Goal: Task Accomplishment & Management: Complete application form

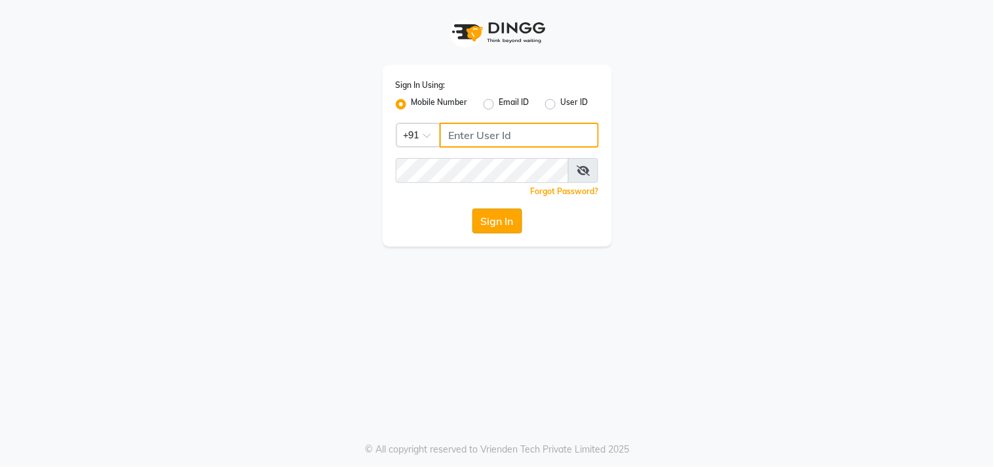
type input "9611076656"
click at [494, 212] on button "Sign In" at bounding box center [497, 220] width 50 height 25
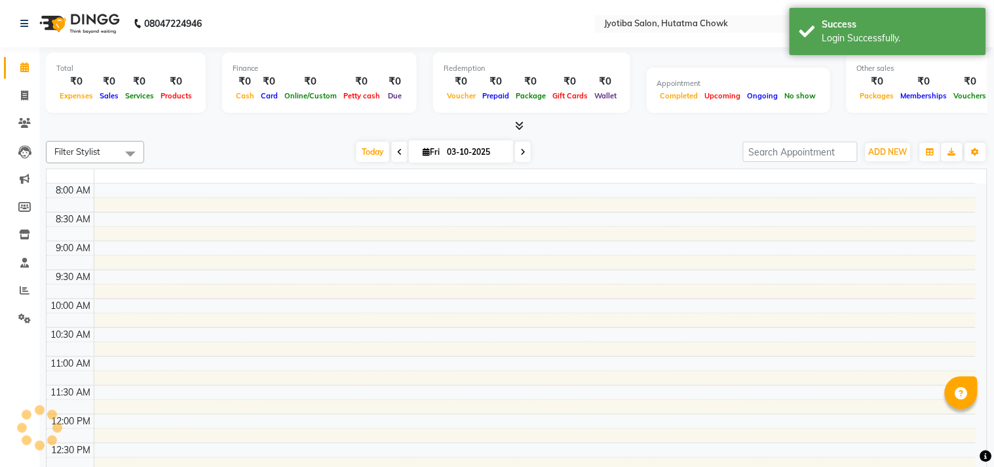
select select "en"
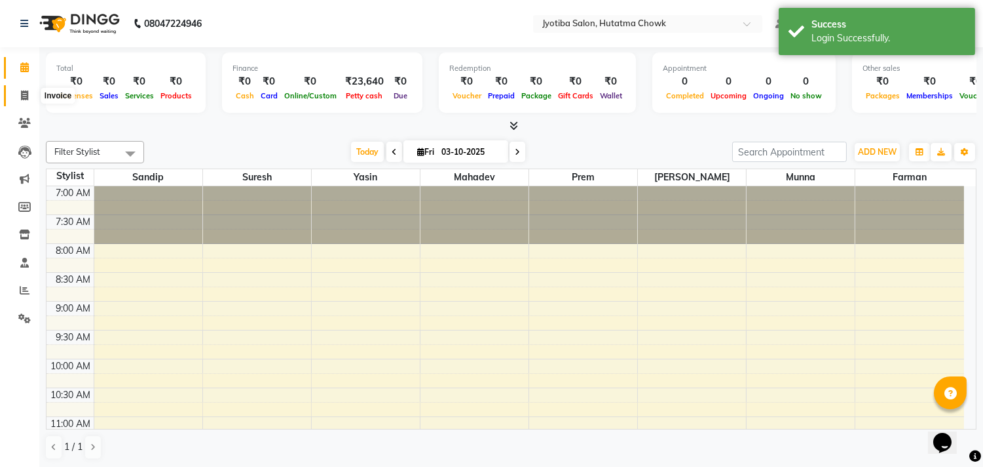
click at [22, 101] on span at bounding box center [24, 95] width 23 height 15
select select "556"
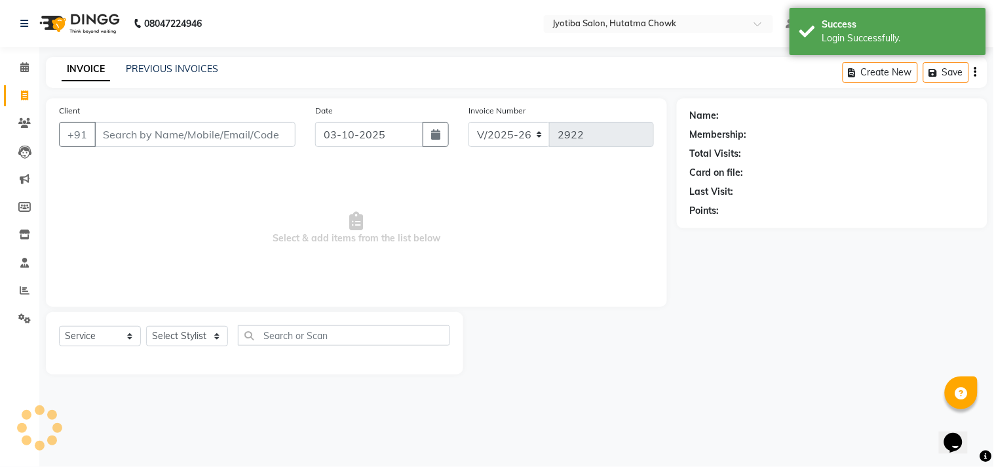
select select "membership"
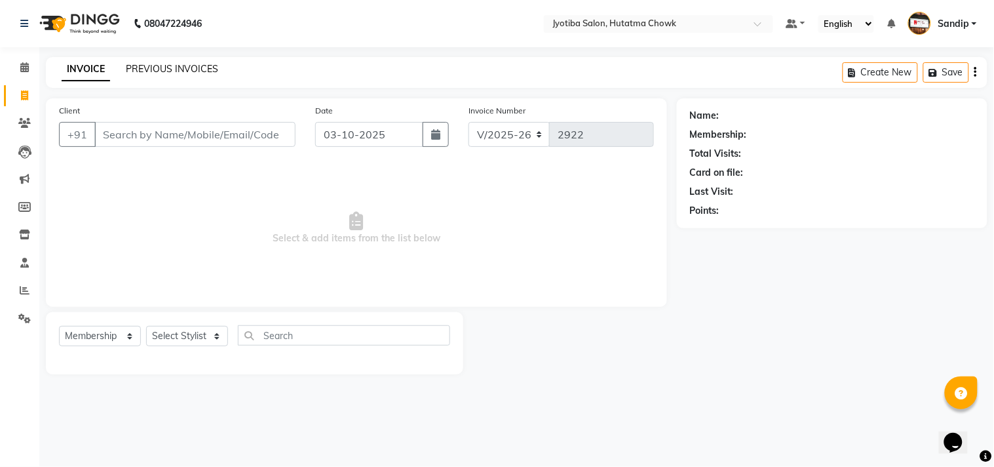
click at [171, 66] on link "PREVIOUS INVOICES" at bounding box center [172, 69] width 92 height 12
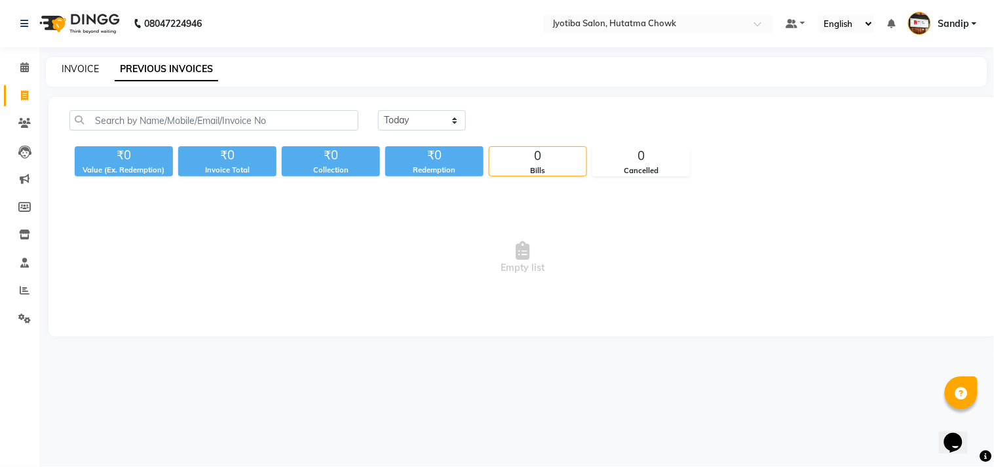
click at [80, 66] on link "INVOICE" at bounding box center [80, 69] width 37 height 12
select select "service"
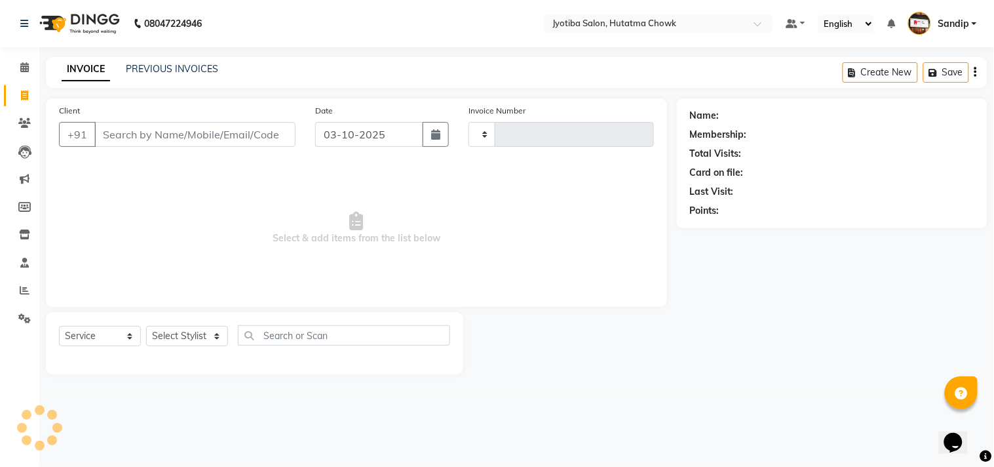
type input "2922"
select select "556"
select select "membership"
click at [172, 68] on link "PREVIOUS INVOICES" at bounding box center [172, 69] width 92 height 12
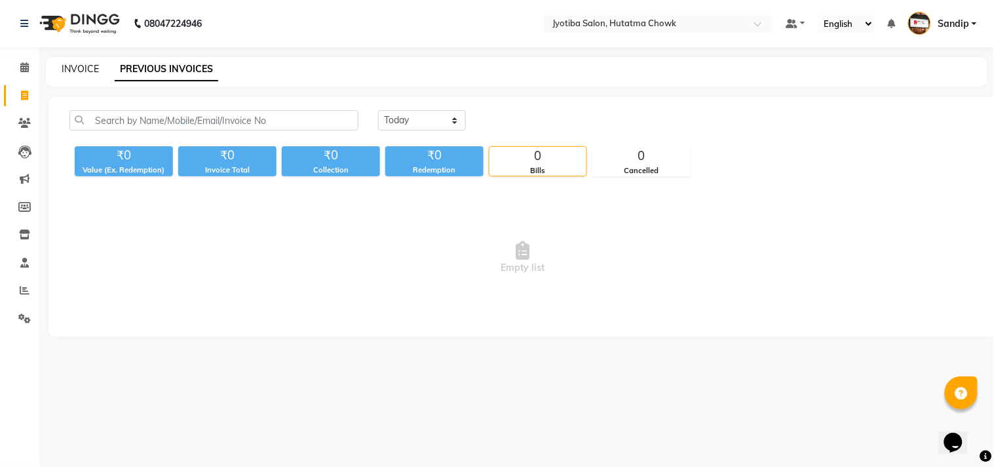
click at [79, 66] on link "INVOICE" at bounding box center [80, 69] width 37 height 12
select select "service"
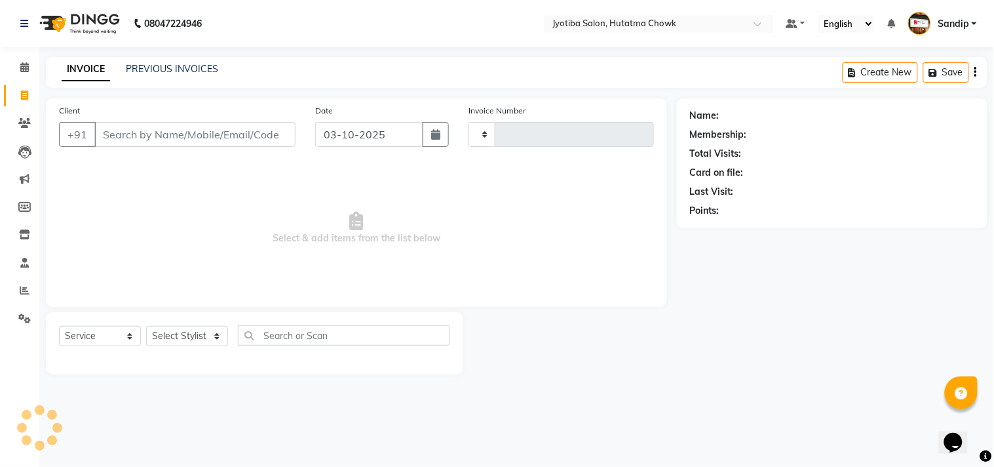
type input "2922"
select select "556"
select select "membership"
click at [22, 71] on icon at bounding box center [24, 67] width 9 height 10
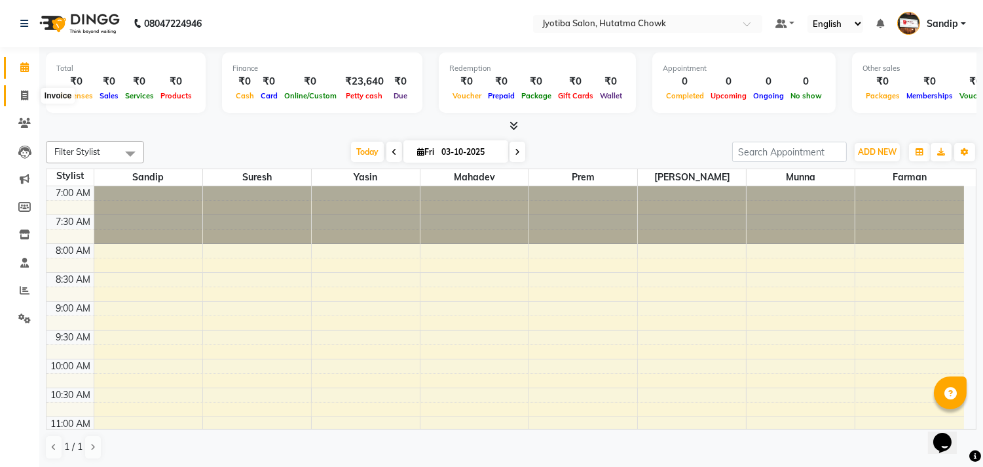
click at [21, 101] on span at bounding box center [24, 95] width 23 height 15
select select "service"
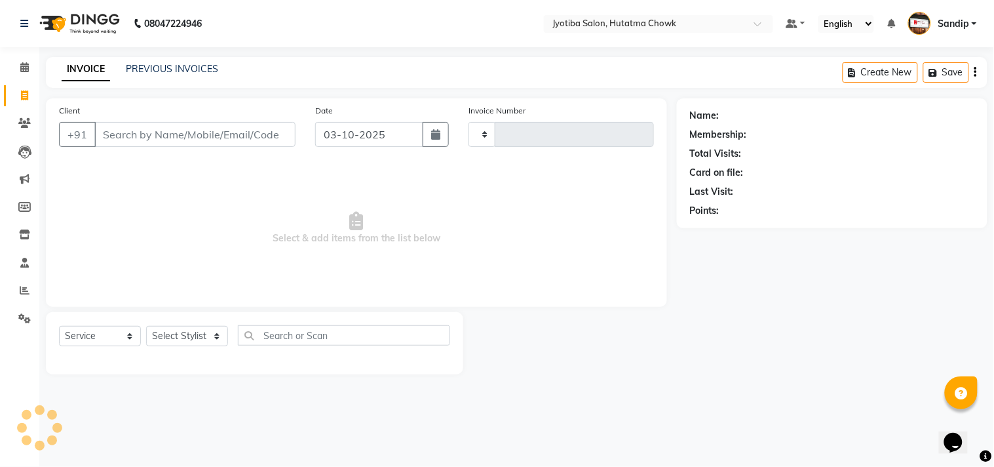
type input "2922"
select select "556"
select select "membership"
click at [174, 66] on link "PREVIOUS INVOICES" at bounding box center [172, 69] width 92 height 12
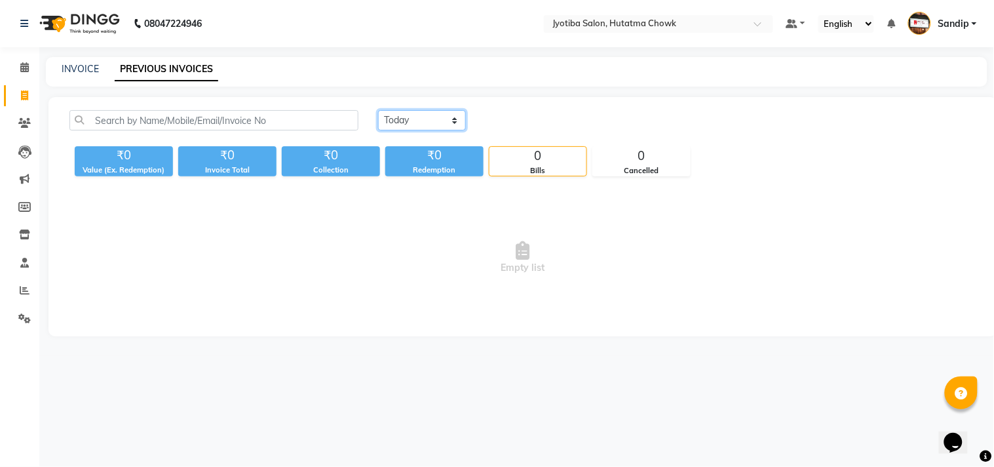
click at [421, 121] on select "Today Yesterday Custom Range" at bounding box center [422, 120] width 88 height 20
click at [378, 110] on select "Today Yesterday Custom Range" at bounding box center [422, 120] width 88 height 20
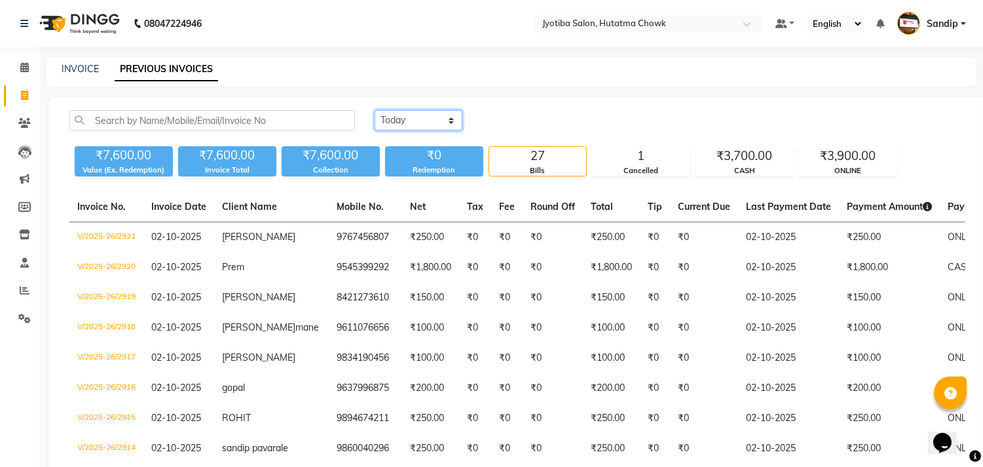
click at [429, 115] on select "Today Yesterday Custom Range" at bounding box center [419, 120] width 88 height 20
select select "today"
click at [375, 110] on select "Today Yesterday Custom Range" at bounding box center [419, 120] width 88 height 20
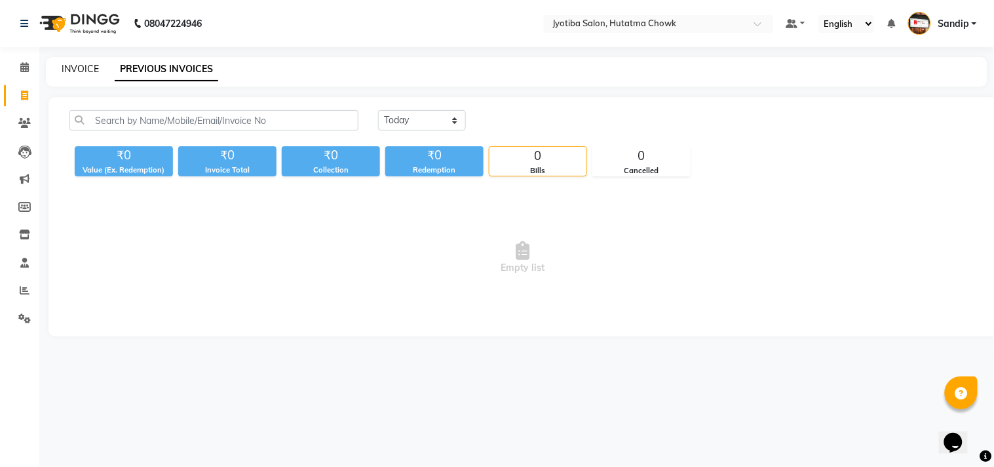
click at [80, 66] on link "INVOICE" at bounding box center [80, 69] width 37 height 12
select select "service"
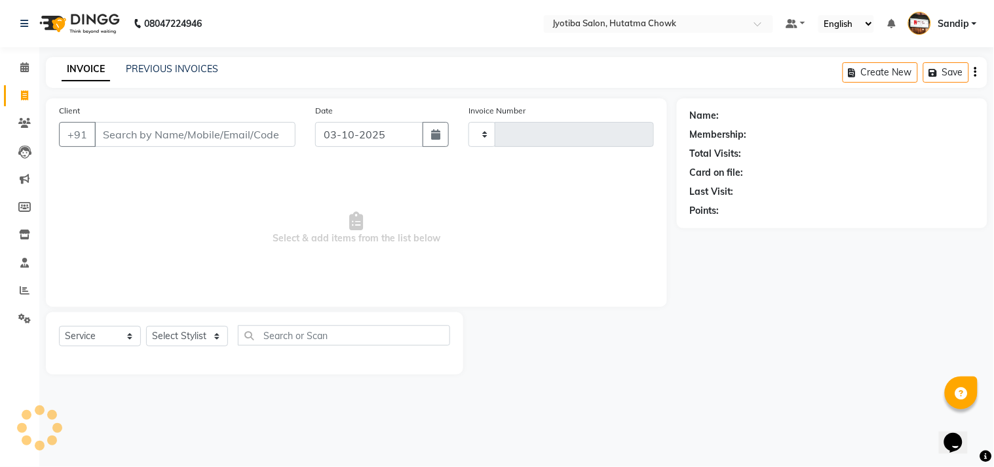
type input "2922"
select select "556"
select select "membership"
click at [21, 72] on icon at bounding box center [24, 67] width 9 height 10
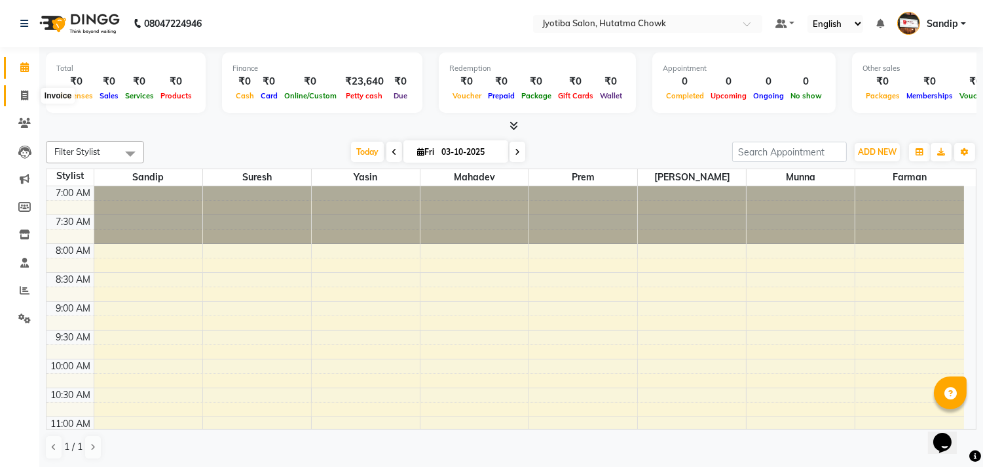
click at [21, 100] on icon at bounding box center [24, 95] width 7 height 10
select select "service"
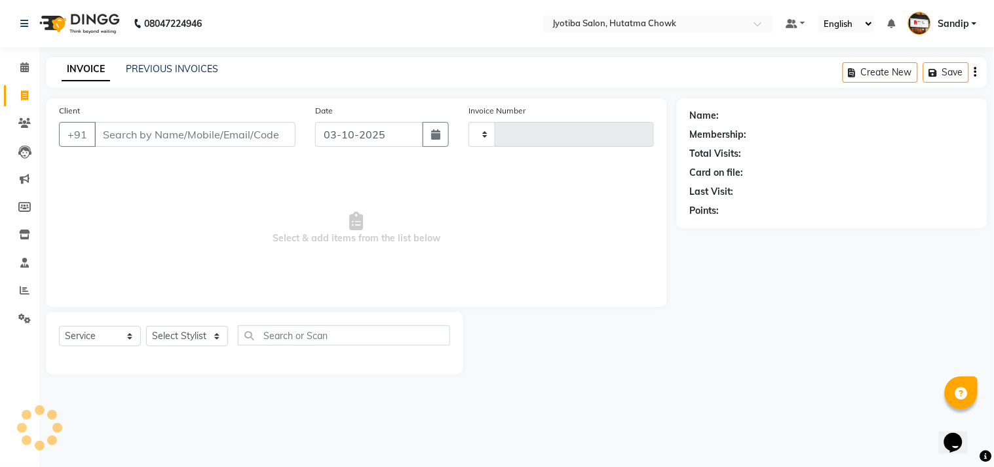
type input "2922"
select select "556"
select select "membership"
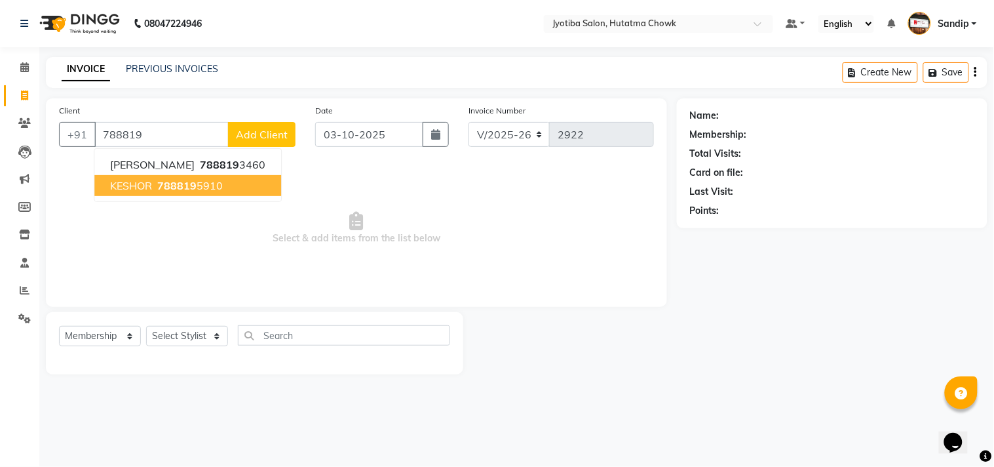
click at [194, 184] on span "788819" at bounding box center [176, 185] width 39 height 13
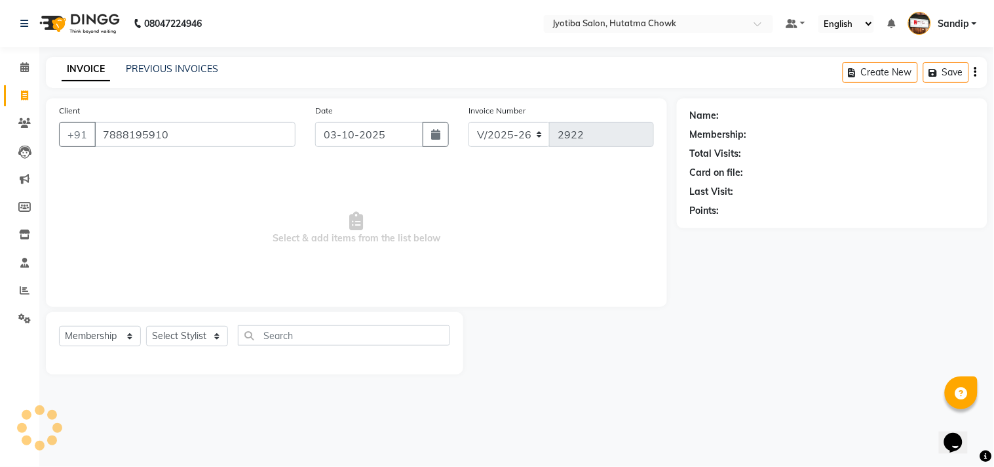
type input "7888195910"
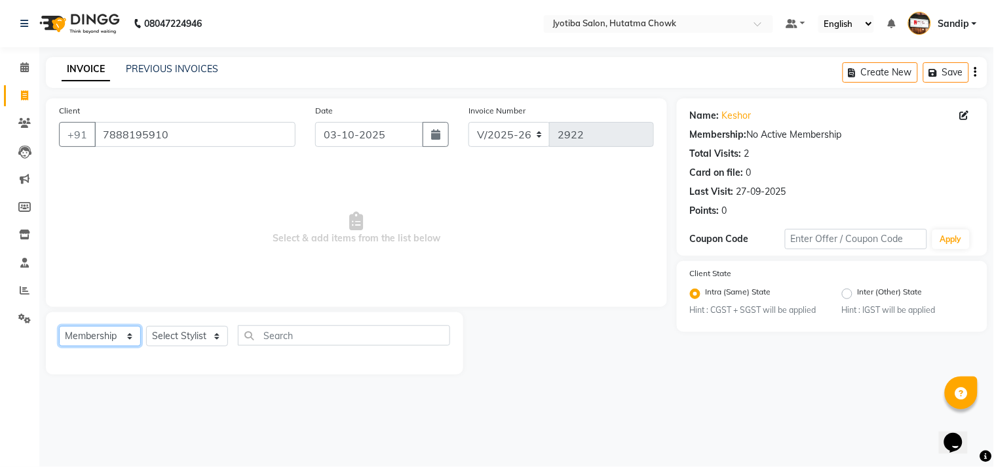
click at [92, 339] on select "Select Service Product Membership Package Voucher Prepaid Gift Card" at bounding box center [100, 336] width 82 height 20
select select "service"
click at [59, 326] on select "Select Service Product Membership Package Voucher Prepaid Gift Card" at bounding box center [100, 336] width 82 height 20
click at [166, 332] on select "Select Stylist [PERSON_NAME] [PERSON_NAME] [PERSON_NAME] prem Sandip [PERSON_NA…" at bounding box center [187, 336] width 82 height 20
select select "84596"
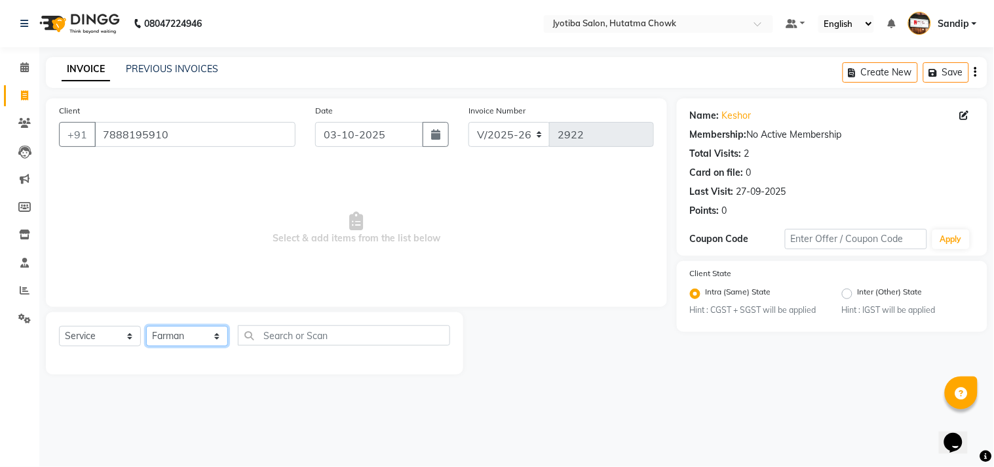
click at [146, 326] on select "Select Stylist [PERSON_NAME] [PERSON_NAME] [PERSON_NAME] prem Sandip [PERSON_NA…" at bounding box center [187, 336] width 82 height 20
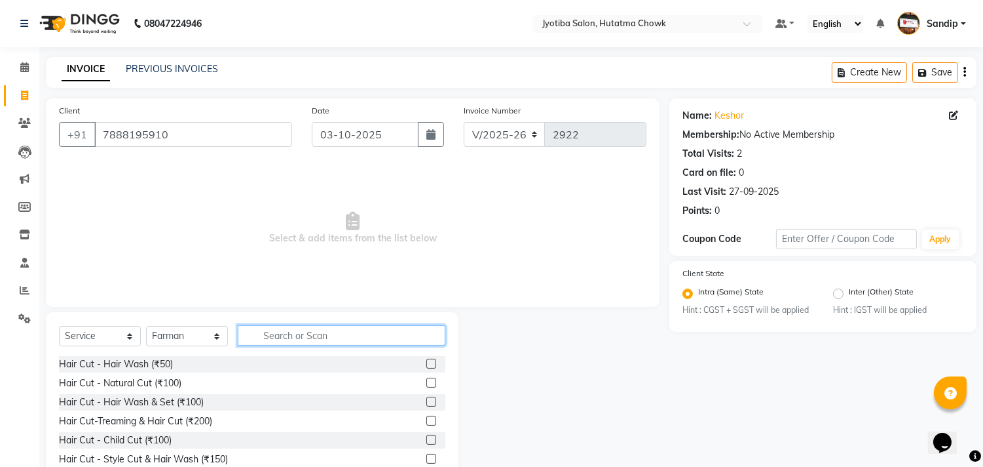
click at [290, 337] on input "text" at bounding box center [342, 335] width 208 height 20
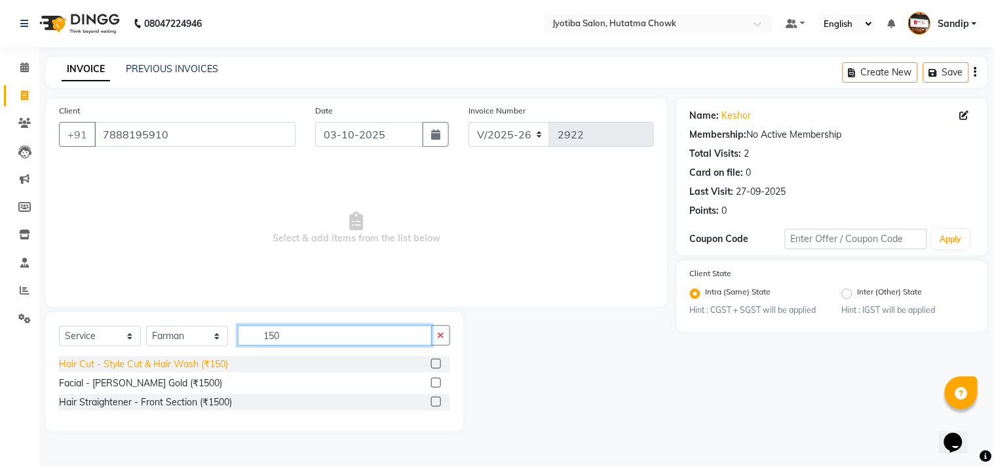
type input "150"
click at [180, 359] on div "Hair Cut - Style Cut & Hair Wash (₹150)" at bounding box center [143, 364] width 169 height 14
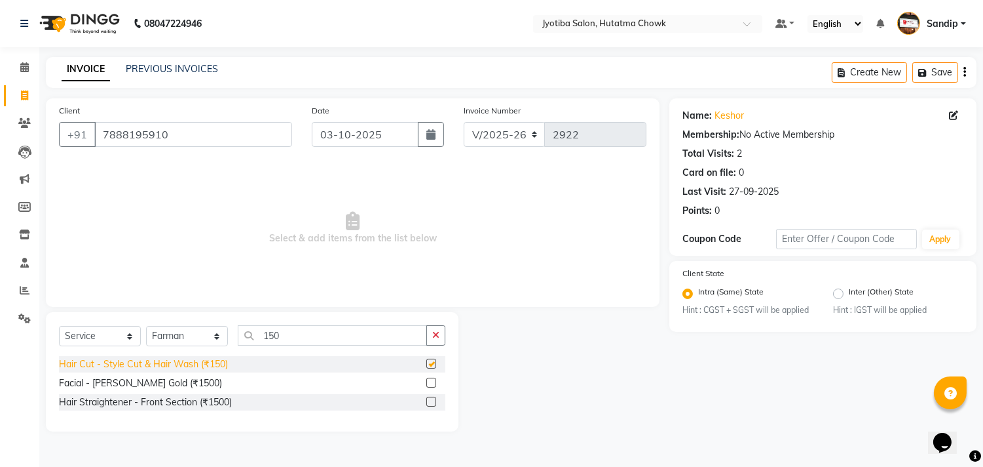
checkbox input "false"
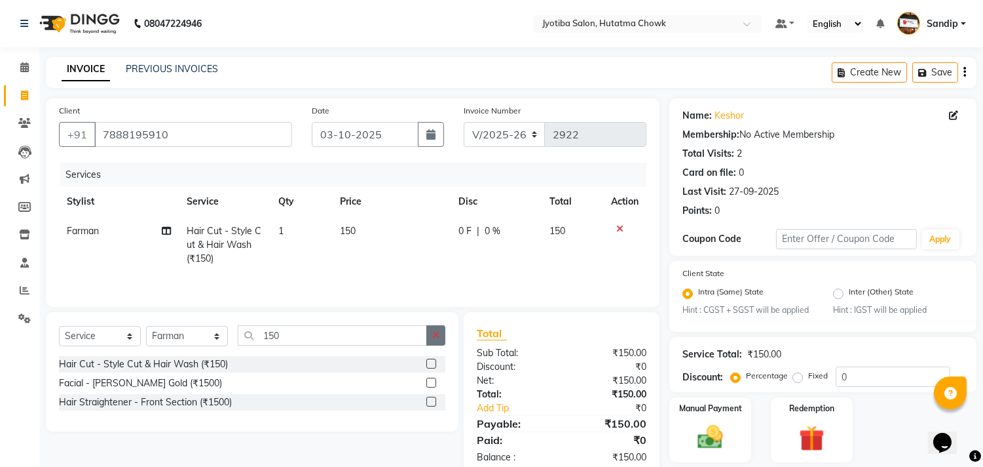
click at [431, 339] on button "button" at bounding box center [436, 335] width 19 height 20
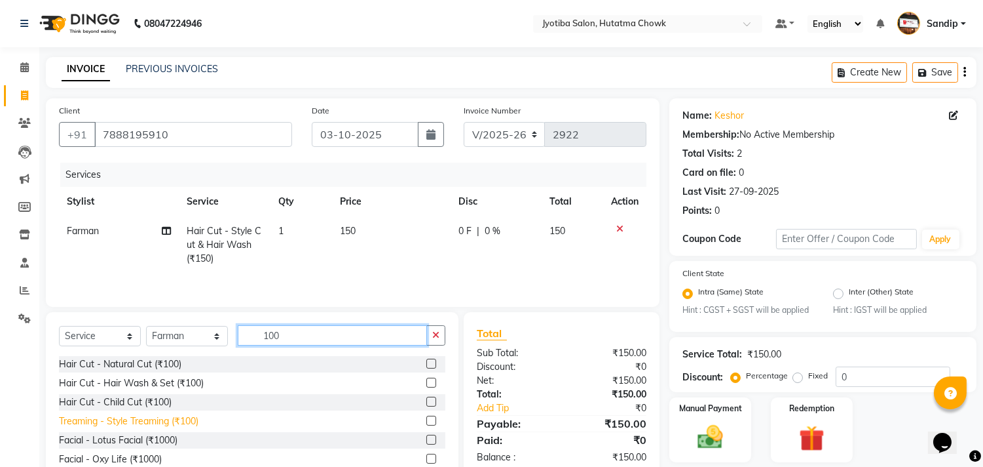
type input "100"
click at [119, 421] on div "Treaming - Style Treaming (₹100)" at bounding box center [129, 421] width 140 height 14
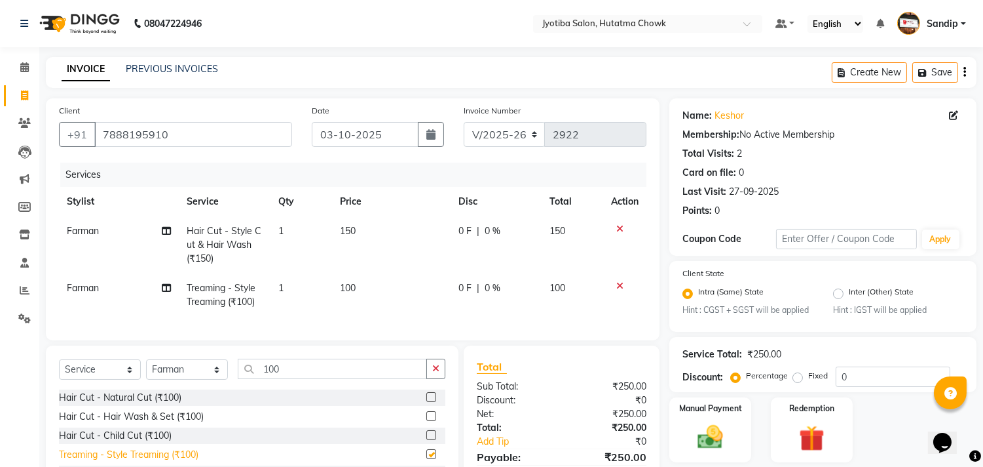
checkbox input "false"
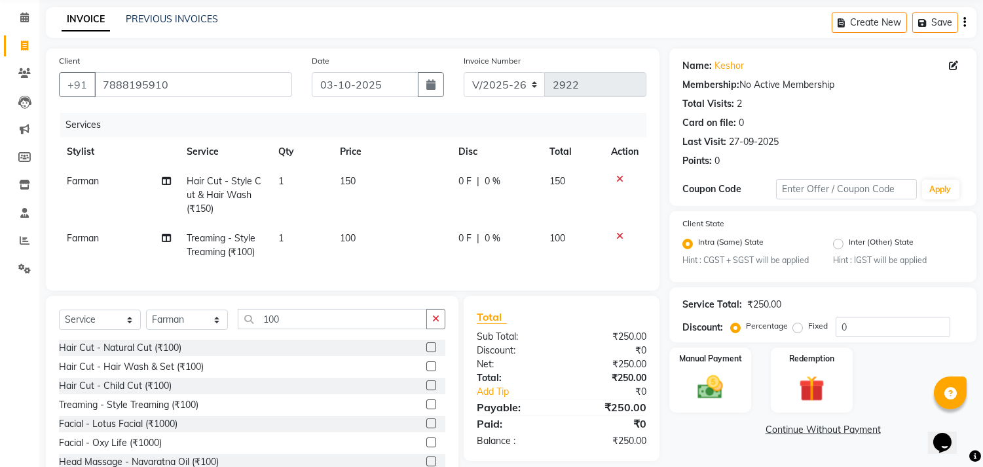
scroll to position [102, 0]
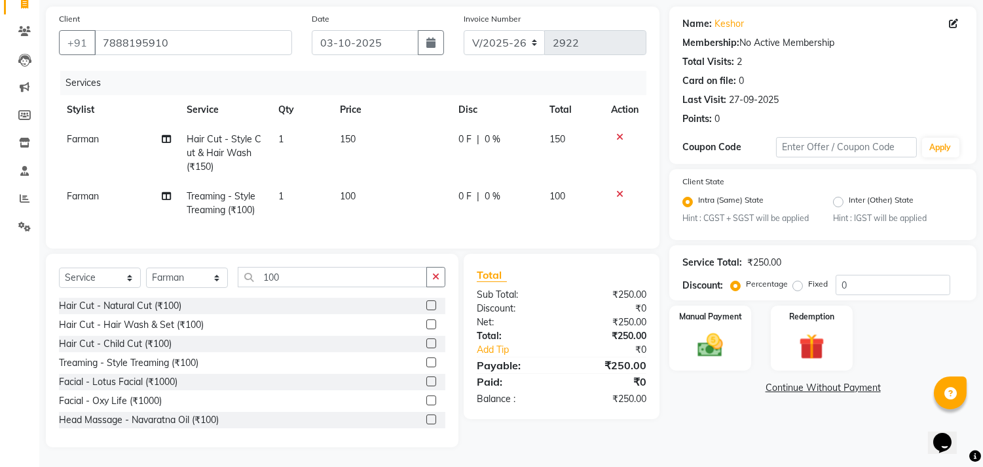
click at [790, 381] on link "Continue Without Payment" at bounding box center [823, 388] width 302 height 14
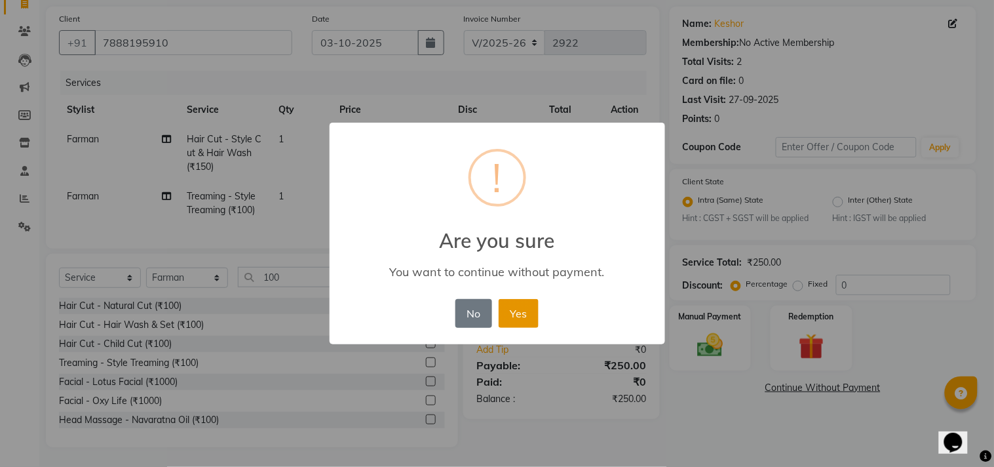
click at [532, 302] on button "Yes" at bounding box center [519, 313] width 40 height 29
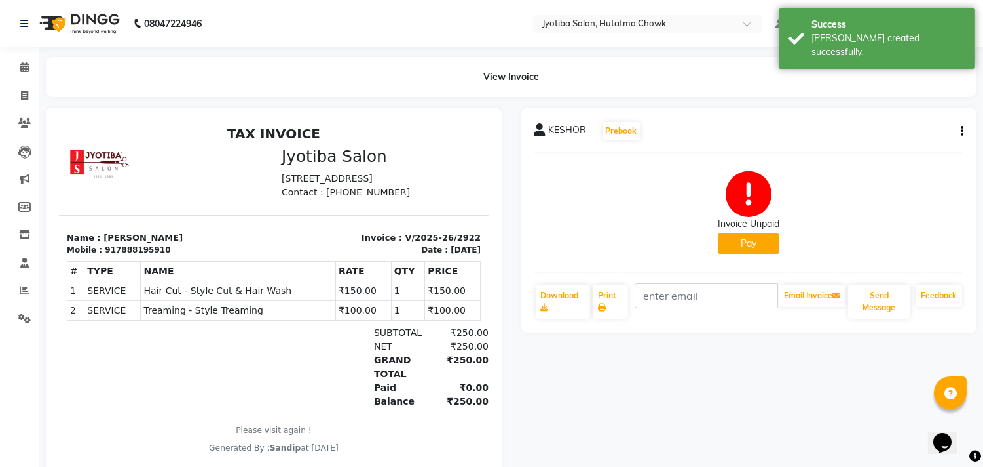
click at [748, 241] on button "Pay" at bounding box center [749, 243] width 62 height 20
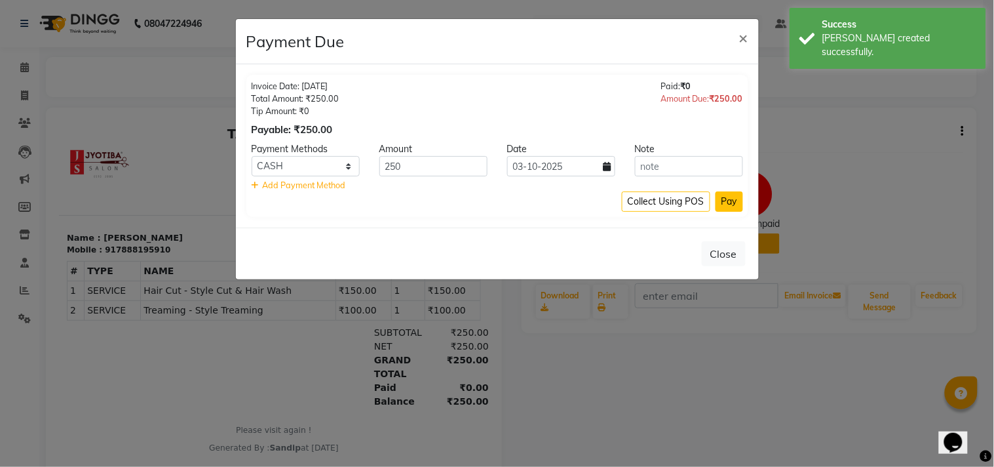
click at [730, 195] on button "Pay" at bounding box center [729, 201] width 28 height 20
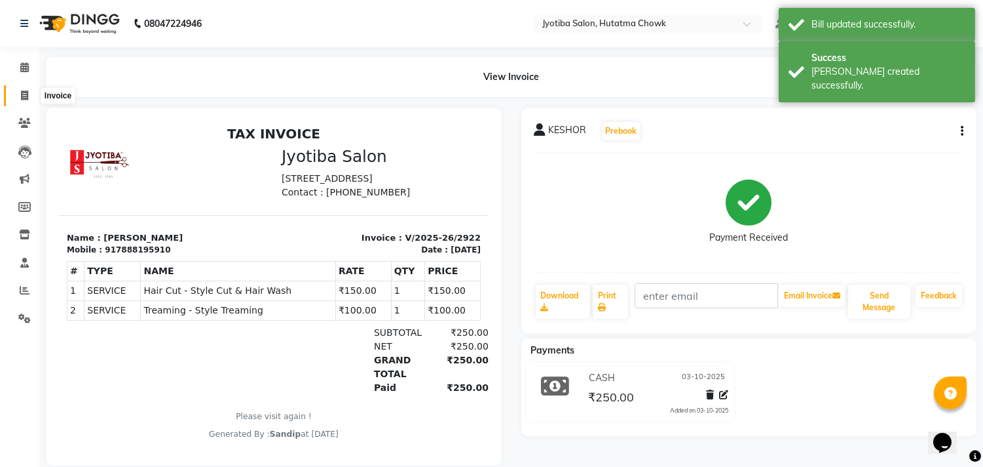
click at [22, 97] on icon at bounding box center [24, 95] width 7 height 10
select select "556"
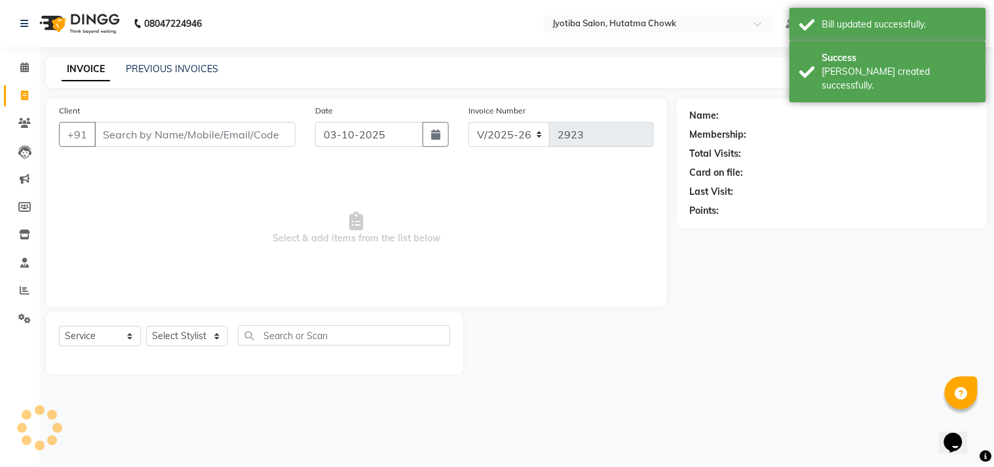
select select "membership"
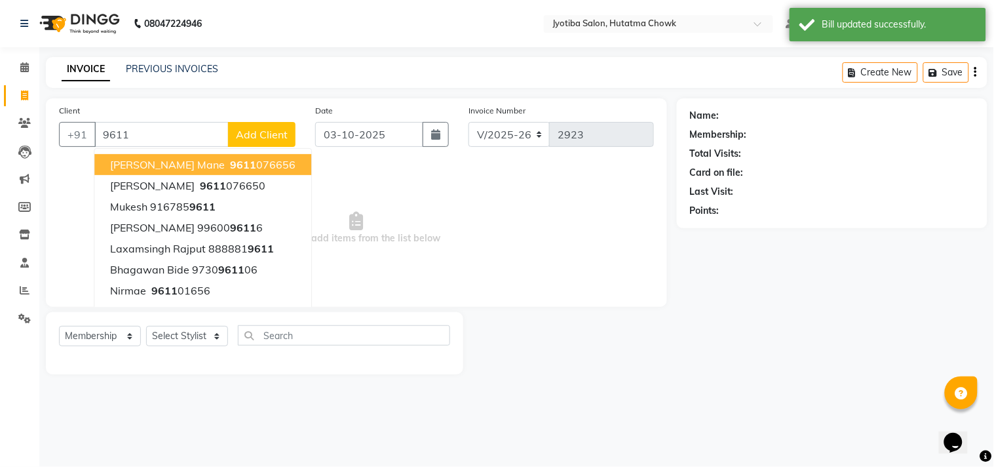
click at [227, 159] on ngb-highlight "9611 076656" at bounding box center [261, 164] width 68 height 13
type input "9611076656"
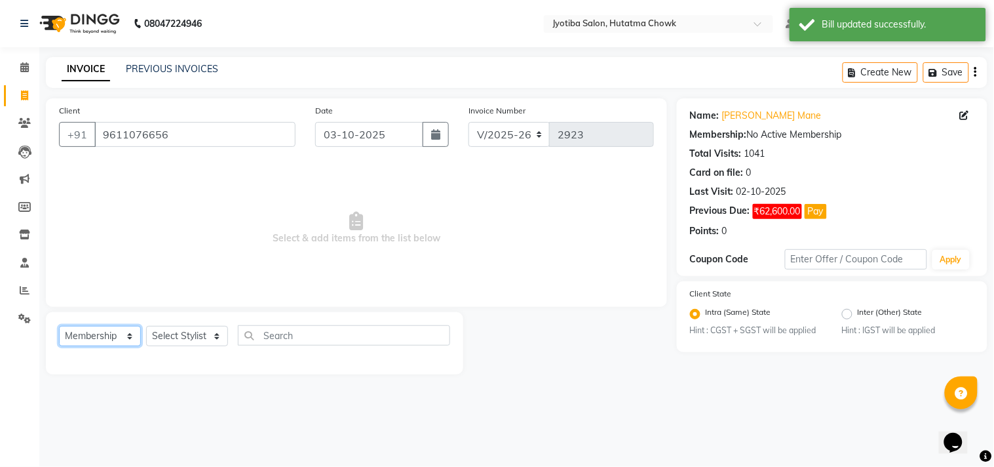
click at [107, 335] on select "Select Service Product Membership Package Voucher Prepaid Gift Card" at bounding box center [100, 336] width 82 height 20
select select "service"
click at [59, 326] on select "Select Service Product Membership Package Voucher Prepaid Gift Card" at bounding box center [100, 336] width 82 height 20
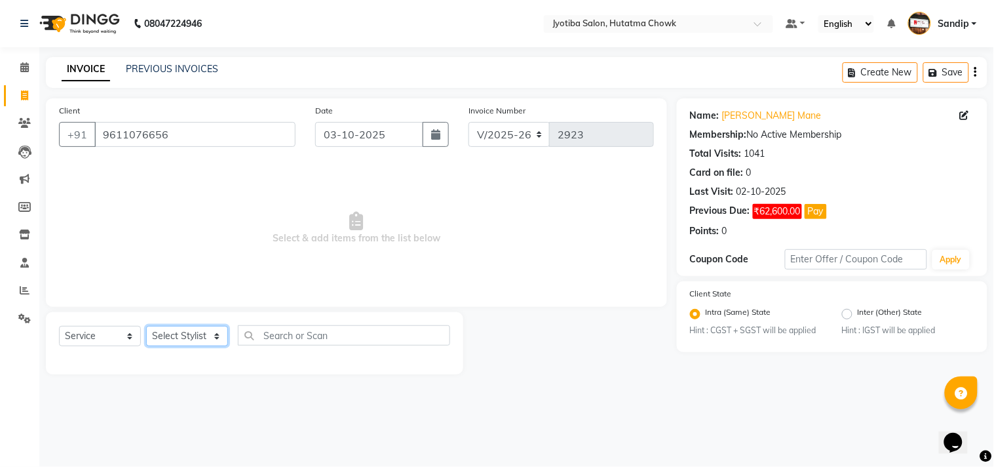
click at [161, 335] on select "Select Stylist [PERSON_NAME] [PERSON_NAME] [PERSON_NAME] prem Sandip [PERSON_NA…" at bounding box center [187, 336] width 82 height 20
select select "7207"
click at [146, 326] on select "Select Stylist [PERSON_NAME] [PERSON_NAME] [PERSON_NAME] prem Sandip [PERSON_NA…" at bounding box center [187, 336] width 82 height 20
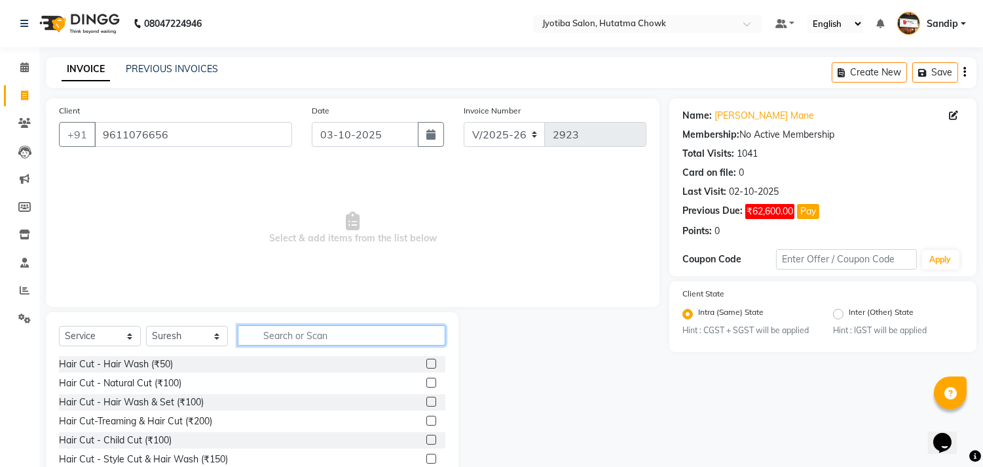
click at [299, 337] on input "text" at bounding box center [342, 335] width 208 height 20
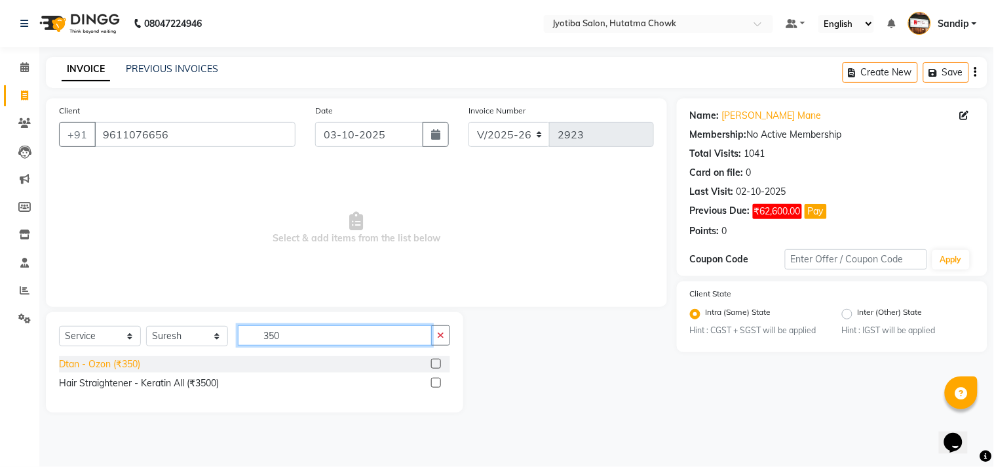
type input "350"
click at [112, 365] on div "Dtan - Ozon (₹350)" at bounding box center [99, 364] width 81 height 14
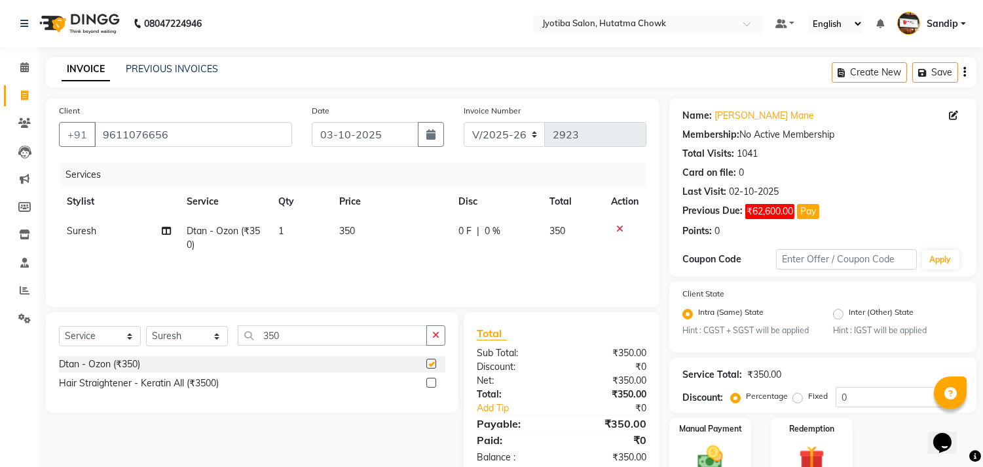
checkbox input "false"
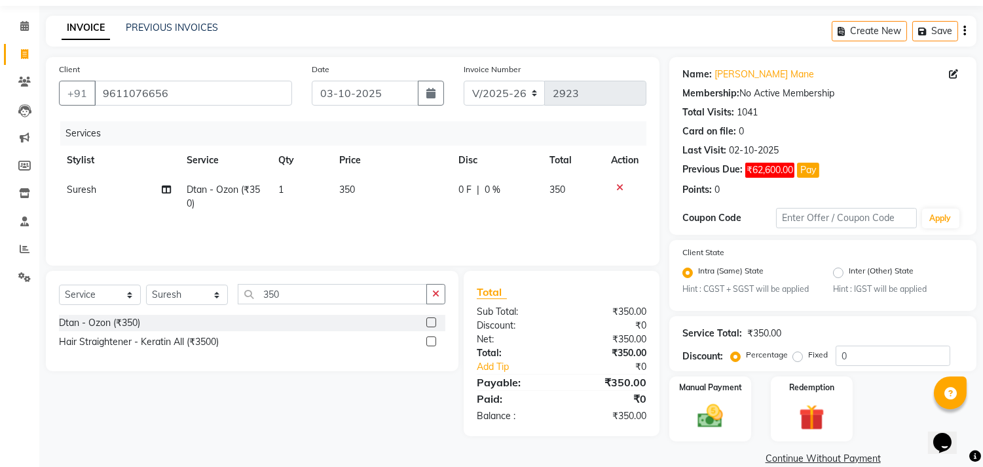
scroll to position [62, 0]
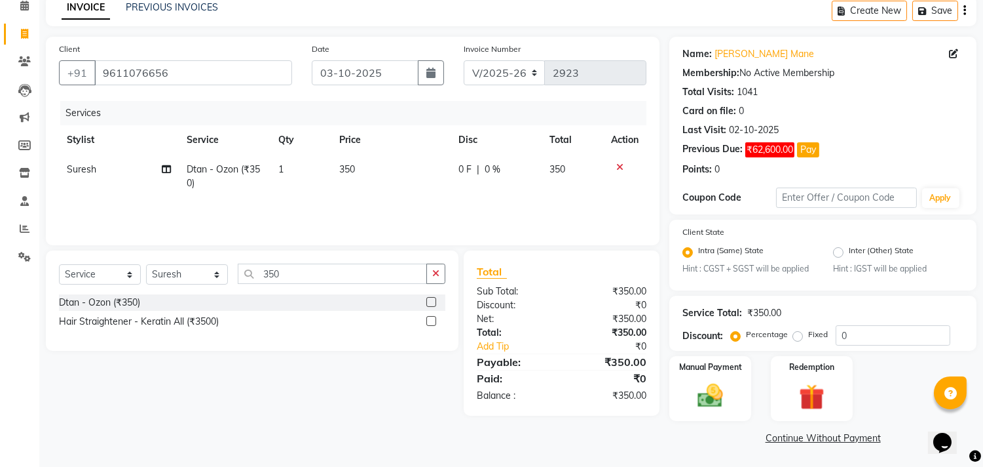
click at [782, 442] on link "Continue Without Payment" at bounding box center [823, 438] width 302 height 14
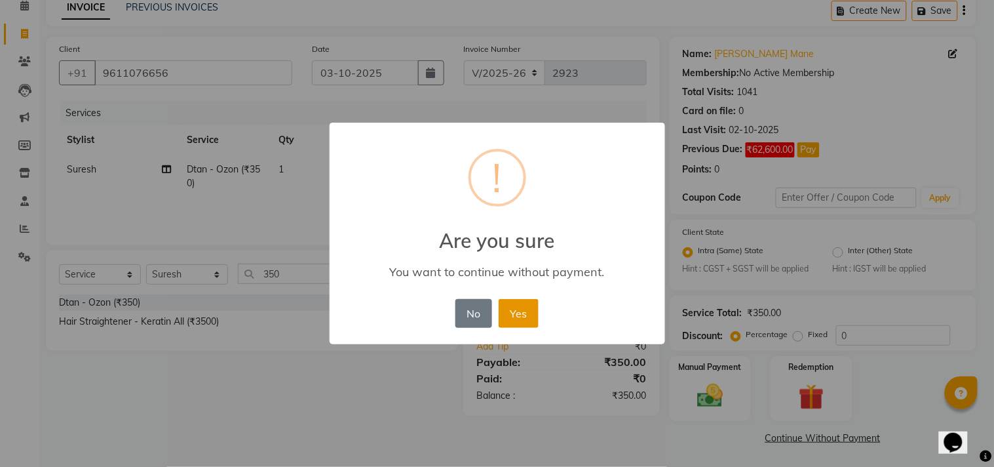
click at [513, 311] on button "Yes" at bounding box center [519, 313] width 40 height 29
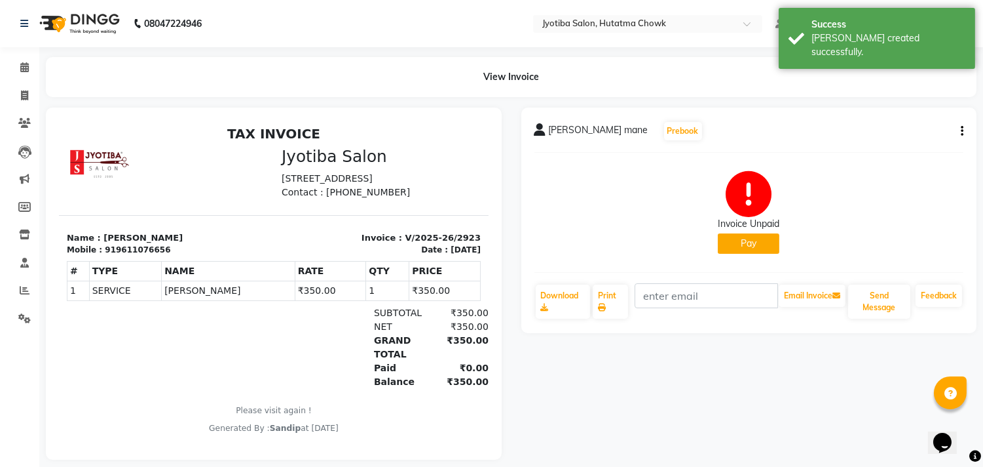
click at [727, 248] on button "Pay" at bounding box center [749, 243] width 62 height 20
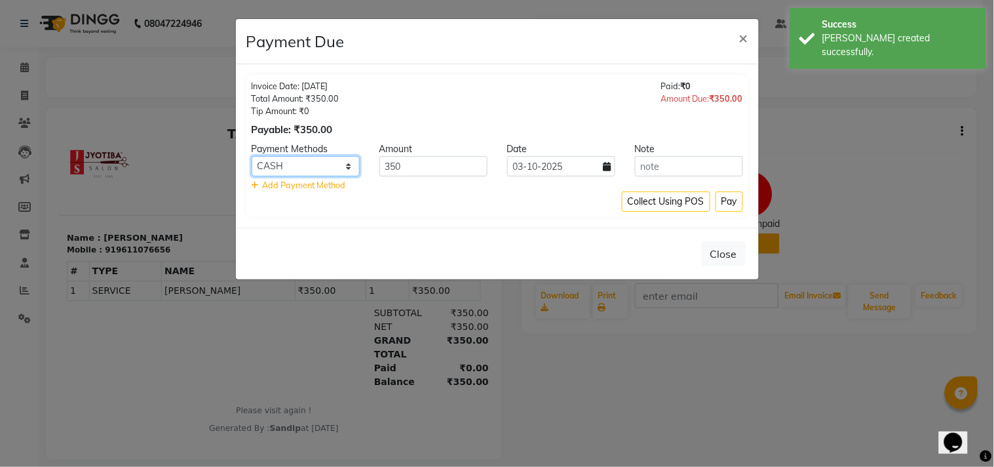
click at [285, 171] on select "CASH ONLINE CARD" at bounding box center [306, 166] width 108 height 20
select select "3"
click at [252, 156] on select "CASH ONLINE CARD" at bounding box center [306, 166] width 108 height 20
click at [727, 195] on button "Pay" at bounding box center [729, 201] width 28 height 20
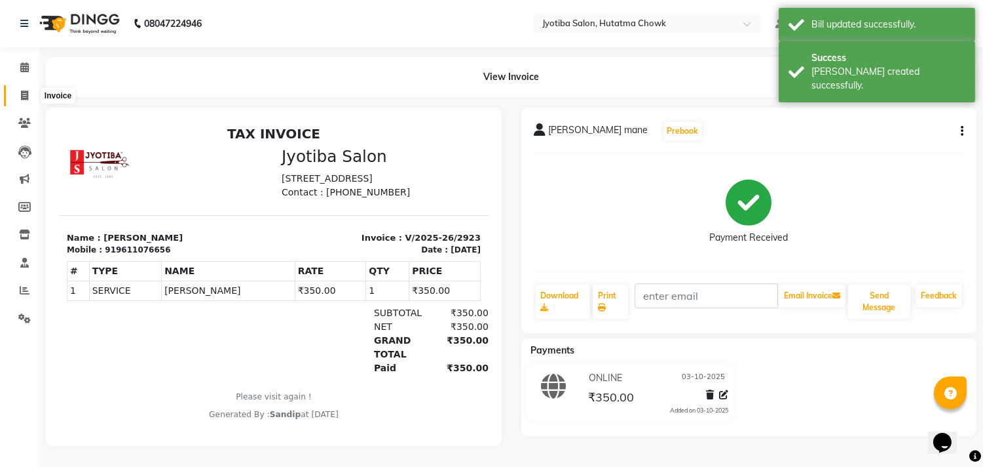
click at [22, 96] on icon at bounding box center [24, 95] width 7 height 10
select select "service"
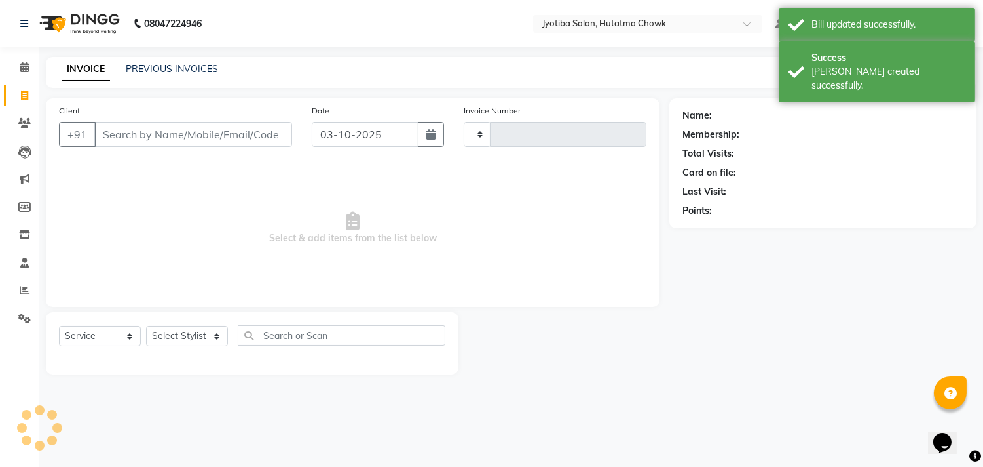
type input "2924"
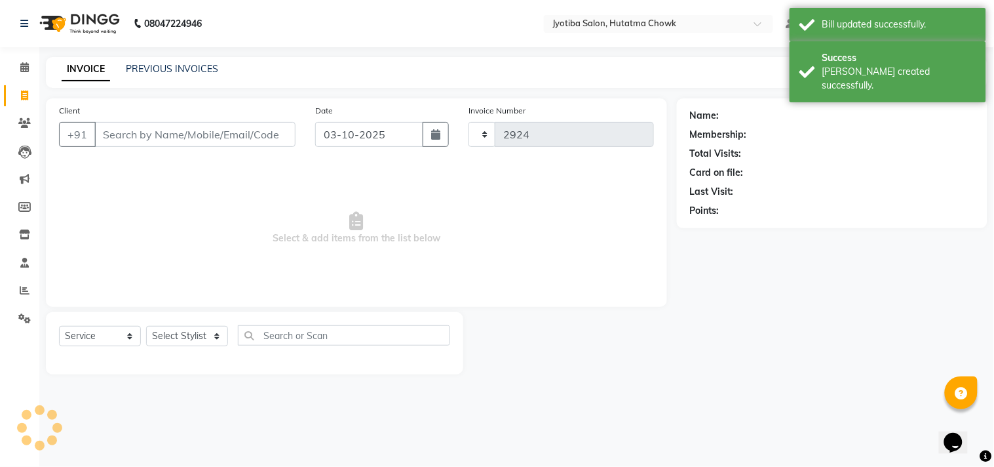
select select "556"
select select "membership"
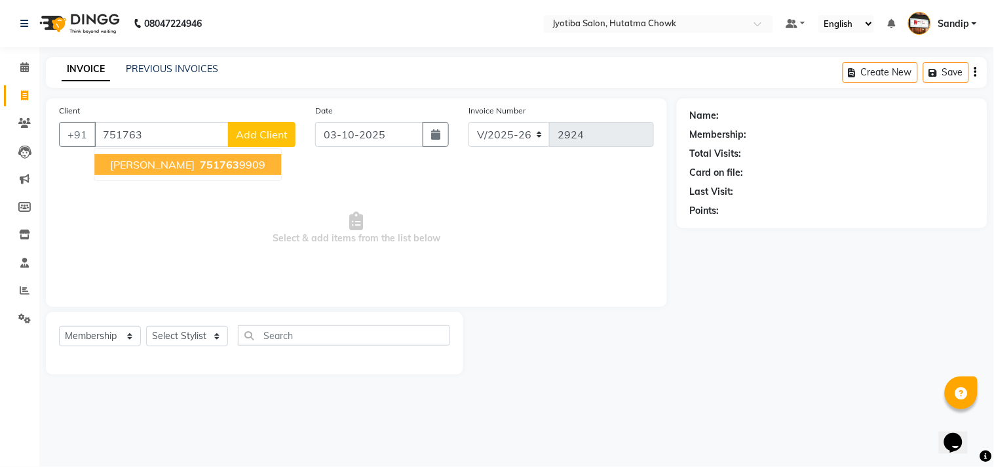
click at [200, 162] on span "751763" at bounding box center [219, 164] width 39 height 13
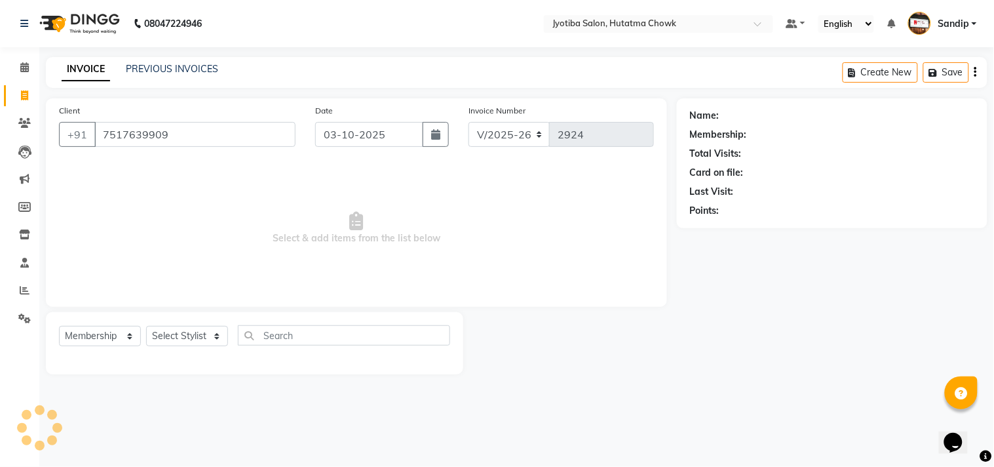
type input "7517639909"
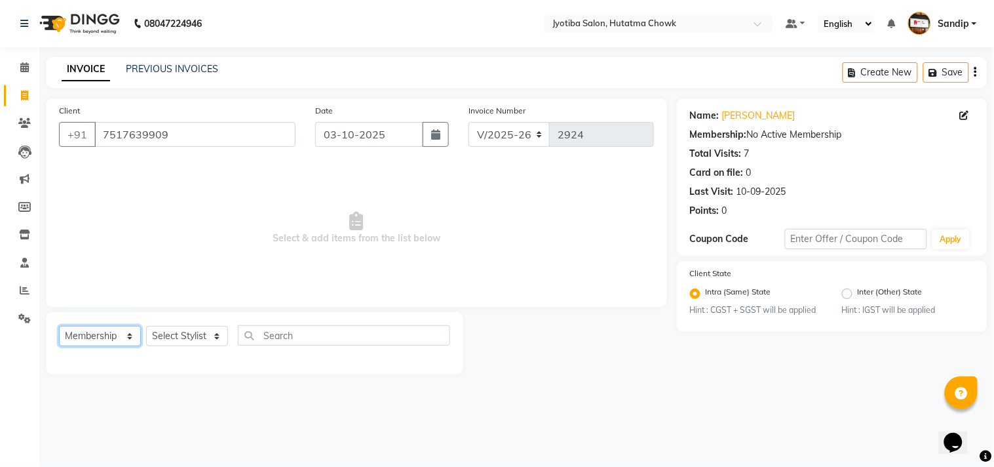
click at [94, 333] on select "Select Service Product Membership Package Voucher Prepaid Gift Card" at bounding box center [100, 336] width 82 height 20
select select "service"
click at [59, 326] on select "Select Service Product Membership Package Voucher Prepaid Gift Card" at bounding box center [100, 336] width 82 height 20
click at [177, 337] on select "Select Stylist [PERSON_NAME] [PERSON_NAME] [PERSON_NAME] prem Sandip [PERSON_NA…" at bounding box center [187, 336] width 82 height 20
select select "7207"
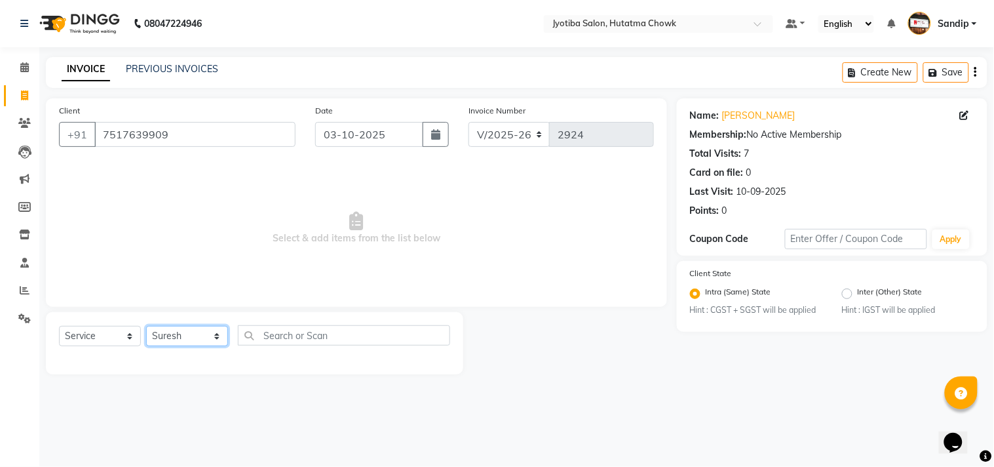
click at [146, 326] on select "Select Stylist [PERSON_NAME] [PERSON_NAME] [PERSON_NAME] prem Sandip [PERSON_NA…" at bounding box center [187, 336] width 82 height 20
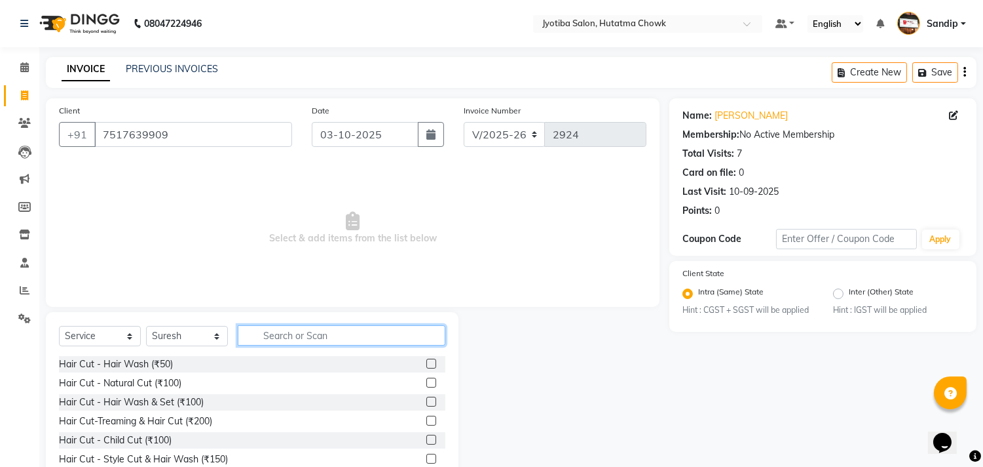
click at [284, 337] on input "text" at bounding box center [342, 335] width 208 height 20
type input "100"
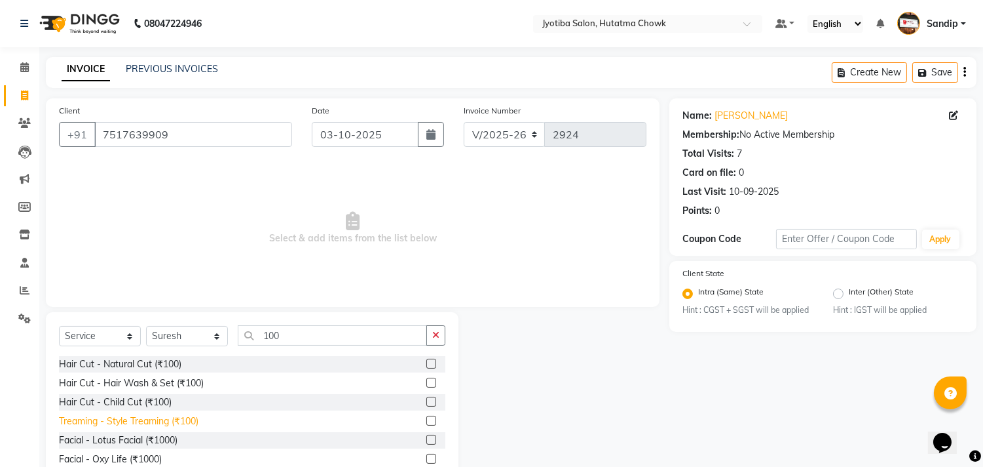
click at [159, 424] on div "Treaming - Style Treaming (₹100)" at bounding box center [129, 421] width 140 height 14
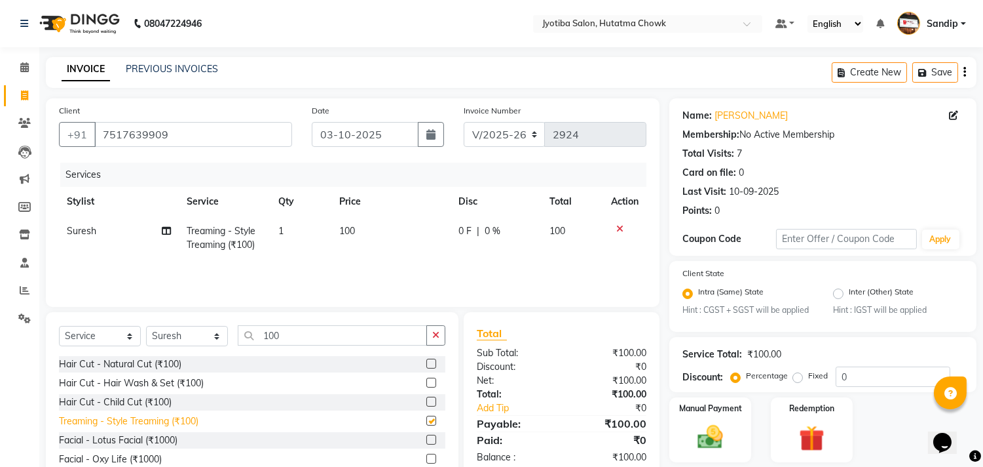
checkbox input "false"
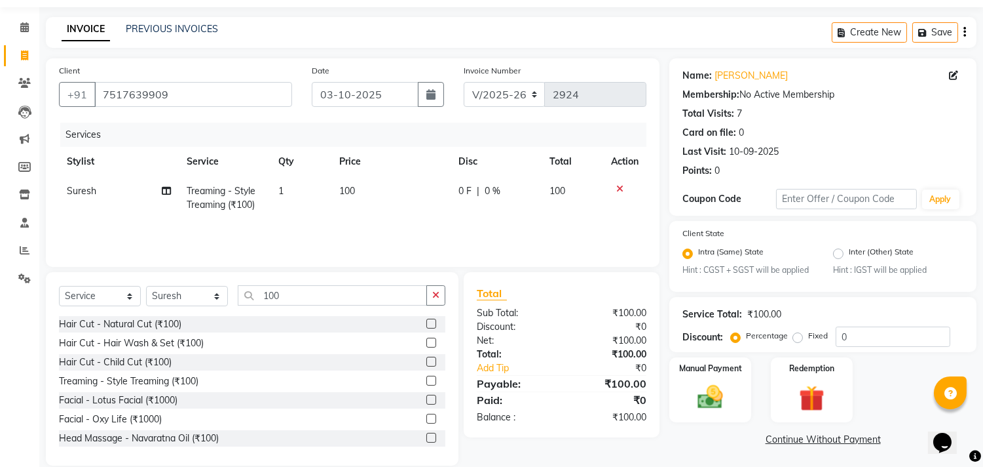
scroll to position [58, 0]
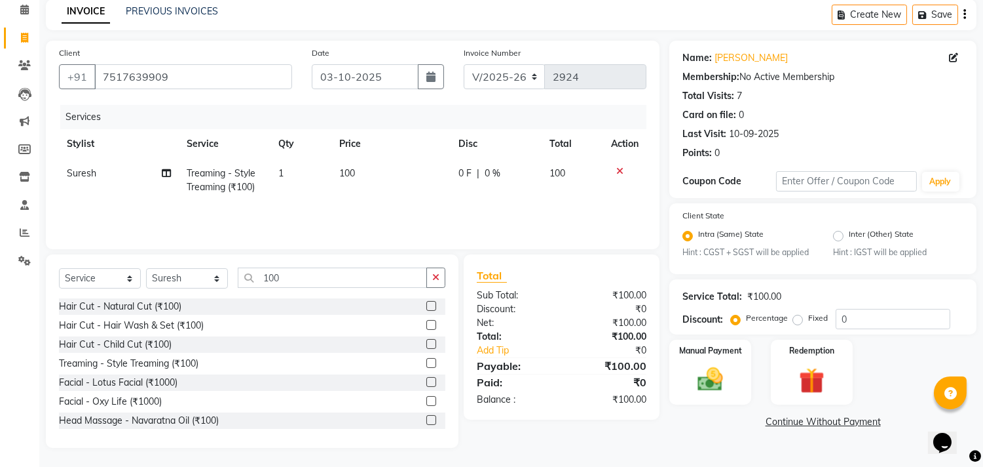
click at [785, 421] on link "Continue Without Payment" at bounding box center [823, 422] width 302 height 14
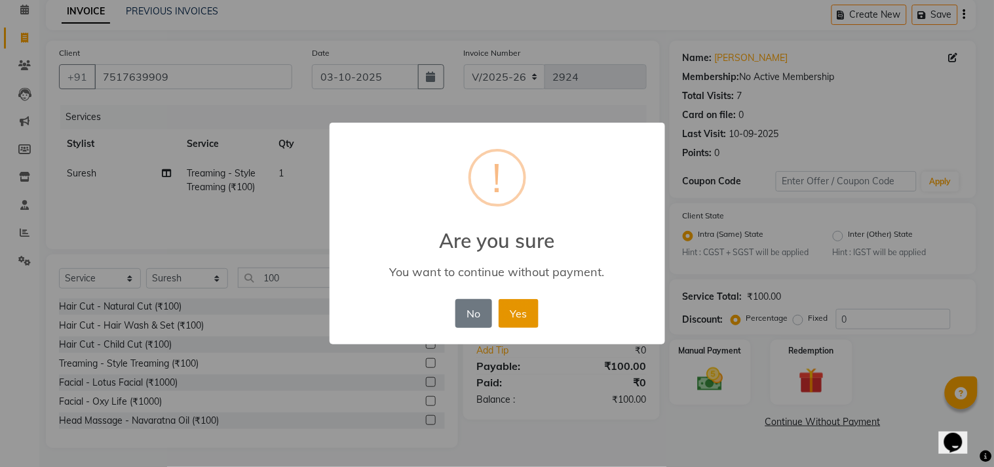
click at [510, 301] on button "Yes" at bounding box center [519, 313] width 40 height 29
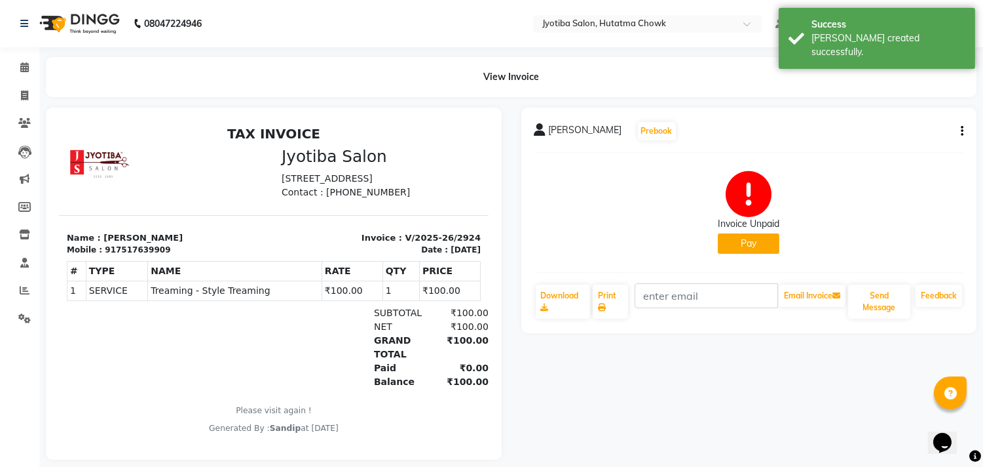
click at [739, 242] on button "Pay" at bounding box center [749, 243] width 62 height 20
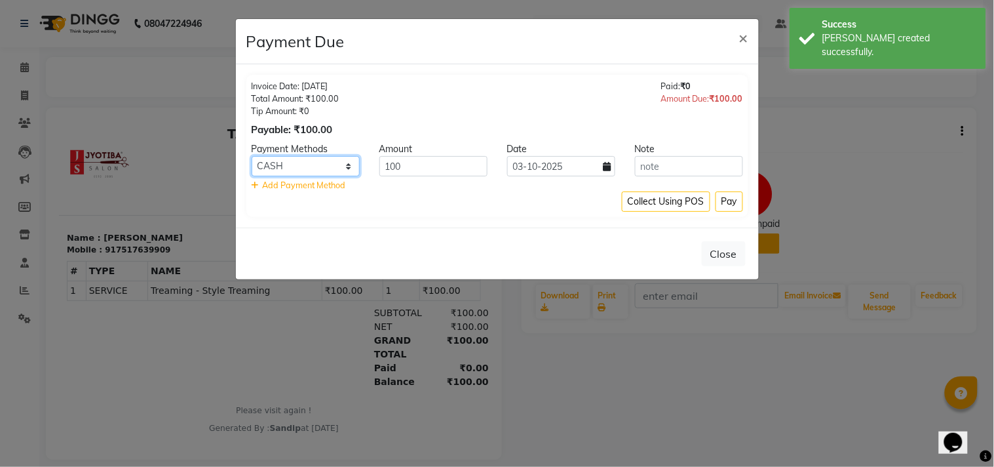
click at [329, 165] on select "CASH ONLINE CARD" at bounding box center [306, 166] width 108 height 20
select select "3"
click at [252, 156] on select "CASH ONLINE CARD" at bounding box center [306, 166] width 108 height 20
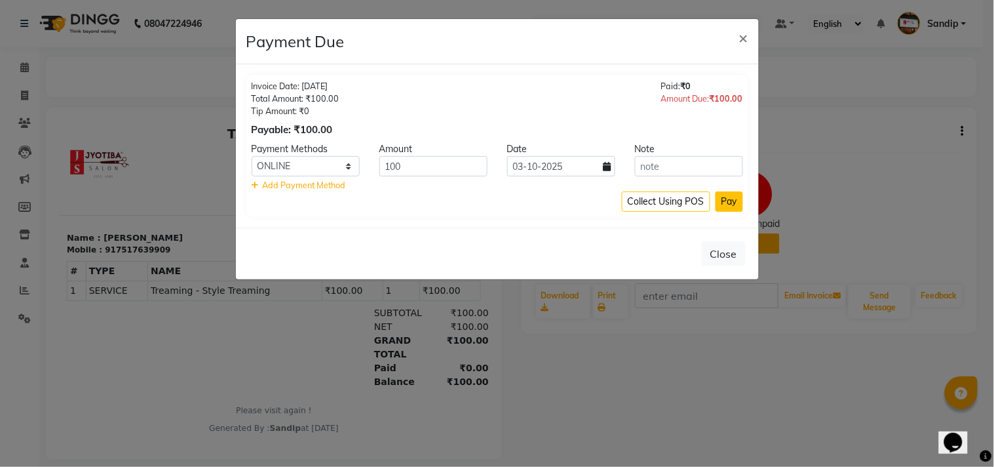
click at [725, 193] on button "Pay" at bounding box center [729, 201] width 28 height 20
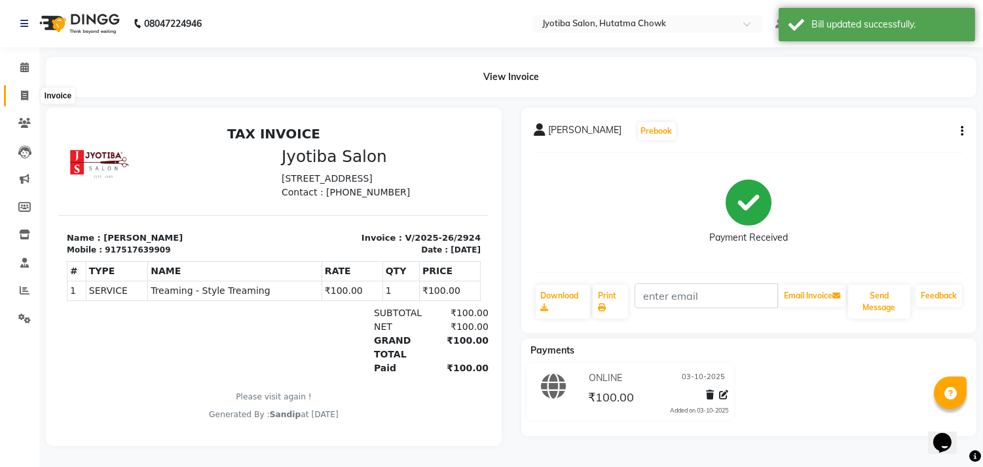
click at [22, 96] on icon at bounding box center [24, 95] width 7 height 10
select select "556"
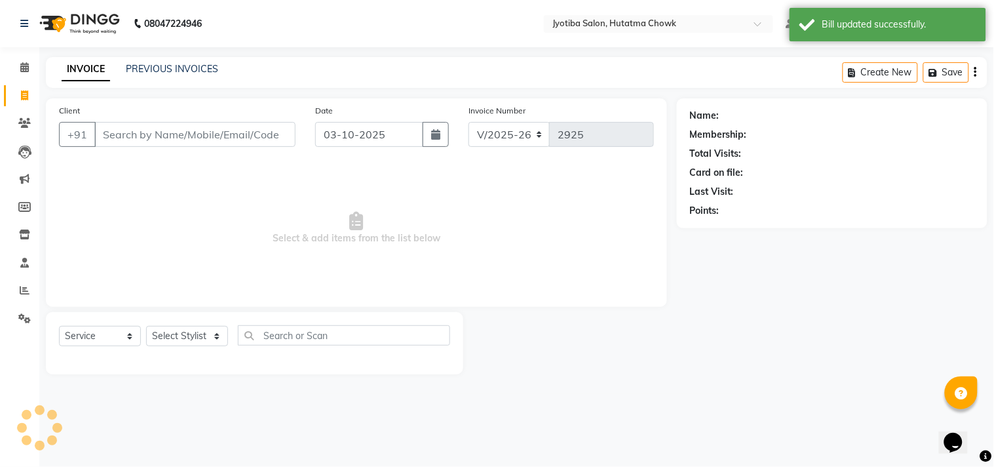
select select "membership"
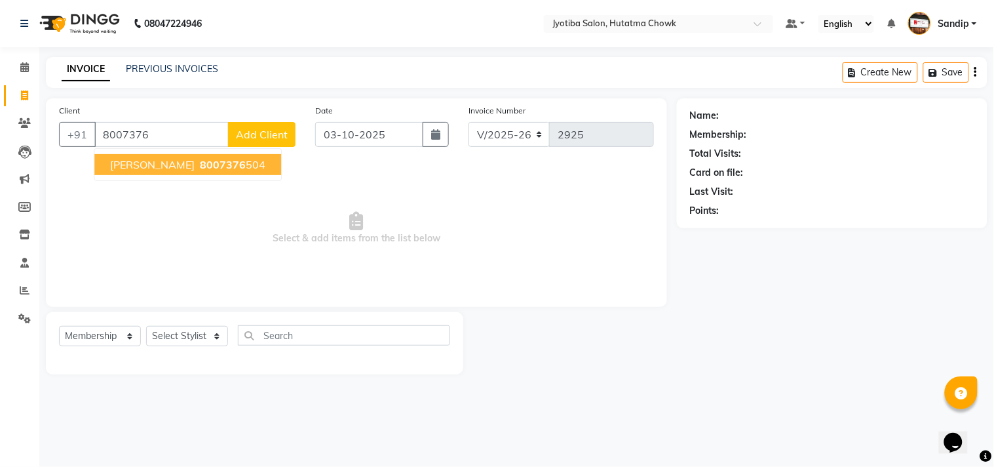
click at [167, 174] on button "mohan nile 8007376 504" at bounding box center [187, 164] width 187 height 21
type input "8007376504"
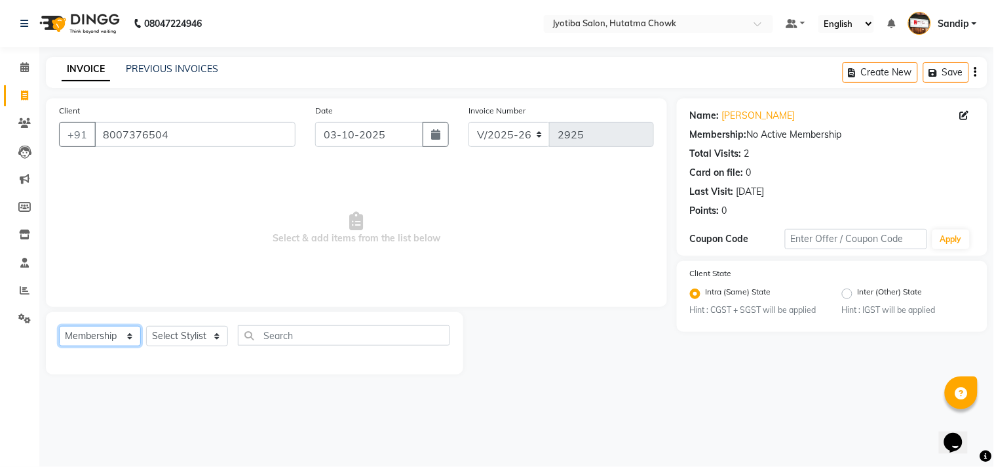
click at [90, 330] on select "Select Service Product Membership Package Voucher Prepaid Gift Card" at bounding box center [100, 336] width 82 height 20
select select "service"
click at [59, 326] on select "Select Service Product Membership Package Voucher Prepaid Gift Card" at bounding box center [100, 336] width 82 height 20
click at [168, 337] on select "Select Stylist [PERSON_NAME] [PERSON_NAME] [PERSON_NAME] prem Sandip [PERSON_NA…" at bounding box center [187, 336] width 82 height 20
select select "84596"
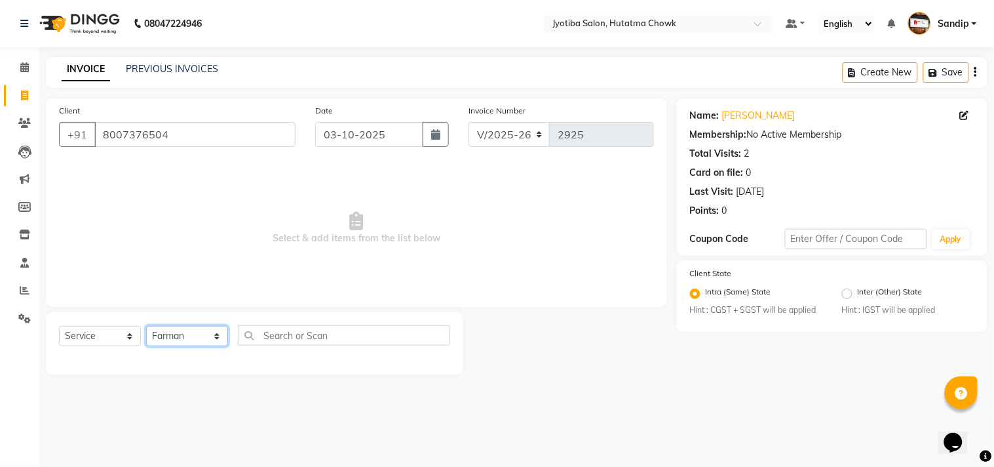
click at [146, 326] on select "Select Stylist [PERSON_NAME] [PERSON_NAME] [PERSON_NAME] prem Sandip [PERSON_NA…" at bounding box center [187, 336] width 82 height 20
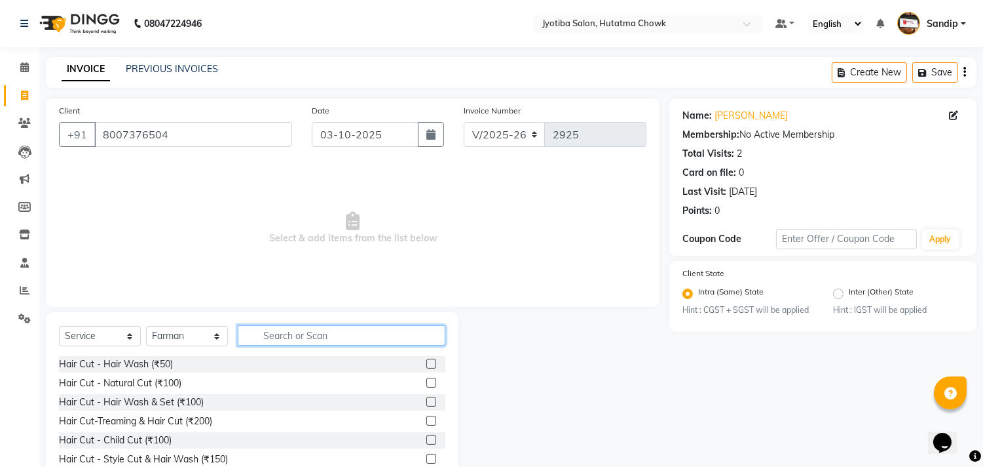
click at [275, 333] on input "text" at bounding box center [342, 335] width 208 height 20
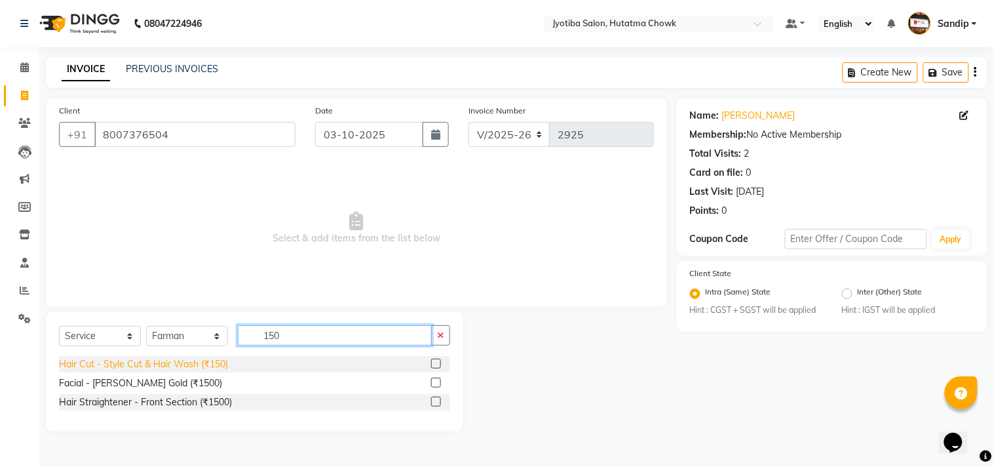
type input "150"
click at [166, 364] on div "Hair Cut - Style Cut & Hair Wash (₹150)" at bounding box center [143, 364] width 169 height 14
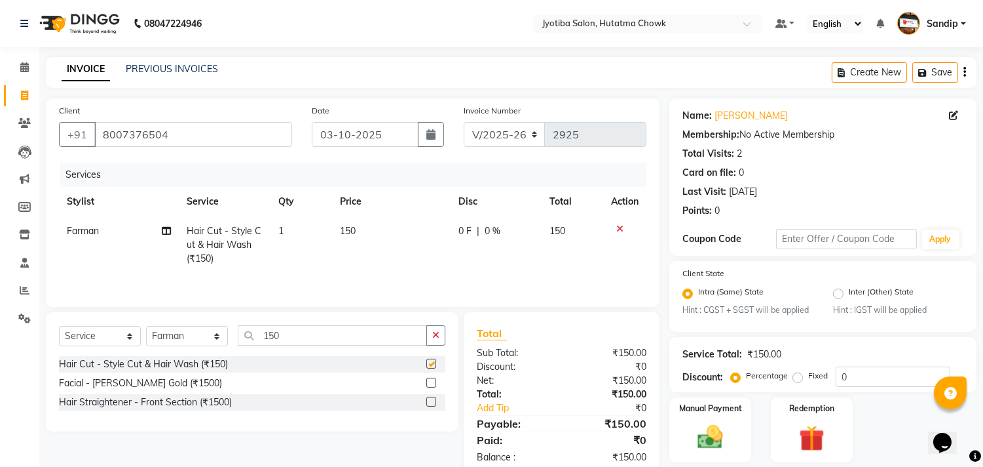
checkbox input "false"
click at [437, 337] on icon "button" at bounding box center [435, 334] width 7 height 9
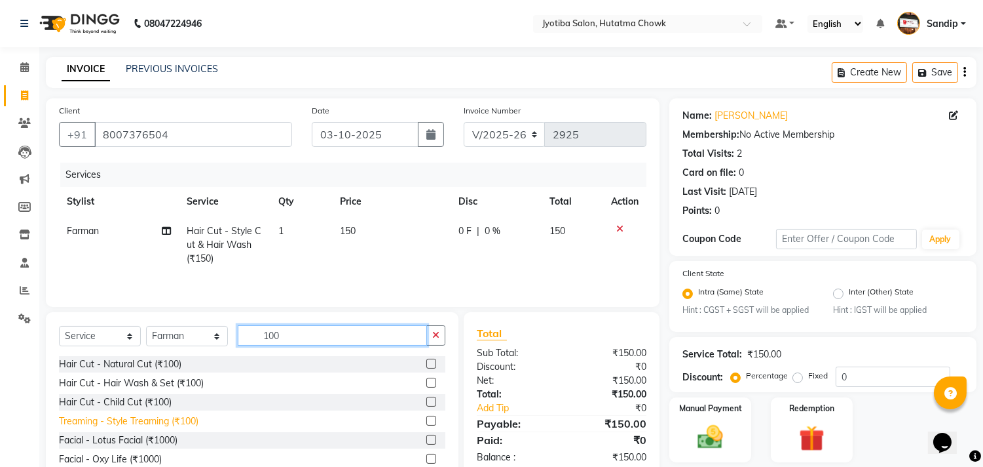
type input "100"
click at [181, 424] on div "Treaming - Style Treaming (₹100)" at bounding box center [129, 421] width 140 height 14
checkbox input "false"
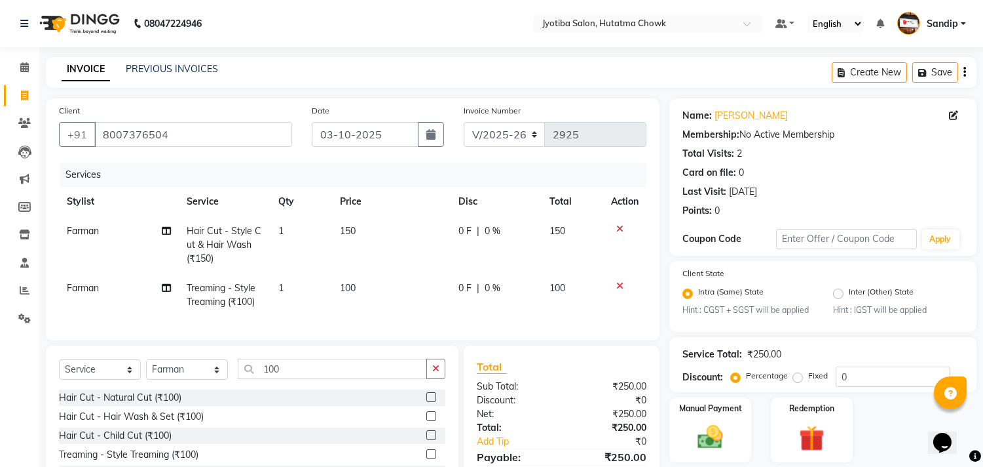
scroll to position [102, 0]
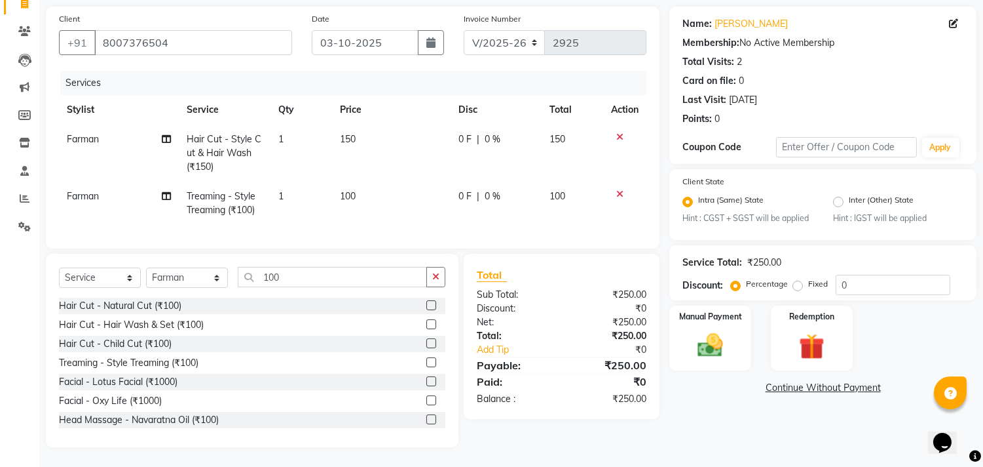
click at [778, 381] on link "Continue Without Payment" at bounding box center [823, 388] width 302 height 14
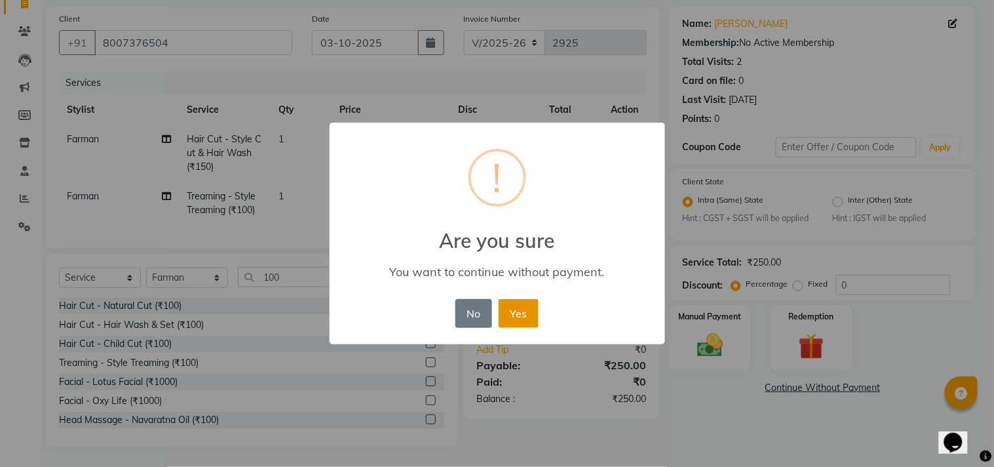
click at [518, 310] on button "Yes" at bounding box center [519, 313] width 40 height 29
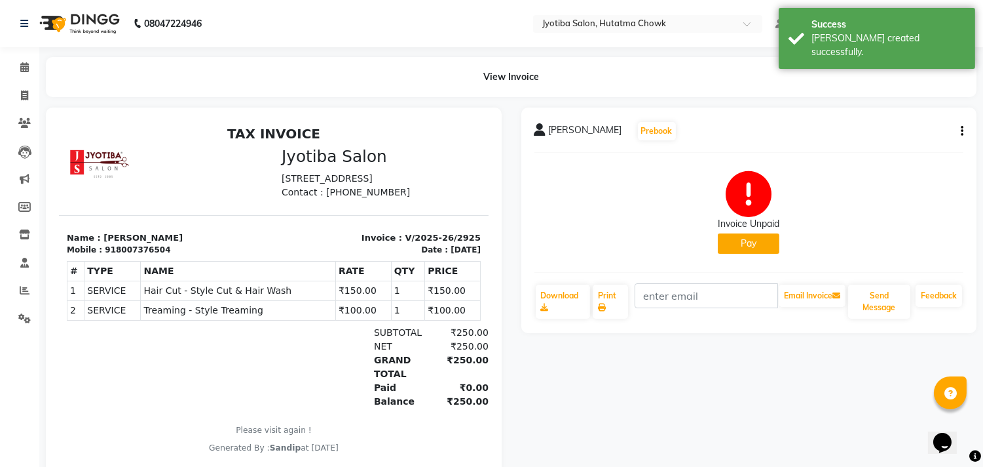
click at [739, 241] on button "Pay" at bounding box center [749, 243] width 62 height 20
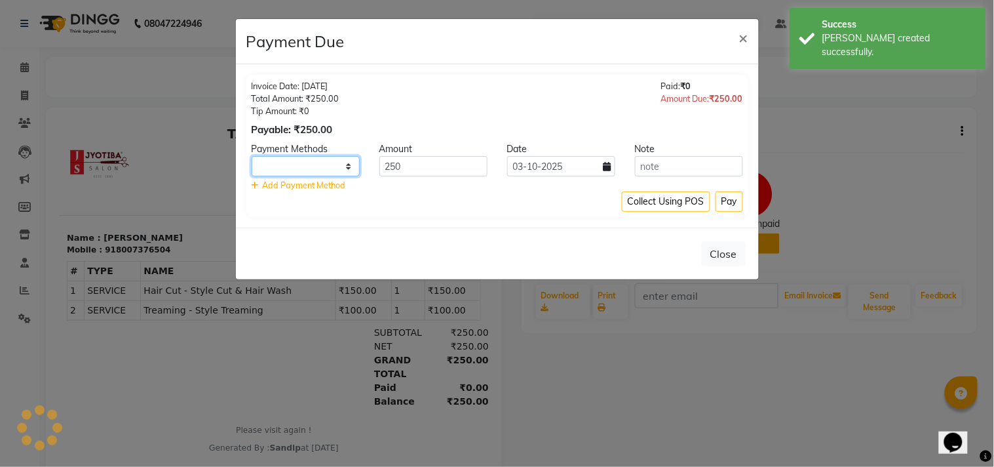
click at [313, 162] on select at bounding box center [306, 166] width 108 height 20
select select "3"
click at [252, 156] on select "CASH ONLINE CARD" at bounding box center [306, 166] width 108 height 20
click at [731, 197] on button "Pay" at bounding box center [729, 201] width 28 height 20
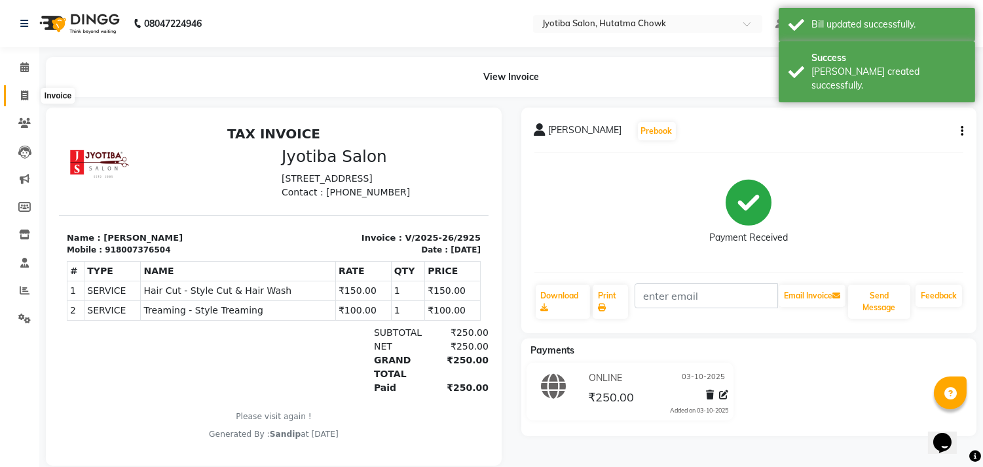
click at [24, 94] on icon at bounding box center [24, 95] width 7 height 10
select select "556"
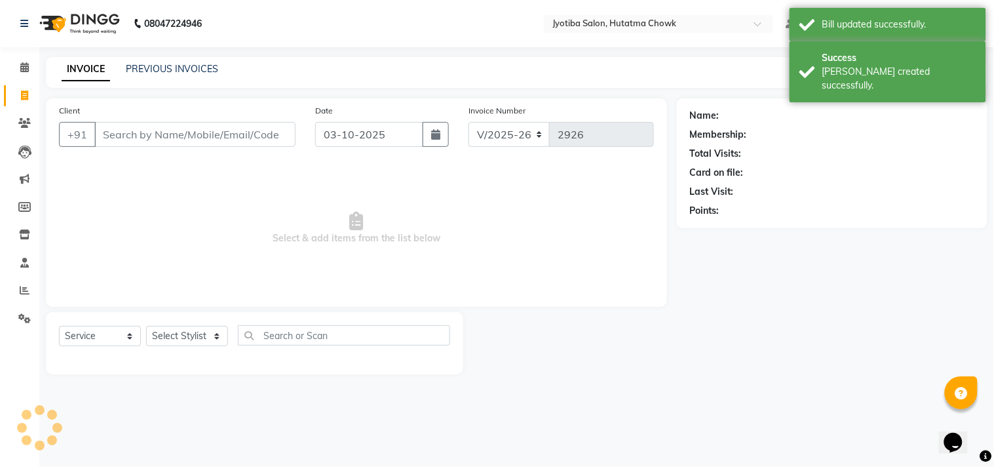
select select "membership"
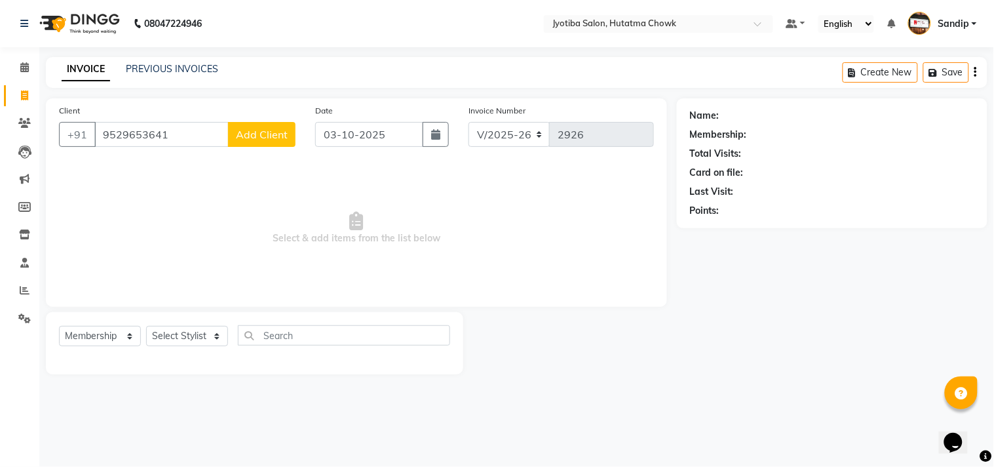
type input "9529653641"
click at [267, 131] on span "Add Client" at bounding box center [262, 134] width 52 height 13
select select "22"
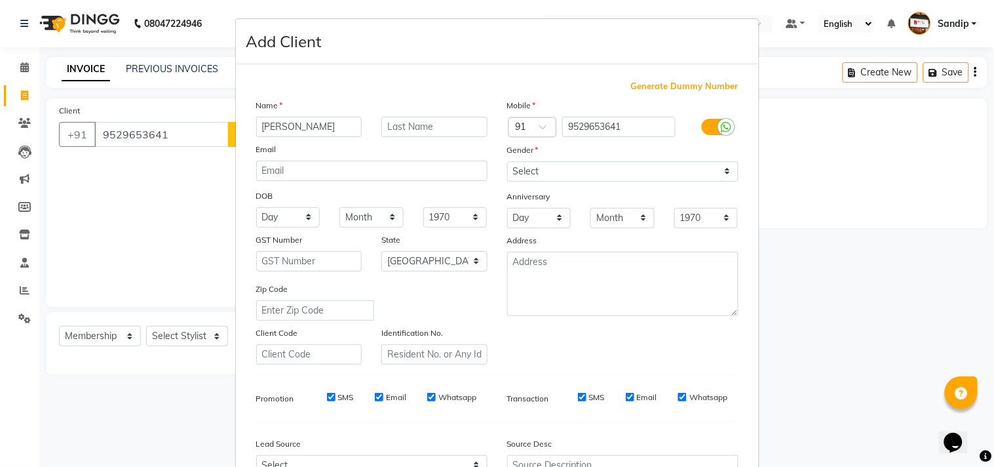
type input "[PERSON_NAME]"
click at [559, 174] on select "Select [DEMOGRAPHIC_DATA] [DEMOGRAPHIC_DATA] Other Prefer Not To Say" at bounding box center [622, 171] width 231 height 20
select select "[DEMOGRAPHIC_DATA]"
click at [507, 161] on select "Select [DEMOGRAPHIC_DATA] [DEMOGRAPHIC_DATA] Other Prefer Not To Say" at bounding box center [622, 171] width 231 height 20
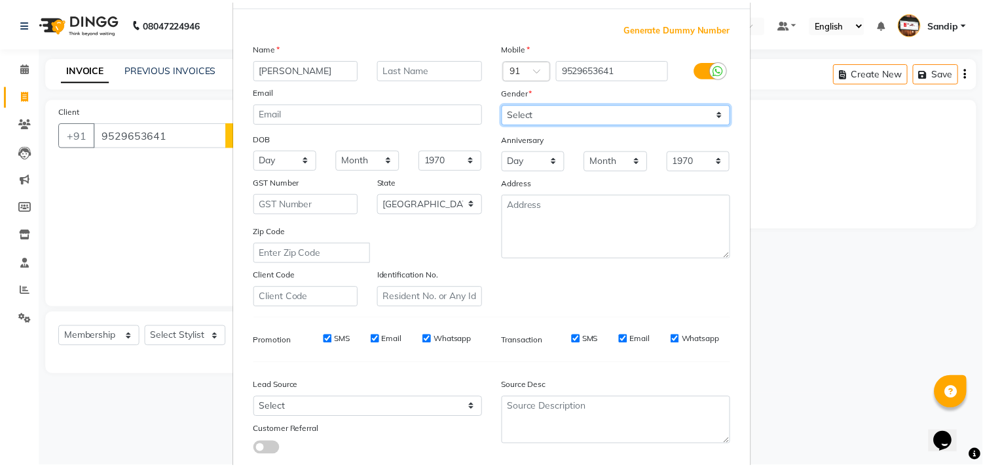
scroll to position [139, 0]
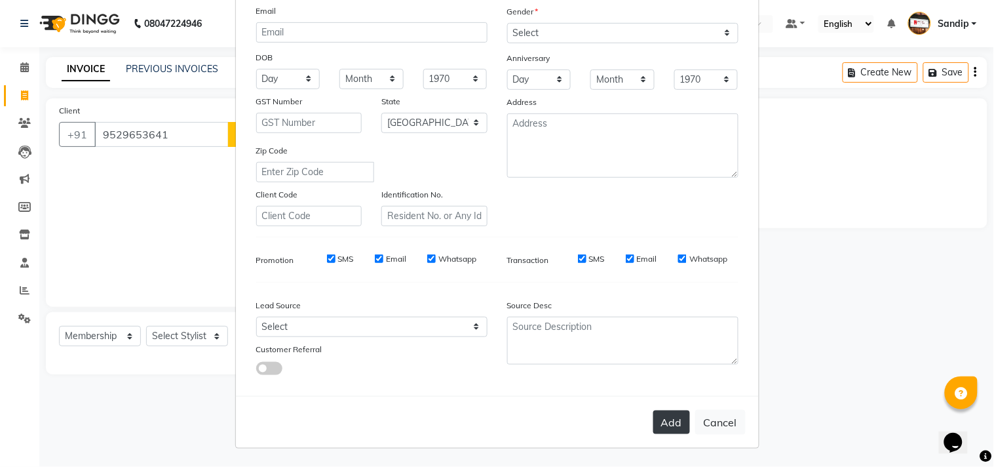
click at [654, 410] on button "Add" at bounding box center [671, 422] width 37 height 24
select select
select select "null"
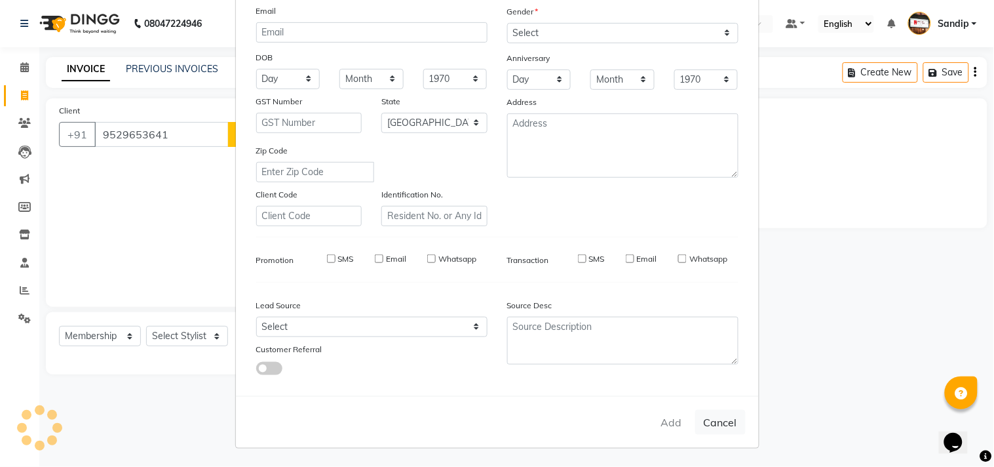
select select
checkbox input "false"
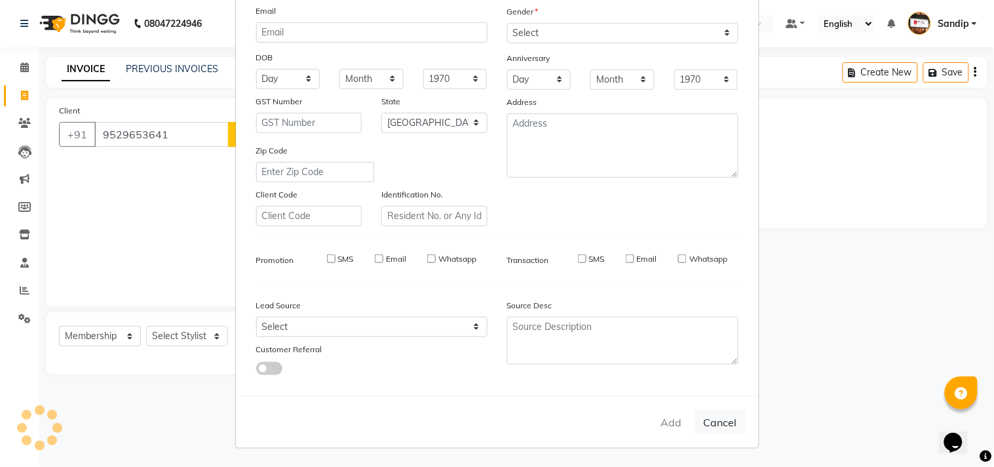
checkbox input "false"
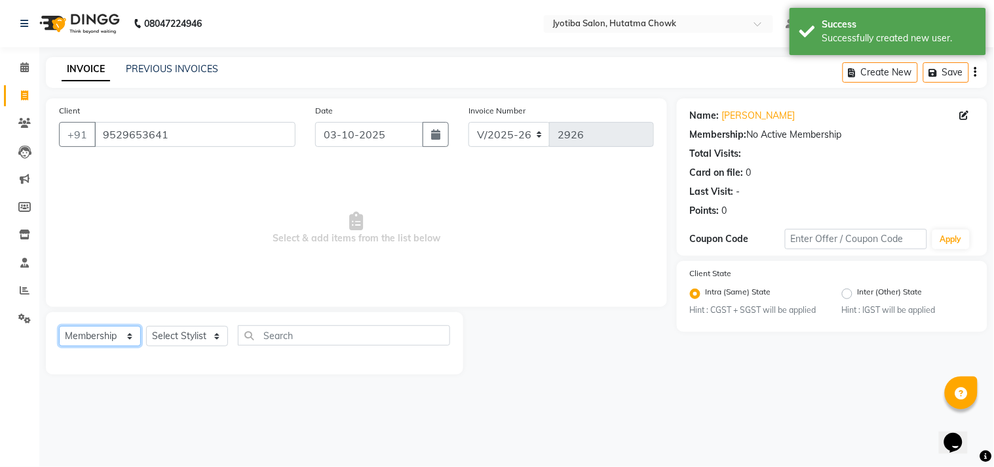
click at [92, 333] on select "Select Service Product Membership Package Voucher Prepaid Gift Card" at bounding box center [100, 336] width 82 height 20
select select "service"
click at [59, 326] on select "Select Service Product Membership Package Voucher Prepaid Gift Card" at bounding box center [100, 336] width 82 height 20
click at [181, 339] on select "Select Stylist [PERSON_NAME] [PERSON_NAME] [PERSON_NAME] prem Sandip [PERSON_NA…" at bounding box center [187, 336] width 82 height 20
select select "81229"
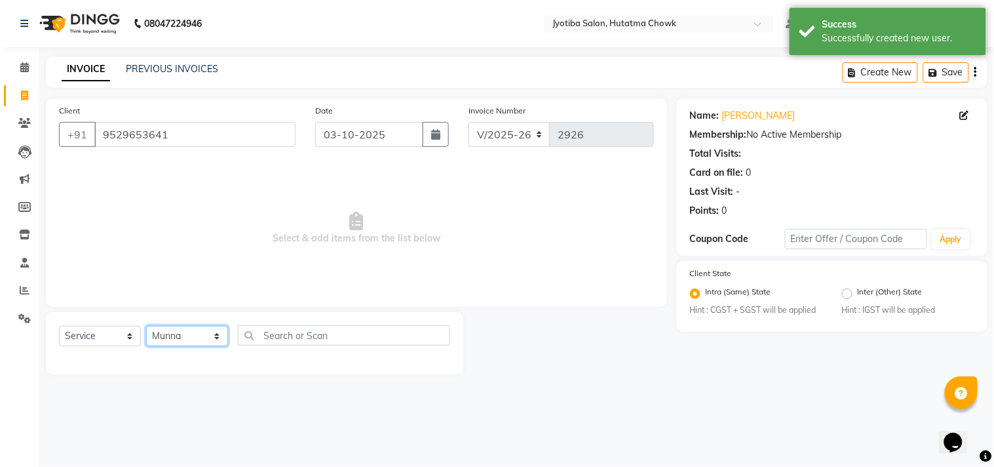
click at [146, 326] on select "Select Stylist [PERSON_NAME] [PERSON_NAME] [PERSON_NAME] prem Sandip [PERSON_NA…" at bounding box center [187, 336] width 82 height 20
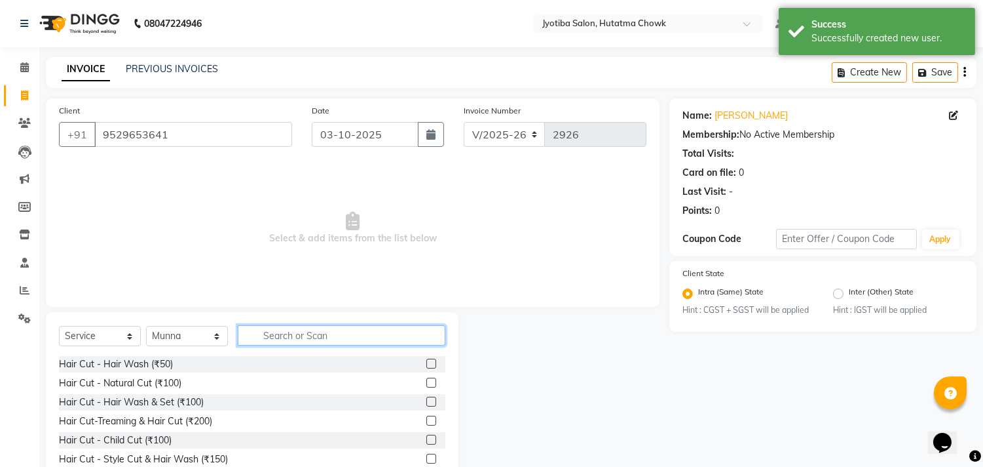
click at [282, 332] on input "text" at bounding box center [342, 335] width 208 height 20
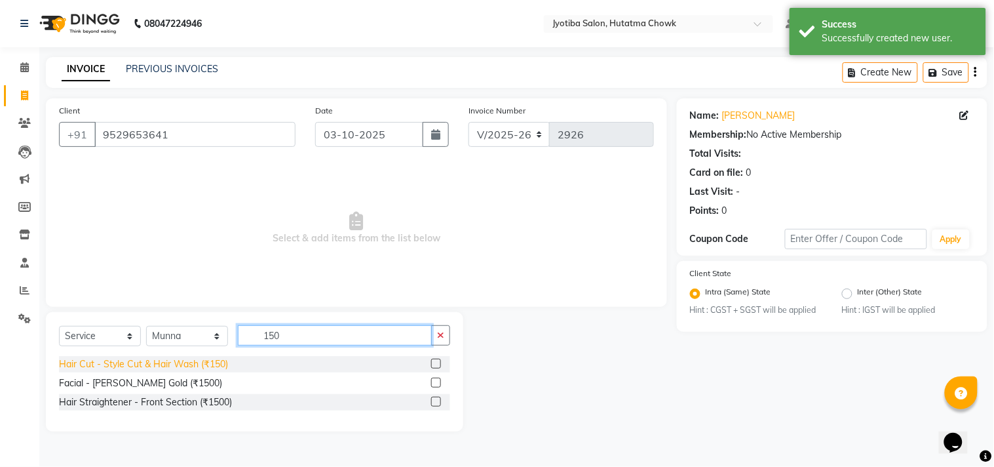
type input "150"
click at [193, 358] on div "Hair Cut - Style Cut & Hair Wash (₹150)" at bounding box center [143, 364] width 169 height 14
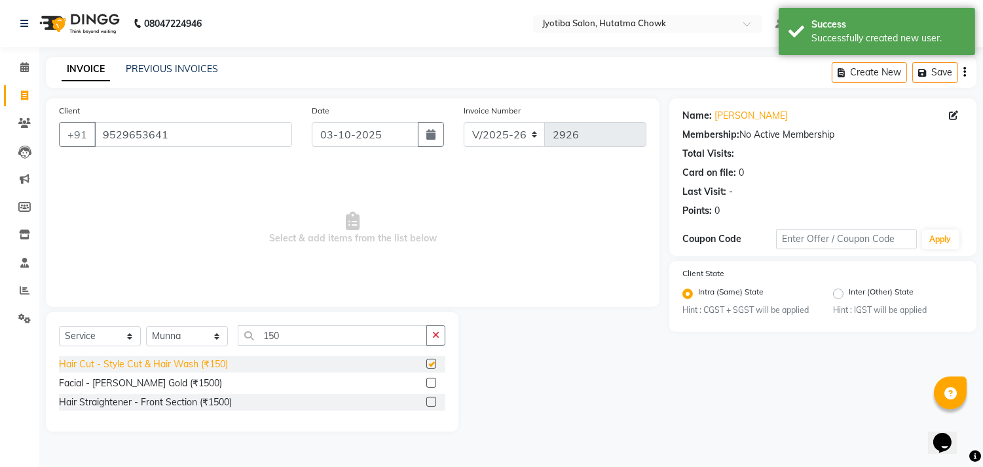
checkbox input "false"
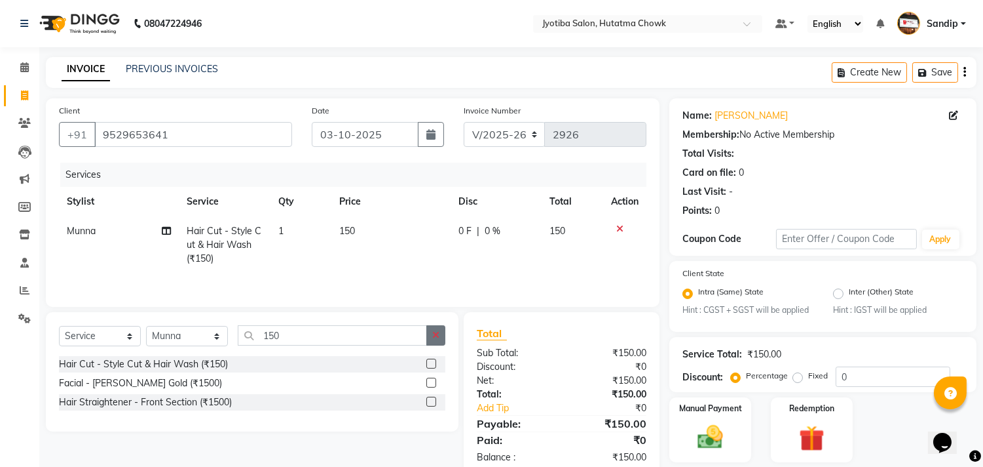
click at [438, 336] on icon "button" at bounding box center [435, 334] width 7 height 9
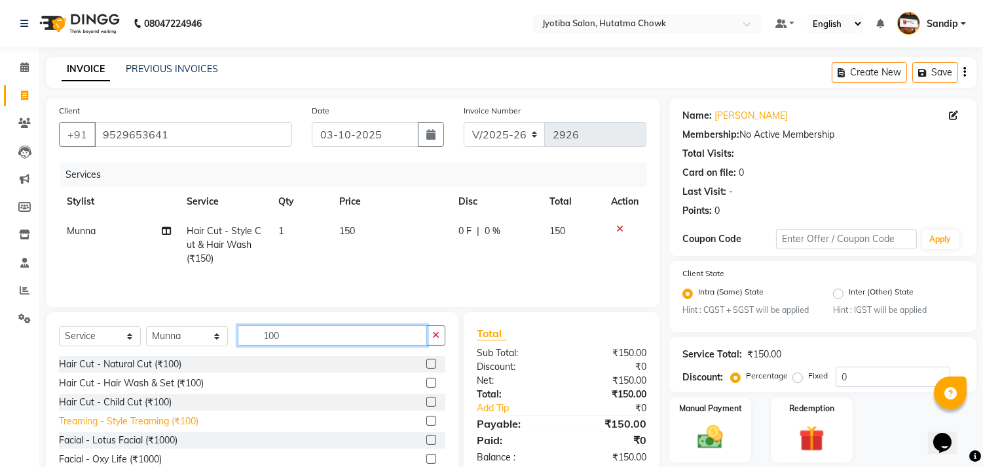
type input "100"
click at [145, 418] on div "Treaming - Style Treaming (₹100)" at bounding box center [129, 421] width 140 height 14
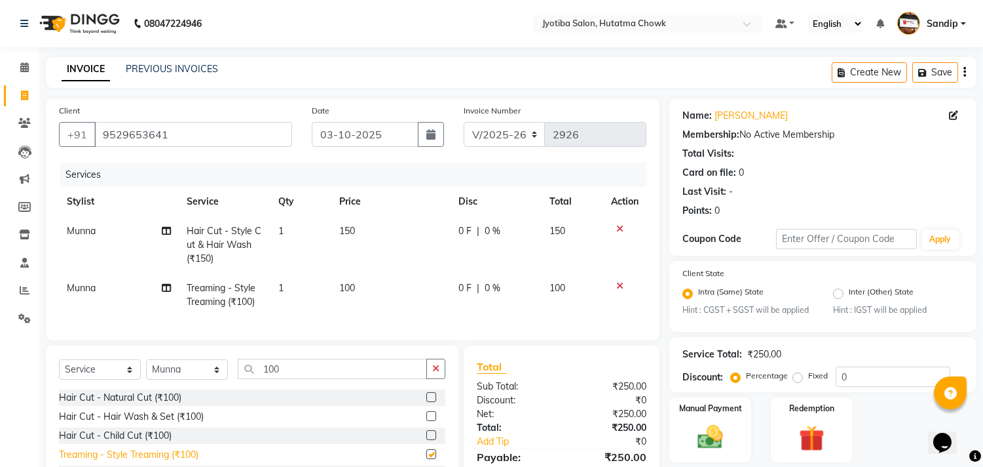
checkbox input "false"
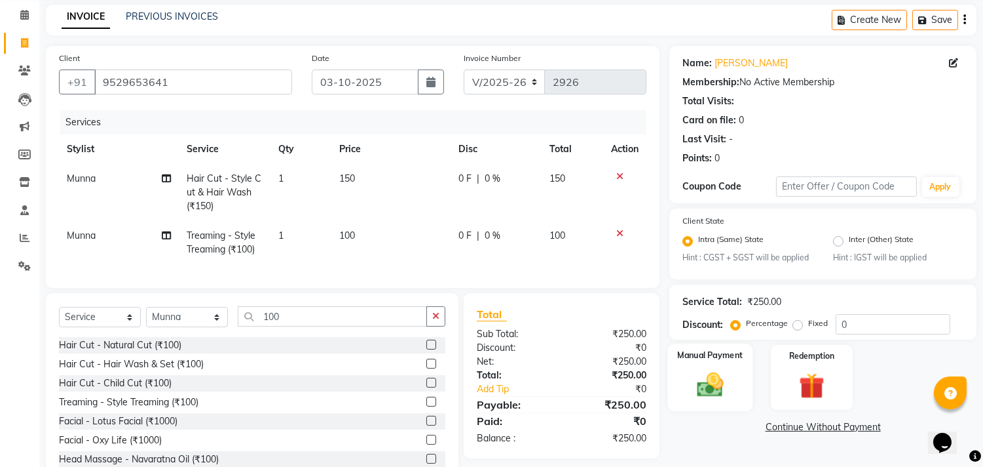
scroll to position [102, 0]
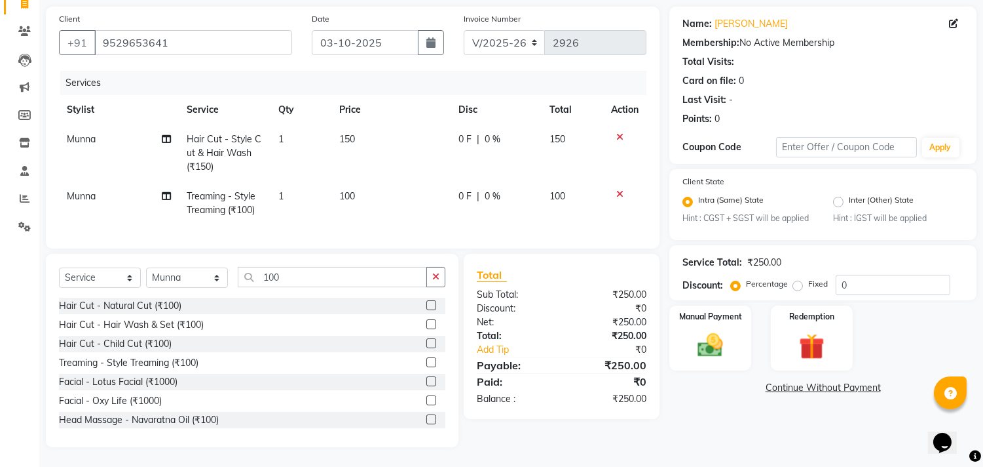
click at [797, 381] on link "Continue Without Payment" at bounding box center [823, 388] width 302 height 14
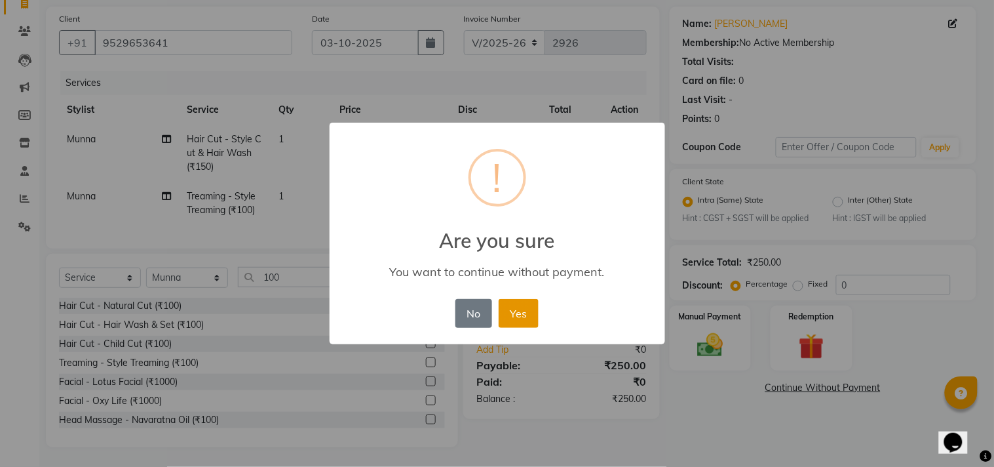
click at [520, 312] on button "Yes" at bounding box center [519, 313] width 40 height 29
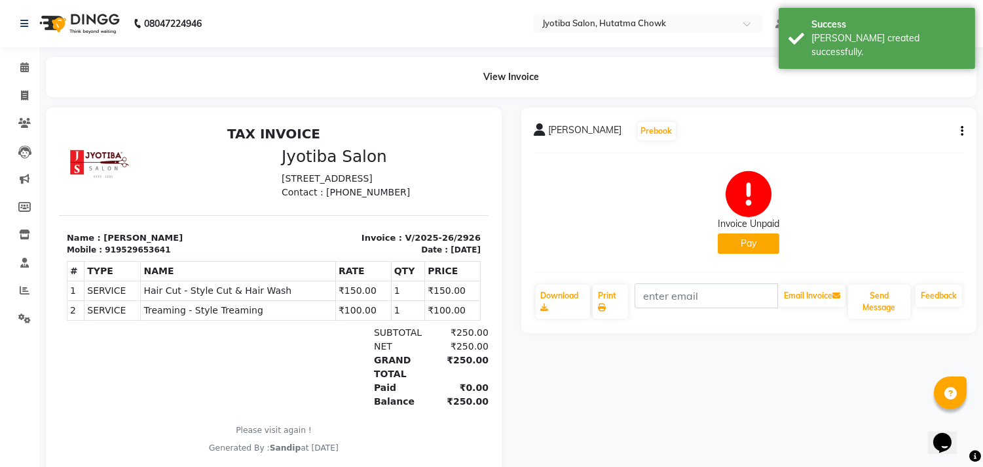
click at [734, 246] on button "Pay" at bounding box center [749, 243] width 62 height 20
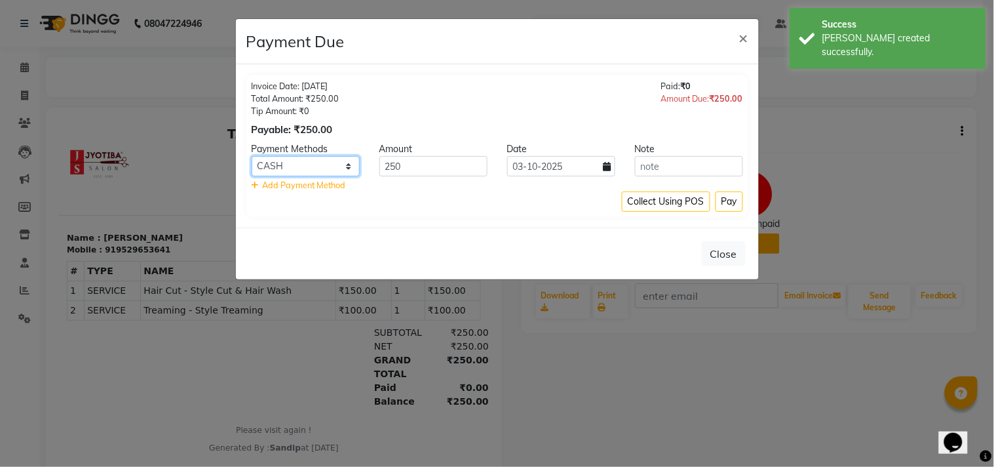
click at [300, 161] on select "CASH ONLINE CARD" at bounding box center [306, 166] width 108 height 20
select select "3"
click at [252, 156] on select "CASH ONLINE CARD" at bounding box center [306, 166] width 108 height 20
click at [725, 200] on button "Pay" at bounding box center [729, 201] width 28 height 20
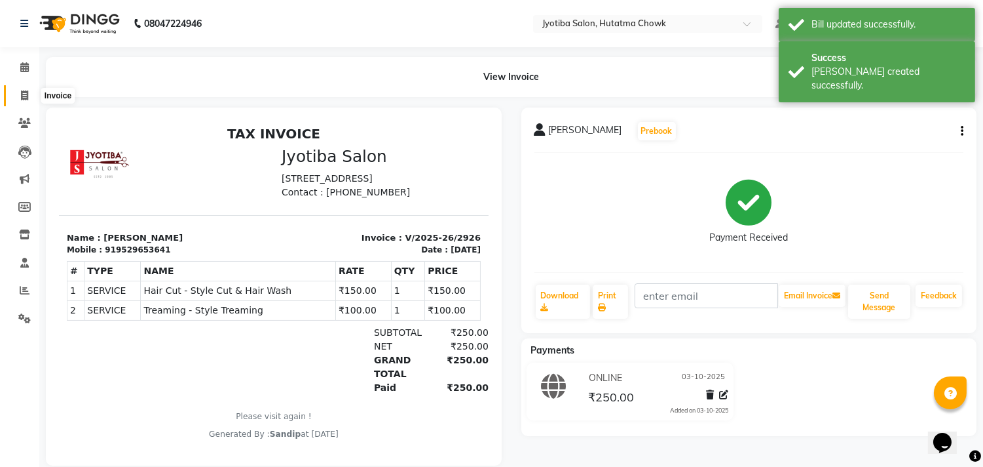
click at [22, 95] on icon at bounding box center [24, 95] width 7 height 10
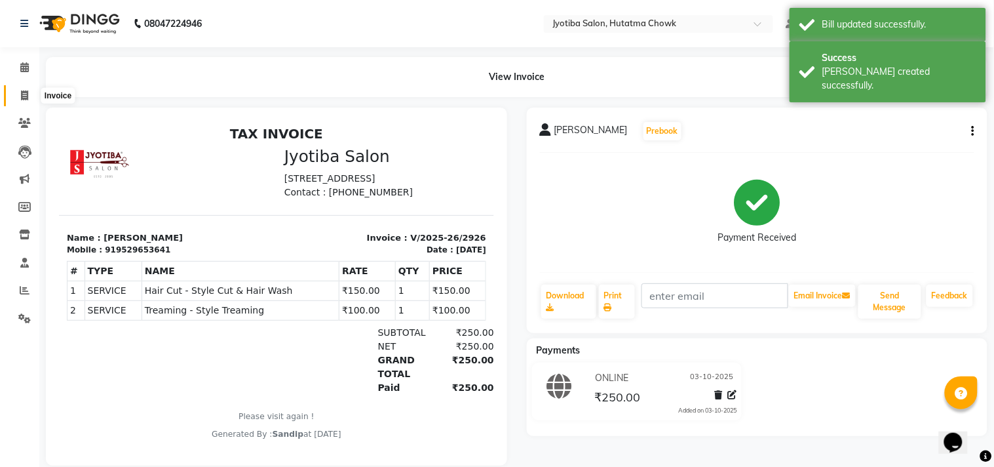
select select "556"
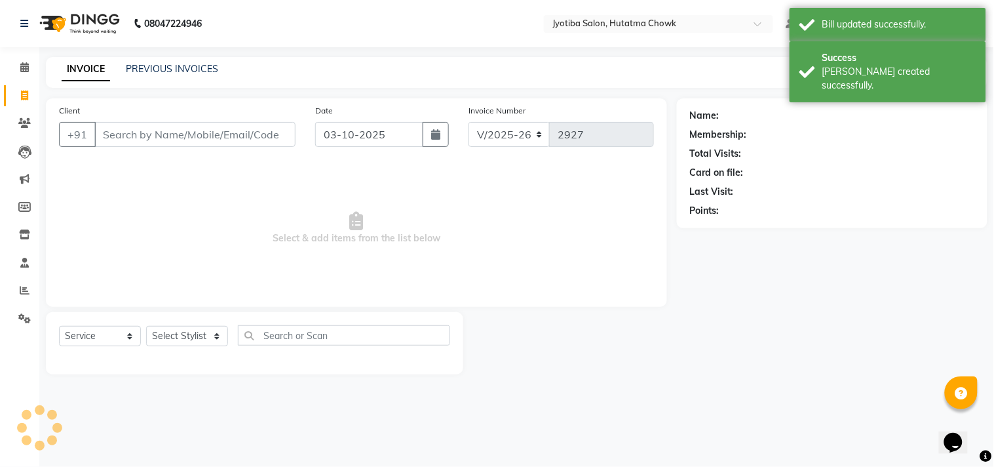
select select "membership"
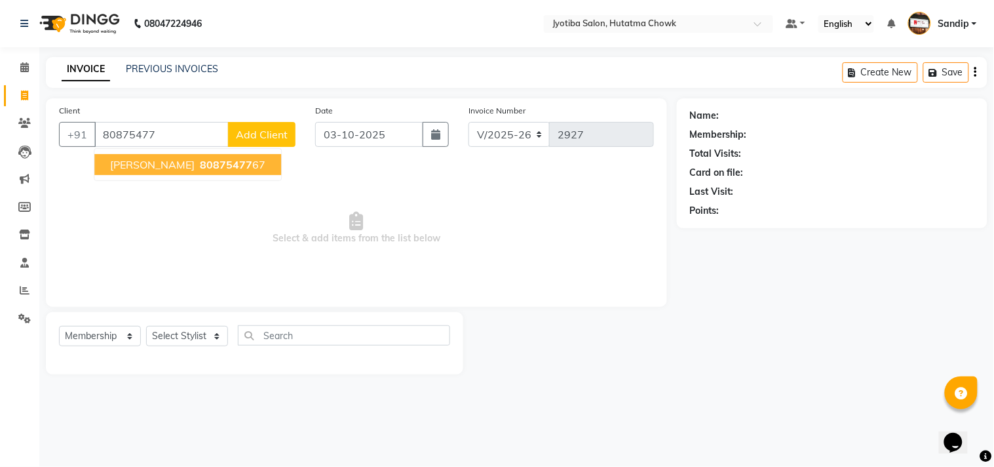
click at [181, 162] on span "Sohan Bhokare" at bounding box center [152, 164] width 85 height 13
type input "8087547767"
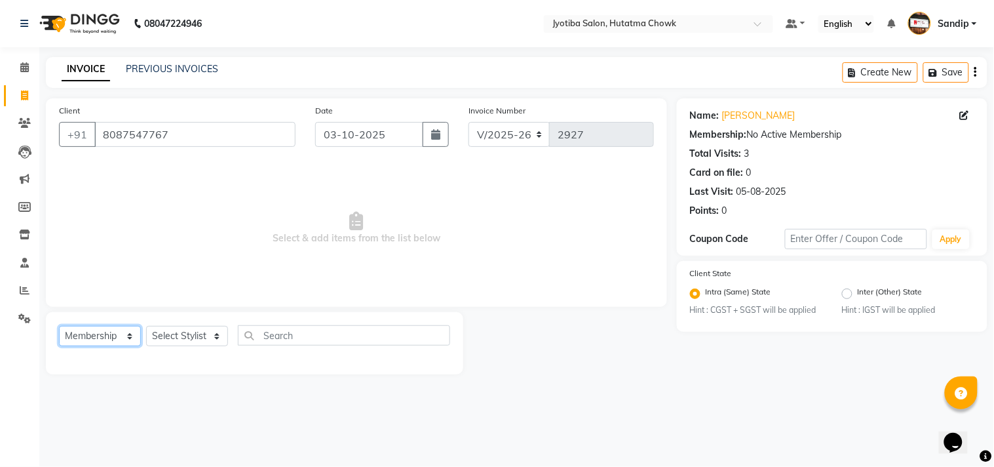
click at [102, 343] on select "Select Service Product Membership Package Voucher Prepaid Gift Card" at bounding box center [100, 336] width 82 height 20
select select "service"
click at [59, 326] on select "Select Service Product Membership Package Voucher Prepaid Gift Card" at bounding box center [100, 336] width 82 height 20
click at [174, 332] on select "Select Stylist [PERSON_NAME] [PERSON_NAME] [PERSON_NAME] prem Sandip [PERSON_NA…" at bounding box center [187, 336] width 82 height 20
select select "7208"
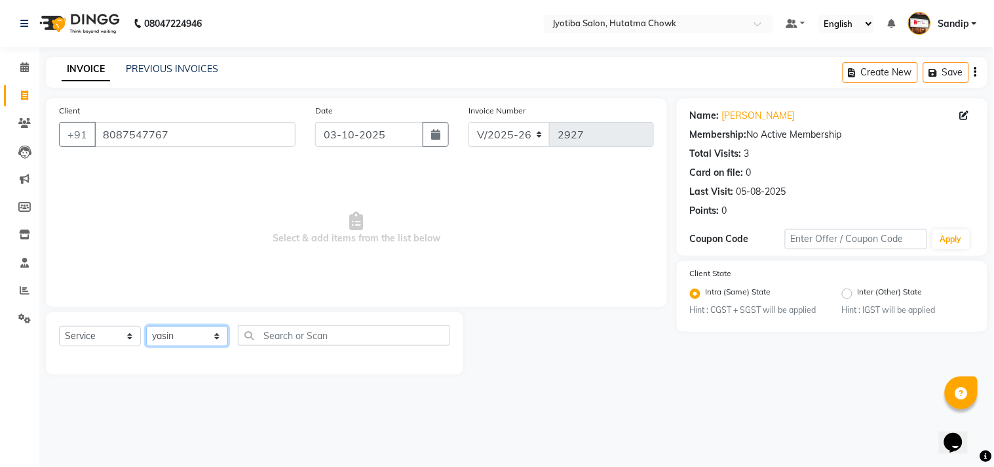
click at [146, 326] on select "Select Stylist [PERSON_NAME] [PERSON_NAME] [PERSON_NAME] prem Sandip [PERSON_NA…" at bounding box center [187, 336] width 82 height 20
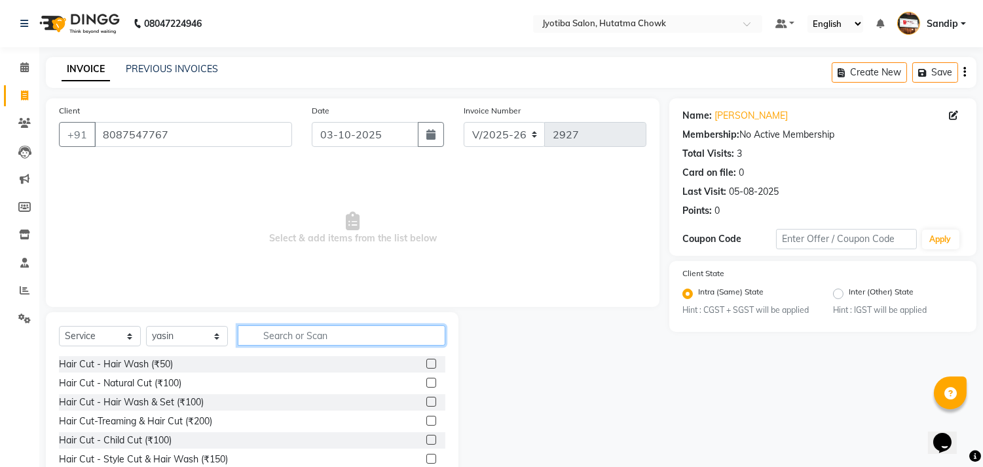
click at [277, 335] on input "text" at bounding box center [342, 335] width 208 height 20
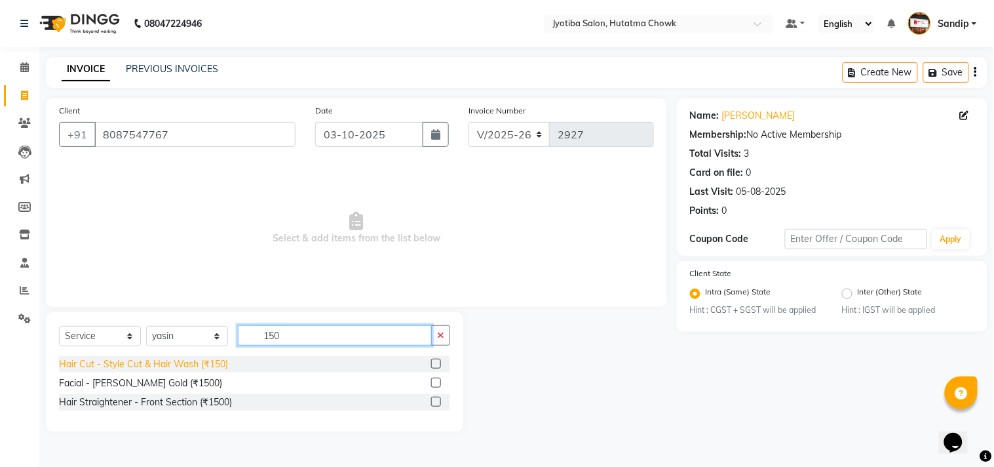
type input "150"
click at [164, 361] on div "Hair Cut - Style Cut & Hair Wash (₹150)" at bounding box center [143, 364] width 169 height 14
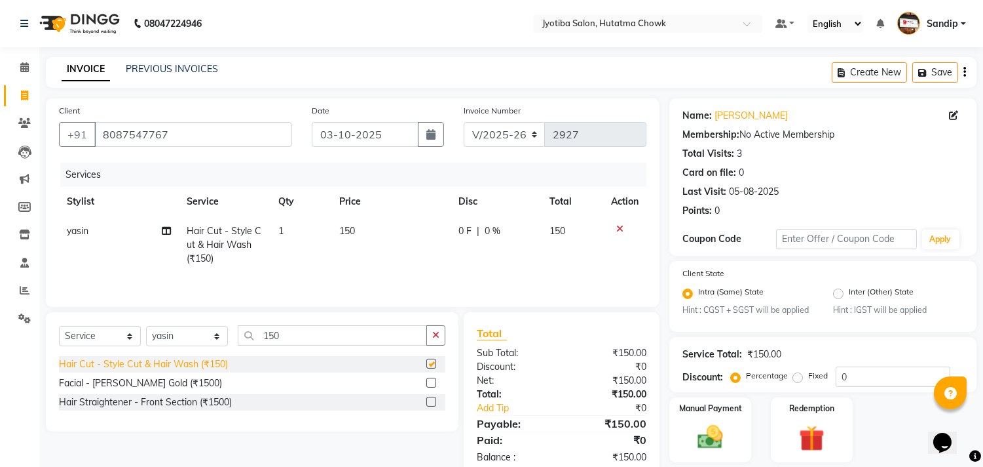
checkbox input "false"
click at [437, 339] on icon "button" at bounding box center [435, 334] width 7 height 9
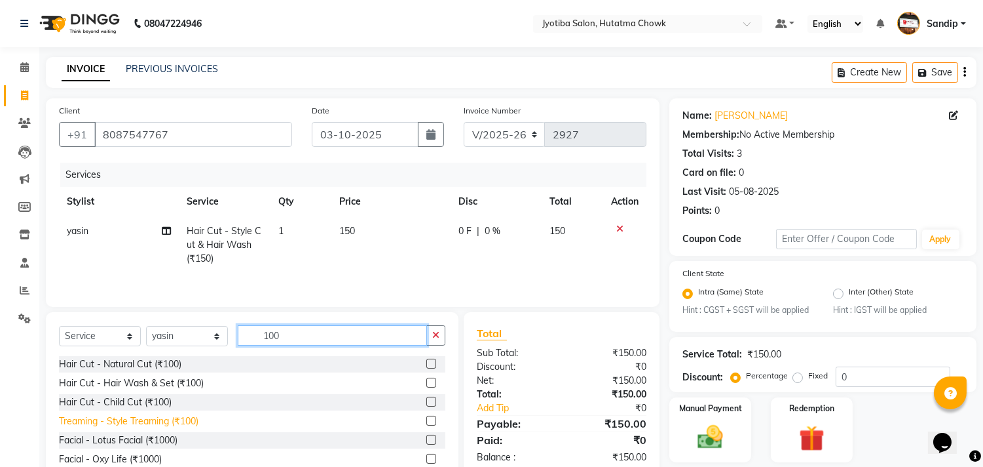
type input "100"
click at [148, 421] on div "Treaming - Style Treaming (₹100)" at bounding box center [129, 421] width 140 height 14
checkbox input "false"
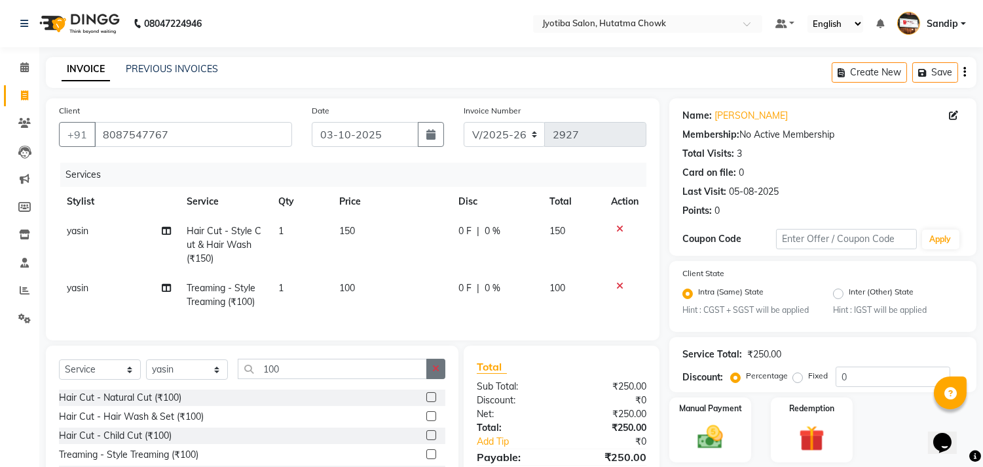
click at [442, 379] on button "button" at bounding box center [436, 368] width 19 height 20
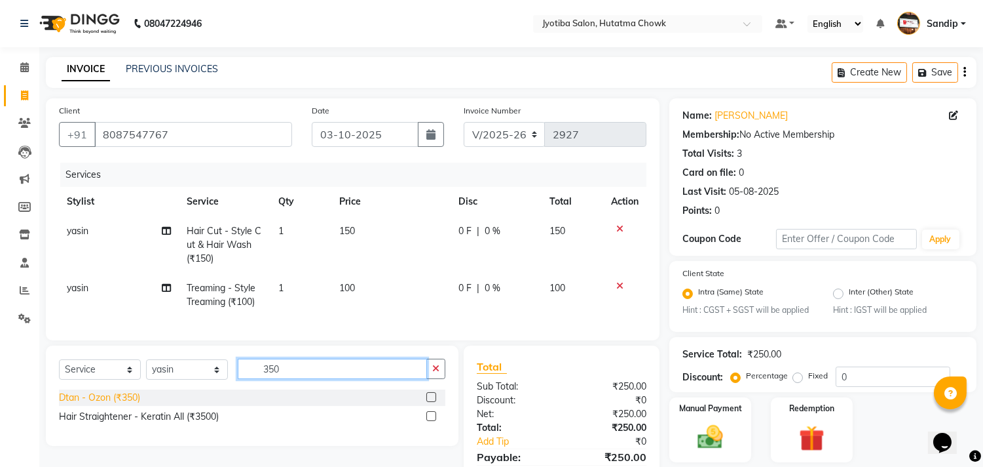
type input "350"
click at [85, 404] on div "Dtan - Ozon (₹350)" at bounding box center [99, 398] width 81 height 14
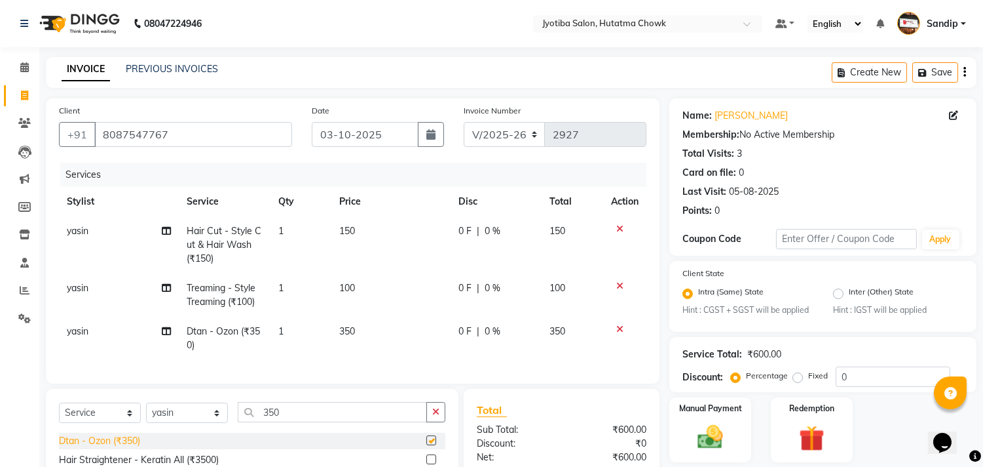
checkbox input "false"
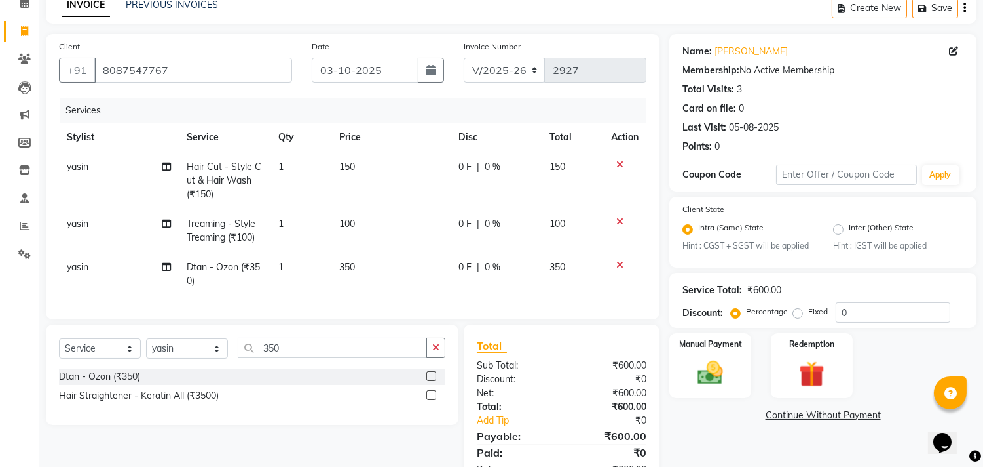
scroll to position [118, 0]
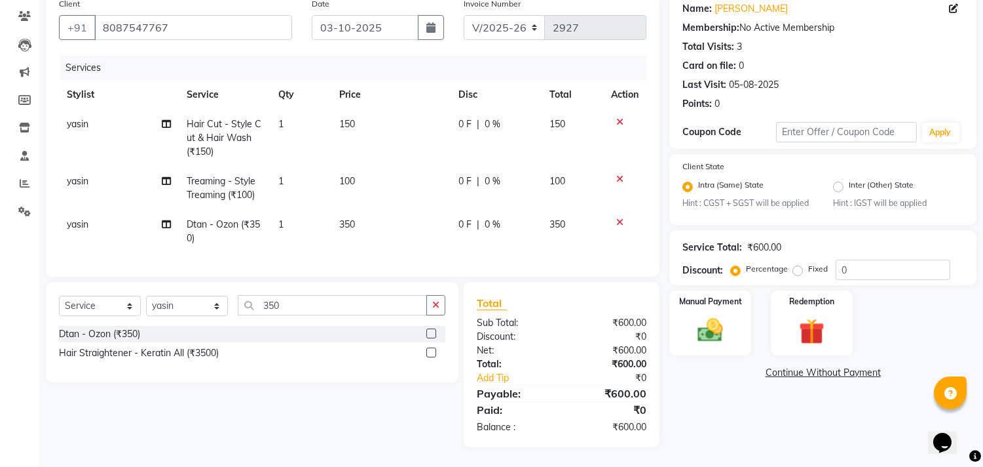
click at [785, 366] on link "Continue Without Payment" at bounding box center [823, 373] width 302 height 14
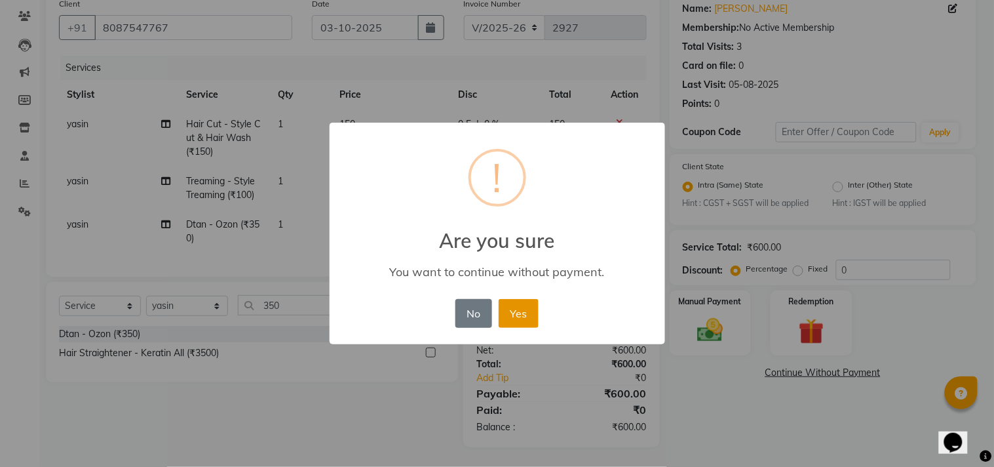
click at [519, 299] on button "Yes" at bounding box center [519, 313] width 40 height 29
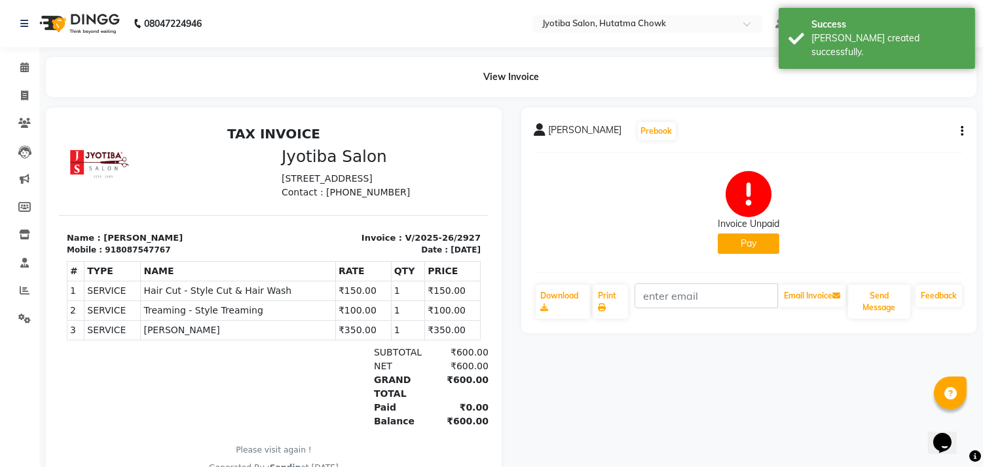
click at [734, 235] on button "Pay" at bounding box center [749, 243] width 62 height 20
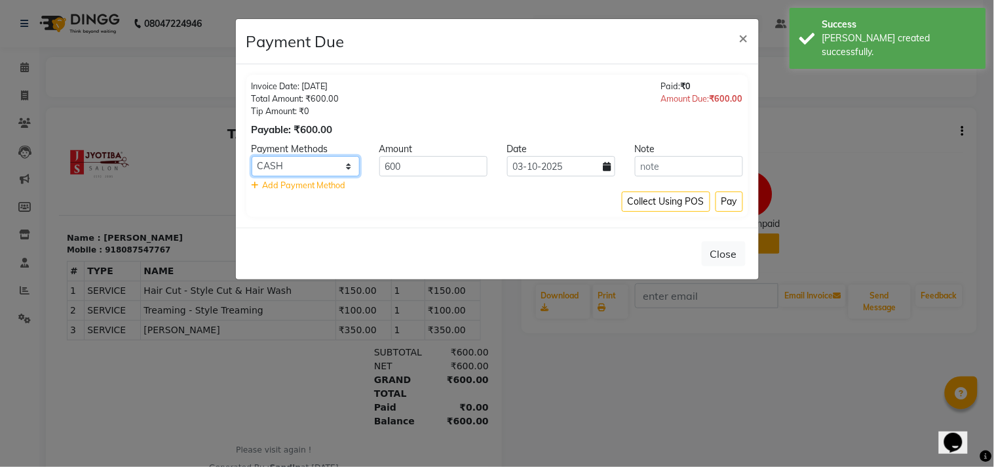
click at [319, 166] on select "CASH ONLINE CARD" at bounding box center [306, 166] width 108 height 20
select select "3"
click at [252, 156] on select "CASH ONLINE CARD" at bounding box center [306, 166] width 108 height 20
click at [733, 212] on button "Pay" at bounding box center [729, 201] width 28 height 20
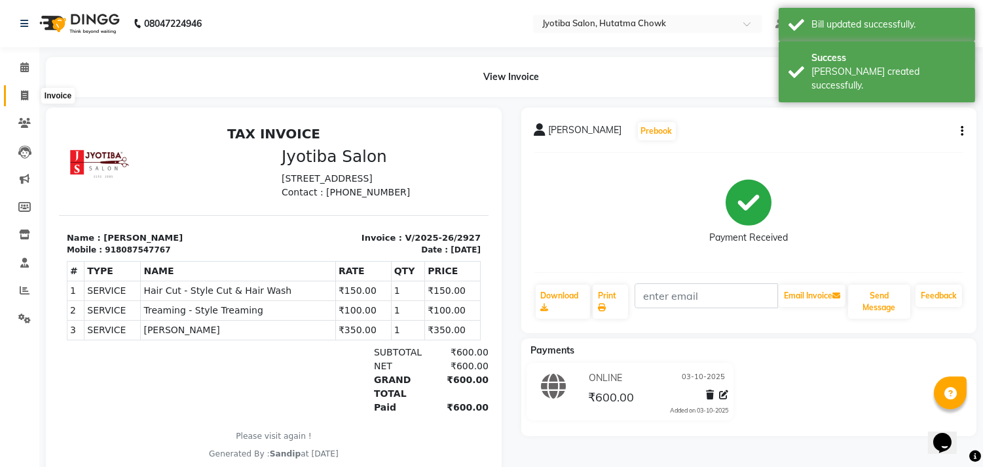
click at [22, 96] on icon at bounding box center [24, 95] width 7 height 10
select select "556"
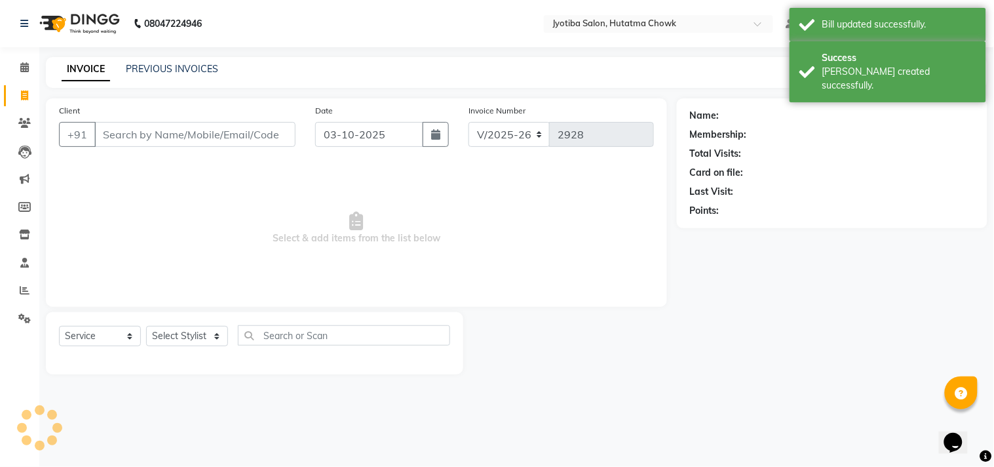
select select "membership"
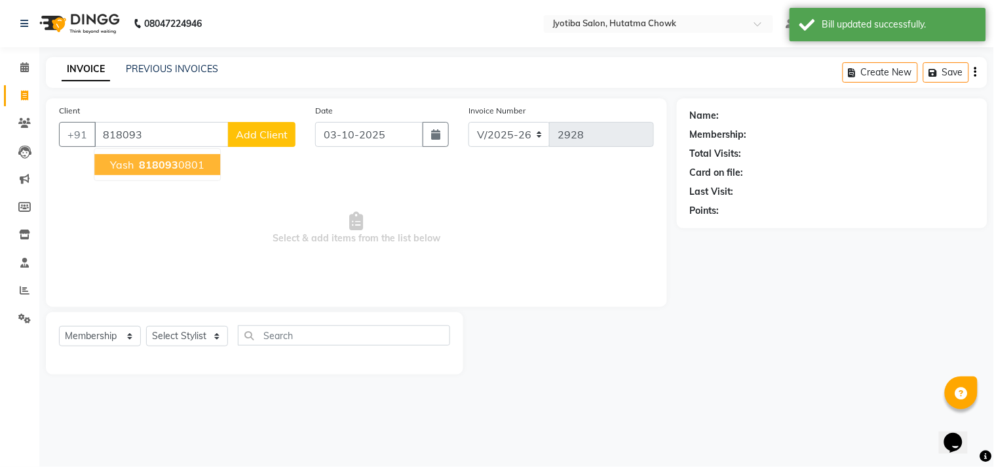
click at [158, 162] on span "818093" at bounding box center [158, 164] width 39 height 13
type input "8180930801"
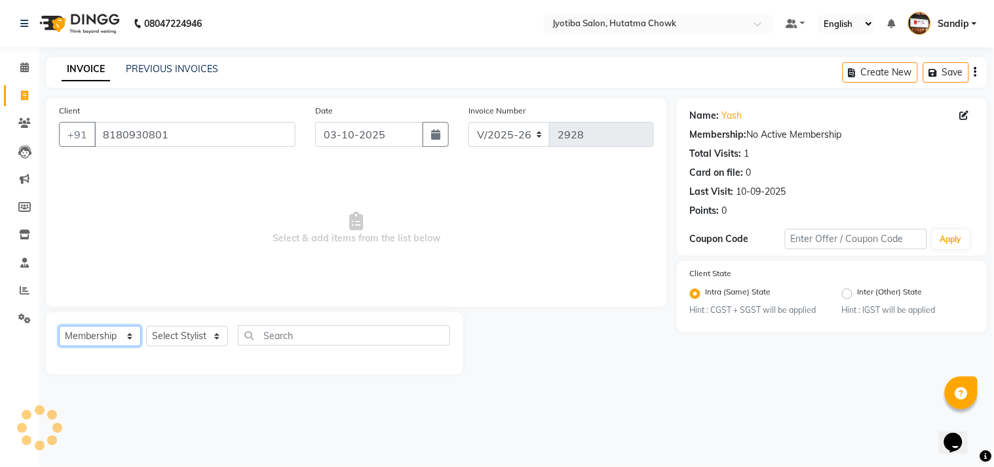
click at [102, 337] on select "Select Service Product Membership Package Voucher Prepaid Gift Card" at bounding box center [100, 336] width 82 height 20
select select "service"
click at [59, 326] on select "Select Service Product Membership Package Voucher Prepaid Gift Card" at bounding box center [100, 336] width 82 height 20
click at [180, 336] on select "Select Stylist [PERSON_NAME] [PERSON_NAME] [PERSON_NAME] prem Sandip [PERSON_NA…" at bounding box center [187, 336] width 82 height 20
select select "7207"
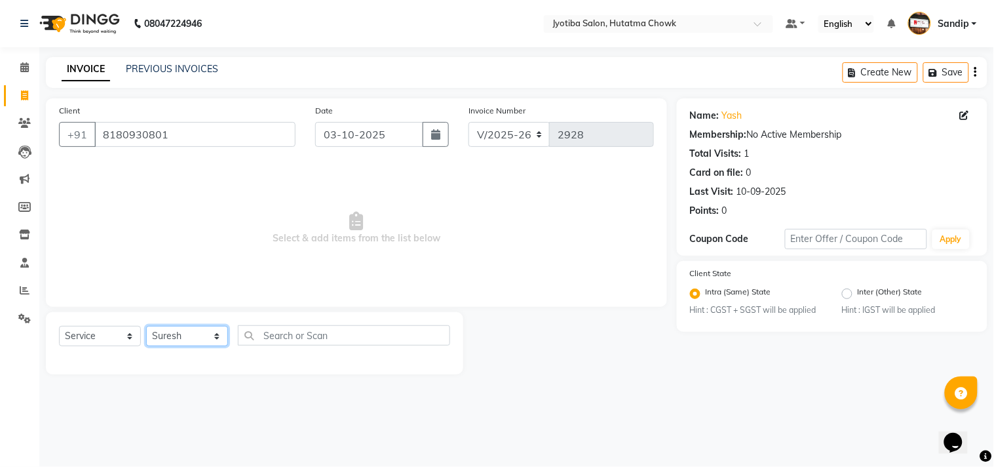
click at [146, 326] on select "Select Stylist [PERSON_NAME] [PERSON_NAME] [PERSON_NAME] prem Sandip [PERSON_NA…" at bounding box center [187, 336] width 82 height 20
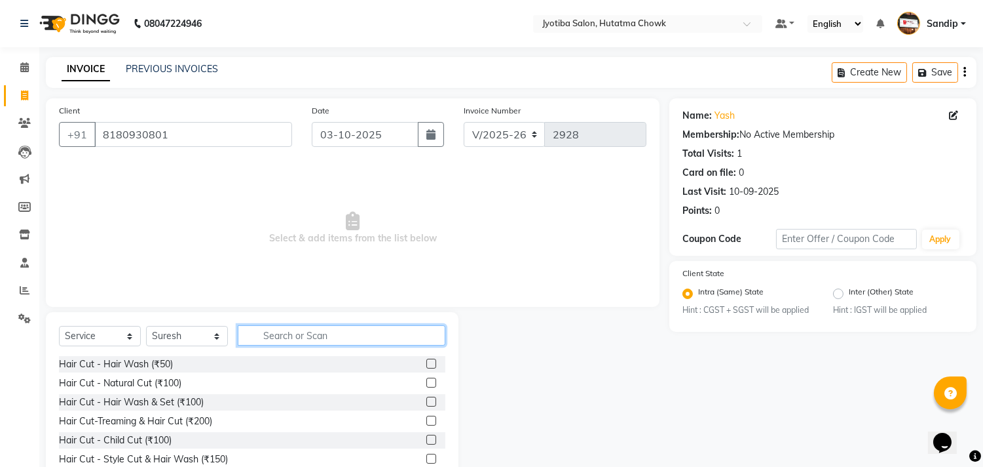
click at [282, 335] on input "text" at bounding box center [342, 335] width 208 height 20
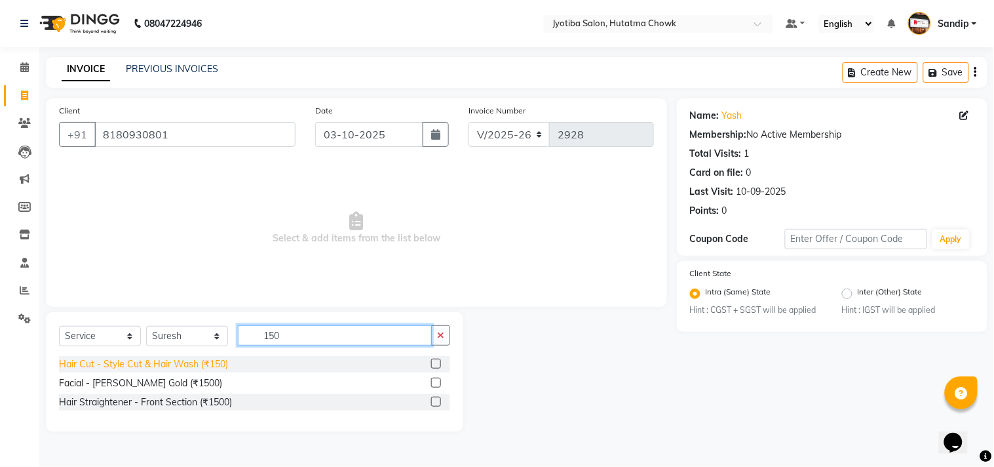
type input "150"
click at [168, 370] on div "Hair Cut - Style Cut & Hair Wash (₹150)" at bounding box center [143, 364] width 169 height 14
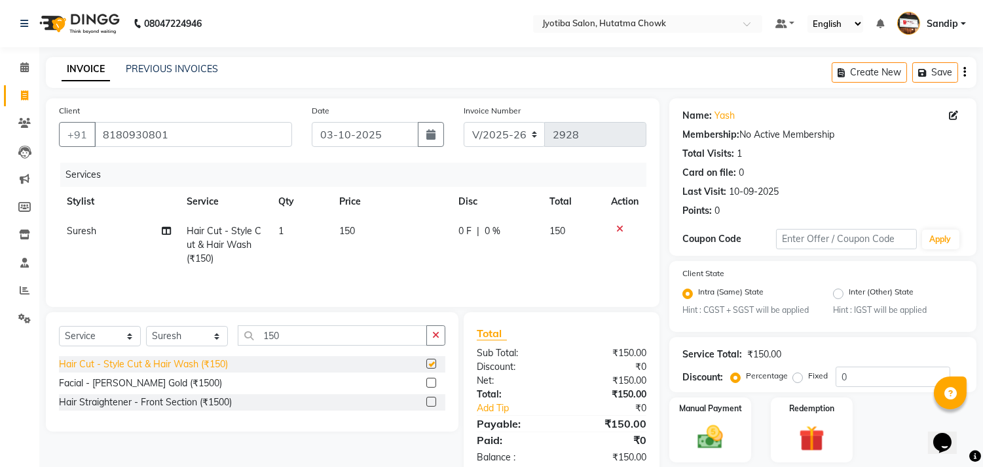
checkbox input "false"
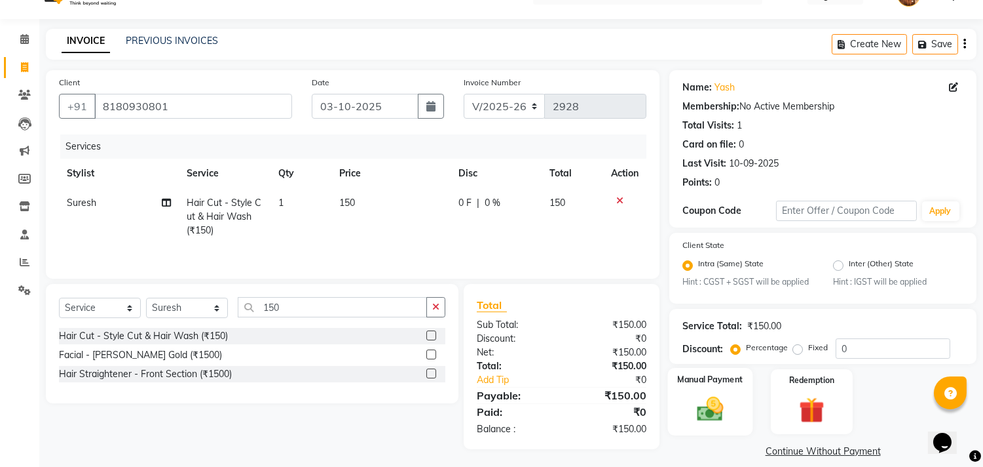
scroll to position [41, 0]
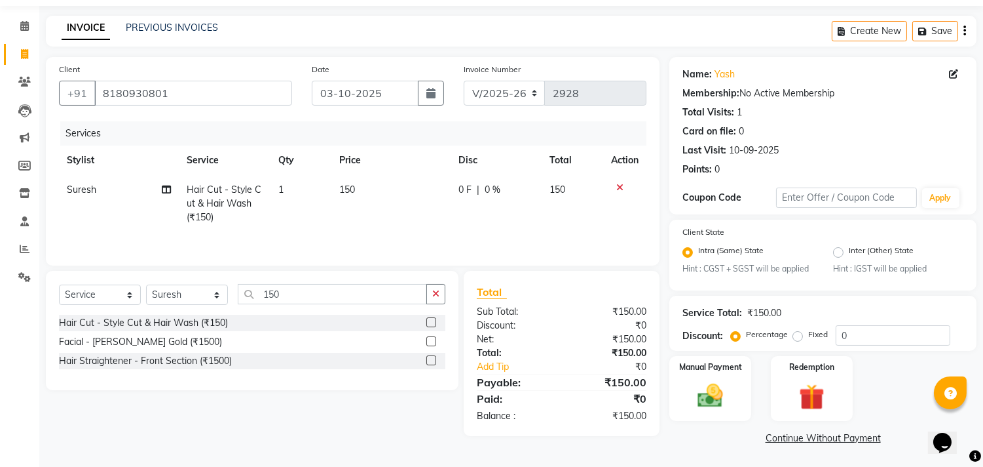
click at [775, 439] on link "Continue Without Payment" at bounding box center [823, 438] width 302 height 14
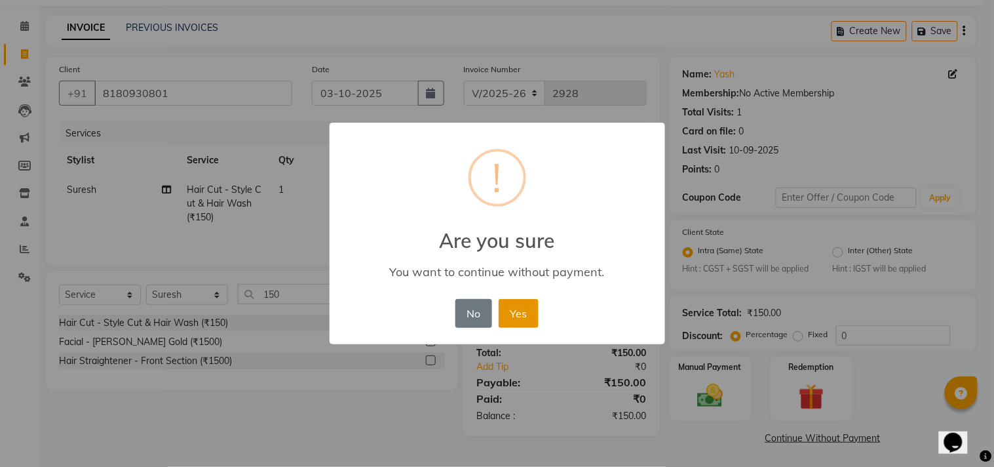
click at [516, 309] on button "Yes" at bounding box center [519, 313] width 40 height 29
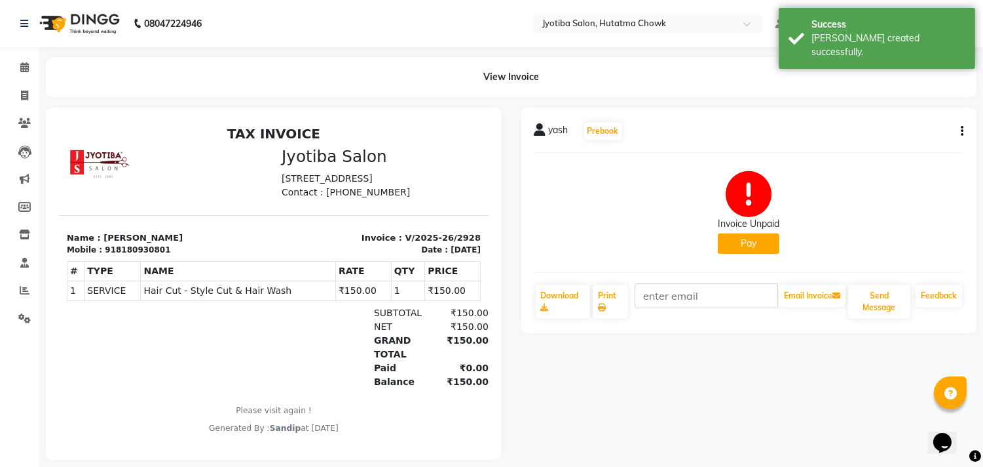
click at [745, 241] on button "Pay" at bounding box center [749, 243] width 62 height 20
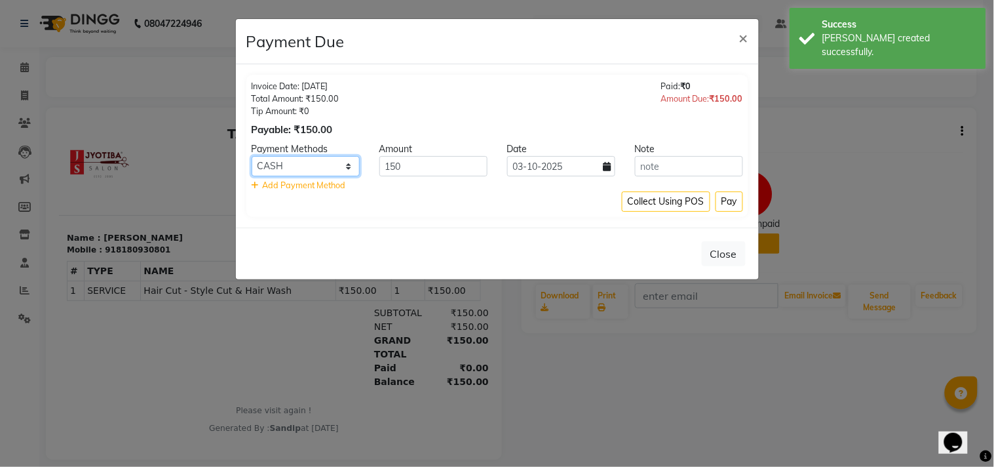
click at [309, 174] on select "CASH ONLINE CARD" at bounding box center [306, 166] width 108 height 20
select select "3"
click at [252, 156] on select "CASH ONLINE CARD" at bounding box center [306, 166] width 108 height 20
click at [726, 200] on button "Pay" at bounding box center [729, 201] width 28 height 20
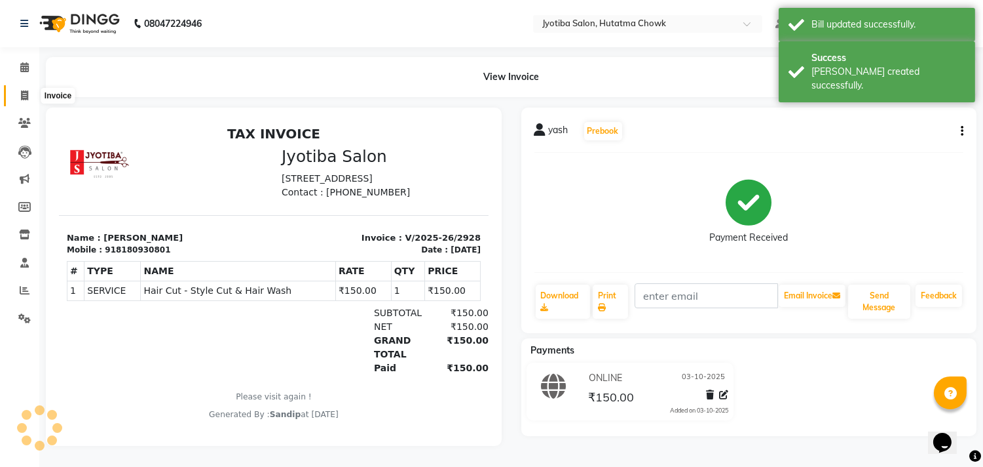
click at [21, 98] on icon at bounding box center [24, 95] width 7 height 10
select select "service"
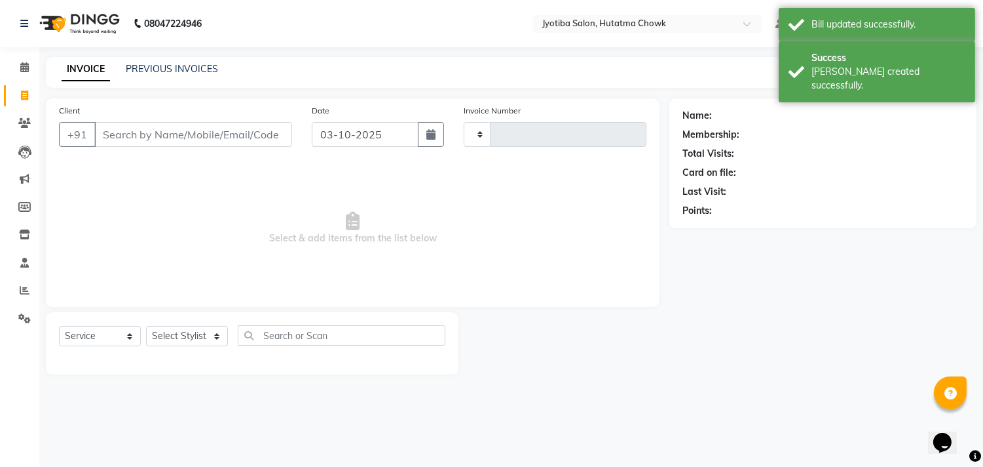
type input "2929"
select select "556"
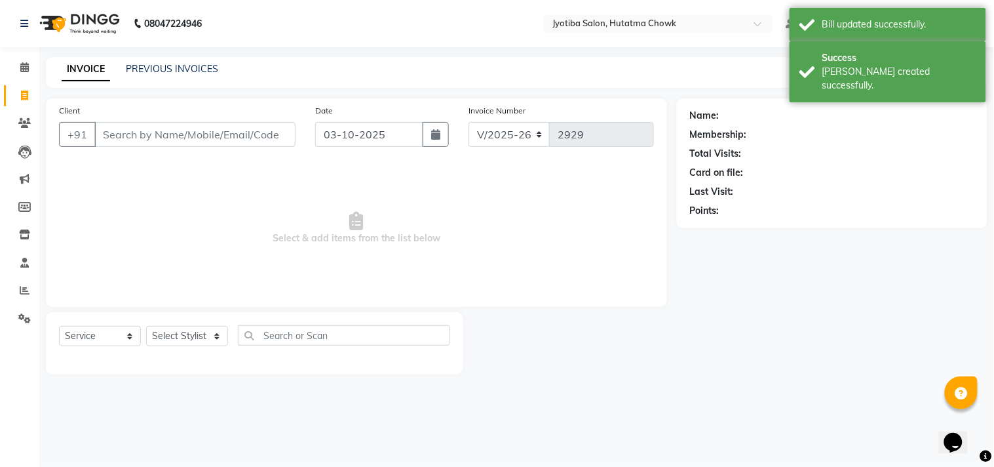
select select "membership"
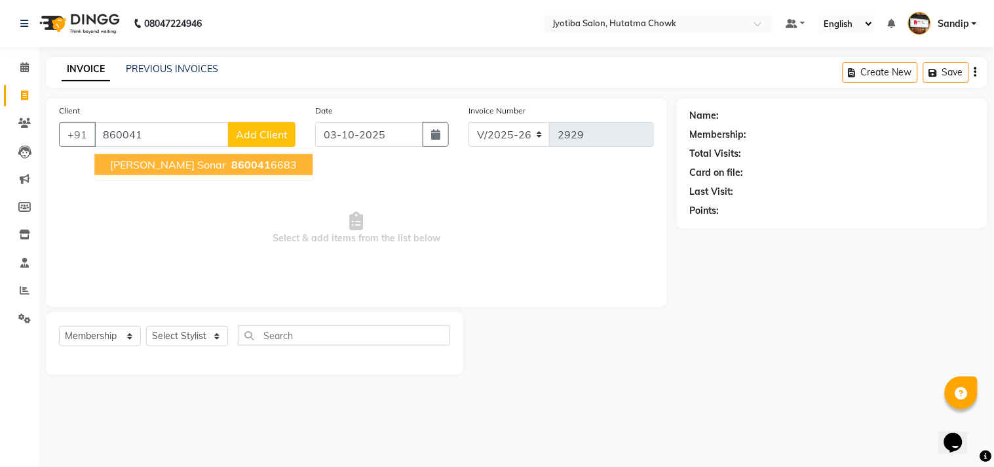
click at [177, 164] on span "shambo sonar" at bounding box center [168, 164] width 116 height 13
type input "8600416683"
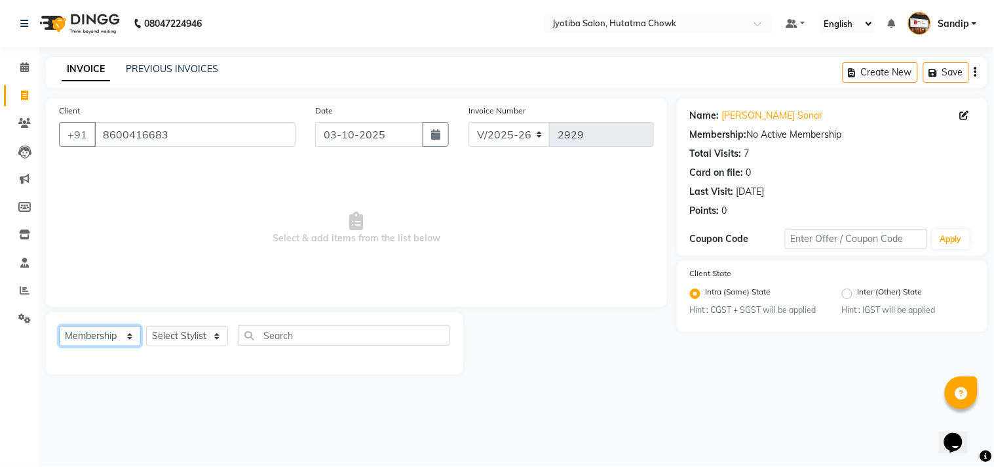
click at [99, 335] on select "Select Service Product Membership Package Voucher Prepaid Gift Card" at bounding box center [100, 336] width 82 height 20
select select "service"
click at [59, 326] on select "Select Service Product Membership Package Voucher Prepaid Gift Card" at bounding box center [100, 336] width 82 height 20
click at [181, 337] on select "Select Stylist [PERSON_NAME] [PERSON_NAME] [PERSON_NAME] prem Sandip [PERSON_NA…" at bounding box center [187, 336] width 82 height 20
select select "84596"
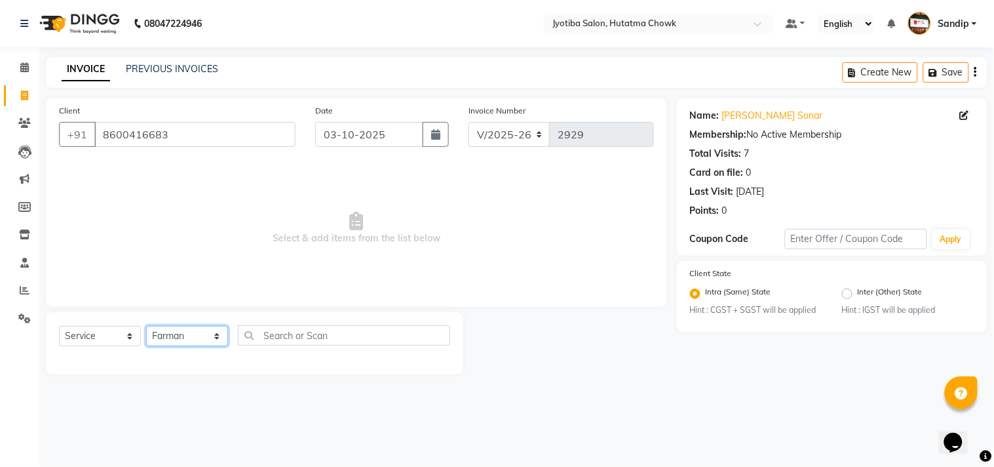
click at [146, 326] on select "Select Stylist [PERSON_NAME] [PERSON_NAME] [PERSON_NAME] prem Sandip [PERSON_NA…" at bounding box center [187, 336] width 82 height 20
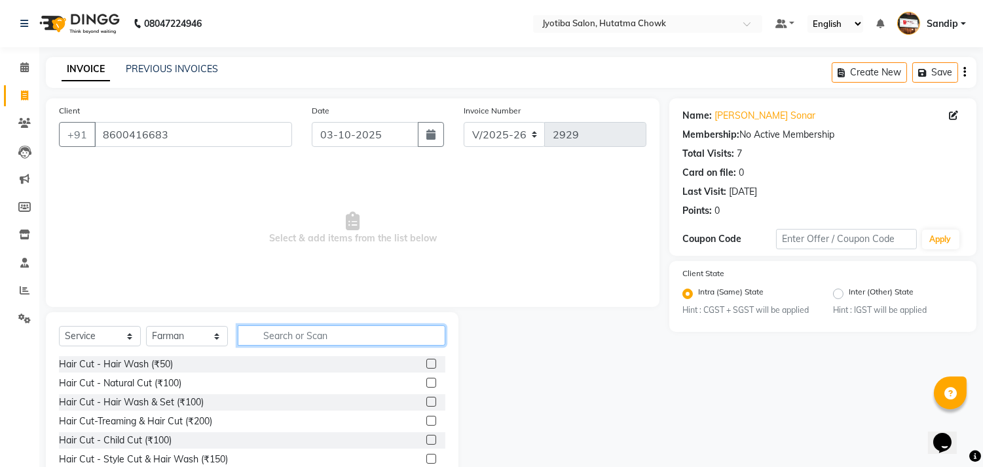
click at [299, 334] on input "text" at bounding box center [342, 335] width 208 height 20
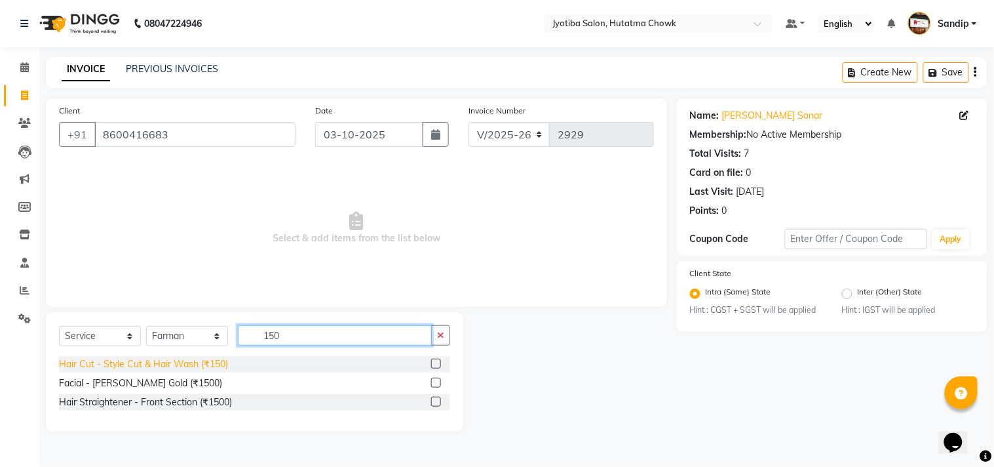
type input "150"
click at [118, 360] on div "Hair Cut - Style Cut & Hair Wash (₹150)" at bounding box center [143, 364] width 169 height 14
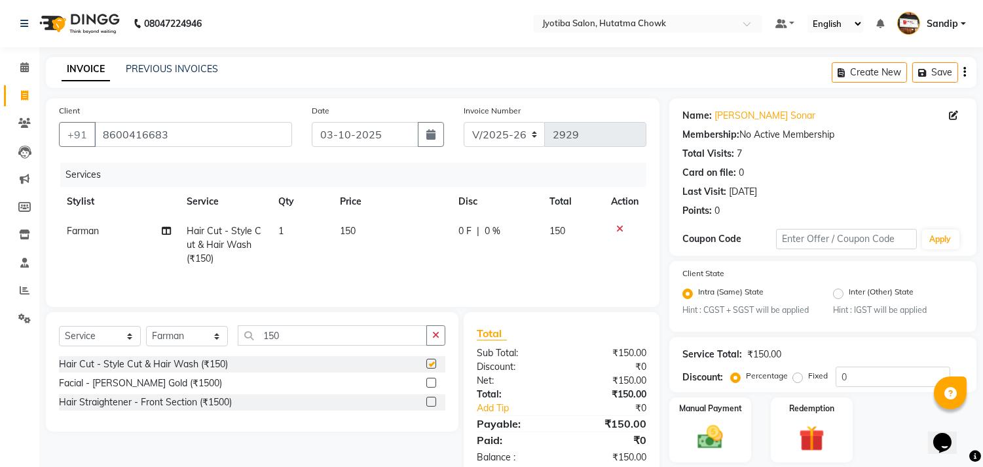
checkbox input "false"
click at [435, 337] on icon "button" at bounding box center [435, 334] width 7 height 9
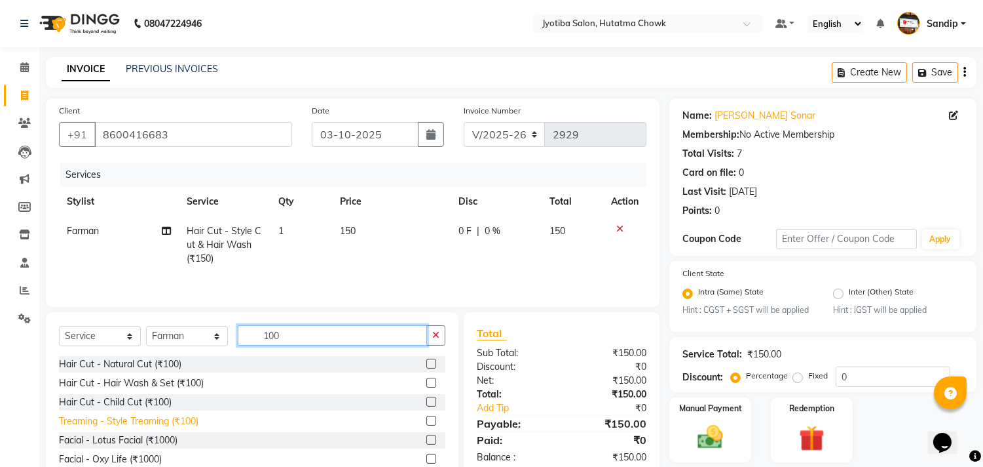
type input "100"
click at [157, 420] on div "Treaming - Style Treaming (₹100)" at bounding box center [129, 421] width 140 height 14
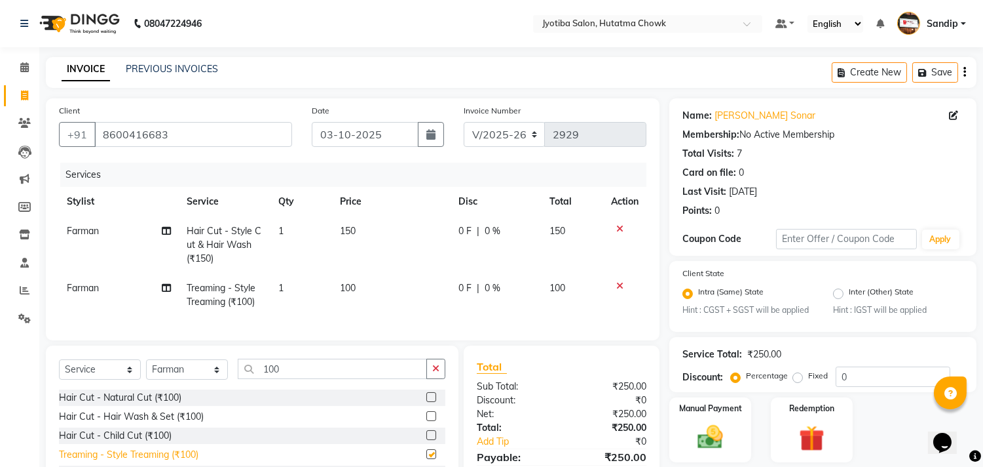
checkbox input "false"
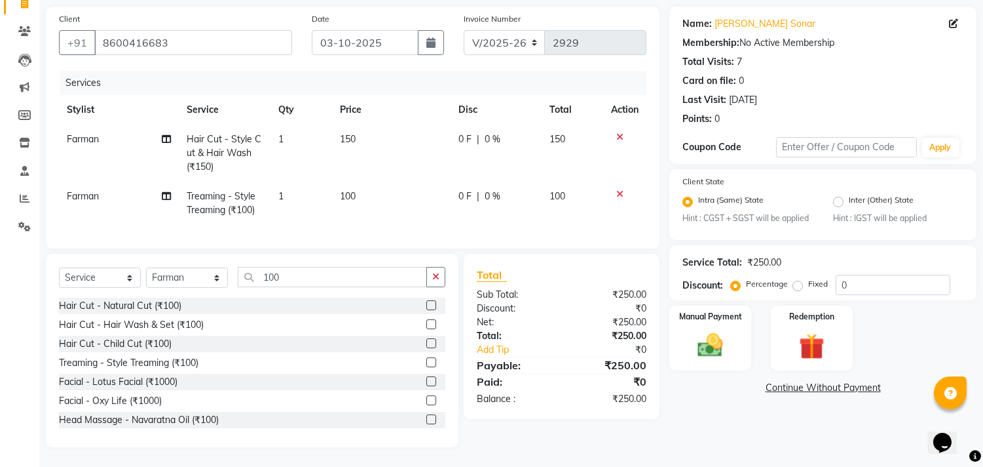
click at [797, 381] on link "Continue Without Payment" at bounding box center [823, 388] width 302 height 14
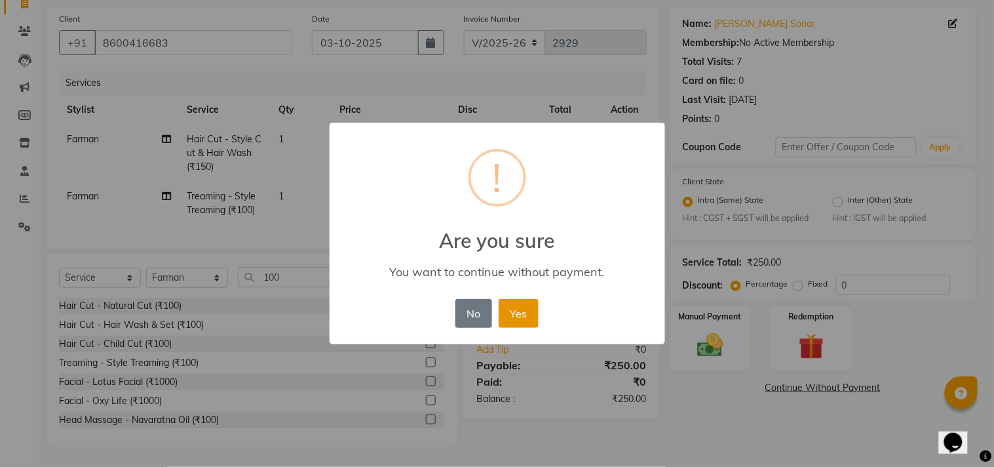
click at [518, 311] on button "Yes" at bounding box center [519, 313] width 40 height 29
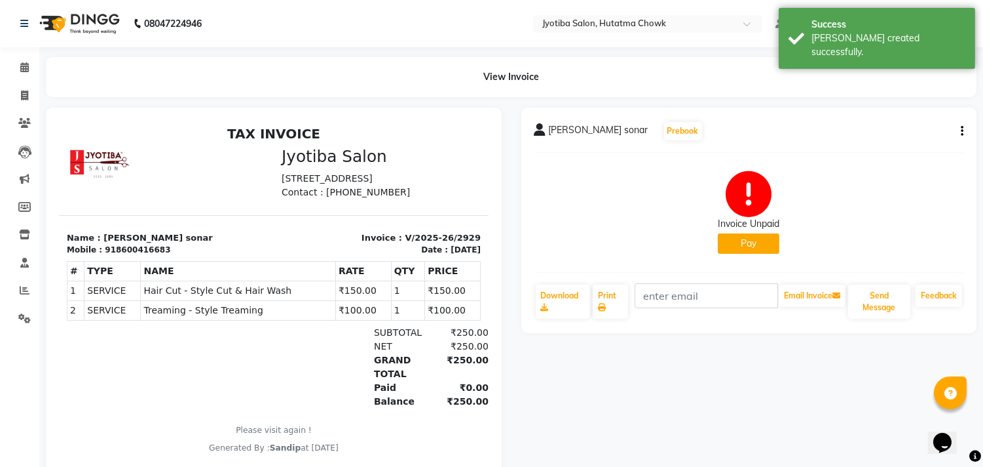
click at [759, 243] on button "Pay" at bounding box center [749, 243] width 62 height 20
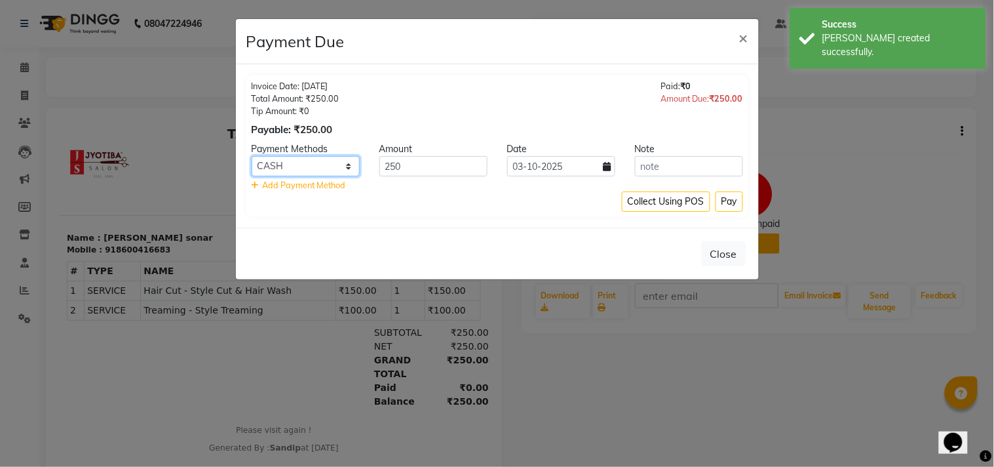
click at [324, 168] on select "CASH ONLINE CARD" at bounding box center [306, 166] width 108 height 20
select select "3"
click at [252, 156] on select "CASH ONLINE CARD" at bounding box center [306, 166] width 108 height 20
click at [727, 193] on button "Pay" at bounding box center [729, 201] width 28 height 20
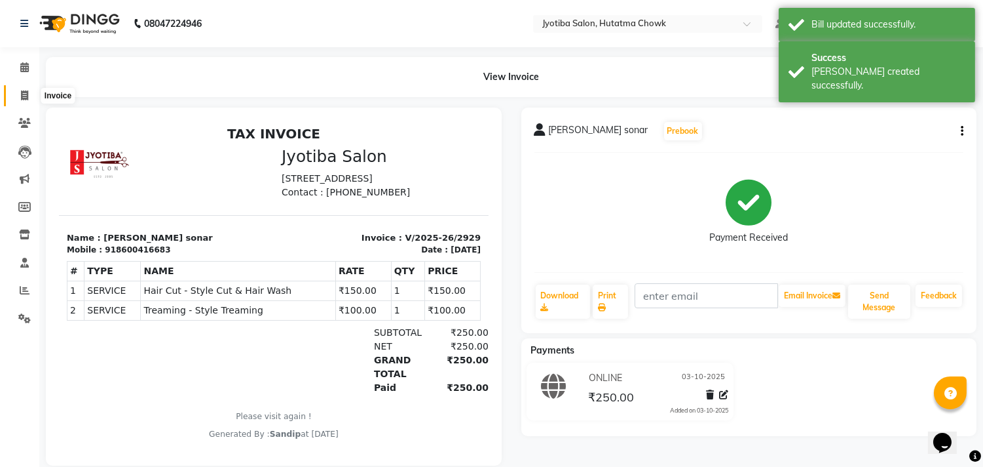
click at [22, 97] on icon at bounding box center [24, 95] width 7 height 10
select select "service"
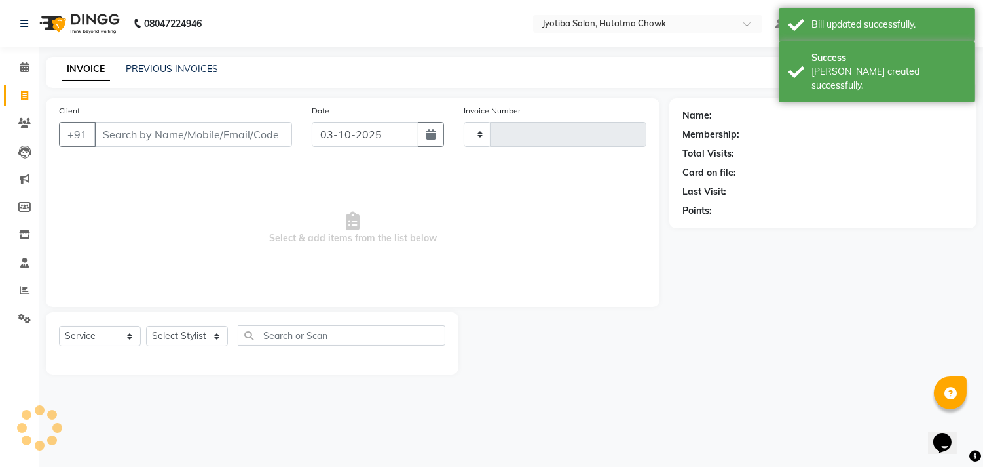
type input "2930"
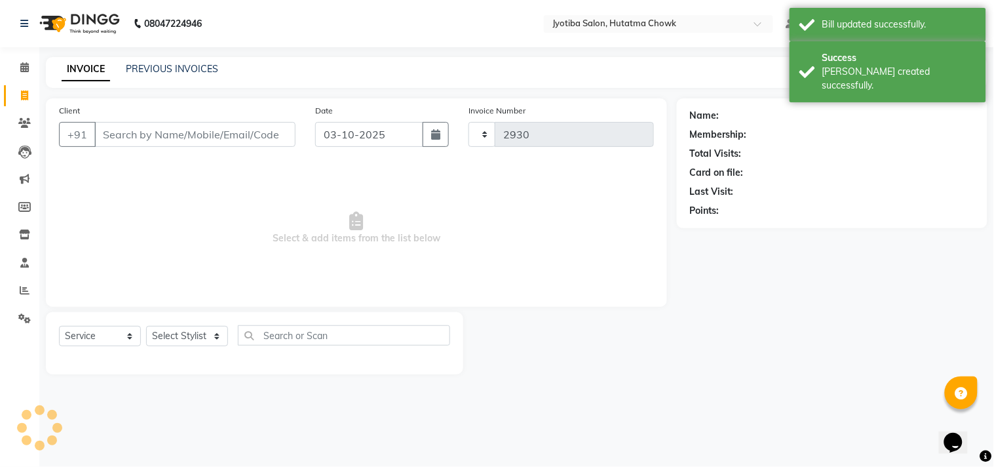
select select "556"
select select "membership"
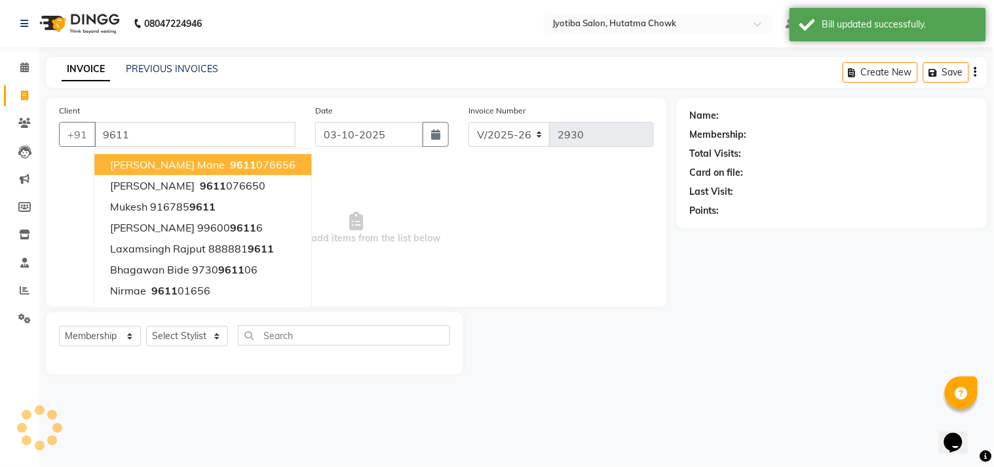
click at [172, 166] on span "SANDEP mane" at bounding box center [167, 164] width 115 height 13
type input "9611076656"
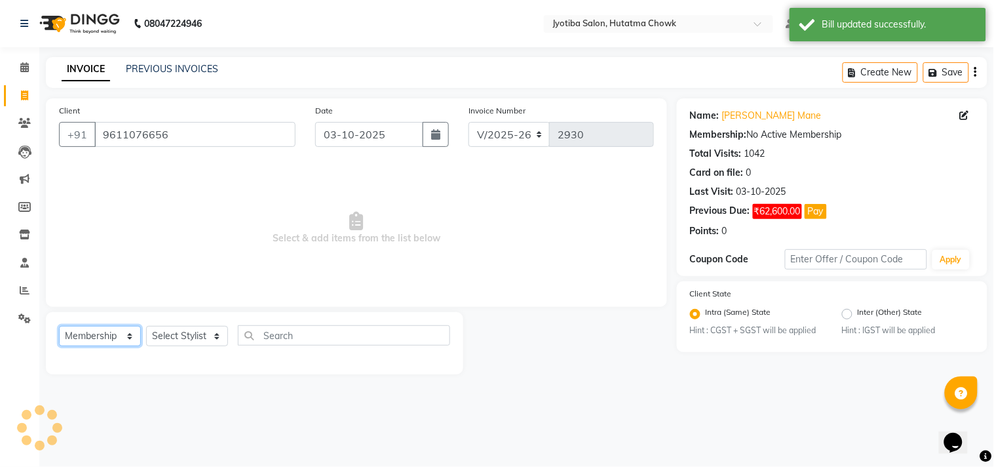
click at [97, 330] on select "Select Service Product Membership Package Voucher Prepaid Gift Card" at bounding box center [100, 336] width 82 height 20
select select "service"
click at [59, 326] on select "Select Service Product Membership Package Voucher Prepaid Gift Card" at bounding box center [100, 336] width 82 height 20
click at [175, 332] on select "Select Stylist [PERSON_NAME] [PERSON_NAME] [PERSON_NAME] prem Sandip [PERSON_NA…" at bounding box center [187, 336] width 82 height 20
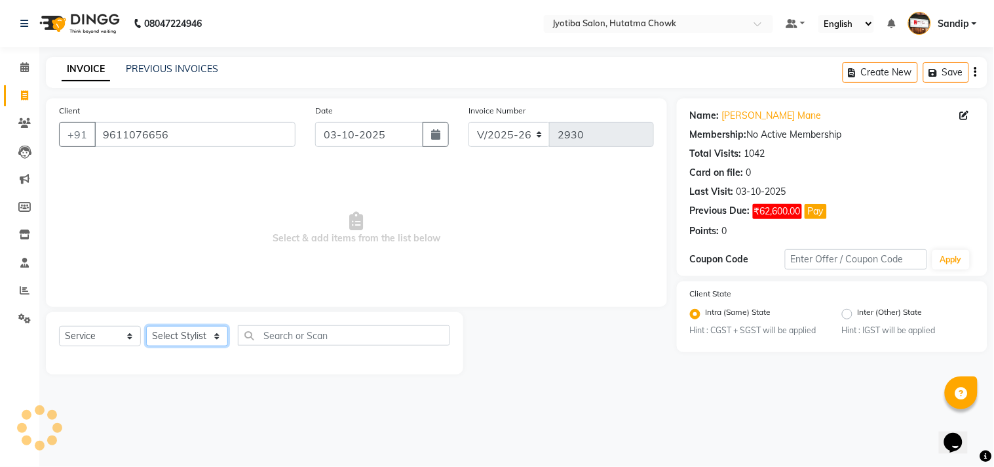
select select "7208"
click at [146, 326] on select "Select Stylist [PERSON_NAME] [PERSON_NAME] [PERSON_NAME] prem Sandip [PERSON_NA…" at bounding box center [187, 336] width 82 height 20
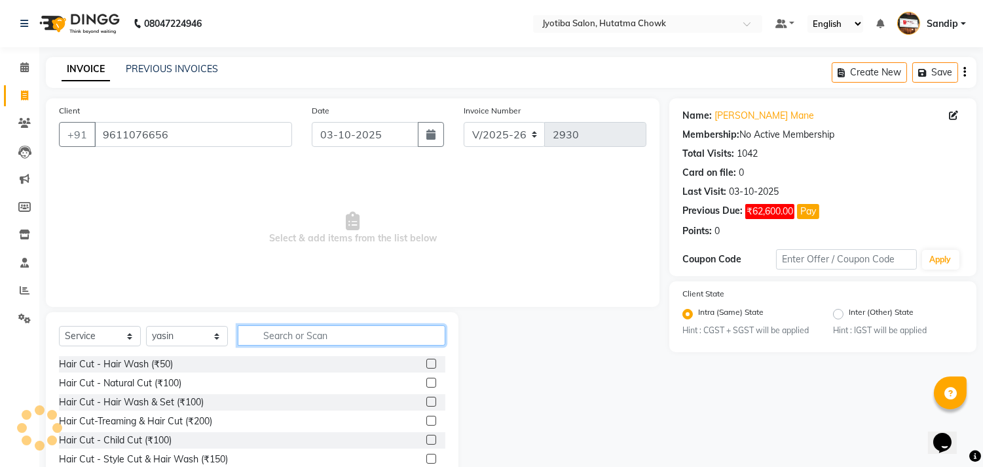
click at [267, 337] on input "text" at bounding box center [342, 335] width 208 height 20
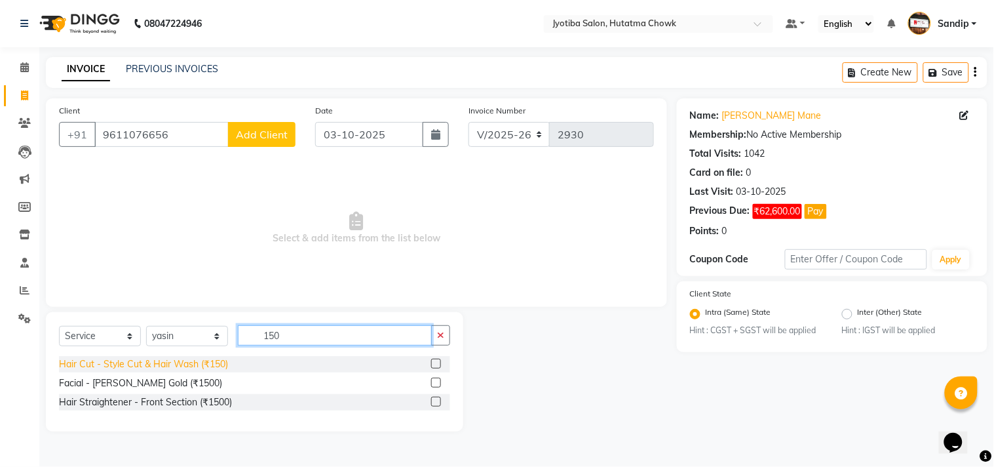
type input "150"
click at [191, 366] on div "Hair Cut - Style Cut & Hair Wash (₹150)" at bounding box center [143, 364] width 169 height 14
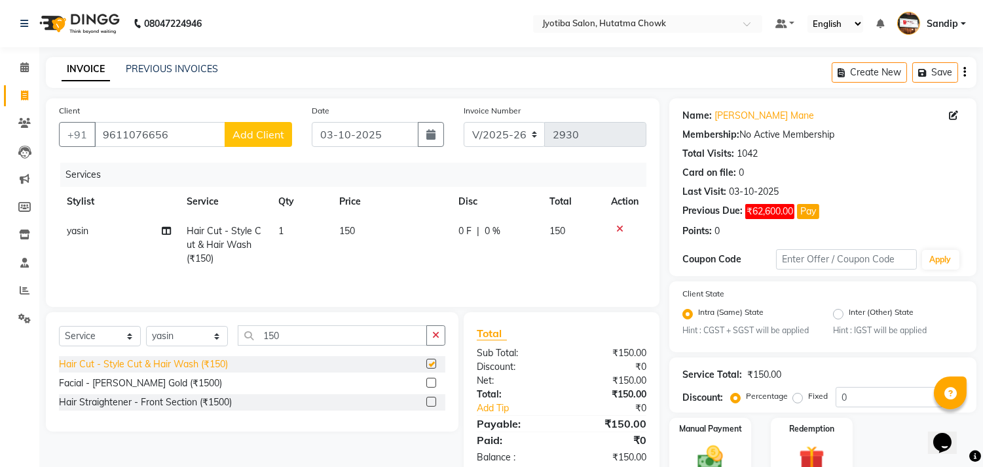
checkbox input "false"
click at [434, 339] on icon "button" at bounding box center [435, 334] width 7 height 9
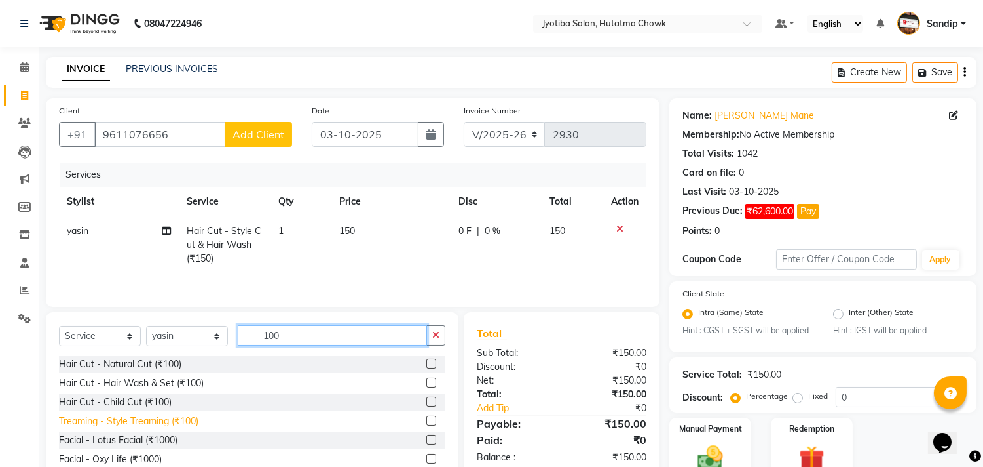
type input "100"
click at [177, 417] on div "Treaming - Style Treaming (₹100)" at bounding box center [129, 421] width 140 height 14
checkbox input "false"
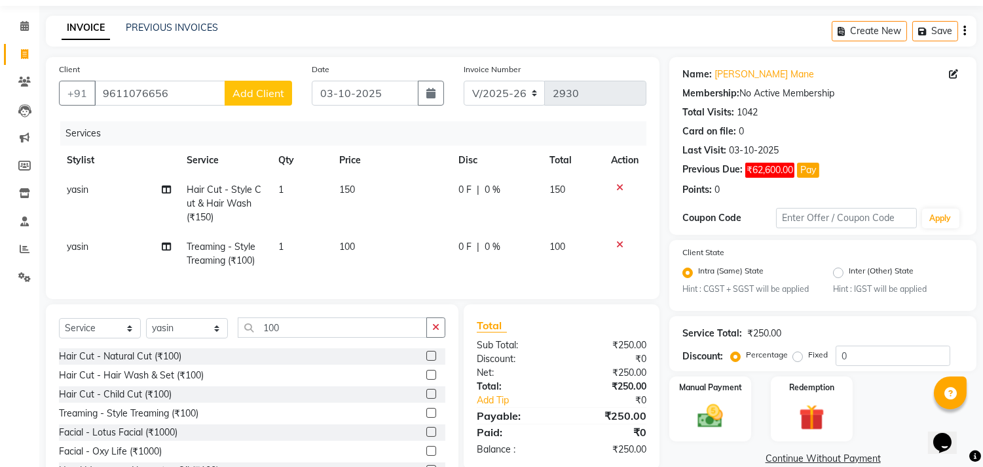
scroll to position [102, 0]
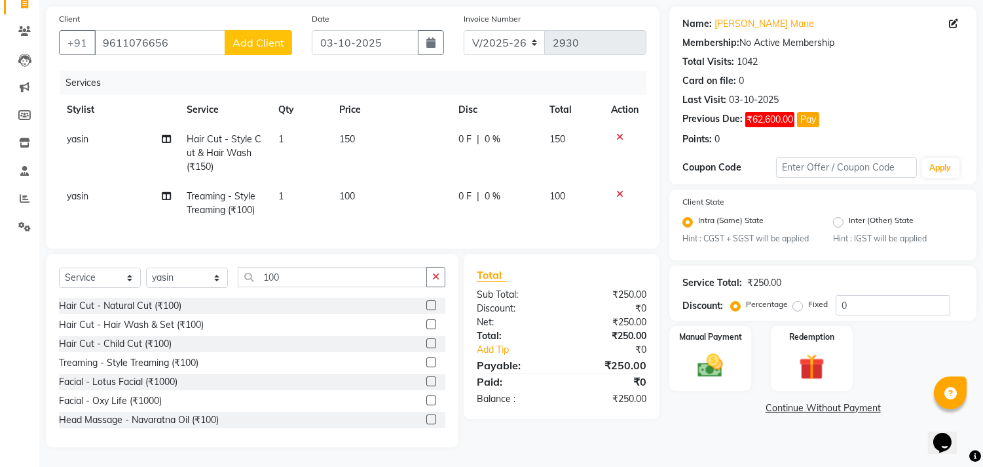
click at [785, 401] on link "Continue Without Payment" at bounding box center [823, 408] width 302 height 14
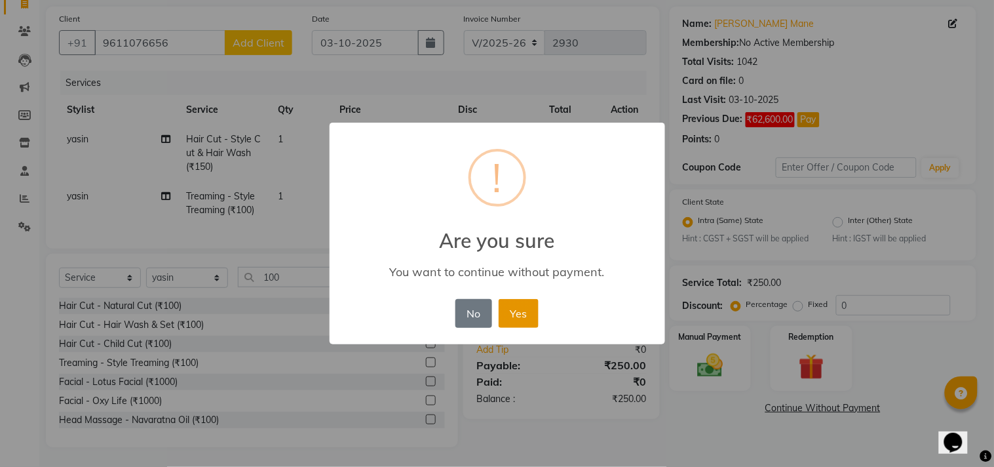
click at [516, 312] on button "Yes" at bounding box center [519, 313] width 40 height 29
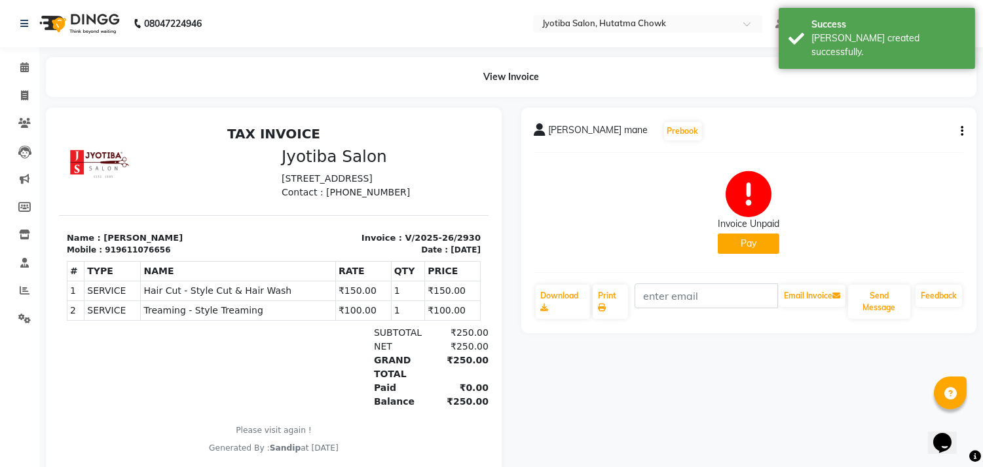
click at [738, 244] on button "Pay" at bounding box center [749, 243] width 62 height 20
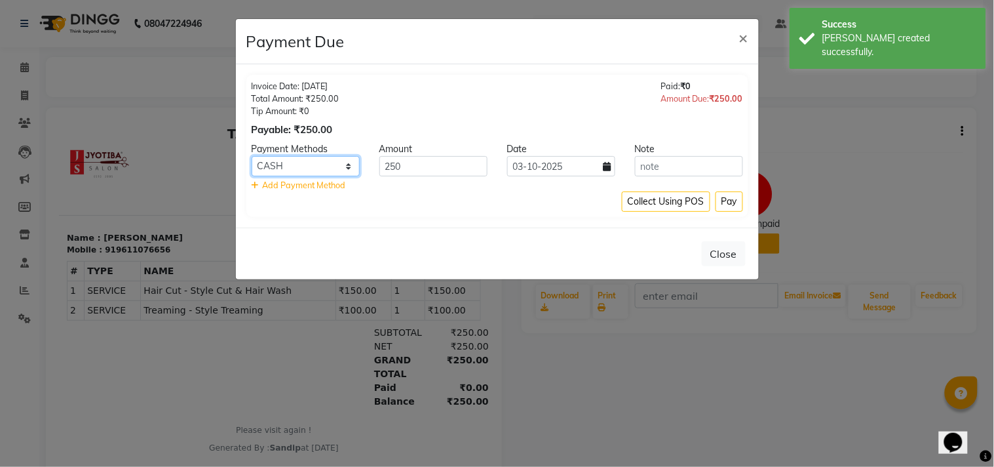
click at [318, 162] on select "CASH ONLINE CARD" at bounding box center [306, 166] width 108 height 20
select select "3"
click at [252, 156] on select "CASH ONLINE CARD" at bounding box center [306, 166] width 108 height 20
click at [729, 202] on button "Pay" at bounding box center [729, 201] width 28 height 20
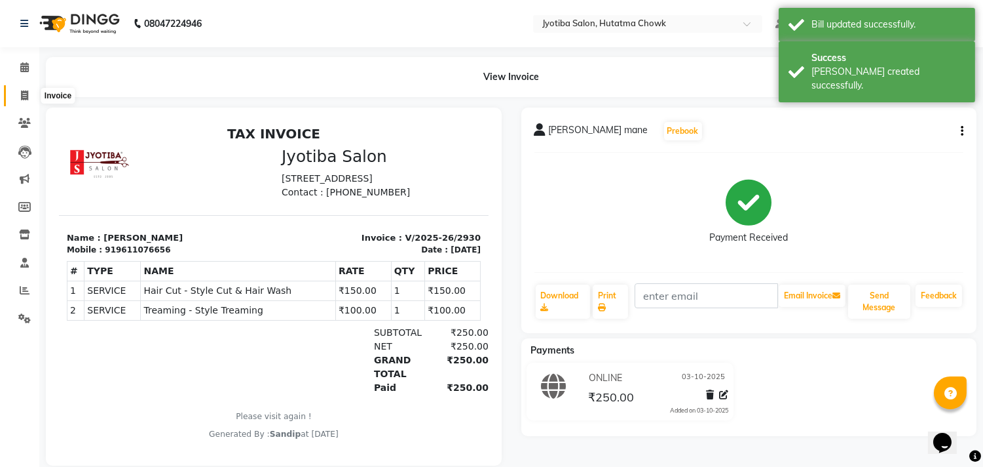
click at [22, 96] on icon at bounding box center [24, 95] width 7 height 10
select select "556"
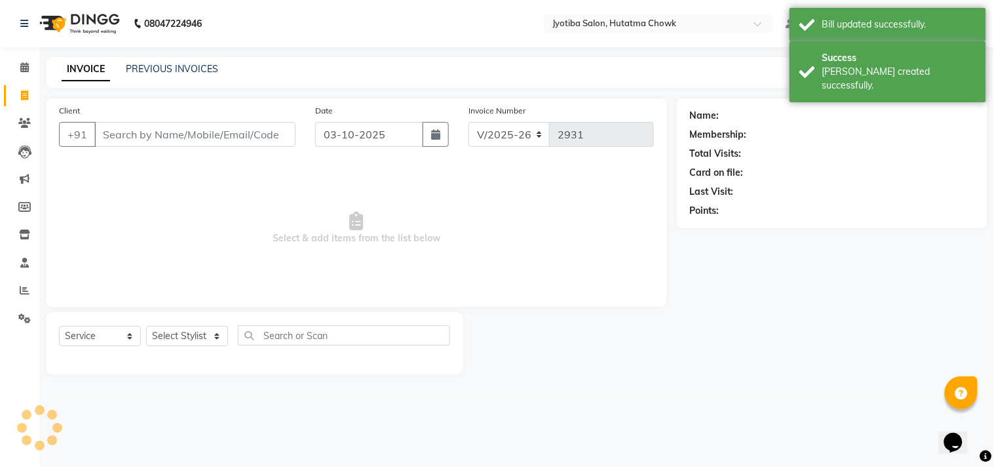
select select "membership"
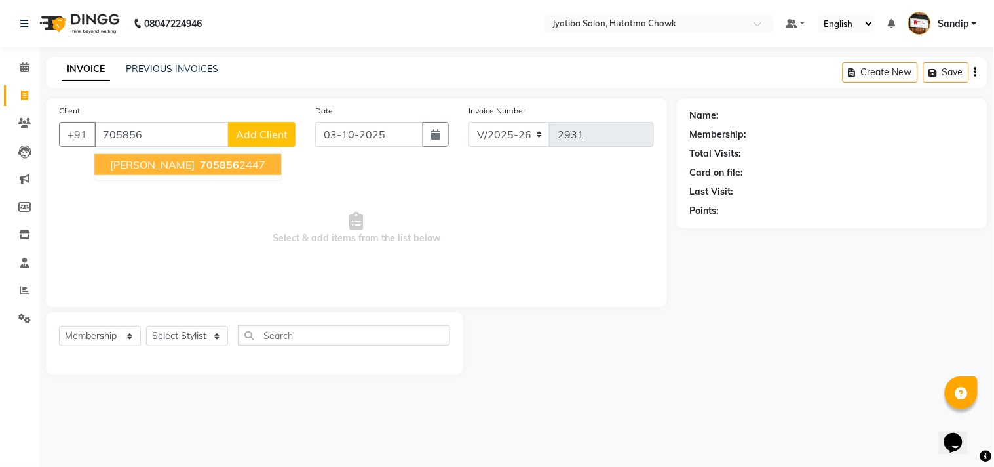
click at [166, 165] on button "akash kate 705856 2447" at bounding box center [187, 164] width 187 height 21
type input "7058562447"
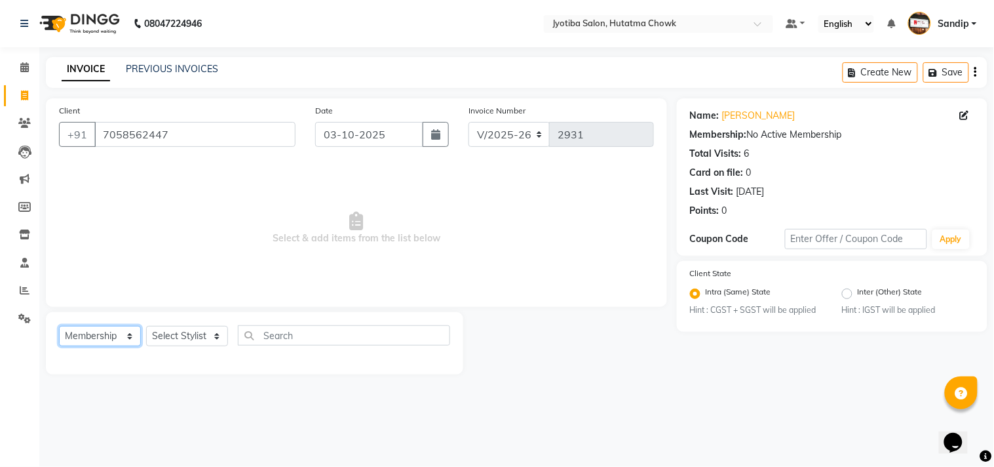
click at [97, 332] on select "Select Service Product Membership Package Voucher Prepaid Gift Card" at bounding box center [100, 336] width 82 height 20
select select "service"
click at [59, 326] on select "Select Service Product Membership Package Voucher Prepaid Gift Card" at bounding box center [100, 336] width 82 height 20
click at [185, 335] on select "Select Stylist [PERSON_NAME] [PERSON_NAME] [PERSON_NAME] prem Sandip [PERSON_NA…" at bounding box center [187, 336] width 82 height 20
select select "81229"
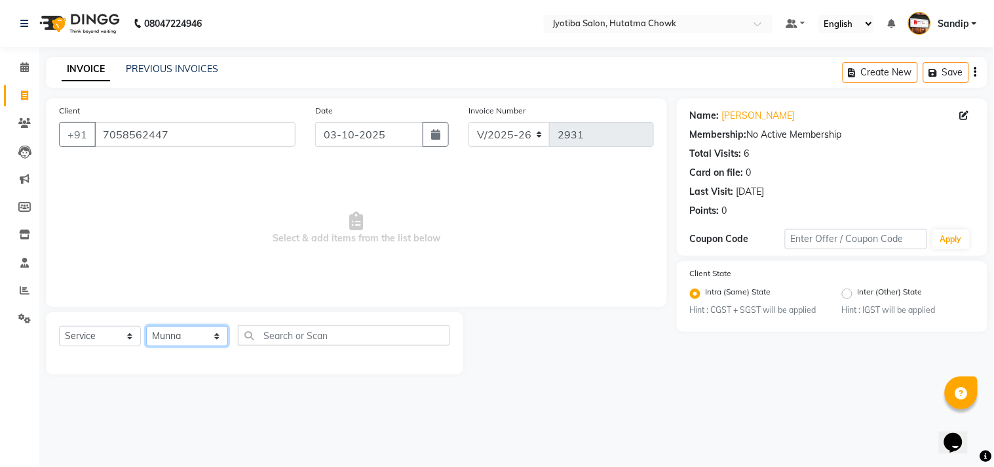
click at [146, 326] on select "Select Stylist [PERSON_NAME] [PERSON_NAME] [PERSON_NAME] prem Sandip [PERSON_NA…" at bounding box center [187, 336] width 82 height 20
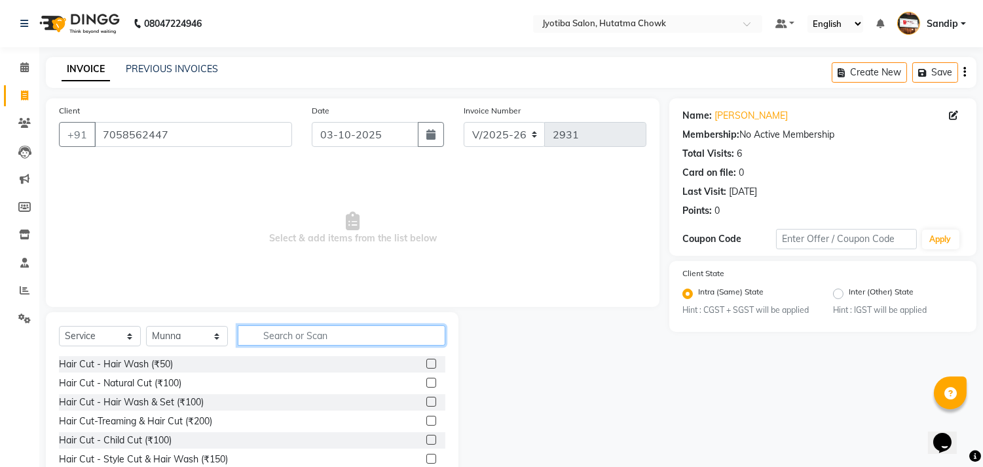
click at [278, 335] on input "text" at bounding box center [342, 335] width 208 height 20
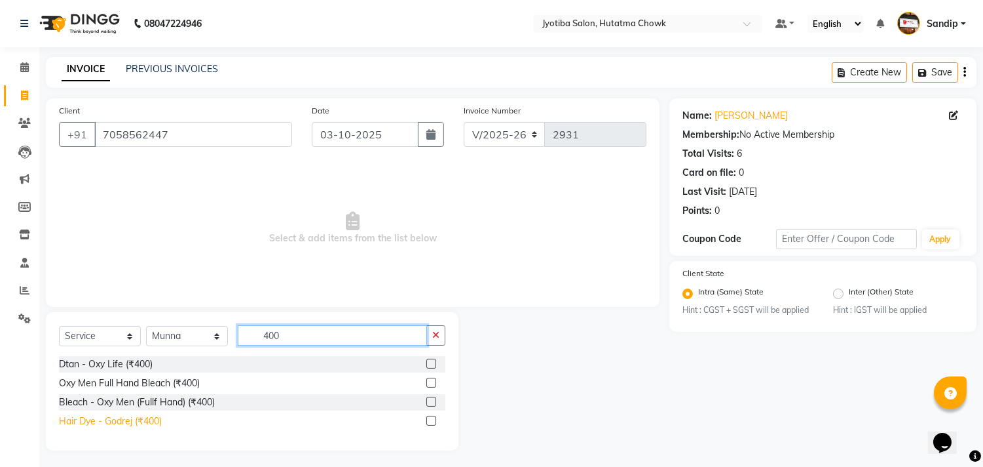
type input "400"
click at [123, 421] on div "Hair Dye - Godrej (₹400)" at bounding box center [110, 421] width 103 height 14
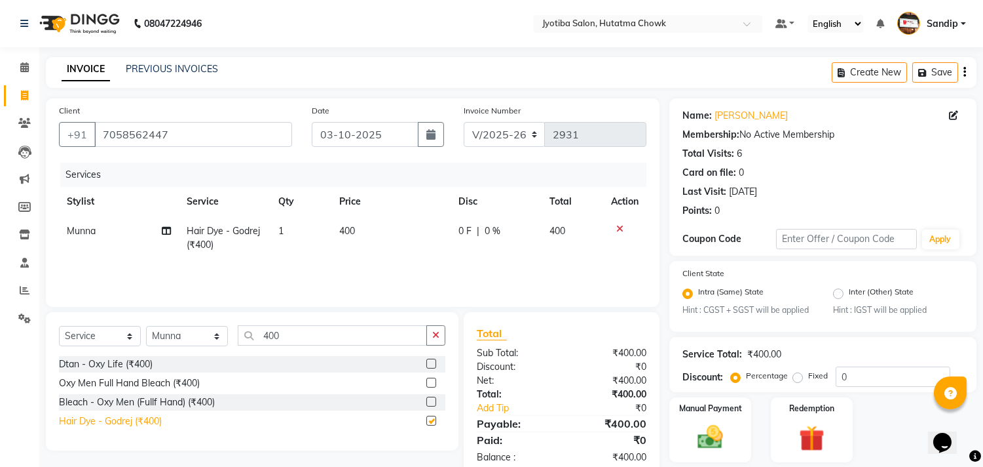
checkbox input "false"
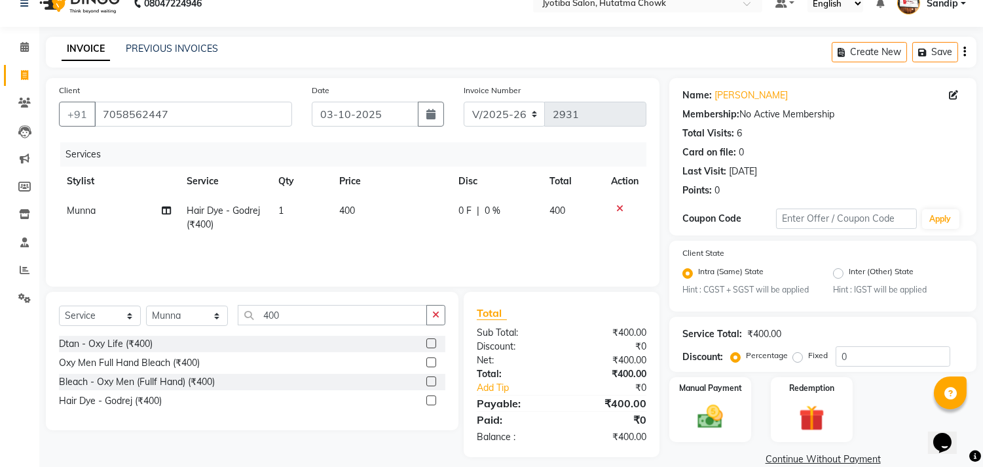
scroll to position [41, 0]
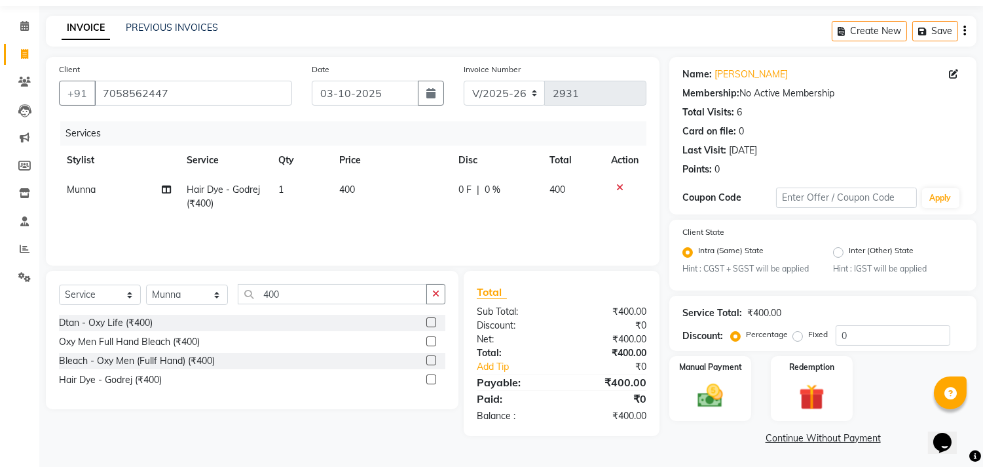
click at [778, 443] on link "Continue Without Payment" at bounding box center [823, 438] width 302 height 14
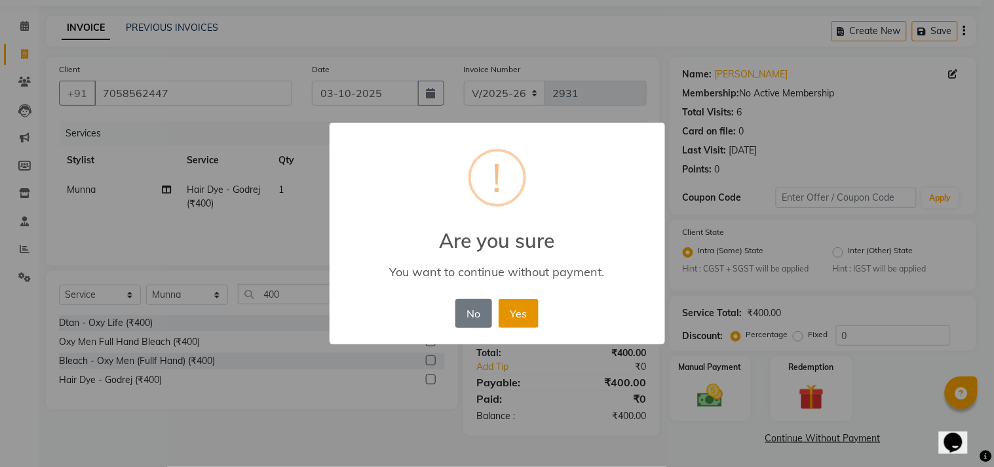
click at [514, 307] on button "Yes" at bounding box center [519, 313] width 40 height 29
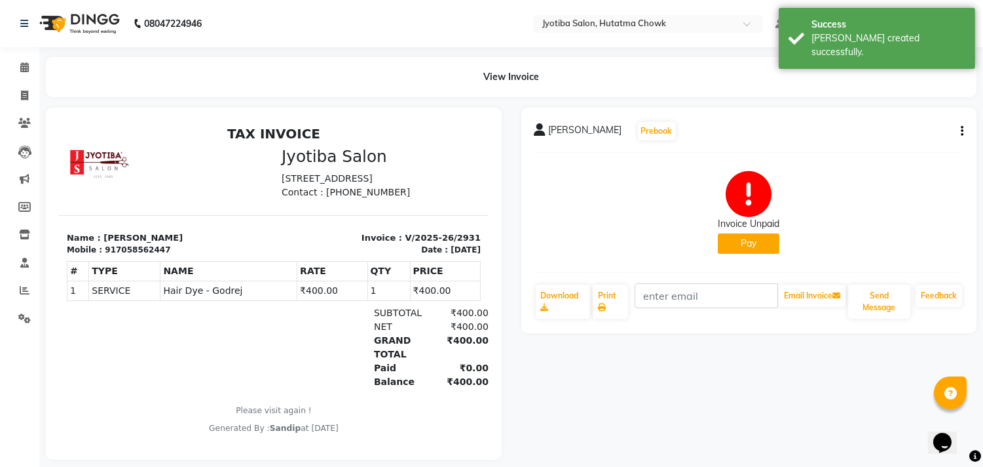
click at [748, 237] on button "Pay" at bounding box center [749, 243] width 62 height 20
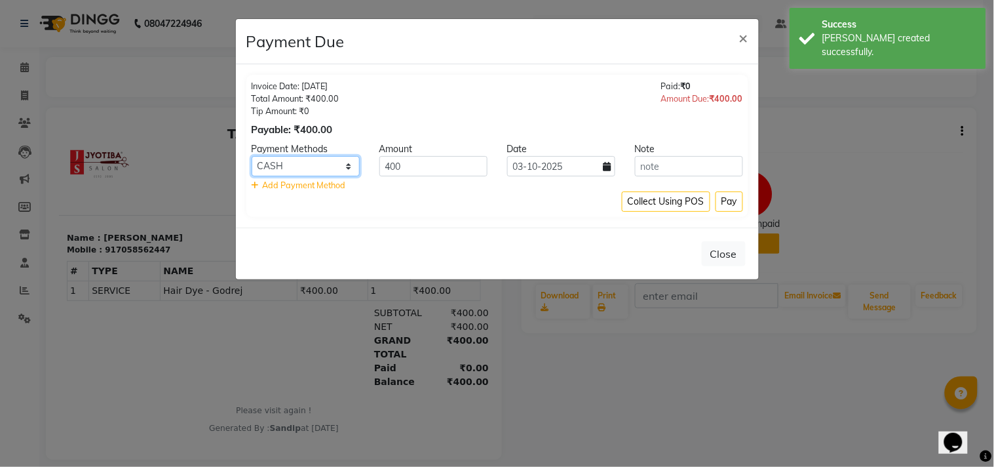
click at [304, 167] on select "CASH ONLINE CARD" at bounding box center [306, 166] width 108 height 20
select select "3"
click at [252, 156] on select "CASH ONLINE CARD" at bounding box center [306, 166] width 108 height 20
click at [727, 197] on button "Pay" at bounding box center [729, 201] width 28 height 20
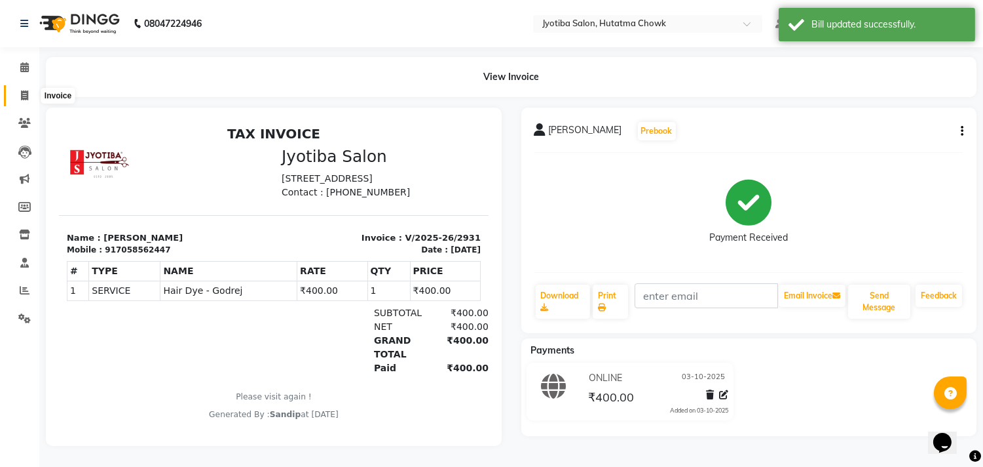
click at [21, 100] on icon at bounding box center [24, 95] width 7 height 10
select select "service"
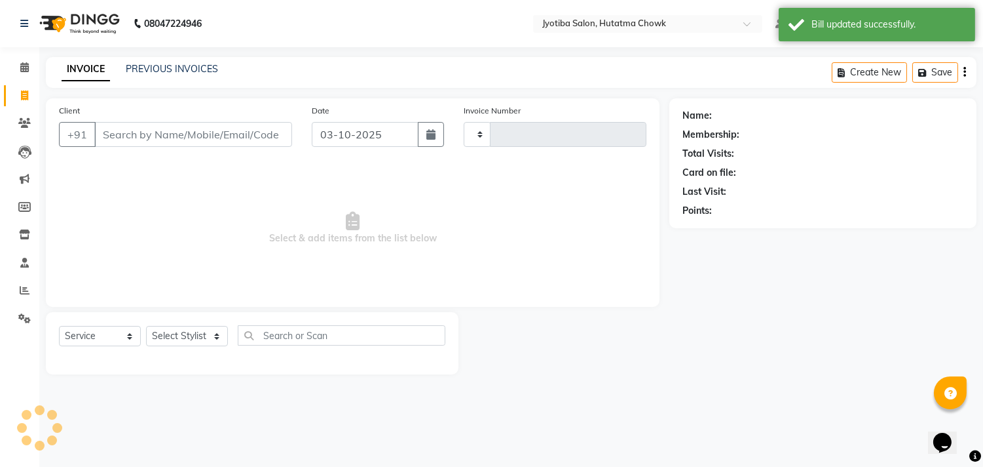
type input "2932"
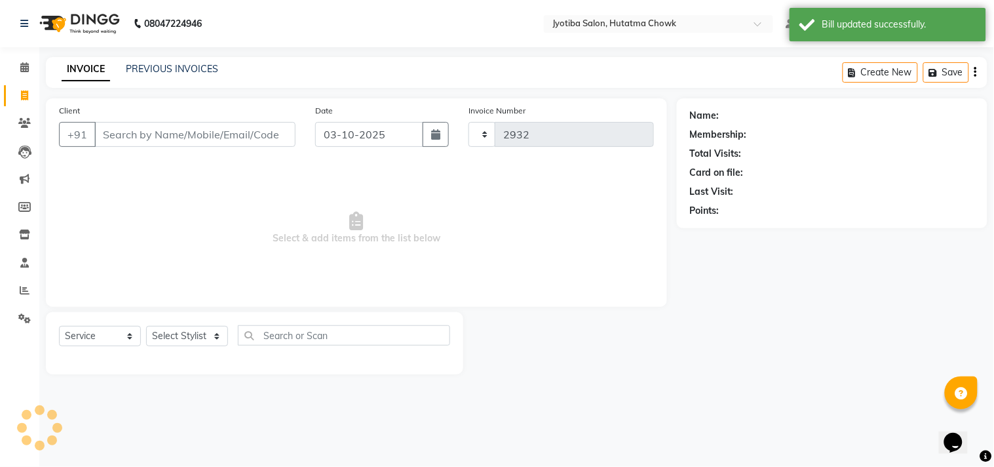
select select "556"
select select "membership"
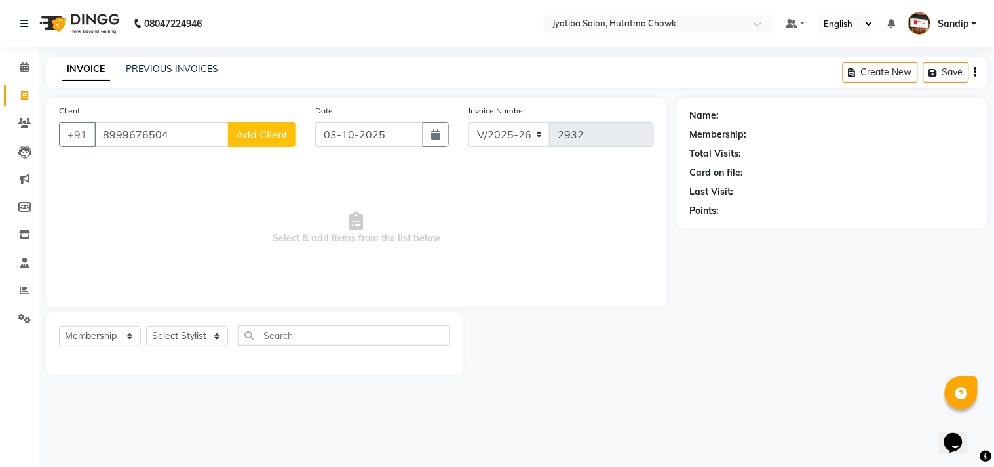
type input "8999676504"
click at [252, 131] on span "Add Client" at bounding box center [262, 134] width 52 height 13
select select "22"
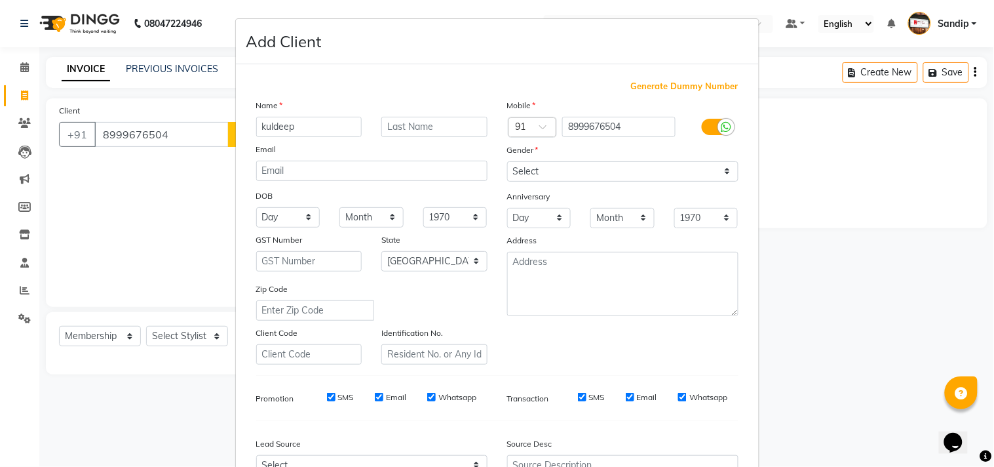
type input "kuldeep"
click at [520, 159] on div "Gender" at bounding box center [518, 152] width 42 height 18
click at [531, 187] on div "Anniversary" at bounding box center [622, 197] width 251 height 21
click at [527, 174] on select "Select [DEMOGRAPHIC_DATA] [DEMOGRAPHIC_DATA] Other Prefer Not To Say" at bounding box center [622, 171] width 231 height 20
select select "[DEMOGRAPHIC_DATA]"
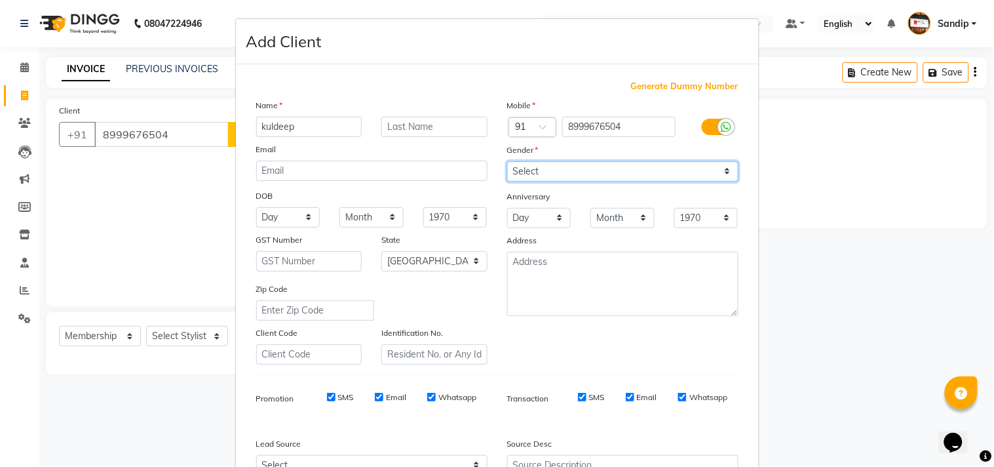
click at [507, 161] on select "Select [DEMOGRAPHIC_DATA] [DEMOGRAPHIC_DATA] Other Prefer Not To Say" at bounding box center [622, 171] width 231 height 20
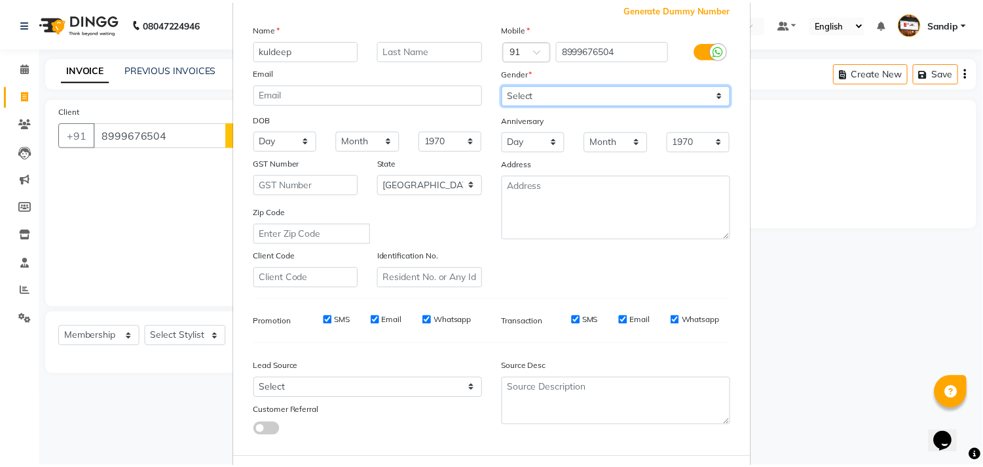
scroll to position [139, 0]
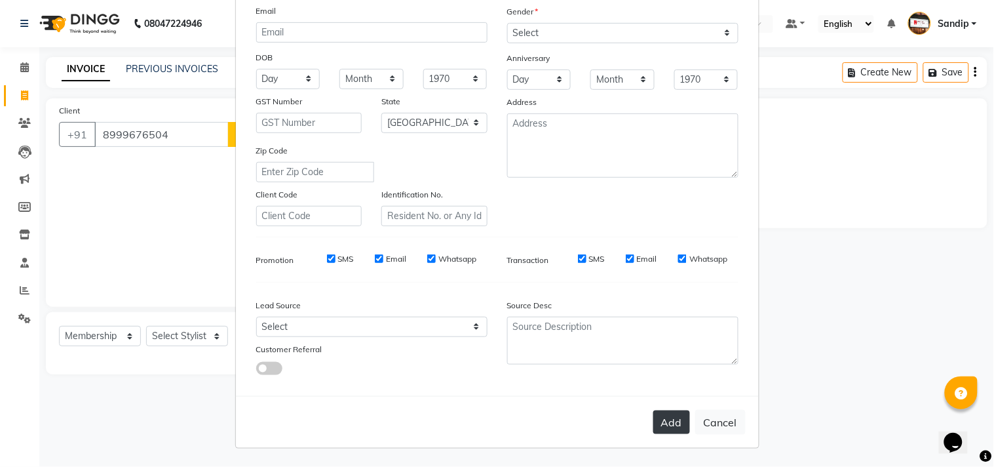
click at [668, 431] on button "Add" at bounding box center [671, 422] width 37 height 24
select select
select select "null"
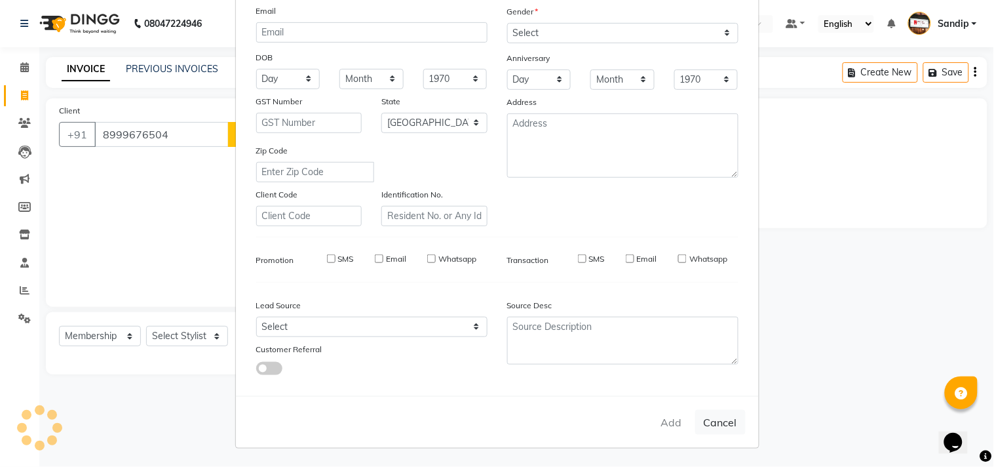
select select
checkbox input "false"
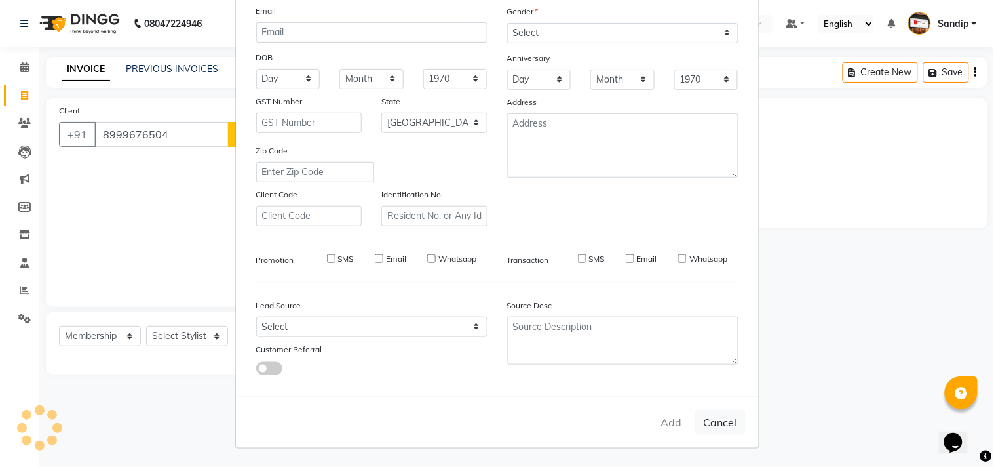
checkbox input "false"
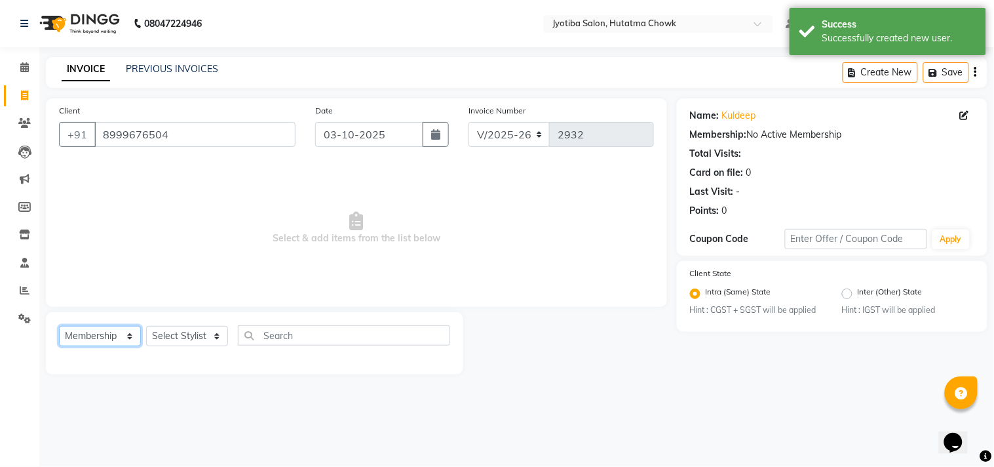
click at [87, 343] on select "Select Service Product Membership Package Voucher Prepaid Gift Card" at bounding box center [100, 336] width 82 height 20
click at [59, 326] on select "Select Service Product Membership Package Voucher Prepaid Gift Card" at bounding box center [100, 336] width 82 height 20
click at [105, 334] on select "Select Service Product Membership Package Voucher Prepaid Gift Card" at bounding box center [100, 336] width 82 height 20
select select "service"
click at [59, 326] on select "Select Service Product Membership Package Voucher Prepaid Gift Card" at bounding box center [100, 336] width 82 height 20
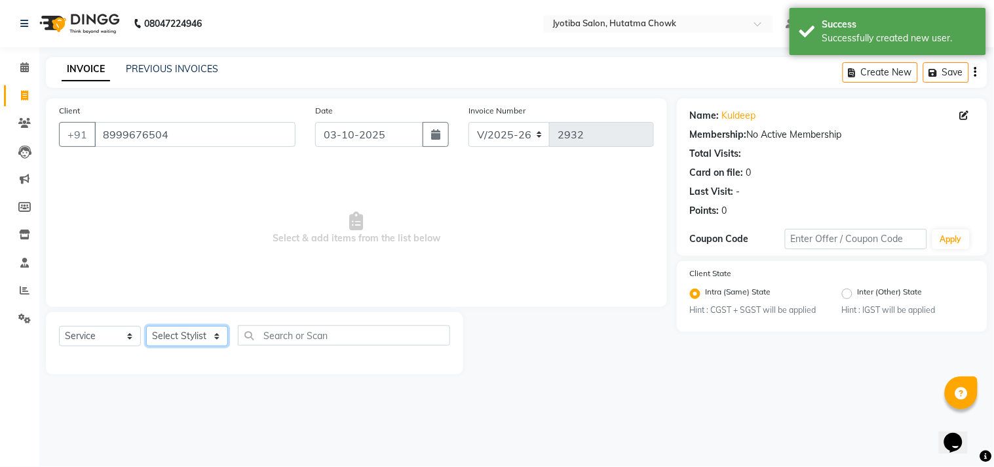
click at [178, 331] on select "Select Stylist [PERSON_NAME] [PERSON_NAME] [PERSON_NAME] prem Sandip [PERSON_NA…" at bounding box center [187, 336] width 82 height 20
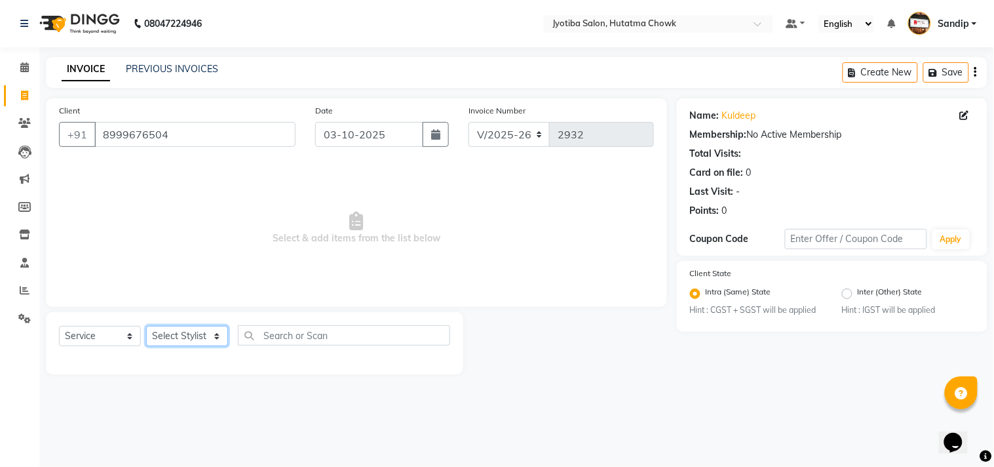
select select "7207"
click at [146, 326] on select "Select Stylist [PERSON_NAME] [PERSON_NAME] [PERSON_NAME] prem Sandip [PERSON_NA…" at bounding box center [187, 336] width 82 height 20
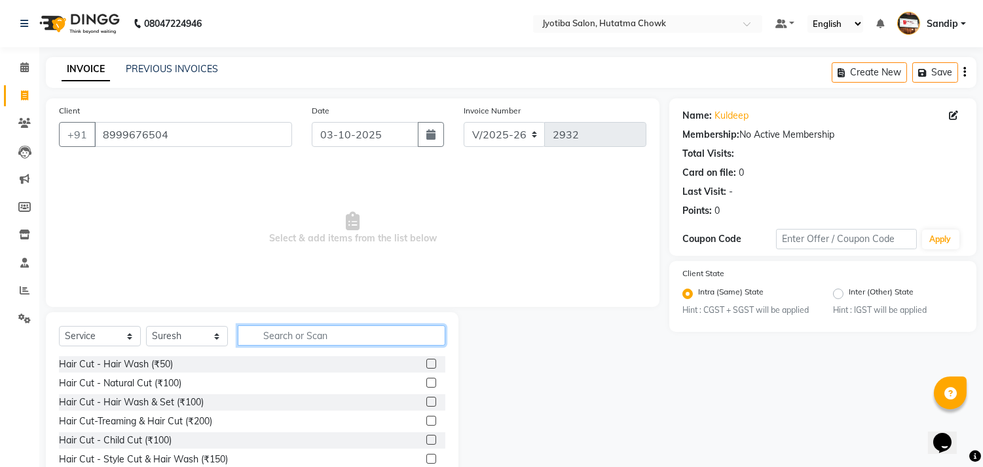
click at [297, 335] on input "text" at bounding box center [342, 335] width 208 height 20
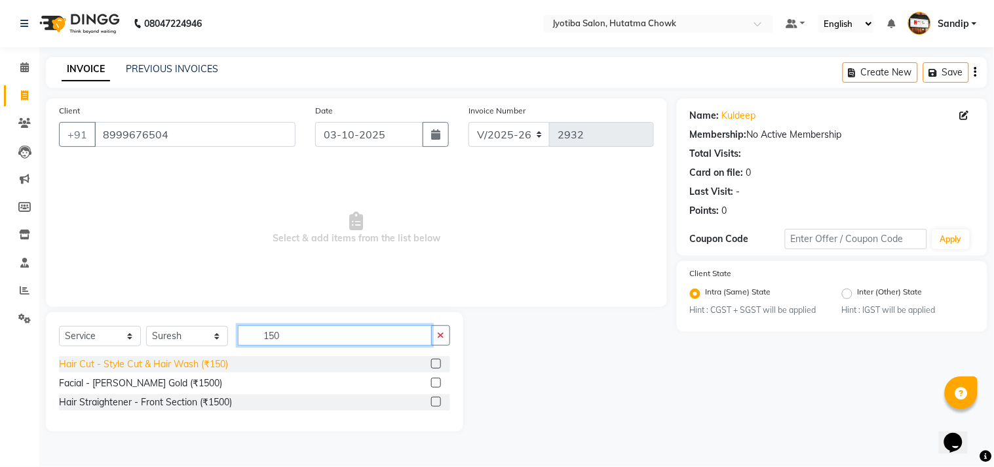
type input "150"
click at [152, 365] on div "Hair Cut - Style Cut & Hair Wash (₹150)" at bounding box center [143, 364] width 169 height 14
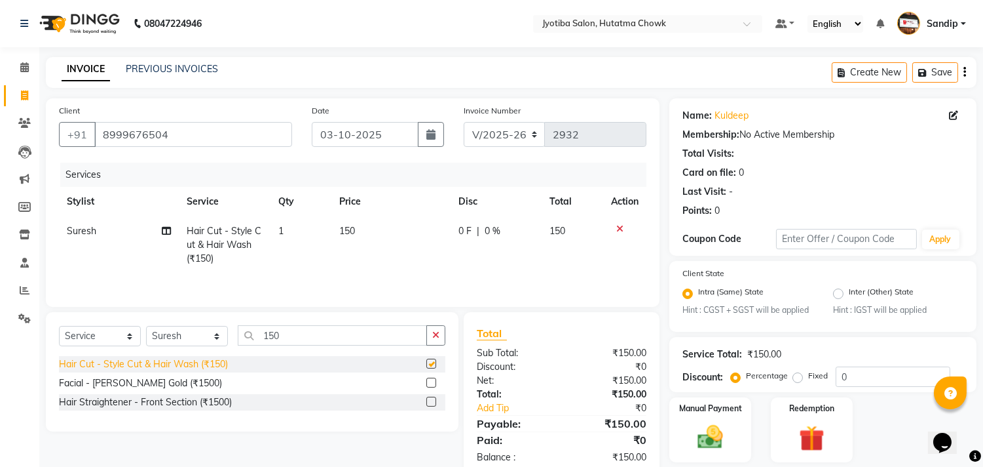
checkbox input "false"
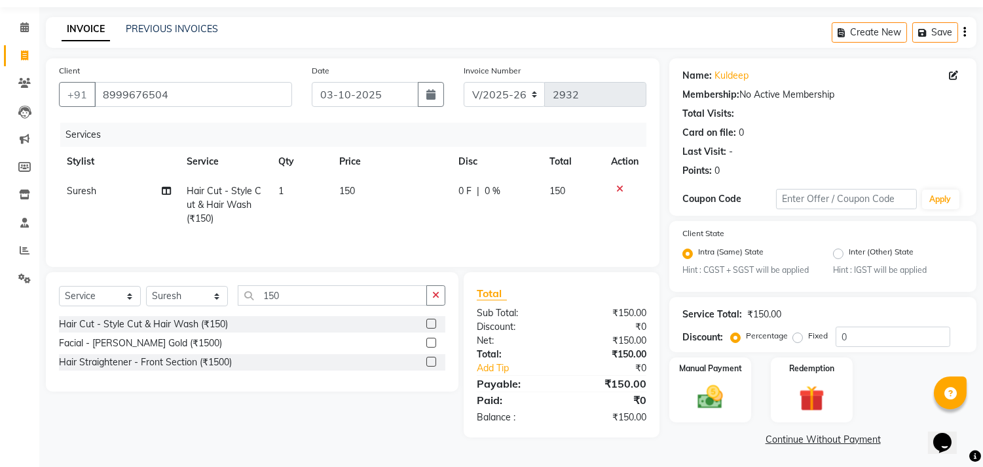
scroll to position [41, 0]
click at [793, 434] on link "Continue Without Payment" at bounding box center [823, 438] width 302 height 14
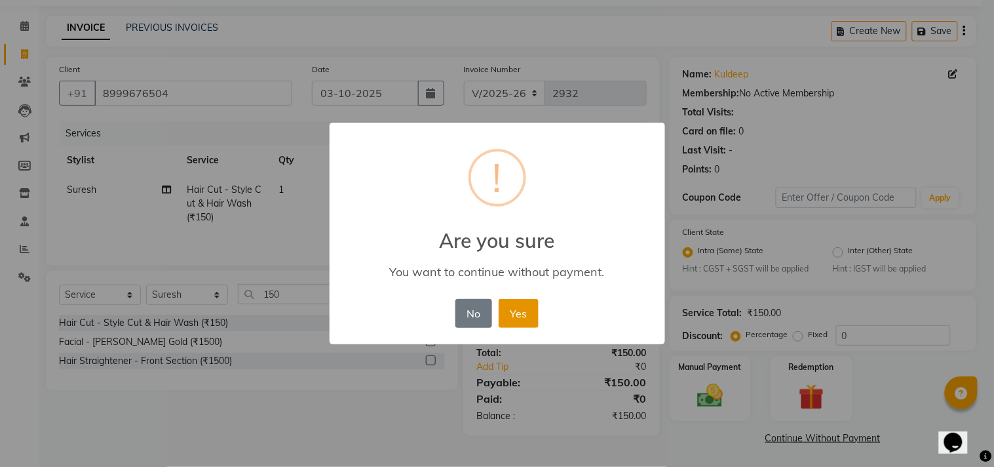
click at [522, 307] on button "Yes" at bounding box center [519, 313] width 40 height 29
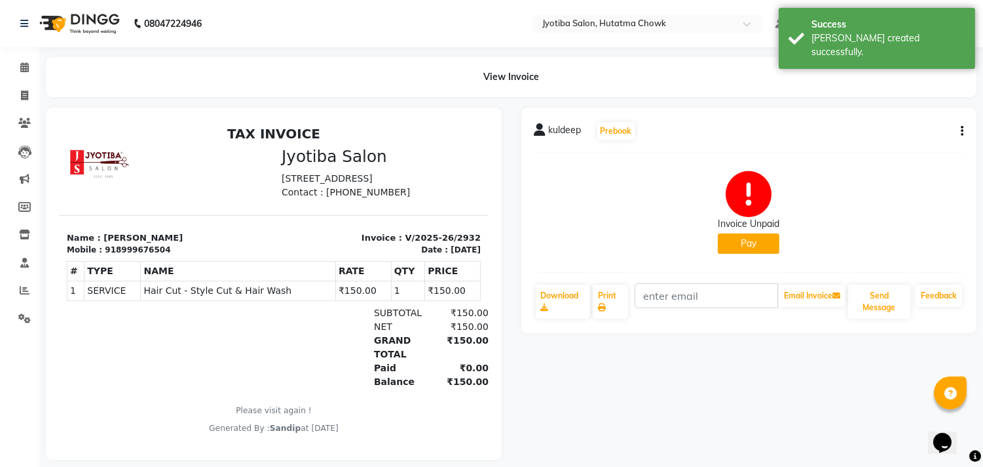
click at [744, 246] on button "Pay" at bounding box center [749, 243] width 62 height 20
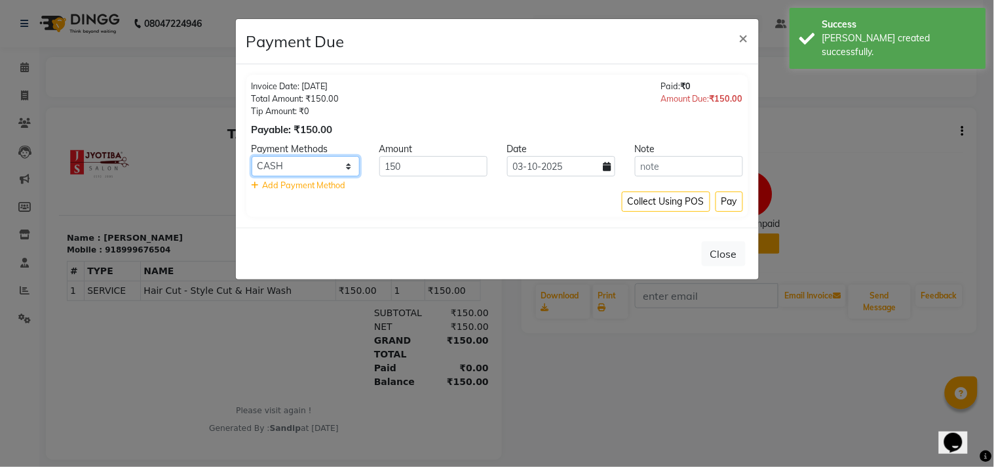
click at [317, 164] on select "CASH ONLINE CARD" at bounding box center [306, 166] width 108 height 20
select select "3"
click at [252, 156] on select "CASH ONLINE CARD" at bounding box center [306, 166] width 108 height 20
click at [737, 197] on button "Pay" at bounding box center [729, 201] width 28 height 20
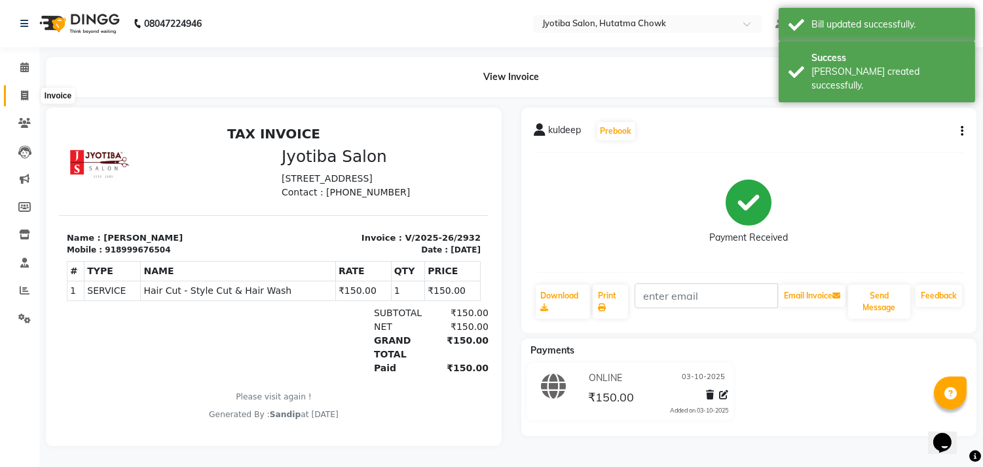
click at [18, 99] on span at bounding box center [24, 95] width 23 height 15
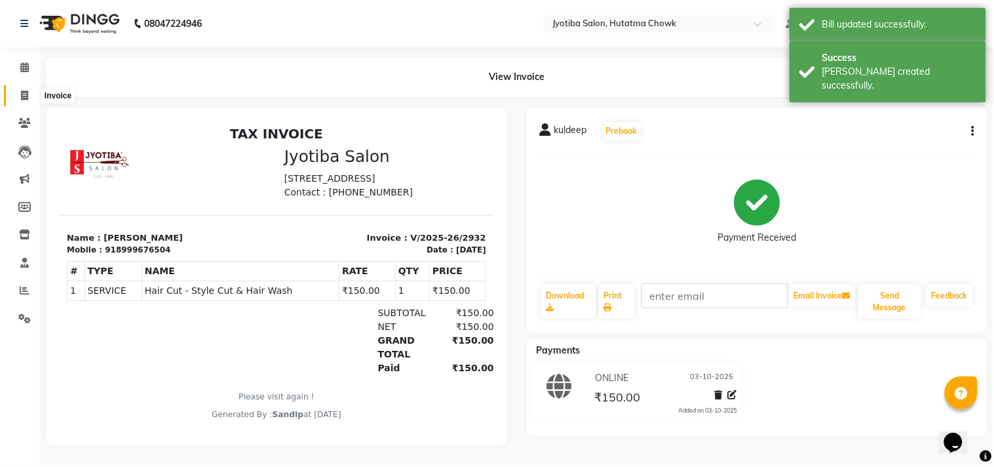
select select "556"
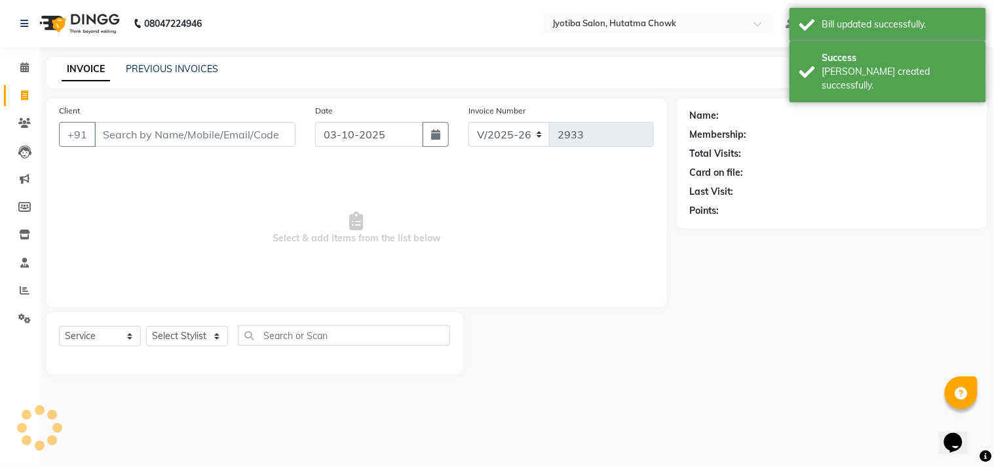
select select "membership"
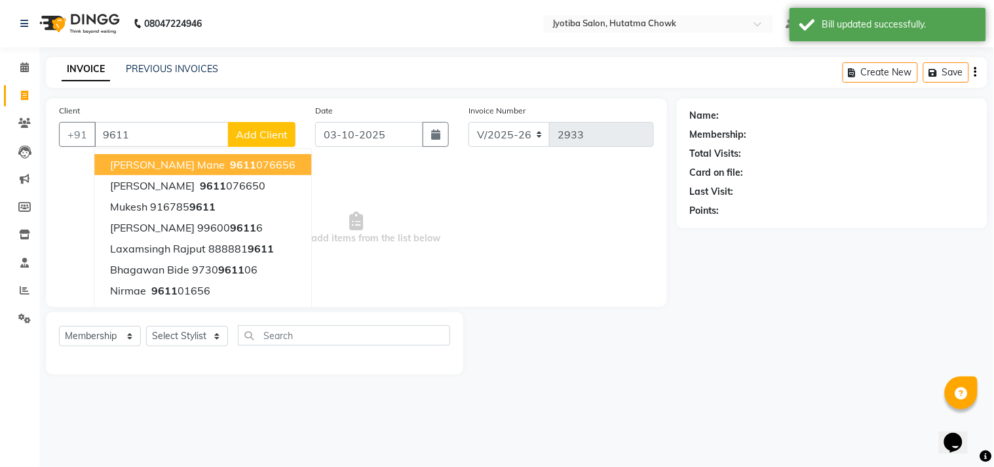
click at [230, 162] on span "9611" at bounding box center [243, 164] width 26 height 13
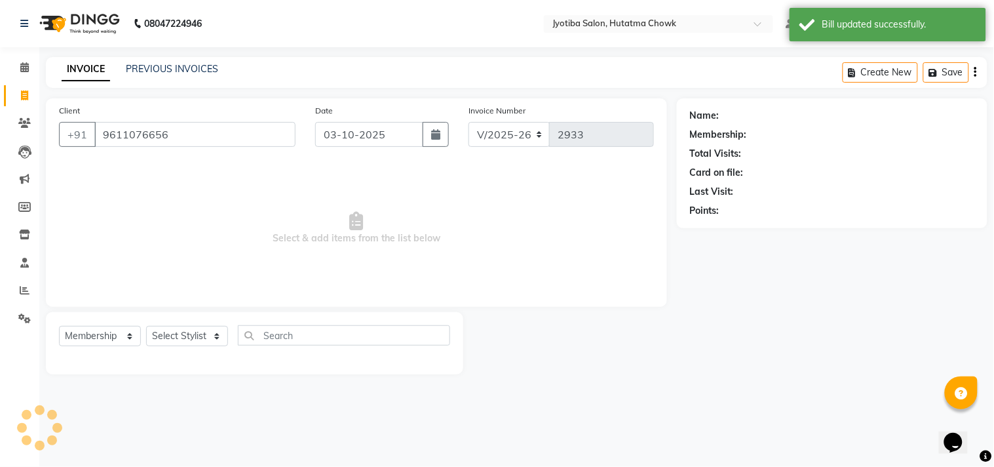
type input "9611076656"
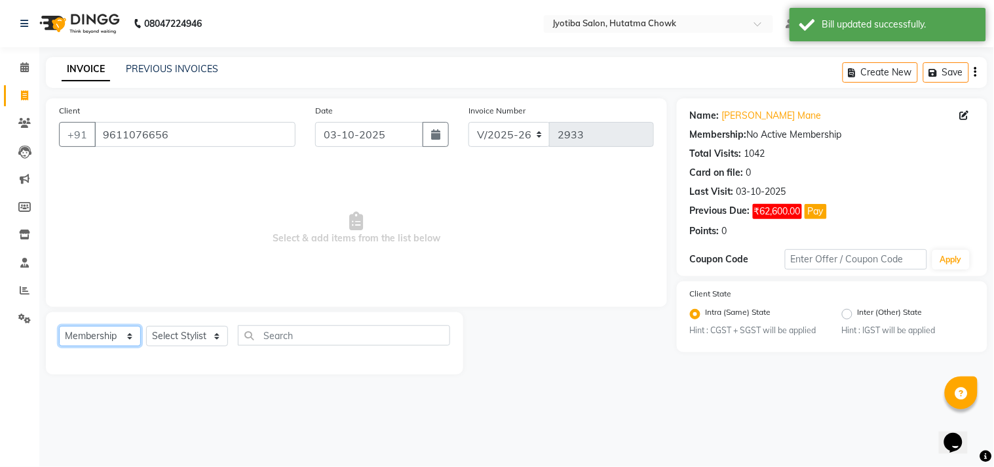
click at [75, 333] on select "Select Service Product Membership Package Voucher Prepaid Gift Card" at bounding box center [100, 336] width 82 height 20
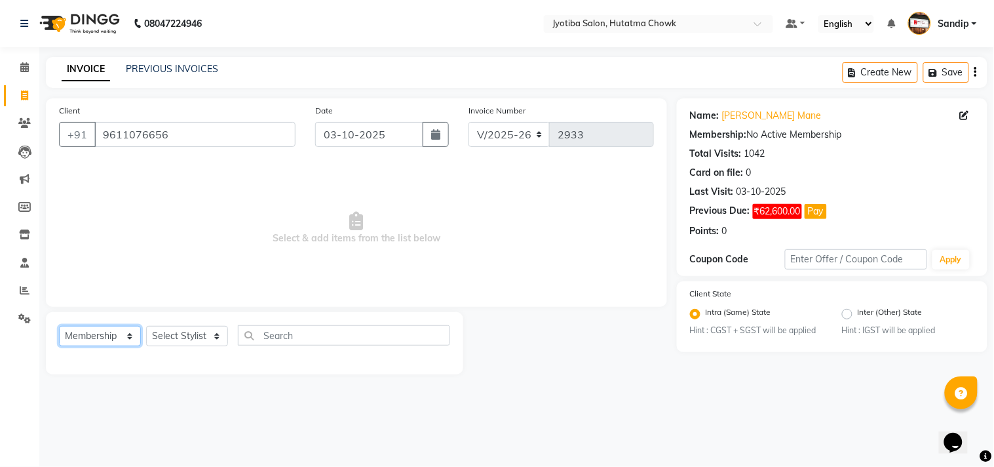
select select "service"
click at [59, 326] on select "Select Service Product Membership Package Voucher Prepaid Gift Card" at bounding box center [100, 336] width 82 height 20
click at [167, 336] on select "Select Stylist [PERSON_NAME] [PERSON_NAME] [PERSON_NAME] prem Sandip [PERSON_NA…" at bounding box center [187, 336] width 82 height 20
select select "84596"
click at [146, 326] on select "Select Stylist [PERSON_NAME] [PERSON_NAME] [PERSON_NAME] prem Sandip [PERSON_NA…" at bounding box center [187, 336] width 82 height 20
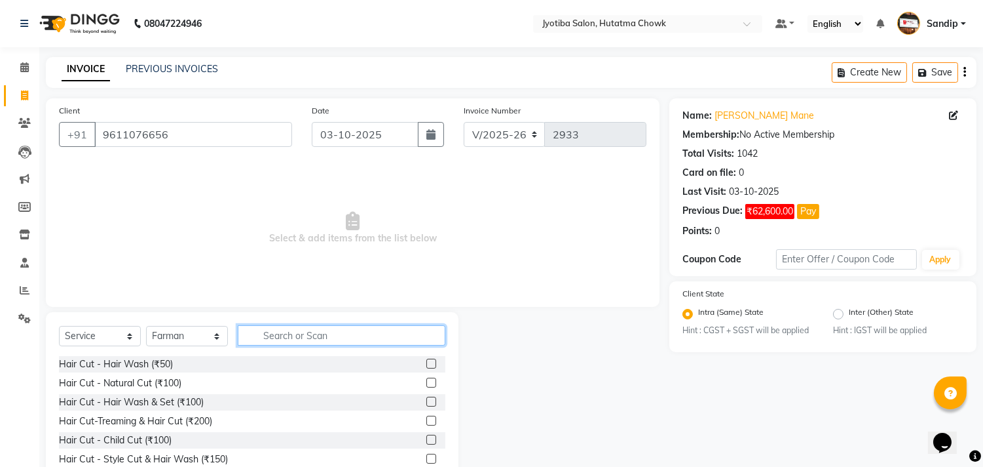
click at [276, 328] on input "text" at bounding box center [342, 335] width 208 height 20
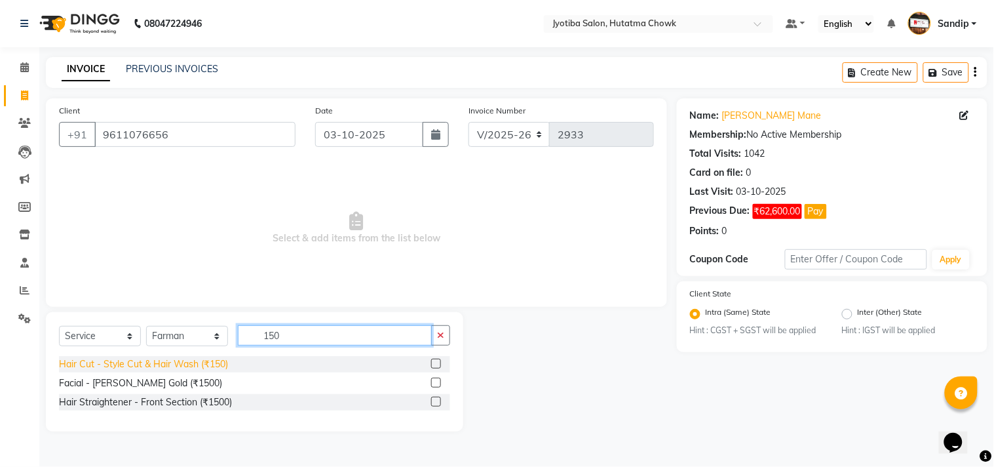
type input "150"
click at [162, 364] on div "Hair Cut - Style Cut & Hair Wash (₹150)" at bounding box center [143, 364] width 169 height 14
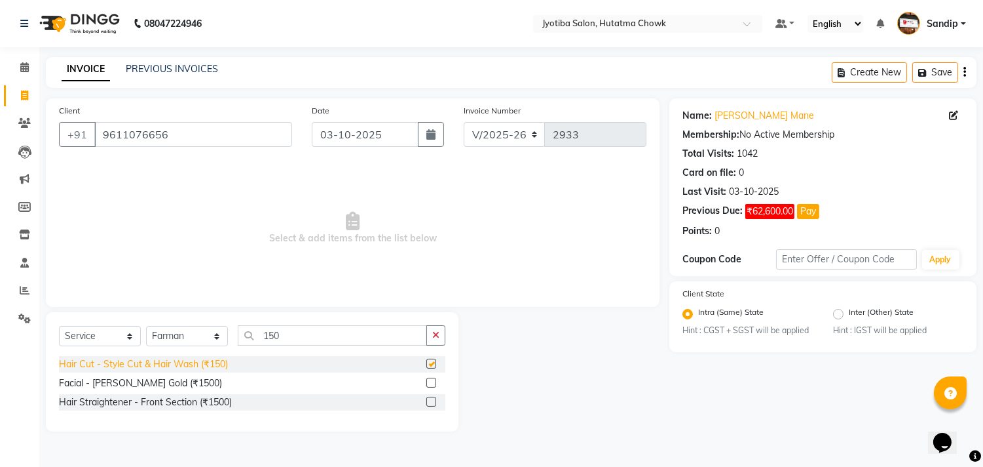
checkbox input "false"
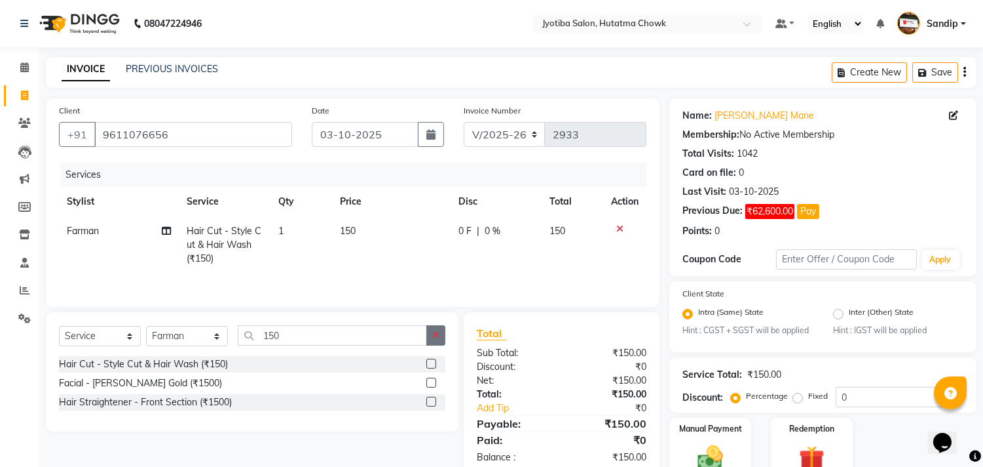
click at [435, 332] on icon "button" at bounding box center [435, 334] width 7 height 9
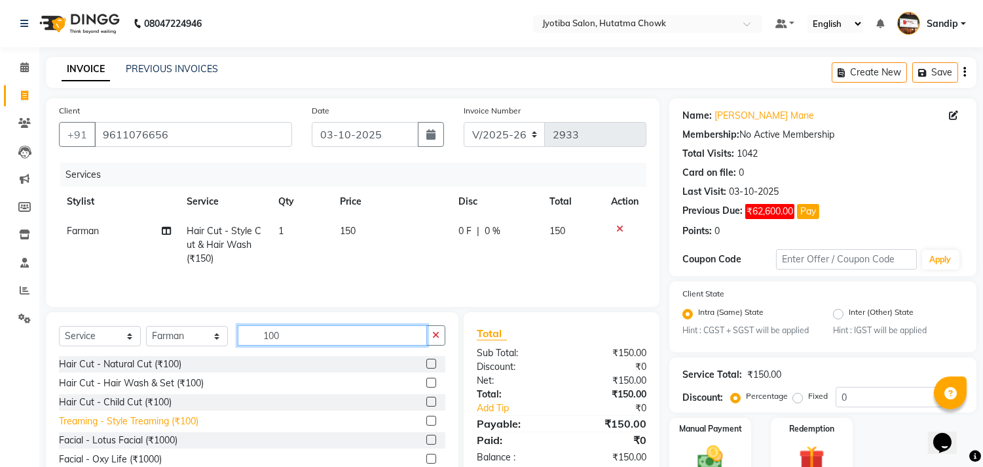
type input "100"
click at [90, 420] on div "Treaming - Style Treaming (₹100)" at bounding box center [129, 421] width 140 height 14
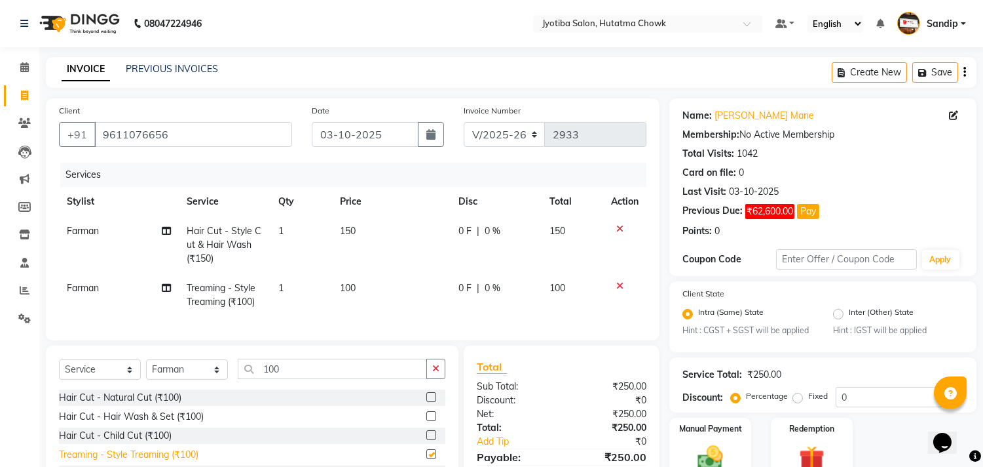
checkbox input "false"
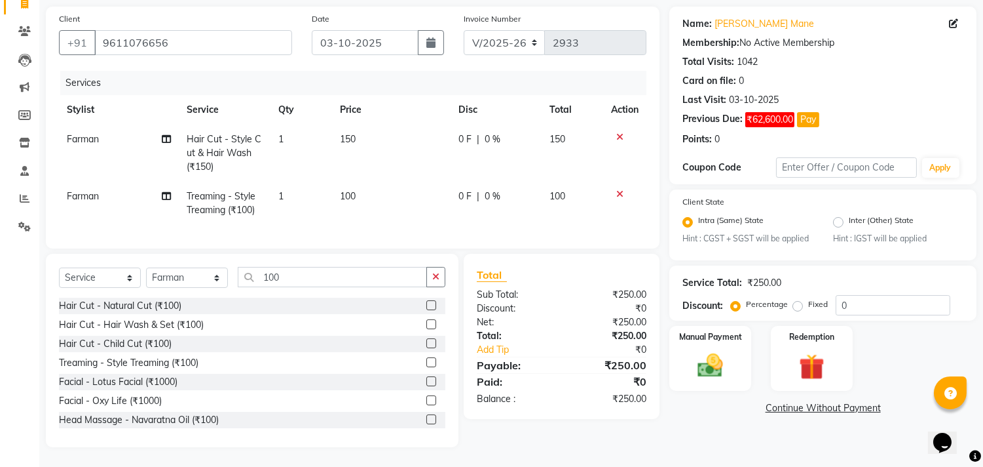
scroll to position [102, 0]
click at [790, 401] on link "Continue Without Payment" at bounding box center [823, 408] width 302 height 14
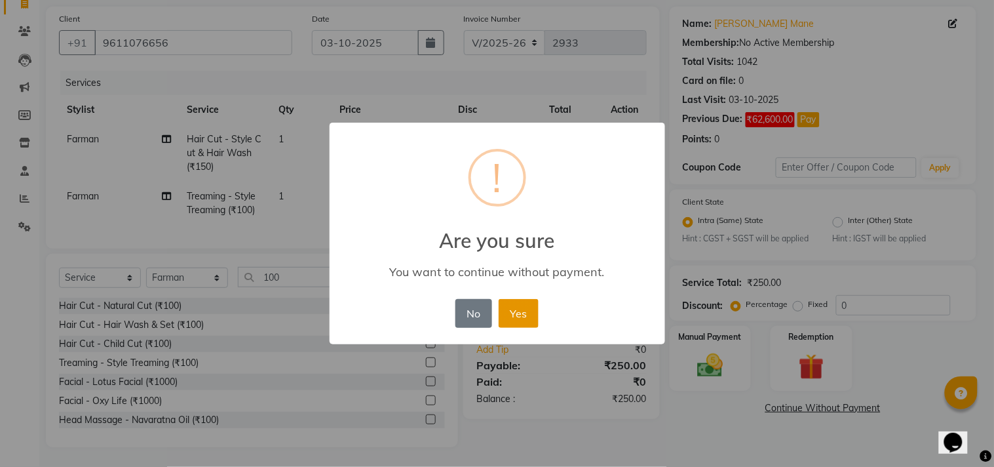
click at [516, 304] on button "Yes" at bounding box center [519, 313] width 40 height 29
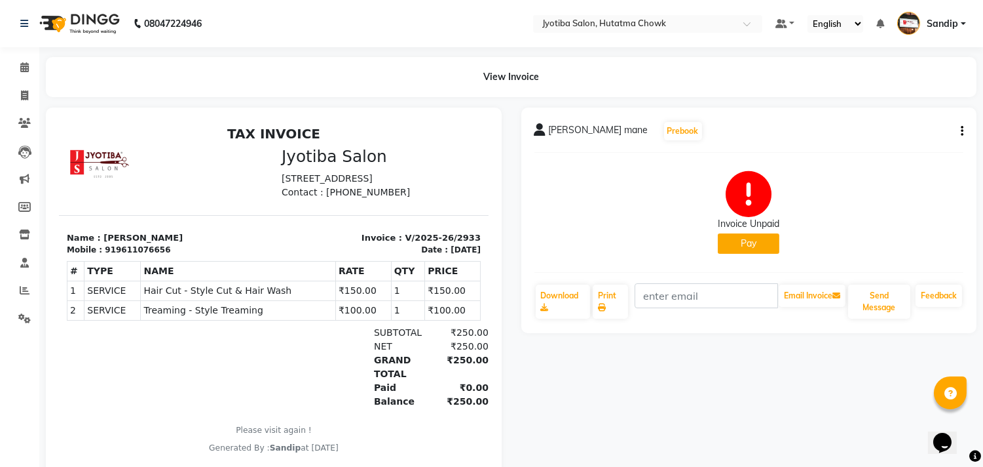
click at [729, 235] on button "Pay" at bounding box center [749, 243] width 62 height 20
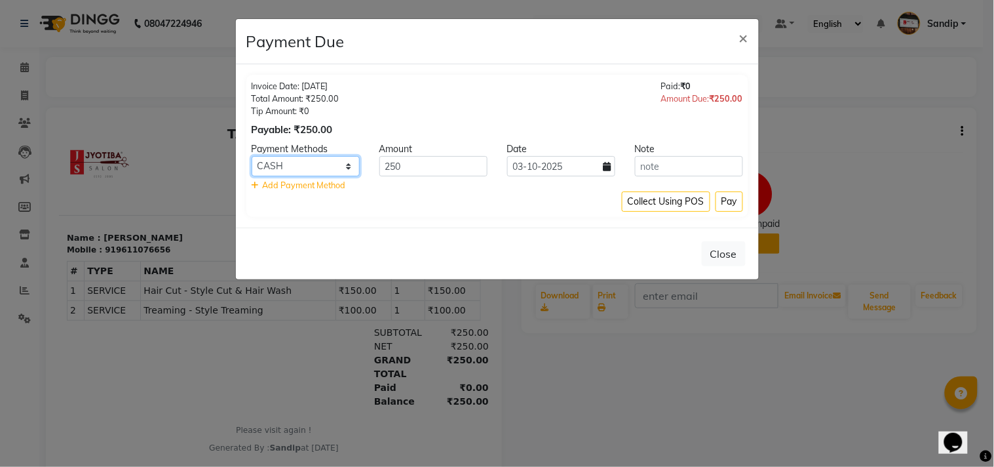
click at [290, 164] on select "CASH ONLINE CARD" at bounding box center [306, 166] width 108 height 20
select select "3"
click at [252, 156] on select "CASH ONLINE CARD" at bounding box center [306, 166] width 108 height 20
click at [721, 197] on button "Pay" at bounding box center [729, 201] width 28 height 20
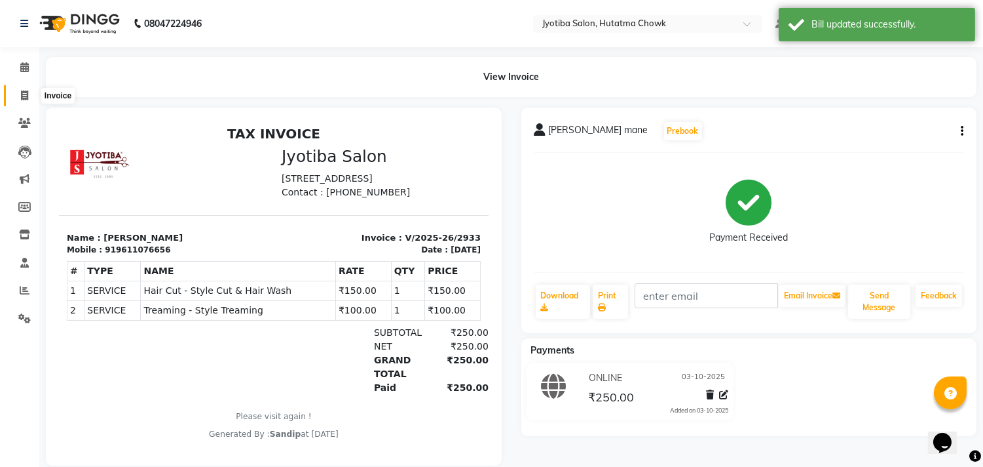
click at [21, 100] on icon at bounding box center [24, 95] width 7 height 10
select select "556"
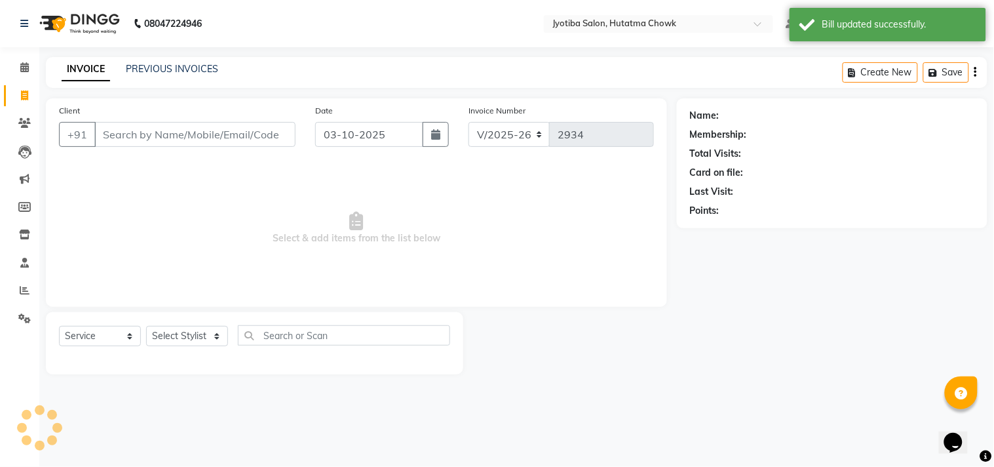
select select "membership"
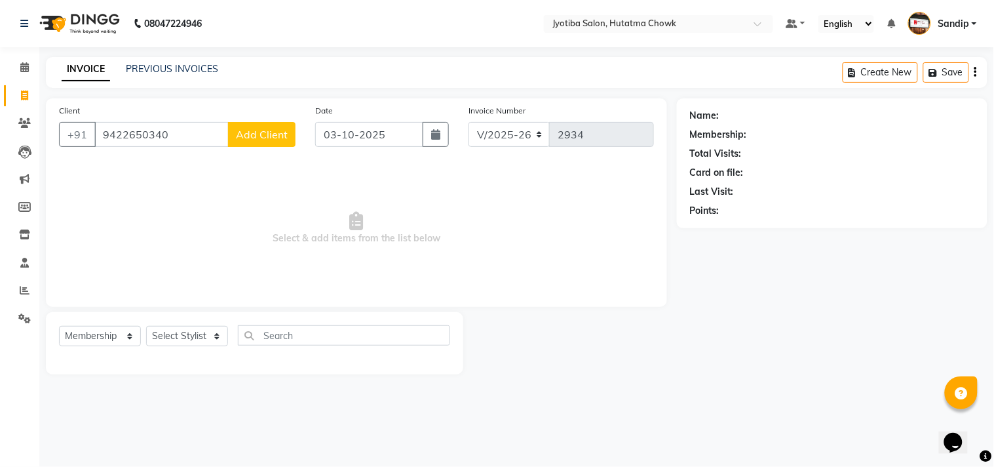
type input "9422650340"
click at [254, 128] on span "Add Client" at bounding box center [262, 134] width 52 height 13
select select "22"
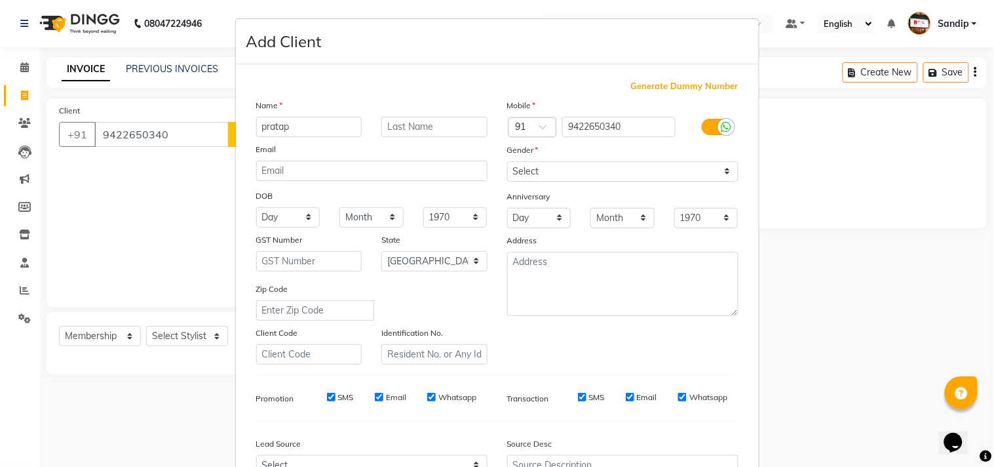
type input "pratap"
click at [558, 164] on select "Select [DEMOGRAPHIC_DATA] [DEMOGRAPHIC_DATA] Other Prefer Not To Say" at bounding box center [622, 171] width 231 height 20
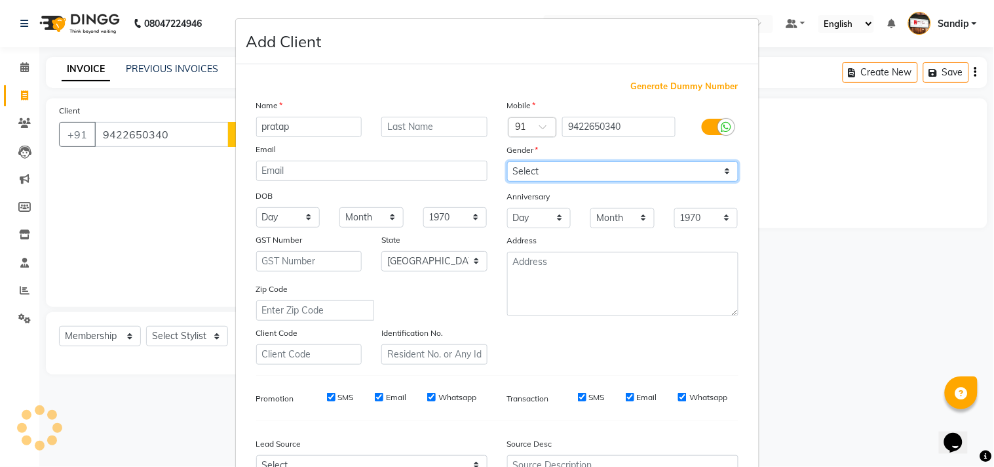
select select "[DEMOGRAPHIC_DATA]"
click at [507, 161] on select "Select [DEMOGRAPHIC_DATA] [DEMOGRAPHIC_DATA] Other Prefer Not To Say" at bounding box center [622, 171] width 231 height 20
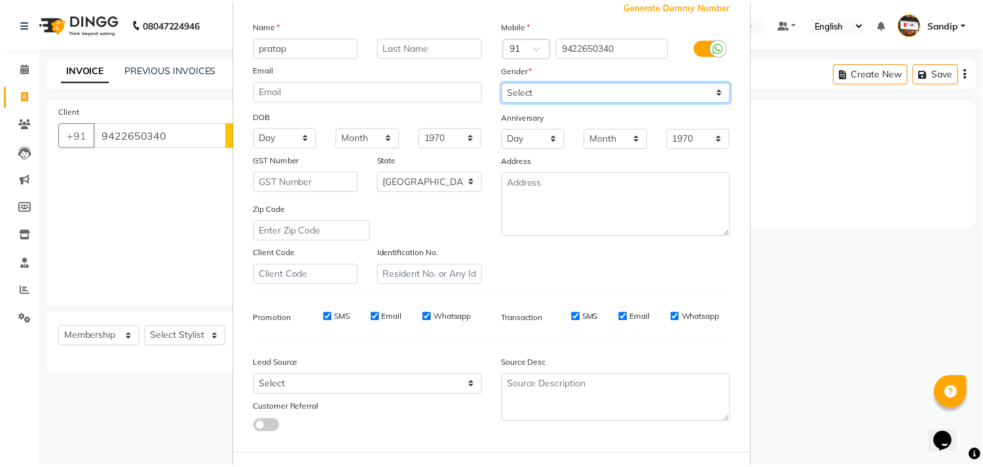
scroll to position [139, 0]
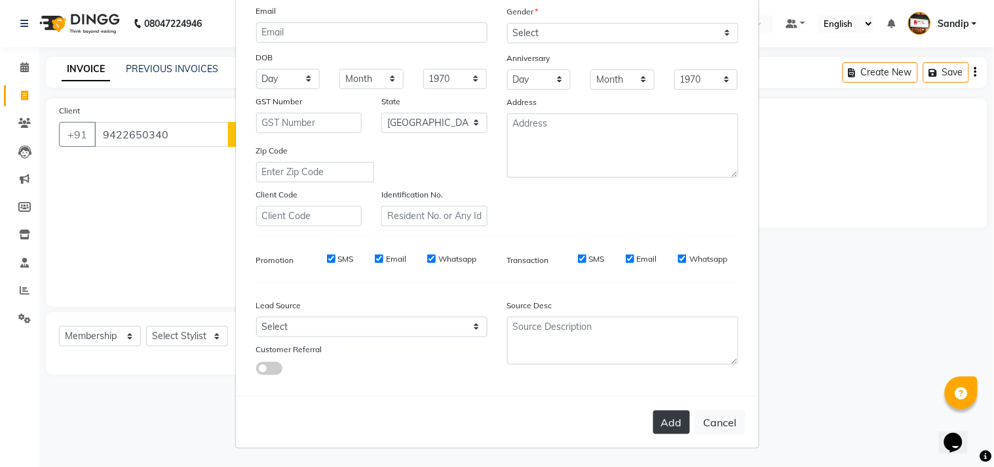
click at [674, 417] on button "Add" at bounding box center [671, 422] width 37 height 24
select select
select select "null"
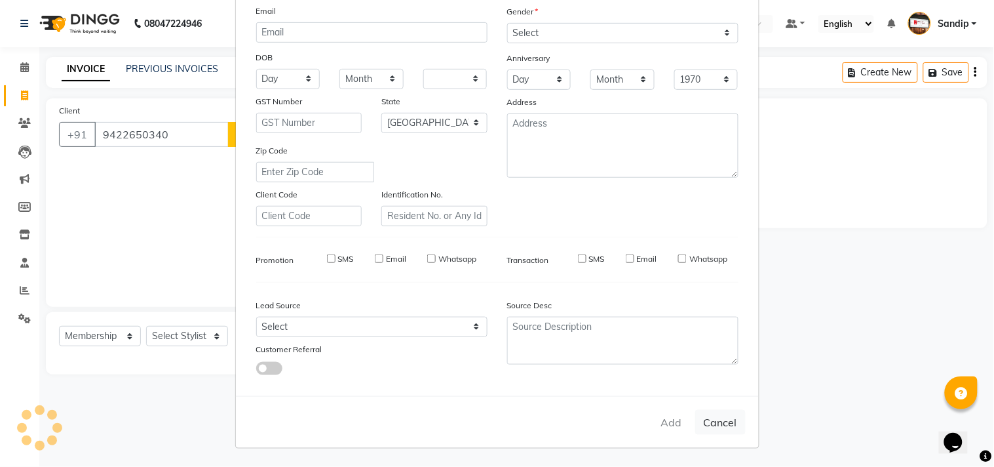
select select
checkbox input "false"
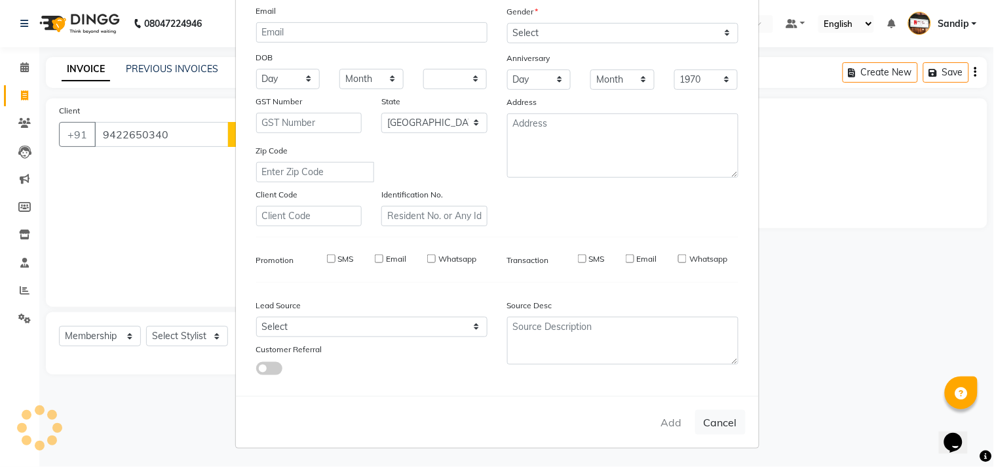
checkbox input "false"
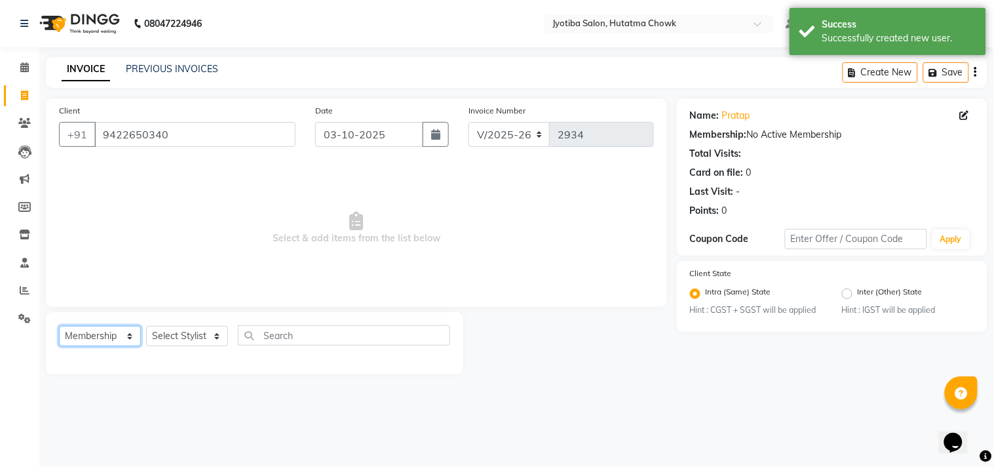
click at [86, 337] on select "Select Service Product Membership Package Voucher Prepaid Gift Card" at bounding box center [100, 336] width 82 height 20
select select "service"
click at [59, 326] on select "Select Service Product Membership Package Voucher Prepaid Gift Card" at bounding box center [100, 336] width 82 height 20
click at [172, 332] on select "Select Stylist [PERSON_NAME] [PERSON_NAME] [PERSON_NAME] prem Sandip [PERSON_NA…" at bounding box center [187, 336] width 82 height 20
select select "7207"
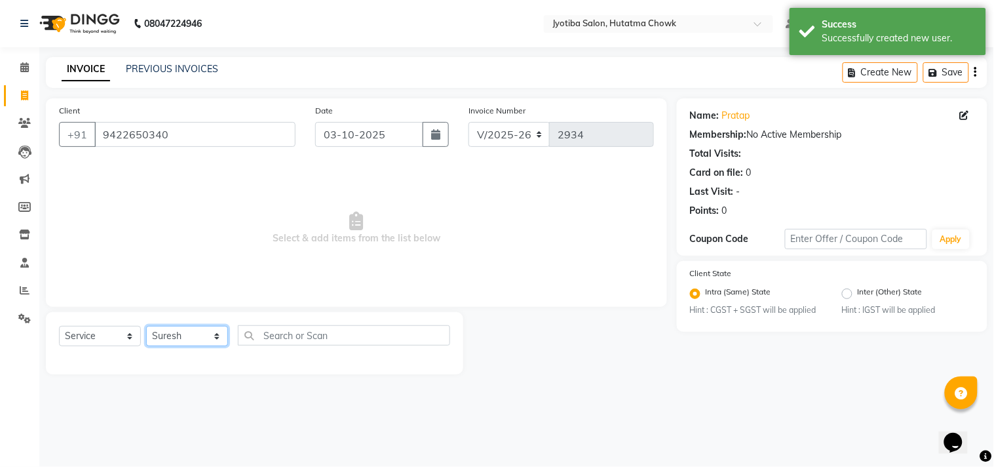
click at [146, 326] on select "Select Stylist [PERSON_NAME] [PERSON_NAME] [PERSON_NAME] prem Sandip [PERSON_NA…" at bounding box center [187, 336] width 82 height 20
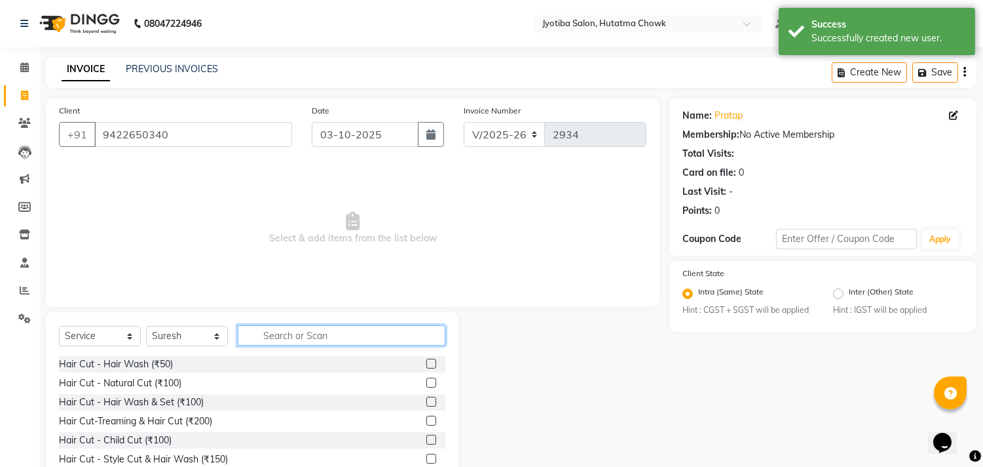
click at [273, 335] on input "text" at bounding box center [342, 335] width 208 height 20
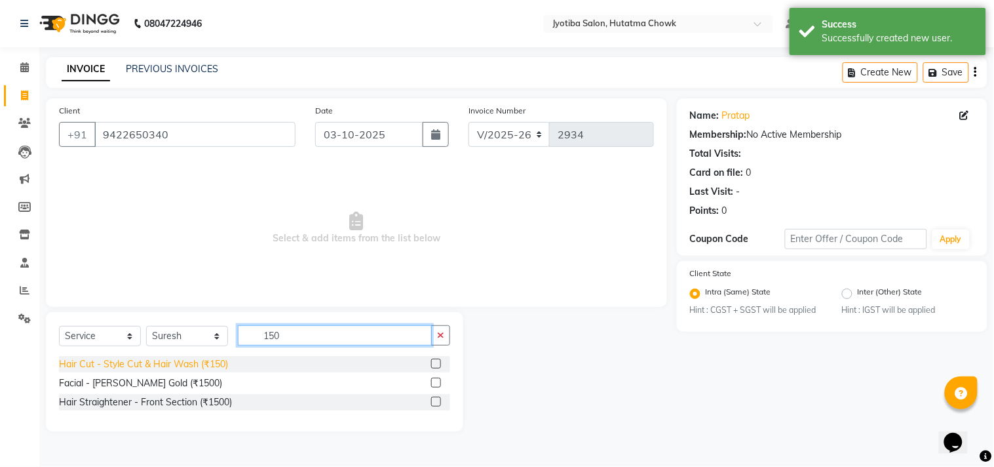
type input "150"
click at [132, 362] on div "Hair Cut - Style Cut & Hair Wash (₹150)" at bounding box center [143, 364] width 169 height 14
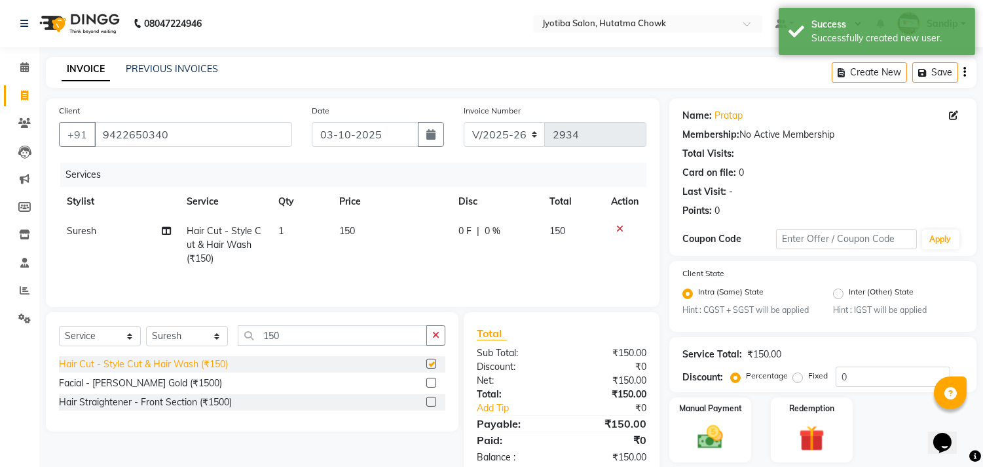
checkbox input "false"
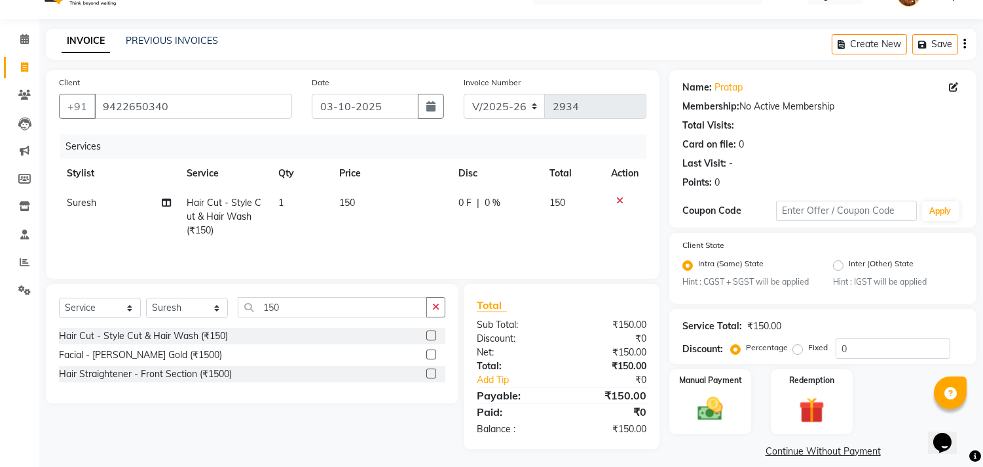
scroll to position [41, 0]
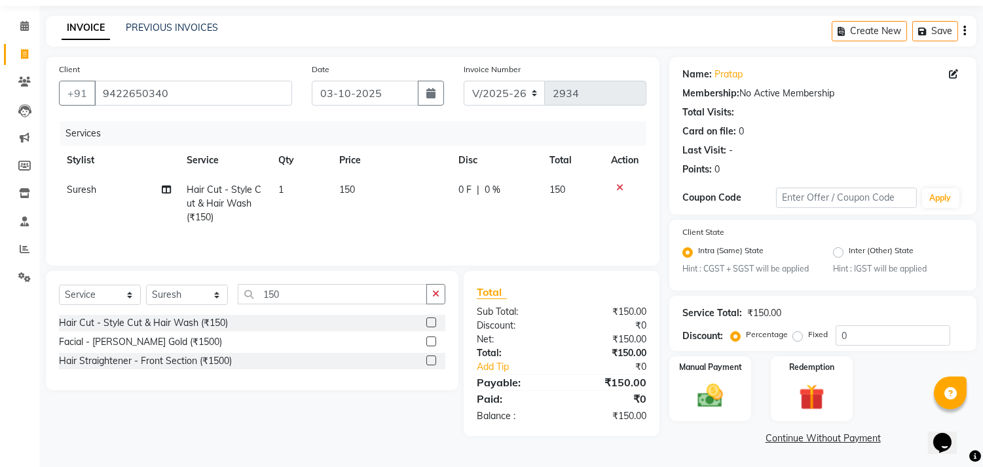
click at [780, 438] on link "Continue Without Payment" at bounding box center [823, 438] width 302 height 14
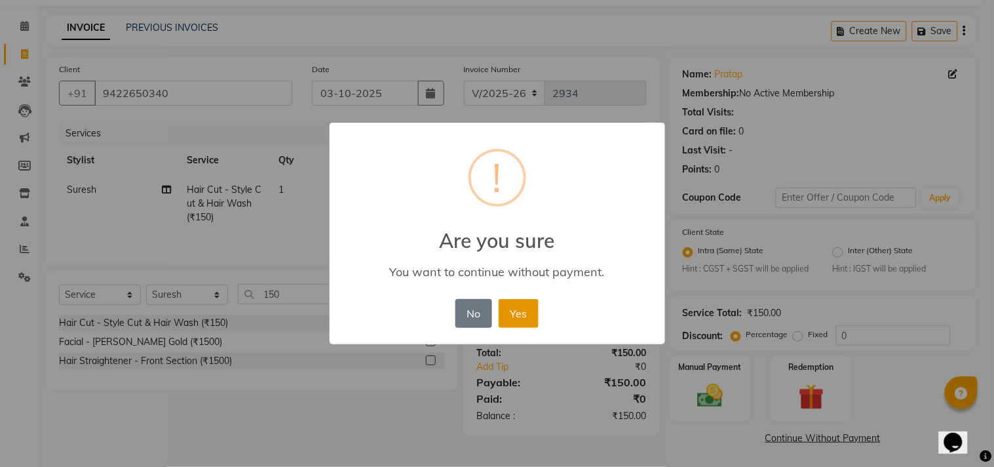
click at [516, 309] on button "Yes" at bounding box center [519, 313] width 40 height 29
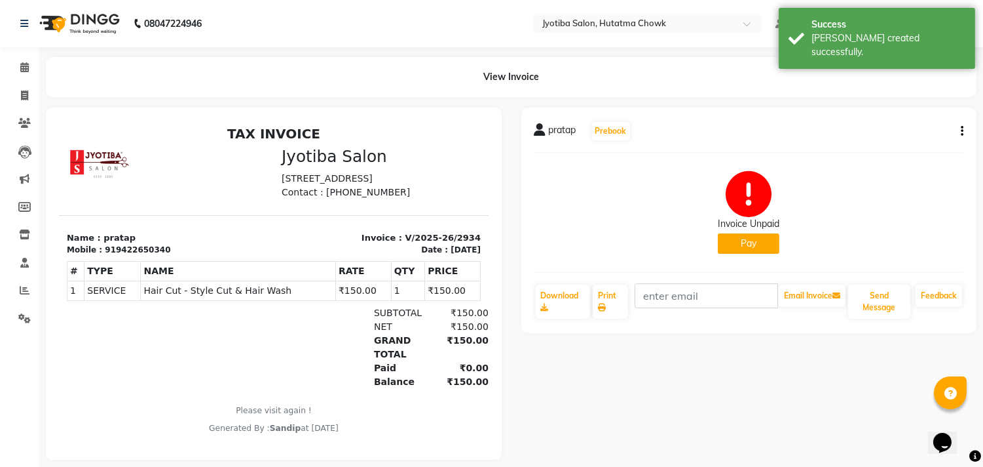
click at [739, 244] on button "Pay" at bounding box center [749, 243] width 62 height 20
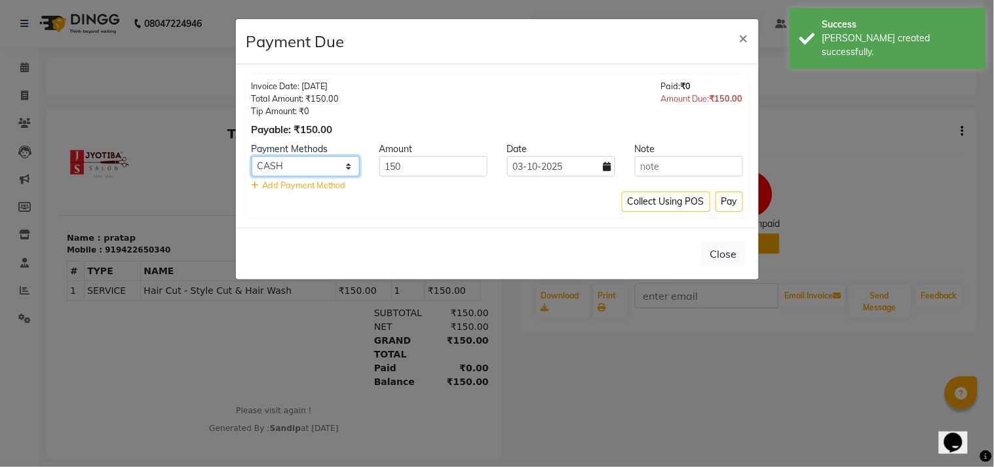
click at [310, 167] on select "CASH ONLINE CARD" at bounding box center [306, 166] width 108 height 20
select select "3"
click at [252, 156] on select "CASH ONLINE CARD" at bounding box center [306, 166] width 108 height 20
click at [725, 194] on button "Pay" at bounding box center [729, 201] width 28 height 20
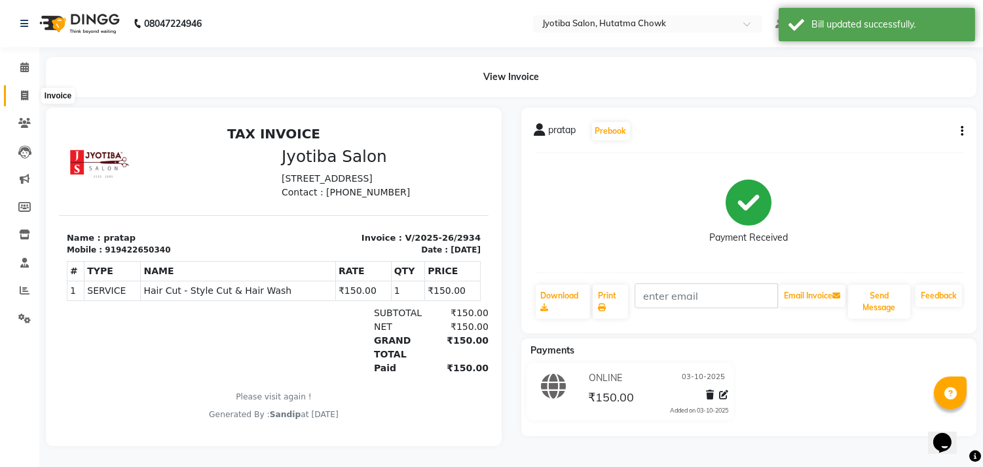
click at [21, 100] on icon at bounding box center [24, 95] width 7 height 10
select select "service"
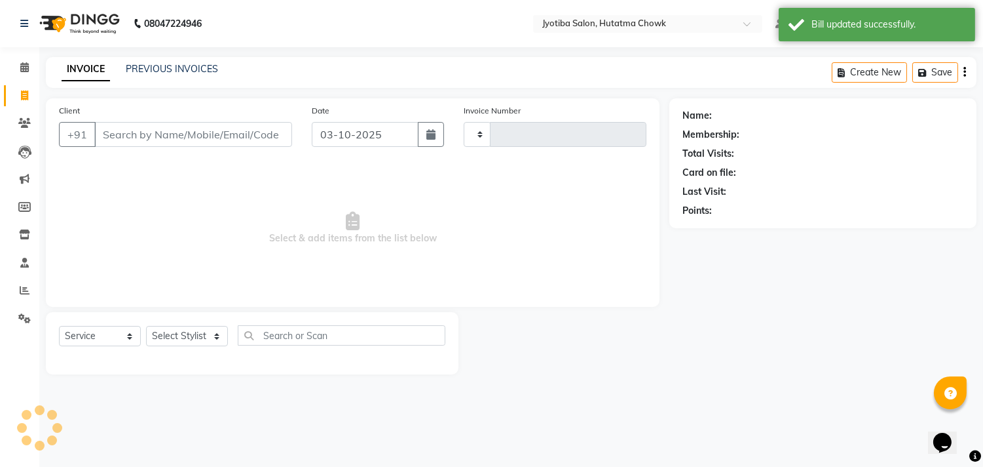
type input "2935"
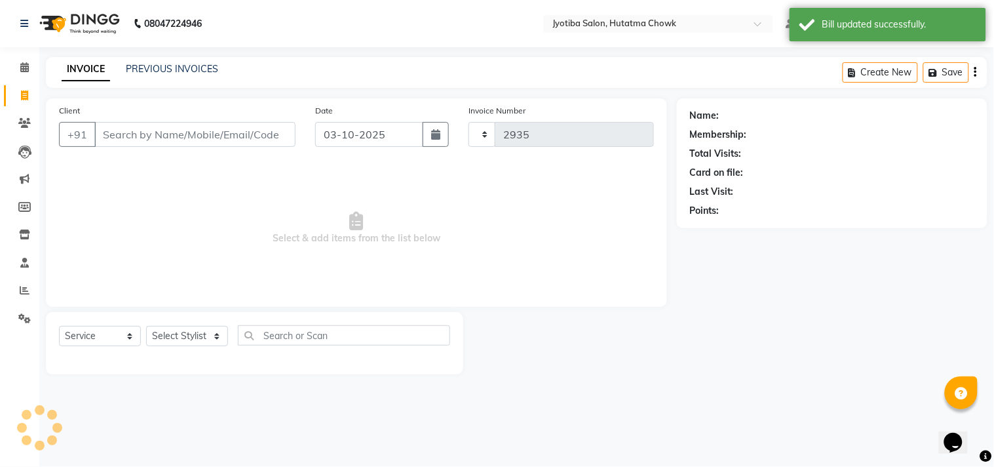
select select "556"
select select "membership"
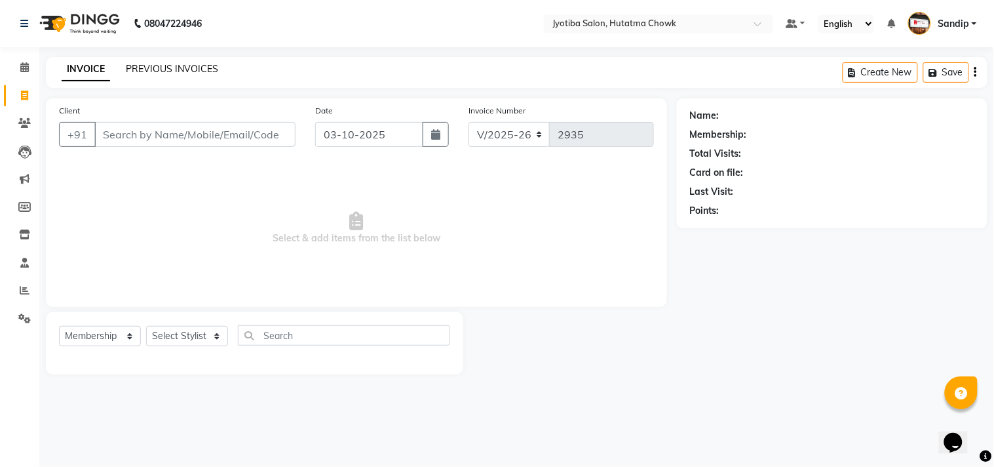
click at [153, 70] on link "PREVIOUS INVOICES" at bounding box center [172, 69] width 92 height 12
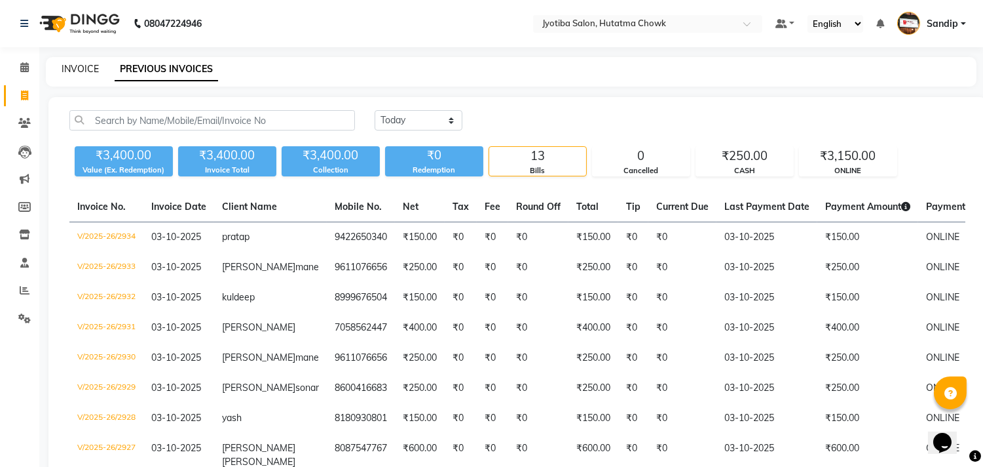
click at [79, 66] on link "INVOICE" at bounding box center [80, 69] width 37 height 12
select select "service"
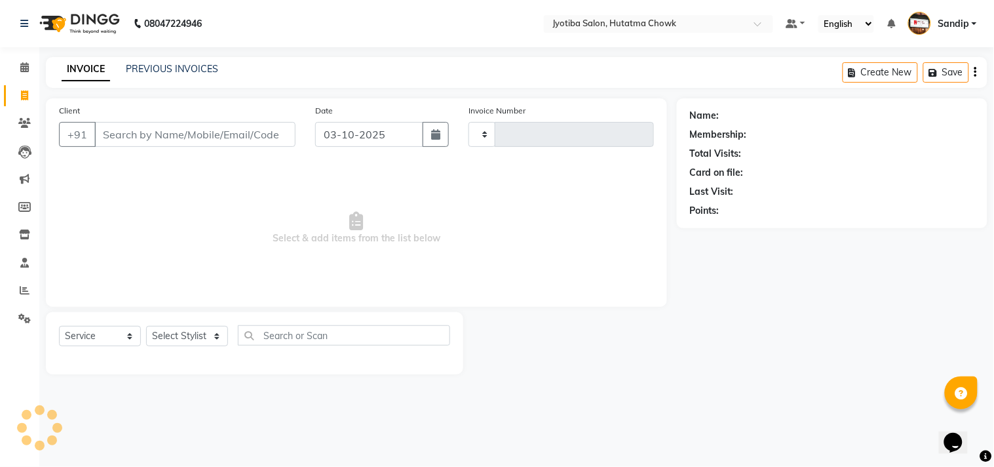
type input "2935"
select select "556"
select select "membership"
click at [170, 67] on link "PREVIOUS INVOICES" at bounding box center [172, 69] width 92 height 12
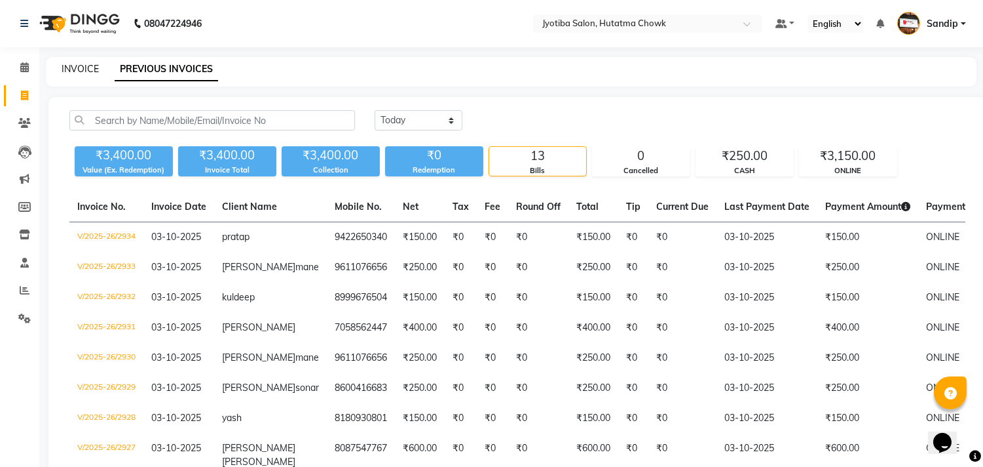
click at [80, 66] on link "INVOICE" at bounding box center [80, 69] width 37 height 12
select select "service"
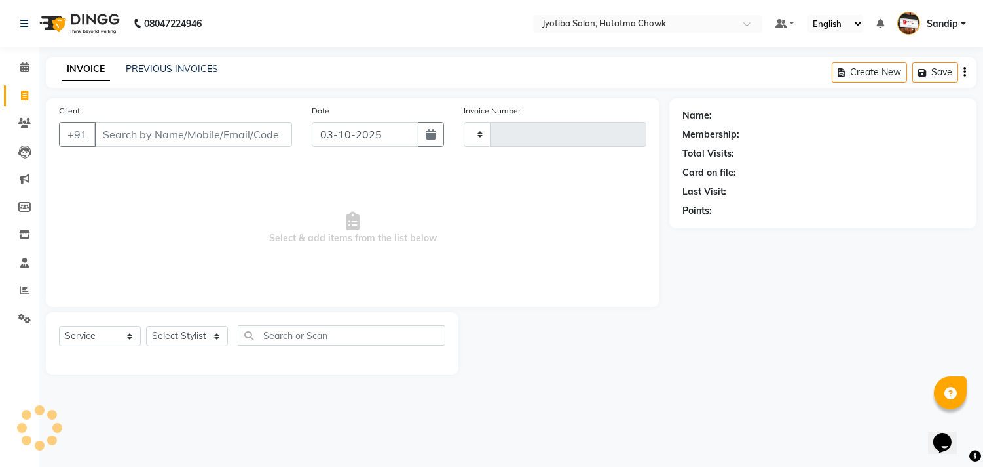
type input "2935"
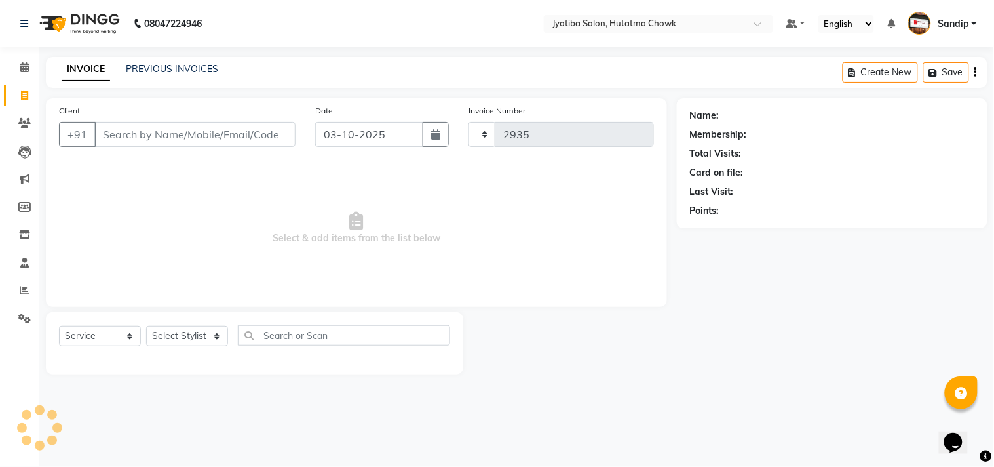
select select "556"
select select "membership"
click at [286, 263] on span "Select & add items from the list below" at bounding box center [356, 227] width 595 height 131
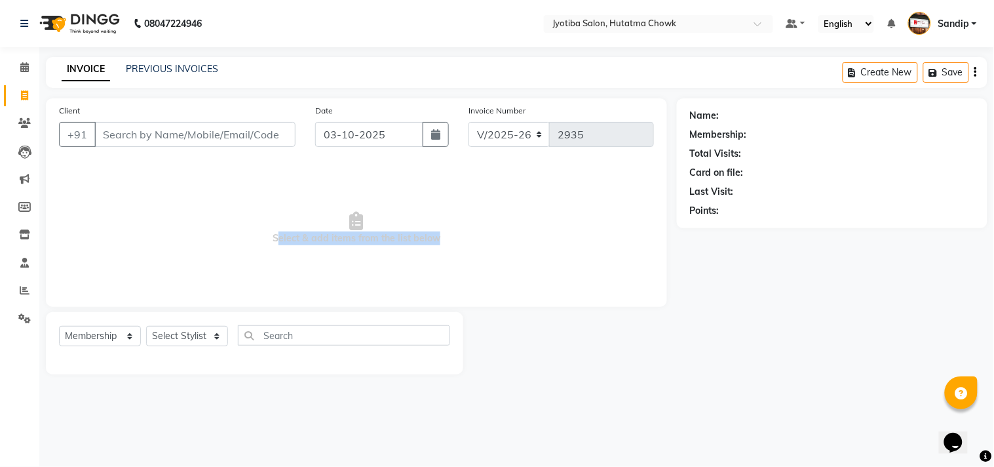
click at [286, 263] on span "Select & add items from the list below" at bounding box center [356, 227] width 595 height 131
click at [570, 225] on span "Select & add items from the list below" at bounding box center [356, 227] width 595 height 131
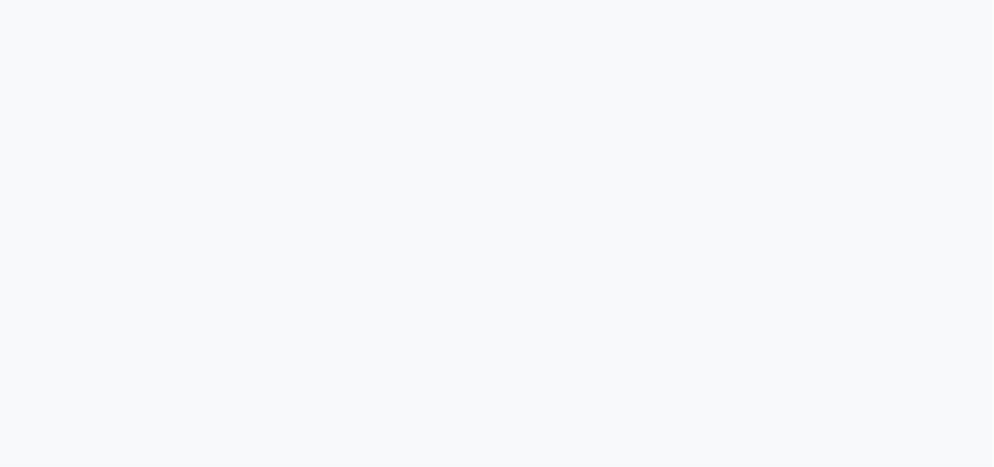
select select "service"
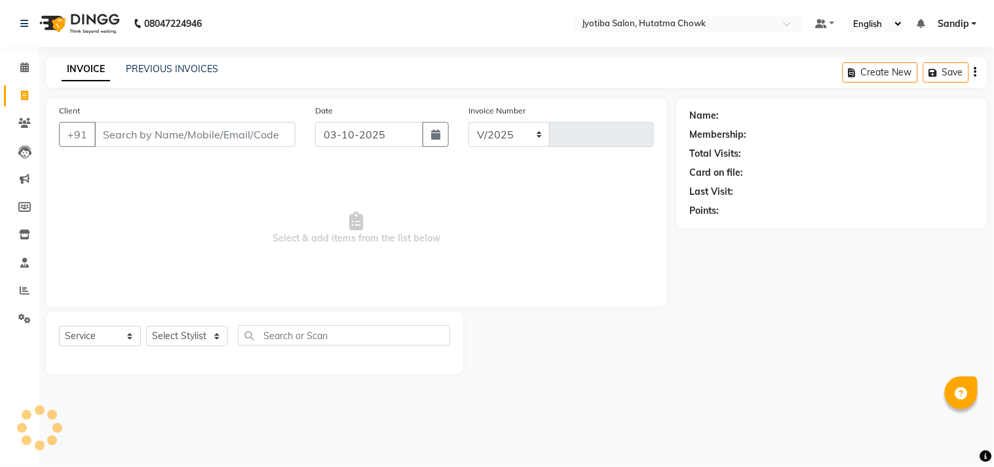
select select "556"
type input "2935"
select select "membership"
click at [22, 72] on icon at bounding box center [24, 67] width 9 height 10
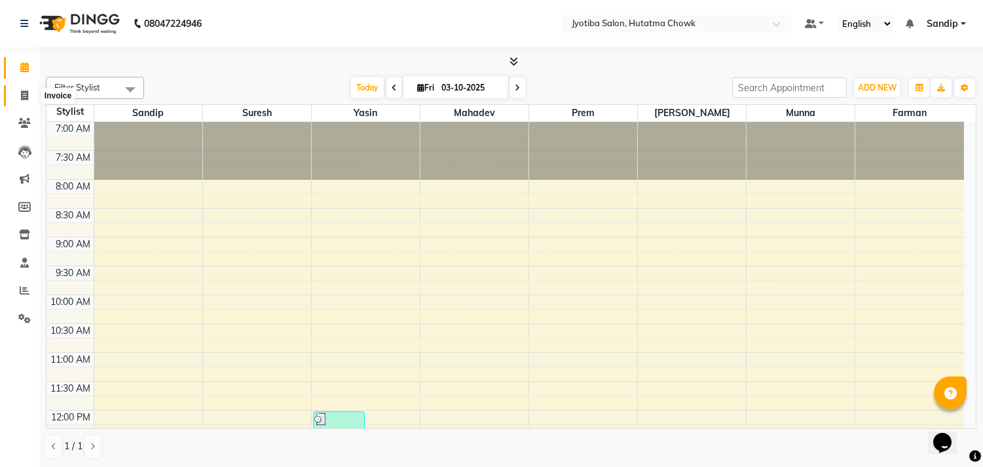
click at [21, 100] on icon at bounding box center [24, 95] width 7 height 10
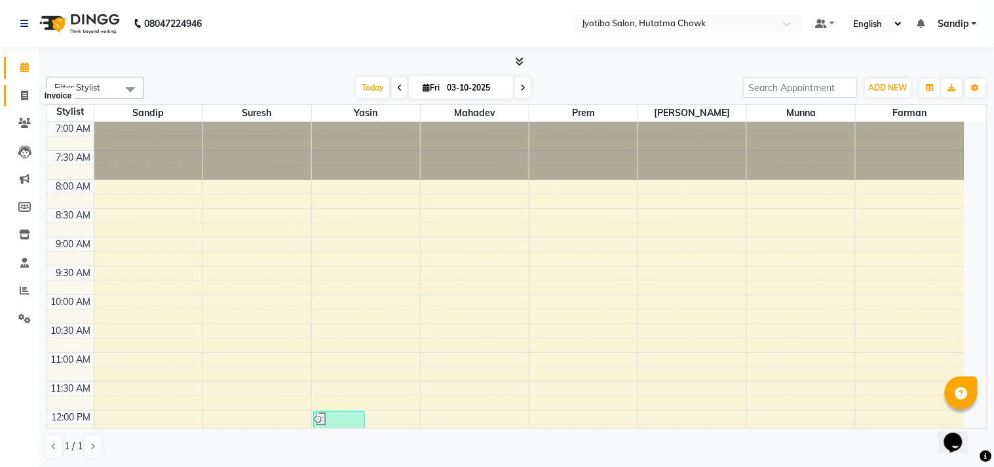
select select "556"
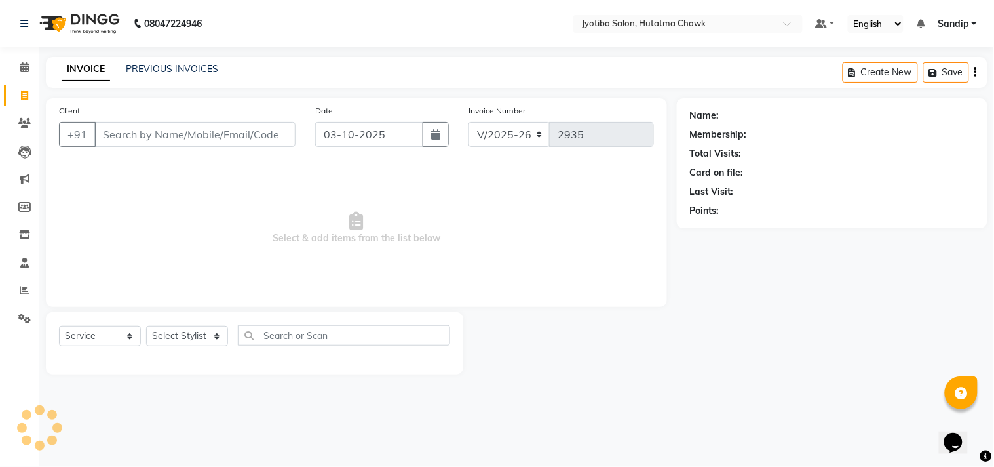
select select "membership"
click at [171, 67] on link "PREVIOUS INVOICES" at bounding box center [172, 69] width 92 height 12
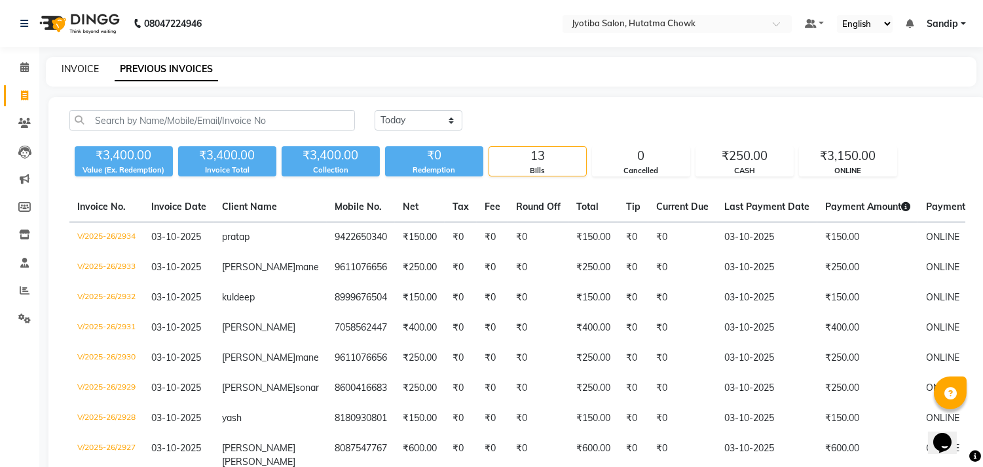
click at [79, 64] on link "INVOICE" at bounding box center [80, 69] width 37 height 12
select select "556"
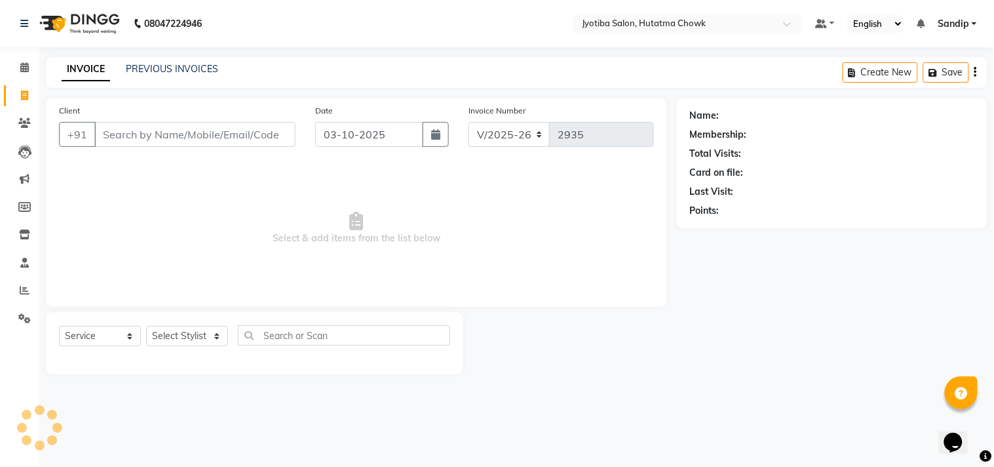
select select "membership"
click at [172, 66] on link "PREVIOUS INVOICES" at bounding box center [172, 69] width 92 height 12
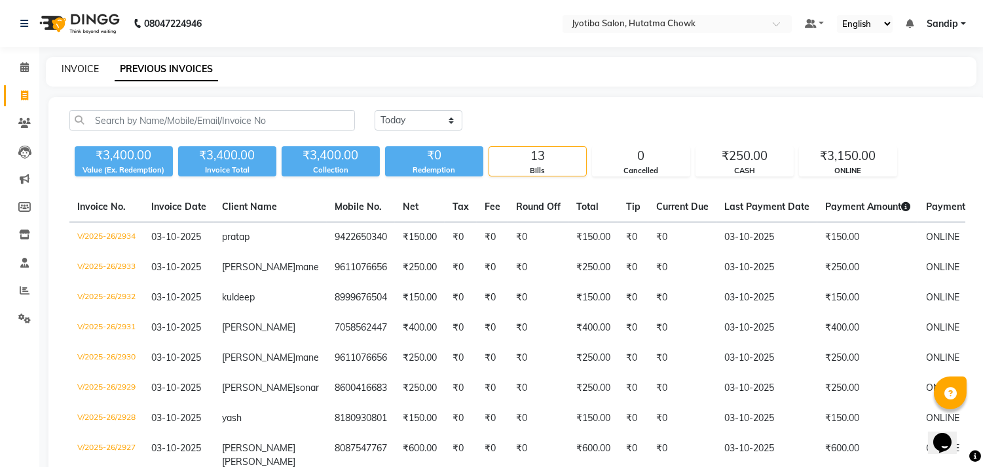
click at [79, 66] on link "INVOICE" at bounding box center [80, 69] width 37 height 12
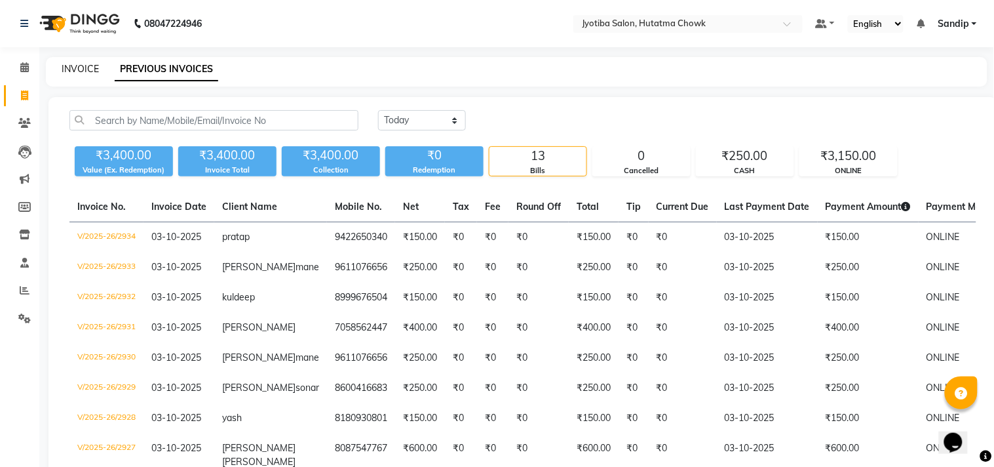
select select "556"
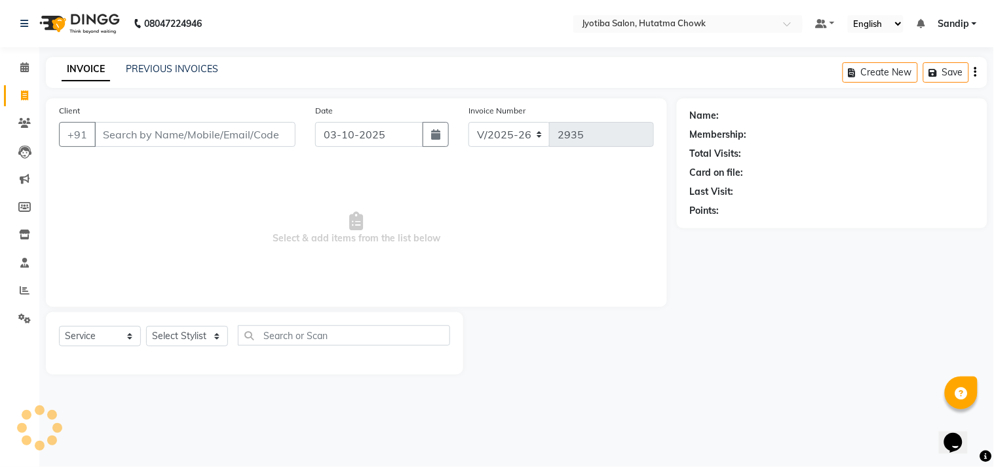
select select "membership"
click at [22, 72] on icon at bounding box center [24, 67] width 9 height 10
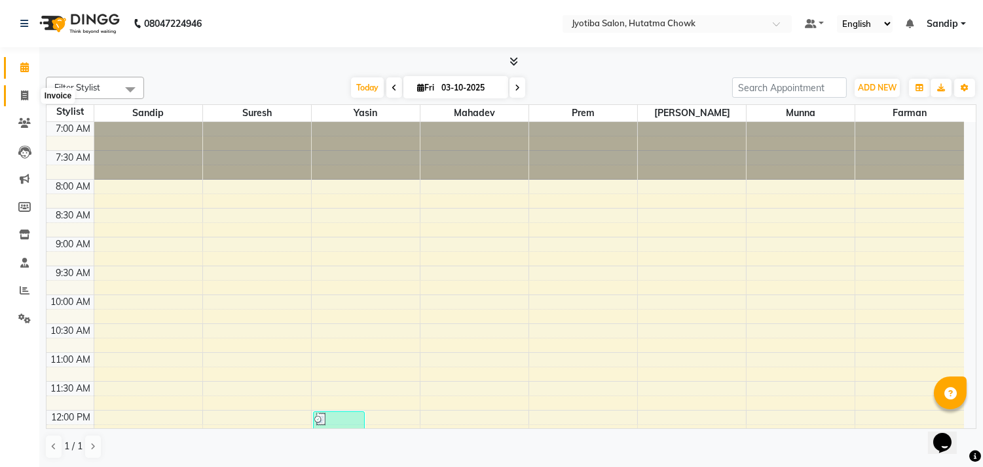
click at [21, 101] on span at bounding box center [24, 95] width 23 height 15
select select "556"
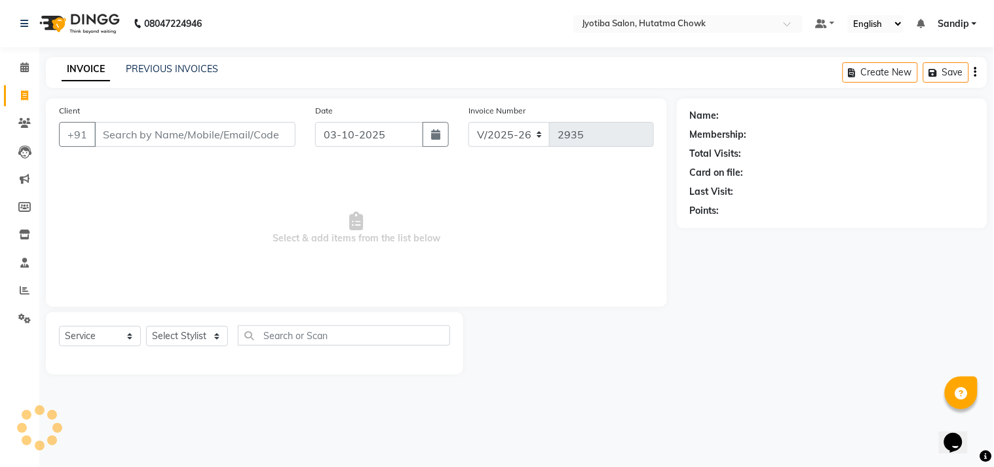
select select "membership"
click at [171, 66] on link "PREVIOUS INVOICES" at bounding box center [172, 69] width 92 height 12
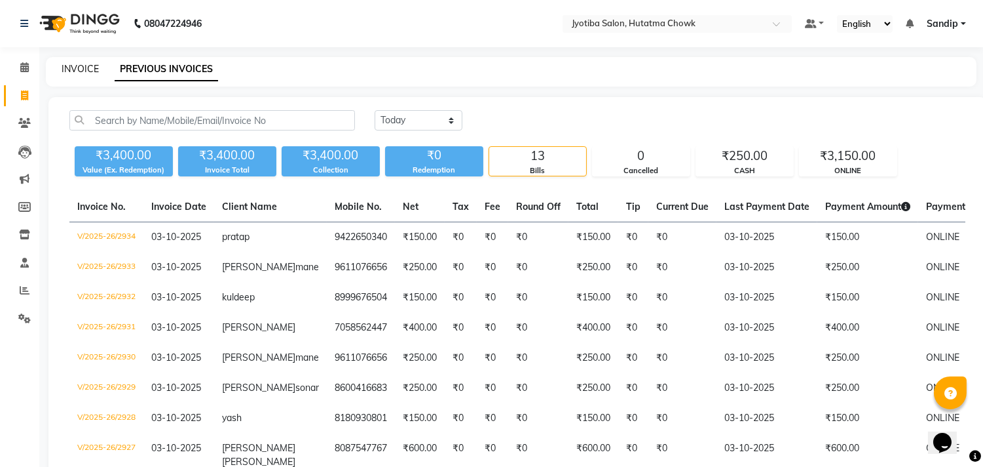
click at [79, 66] on link "INVOICE" at bounding box center [80, 69] width 37 height 12
select select "556"
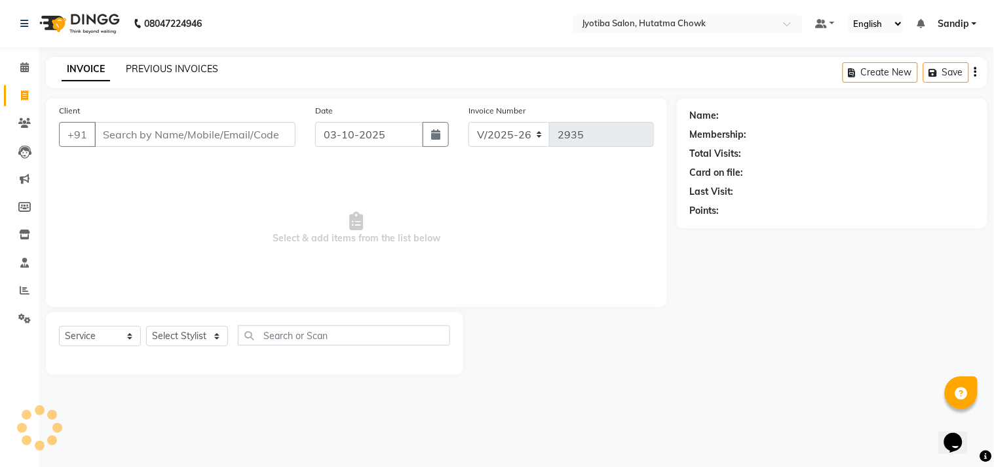
select select "membership"
click at [169, 66] on link "PREVIOUS INVOICES" at bounding box center [172, 69] width 92 height 12
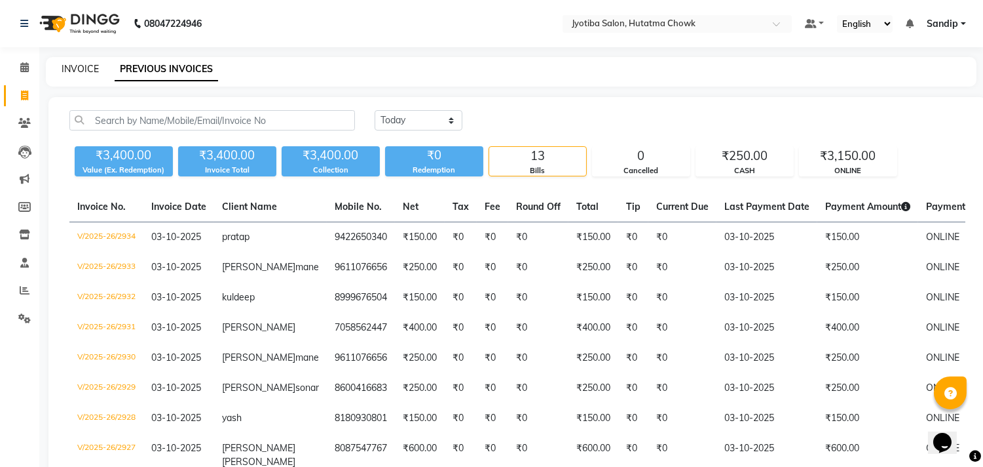
click at [79, 67] on link "INVOICE" at bounding box center [80, 69] width 37 height 12
select select "556"
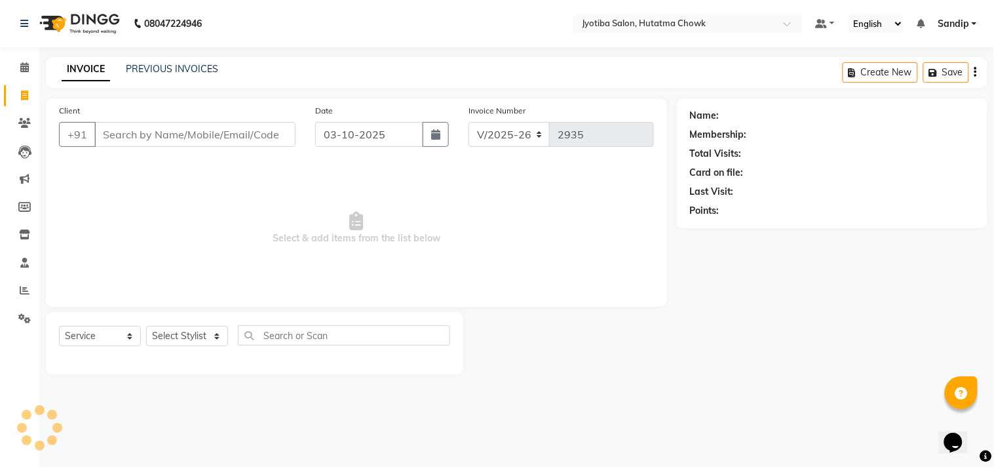
select select "membership"
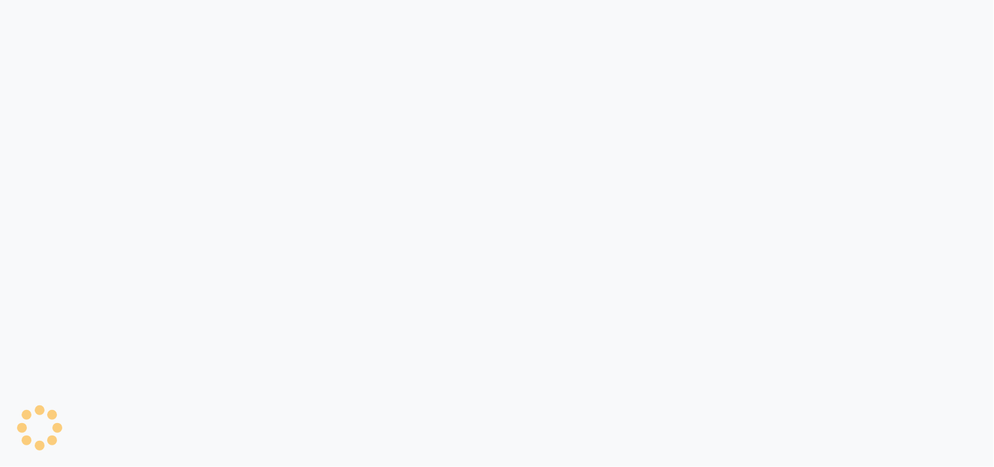
select select "service"
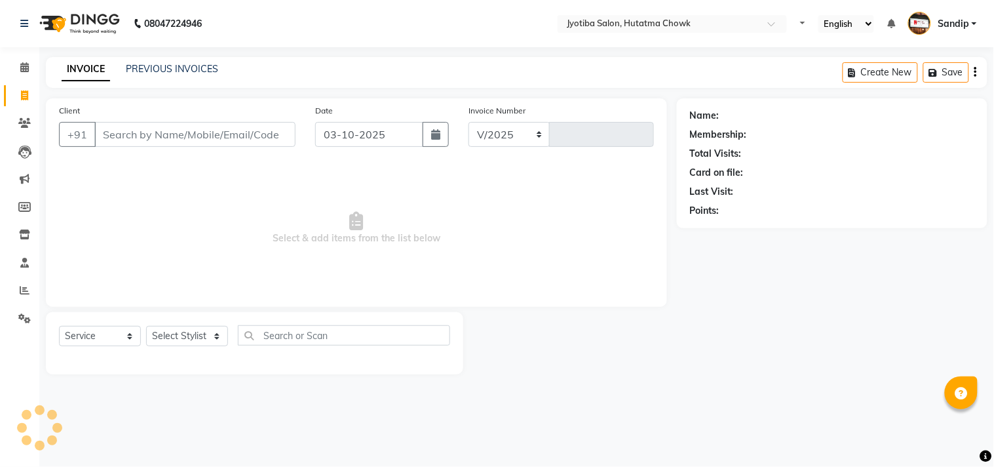
select select "556"
type input "2935"
select select "membership"
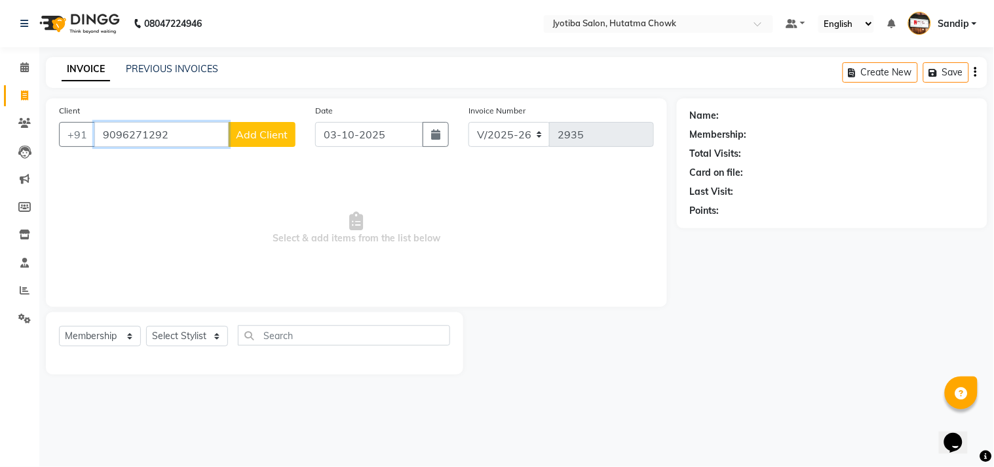
type input "9096271292"
click at [261, 128] on span "Add Client" at bounding box center [262, 134] width 52 height 13
select select "22"
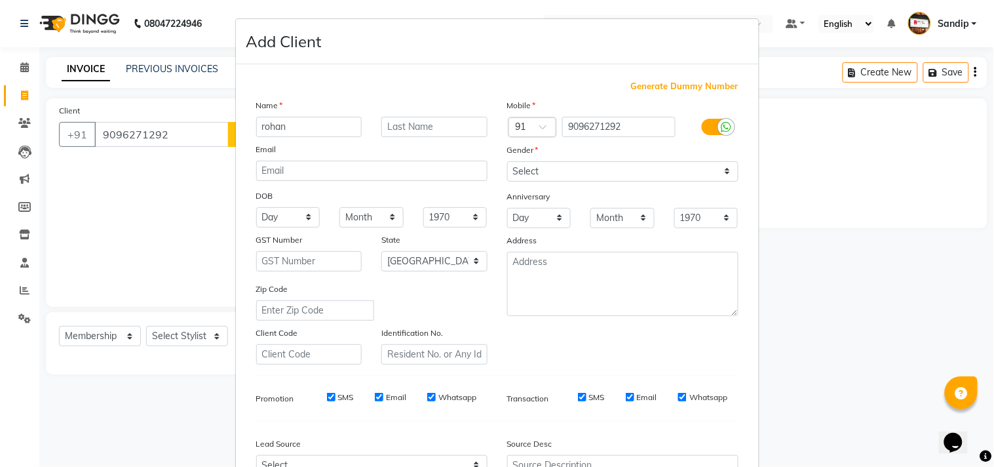
type input "rohan"
click at [538, 173] on select "Select [DEMOGRAPHIC_DATA] [DEMOGRAPHIC_DATA] Other Prefer Not To Say" at bounding box center [622, 171] width 231 height 20
select select "[DEMOGRAPHIC_DATA]"
click at [507, 161] on select "Select [DEMOGRAPHIC_DATA] [DEMOGRAPHIC_DATA] Other Prefer Not To Say" at bounding box center [622, 171] width 231 height 20
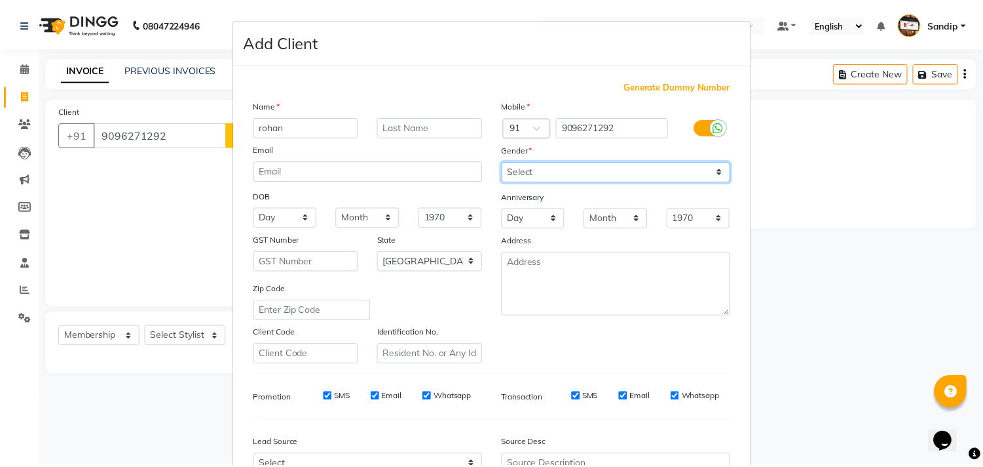
scroll to position [139, 0]
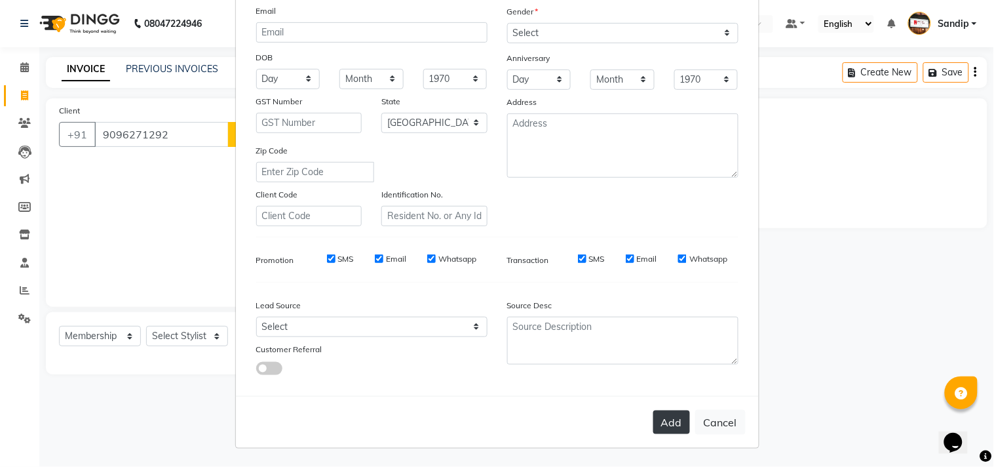
click at [659, 417] on button "Add" at bounding box center [671, 422] width 37 height 24
select select
select select "null"
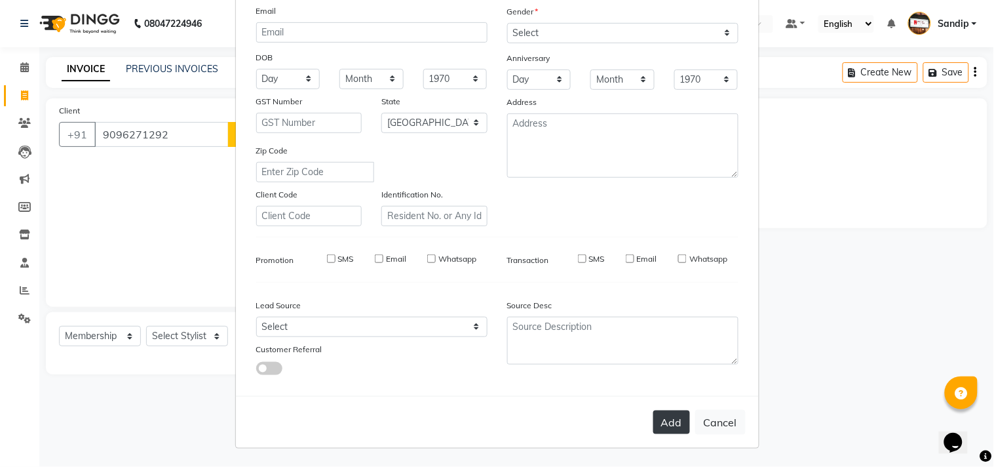
select select
checkbox input "false"
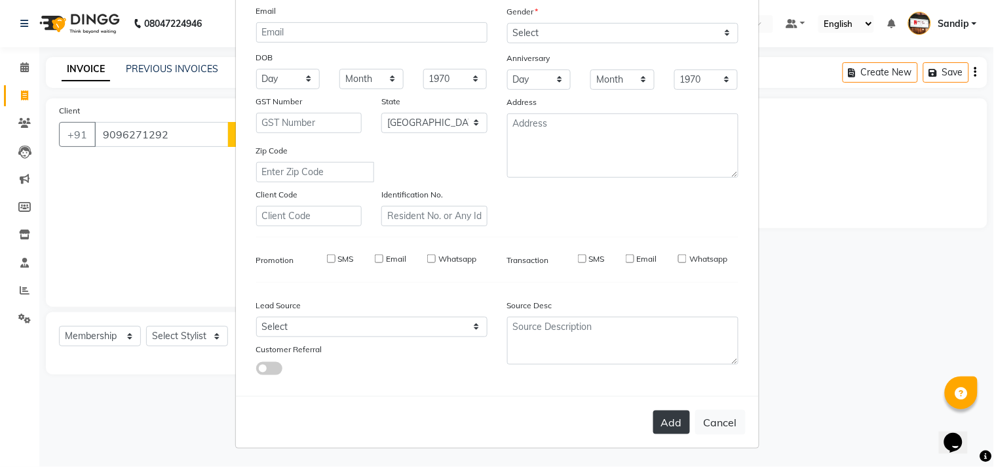
checkbox input "false"
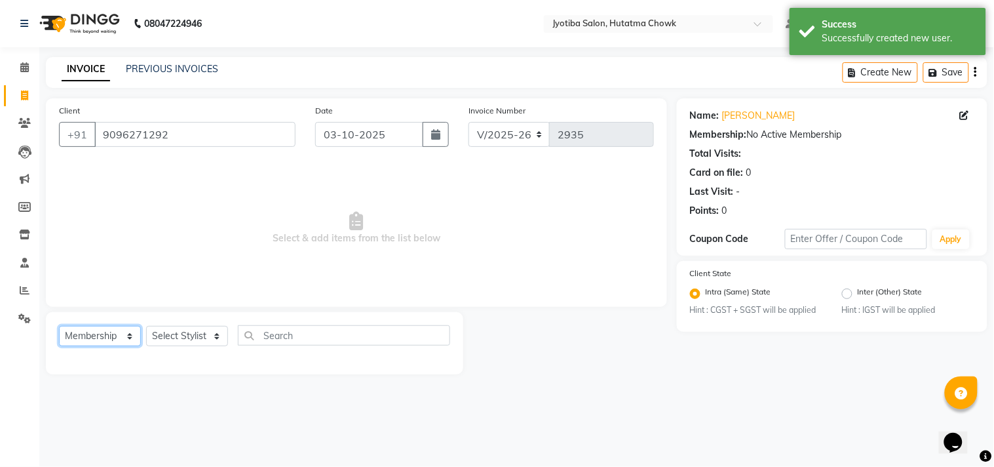
click at [94, 330] on select "Select Service Product Membership Package Voucher Prepaid Gift Card" at bounding box center [100, 336] width 82 height 20
select select "service"
click at [59, 326] on select "Select Service Product Membership Package Voucher Prepaid Gift Card" at bounding box center [100, 336] width 82 height 20
click at [178, 333] on select "Select Stylist [PERSON_NAME] [PERSON_NAME] [PERSON_NAME] prem Sandip [PERSON_NA…" at bounding box center [187, 336] width 82 height 20
select select "84596"
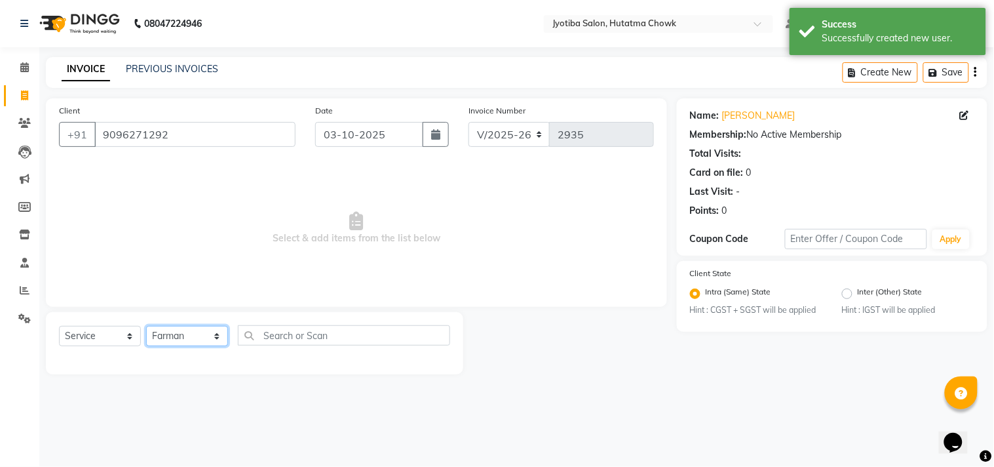
click at [146, 326] on select "Select Stylist [PERSON_NAME] [PERSON_NAME] [PERSON_NAME] prem Sandip [PERSON_NA…" at bounding box center [187, 336] width 82 height 20
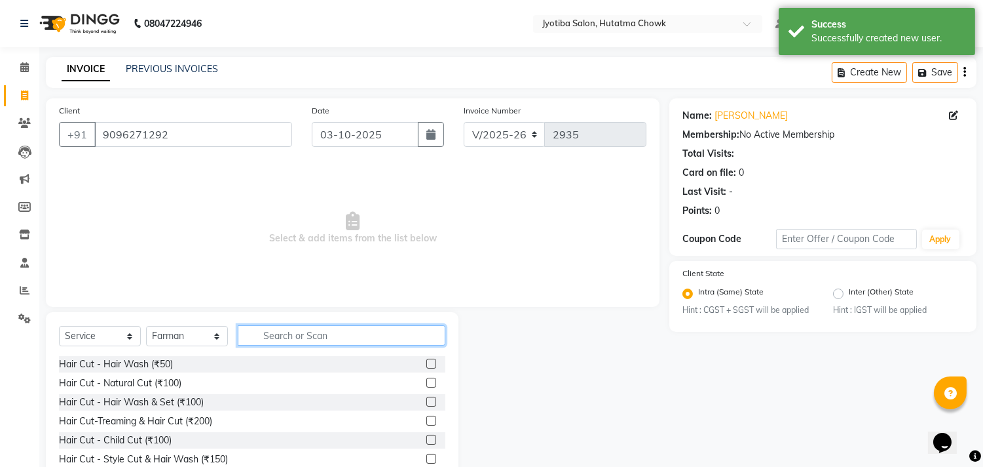
click at [285, 336] on input "text" at bounding box center [342, 335] width 208 height 20
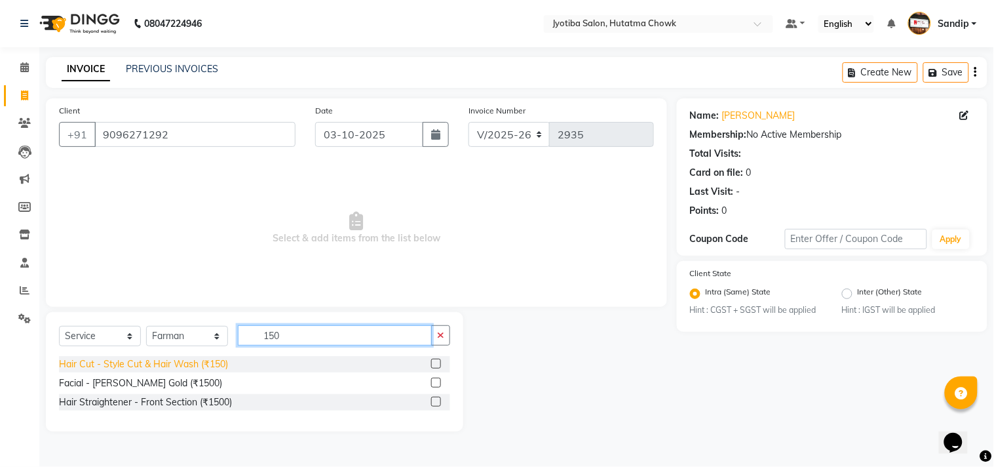
type input "150"
click at [175, 368] on div "Hair Cut - Style Cut & Hair Wash (₹150)" at bounding box center [143, 364] width 169 height 14
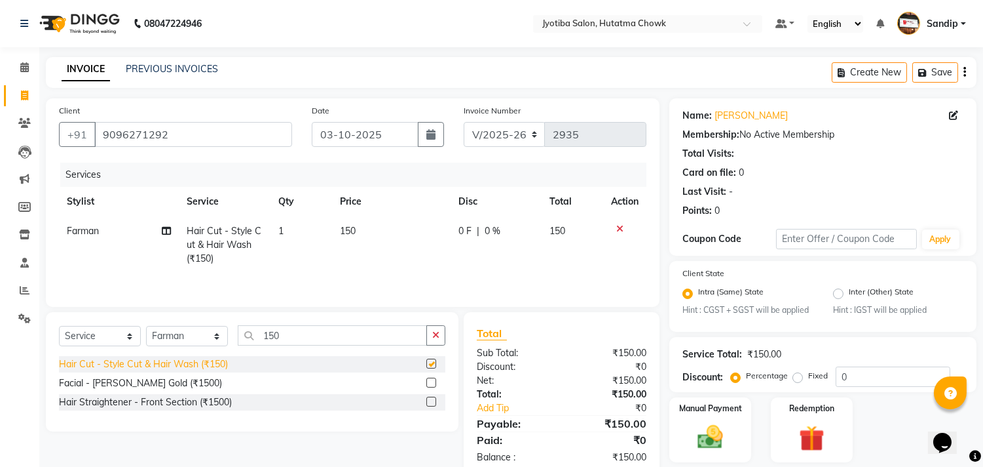
checkbox input "false"
click at [438, 335] on icon "button" at bounding box center [435, 334] width 7 height 9
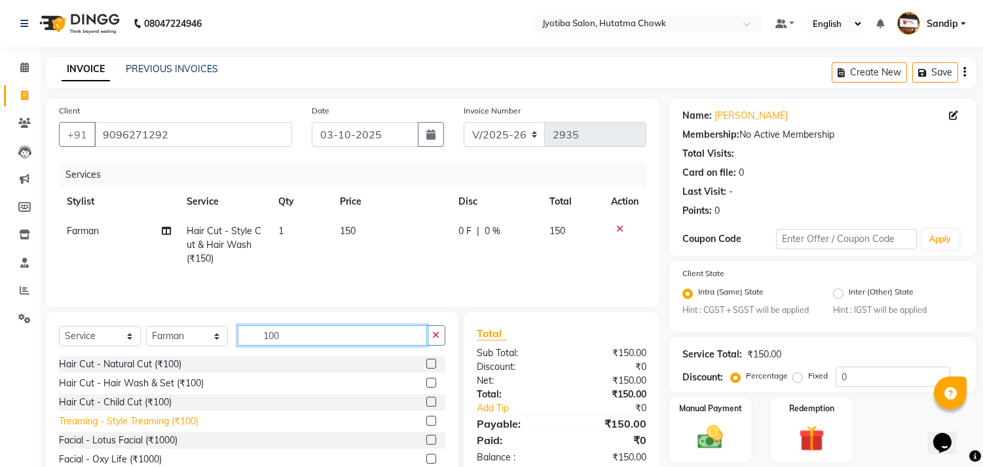
type input "100"
click at [138, 421] on div "Treaming - Style Treaming (₹100)" at bounding box center [129, 421] width 140 height 14
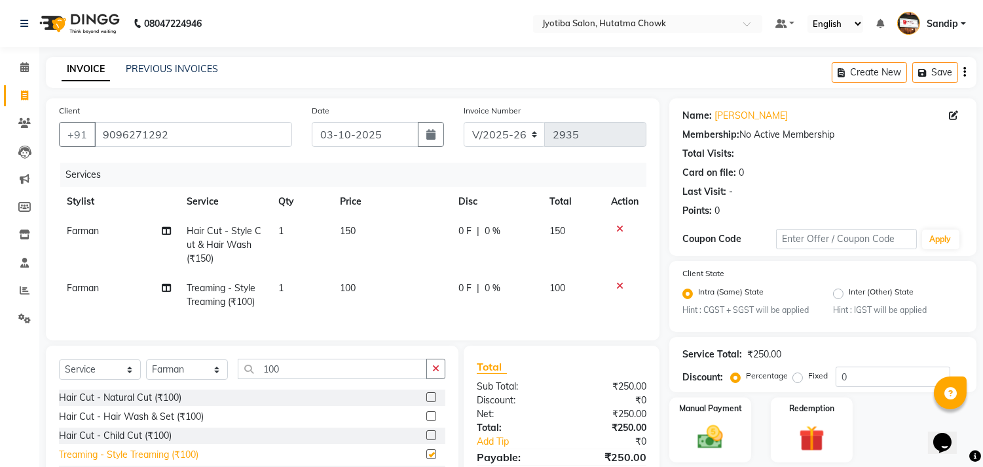
checkbox input "false"
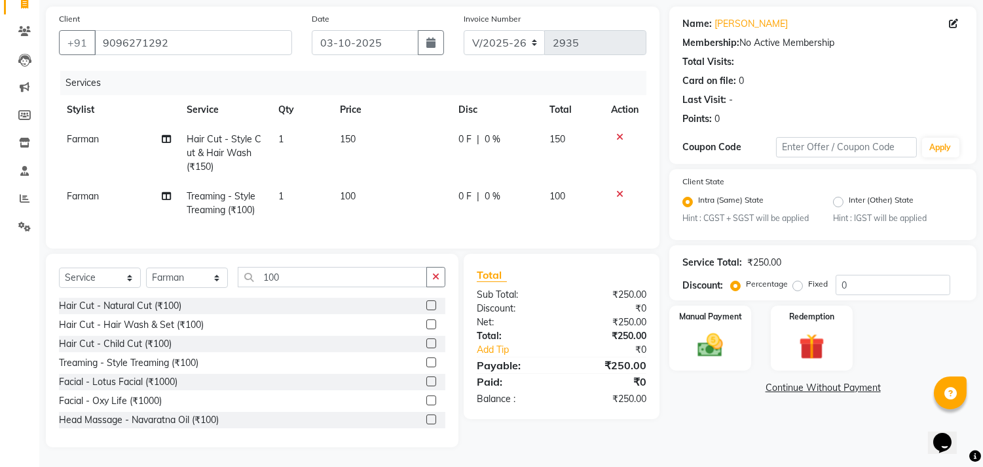
click at [784, 381] on link "Continue Without Payment" at bounding box center [823, 388] width 302 height 14
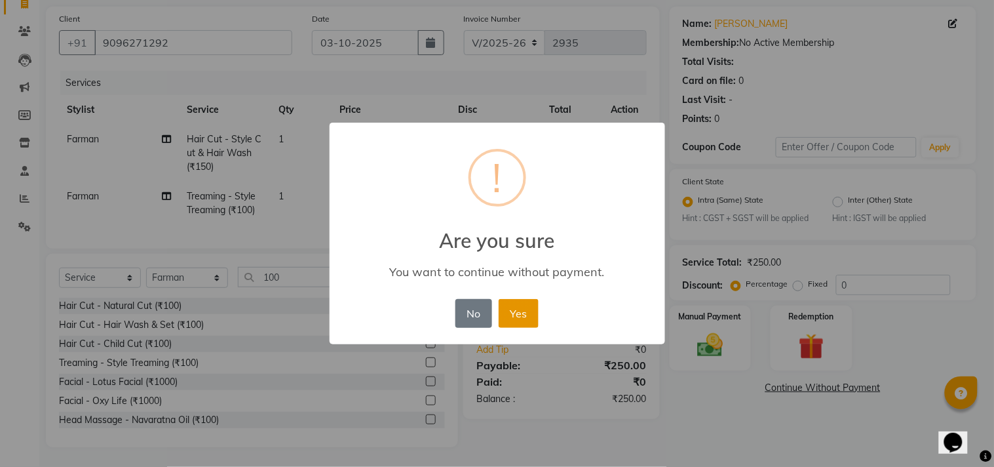
click at [520, 310] on button "Yes" at bounding box center [519, 313] width 40 height 29
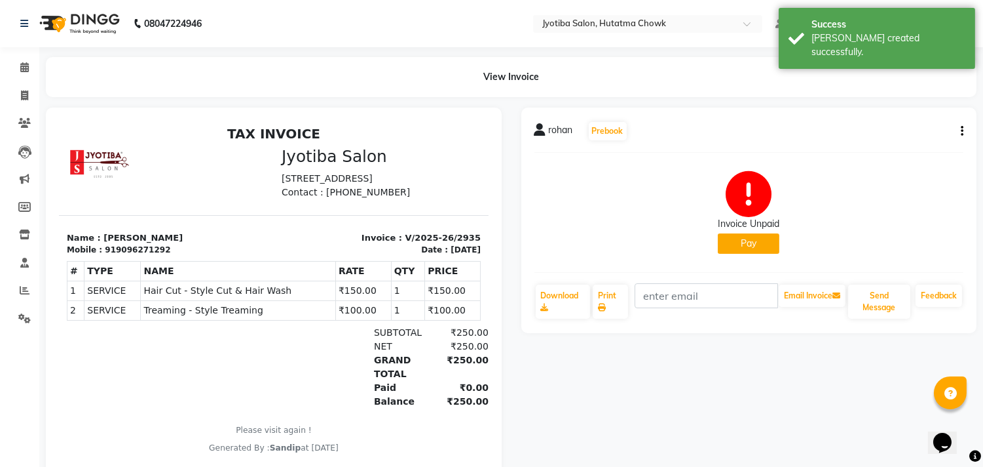
click at [746, 238] on button "Pay" at bounding box center [749, 243] width 62 height 20
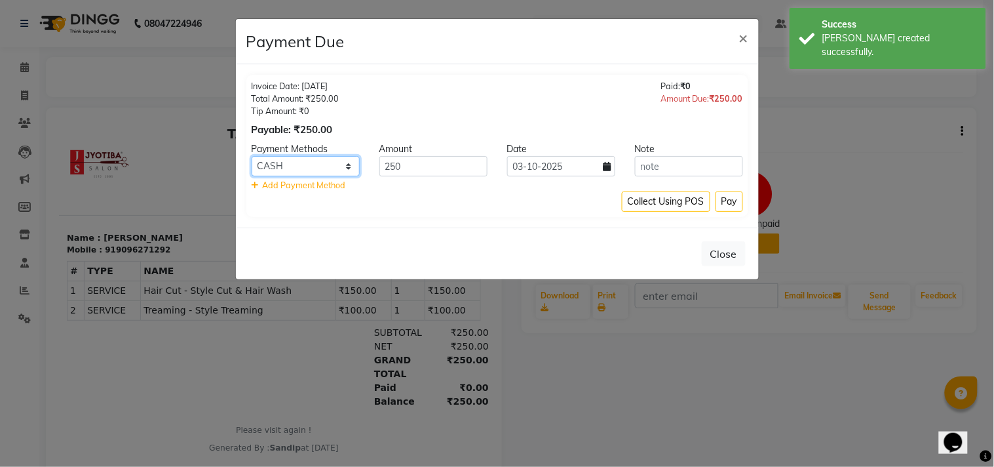
click at [323, 164] on select "CASH ONLINE CARD" at bounding box center [306, 166] width 108 height 20
select select "3"
click at [252, 156] on select "CASH ONLINE CARD" at bounding box center [306, 166] width 108 height 20
click at [734, 198] on button "Pay" at bounding box center [729, 201] width 28 height 20
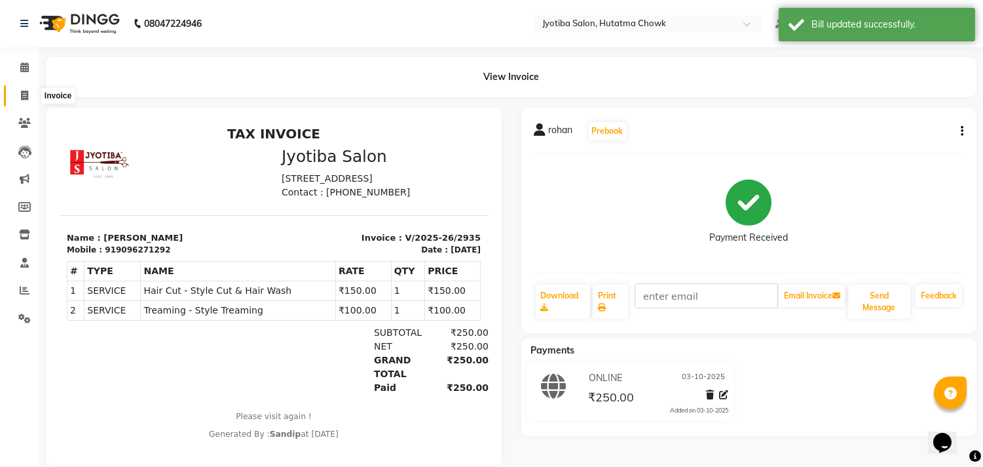
click at [21, 100] on icon at bounding box center [24, 95] width 7 height 10
select select "556"
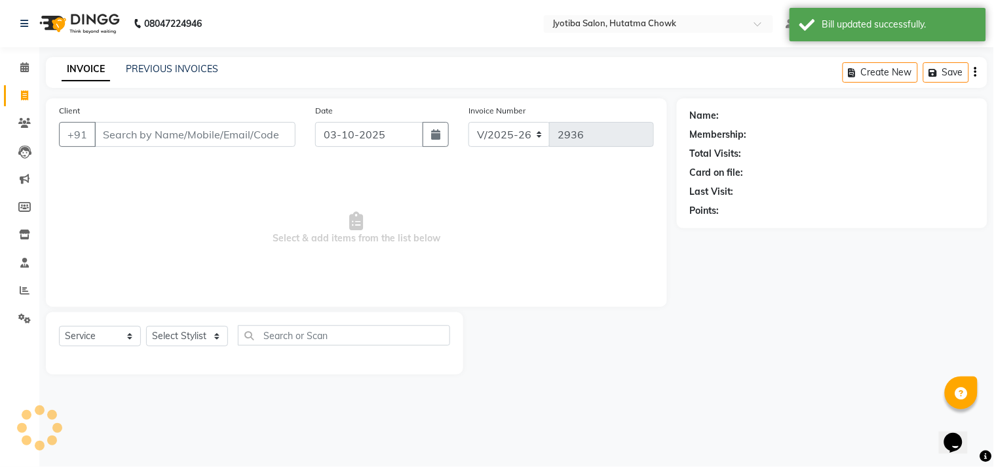
select select "membership"
click at [173, 67] on link "PREVIOUS INVOICES" at bounding box center [172, 69] width 92 height 12
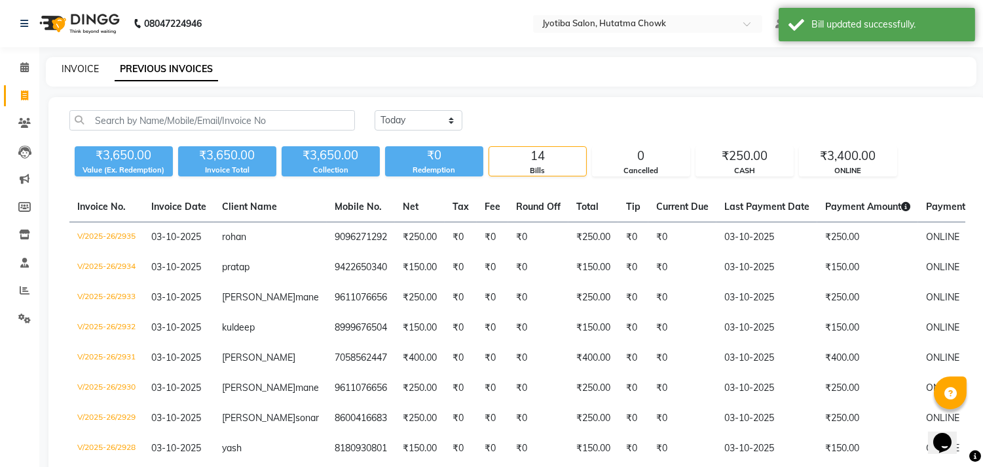
click at [80, 66] on link "INVOICE" at bounding box center [80, 69] width 37 height 12
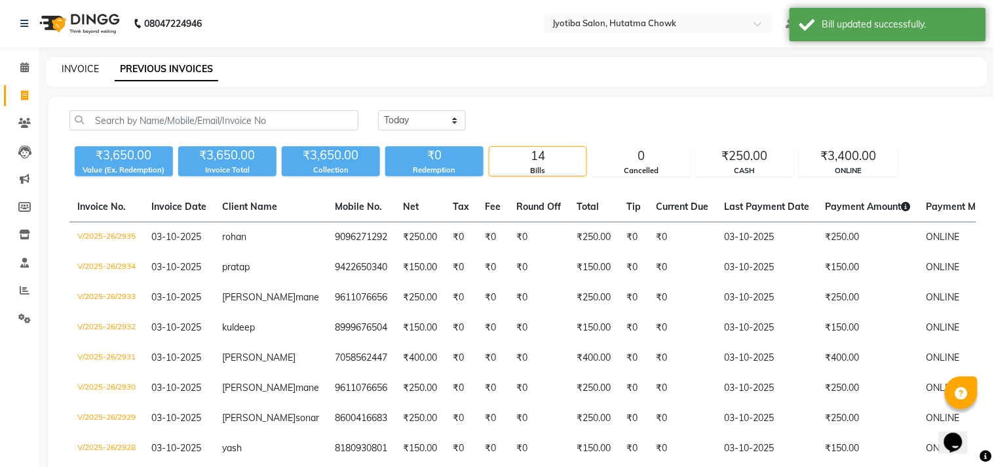
select select "556"
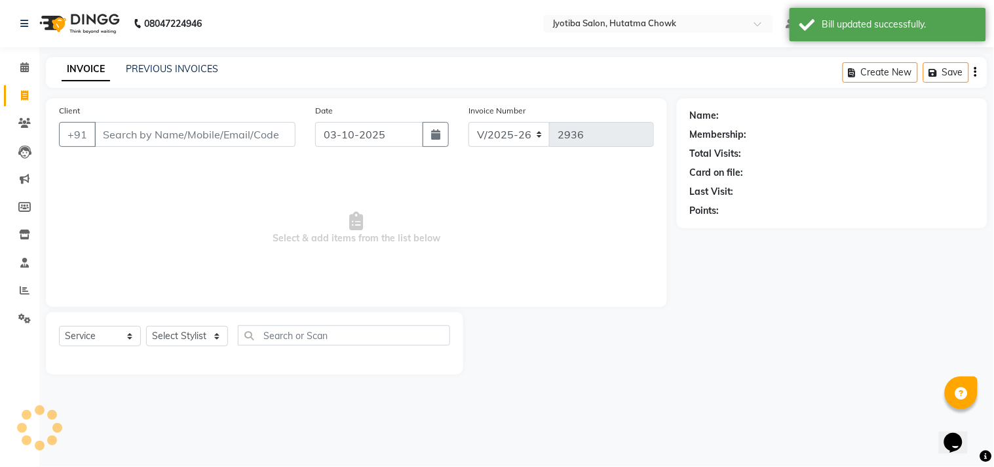
select select "membership"
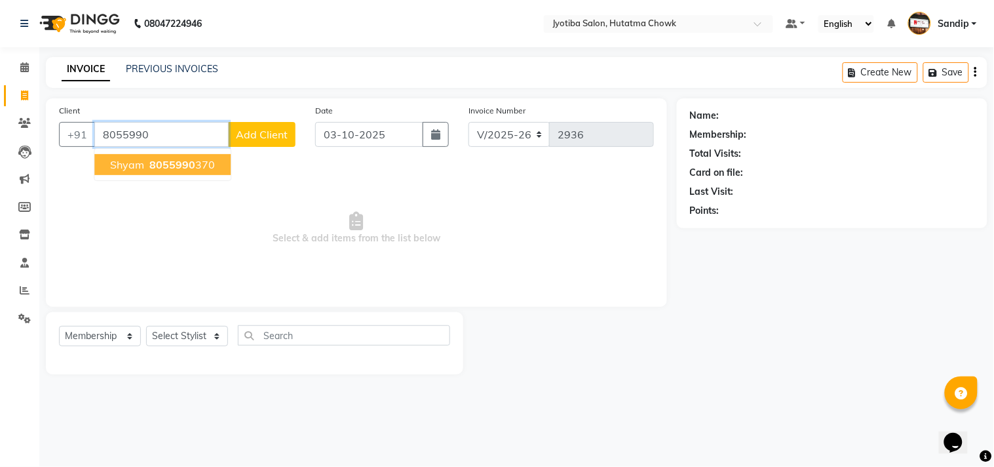
click at [180, 169] on span "8055990" at bounding box center [172, 164] width 46 height 13
type input "8055990370"
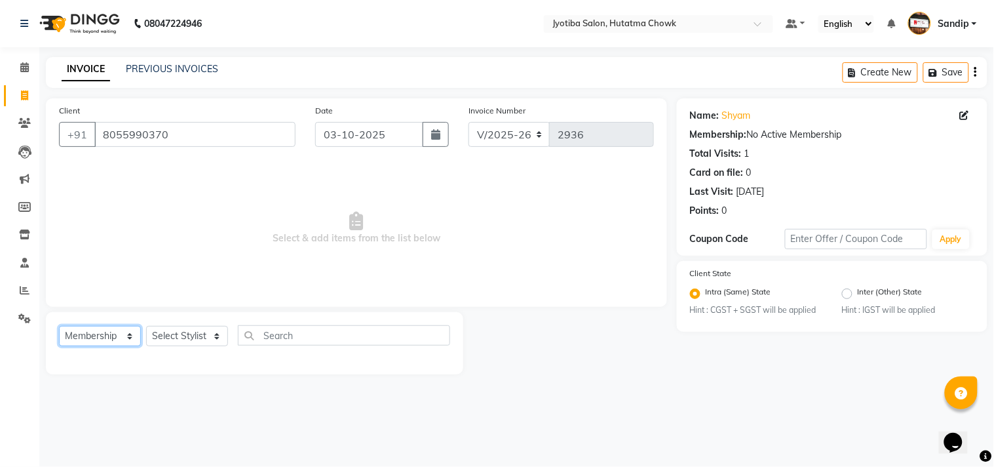
click at [107, 337] on select "Select Service Product Membership Package Voucher Prepaid Gift Card" at bounding box center [100, 336] width 82 height 20
select select "service"
click at [59, 326] on select "Select Service Product Membership Package Voucher Prepaid Gift Card" at bounding box center [100, 336] width 82 height 20
click at [193, 334] on select "Select Stylist [PERSON_NAME] [PERSON_NAME] [PERSON_NAME] prem Sandip [PERSON_NA…" at bounding box center [187, 336] width 82 height 20
select select "7207"
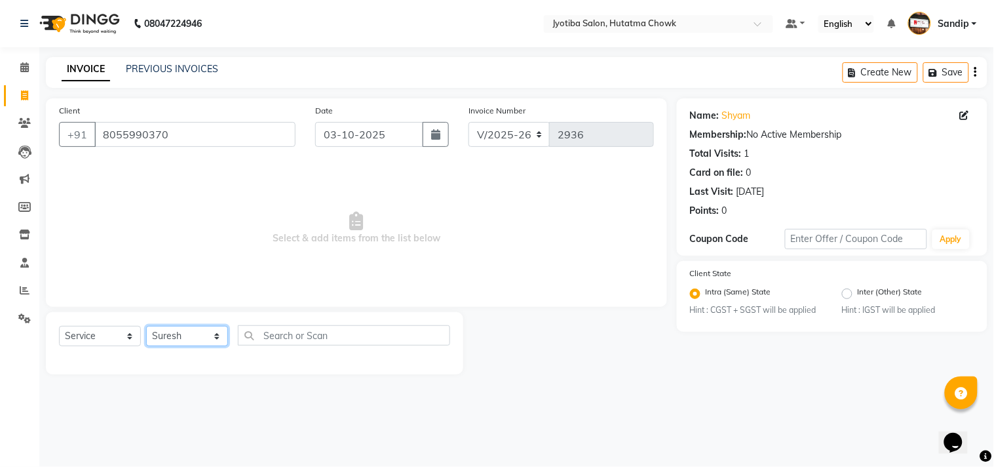
click at [146, 326] on select "Select Stylist [PERSON_NAME] [PERSON_NAME] [PERSON_NAME] prem Sandip [PERSON_NA…" at bounding box center [187, 336] width 82 height 20
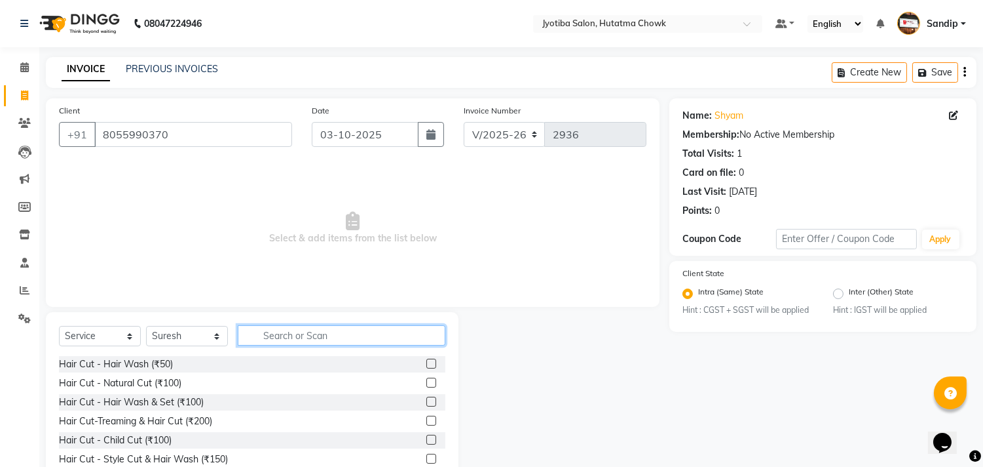
click at [272, 335] on input "text" at bounding box center [342, 335] width 208 height 20
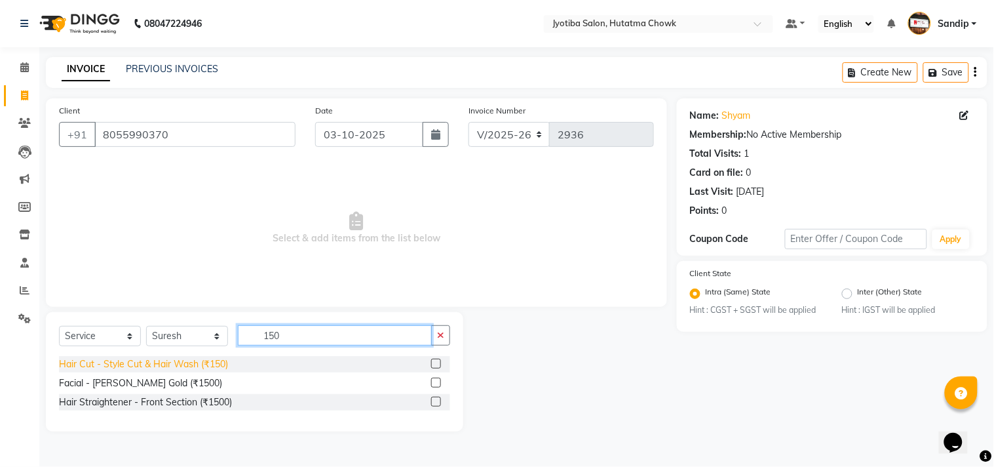
type input "150"
click at [213, 360] on div "Hair Cut - Style Cut & Hair Wash (₹150)" at bounding box center [143, 364] width 169 height 14
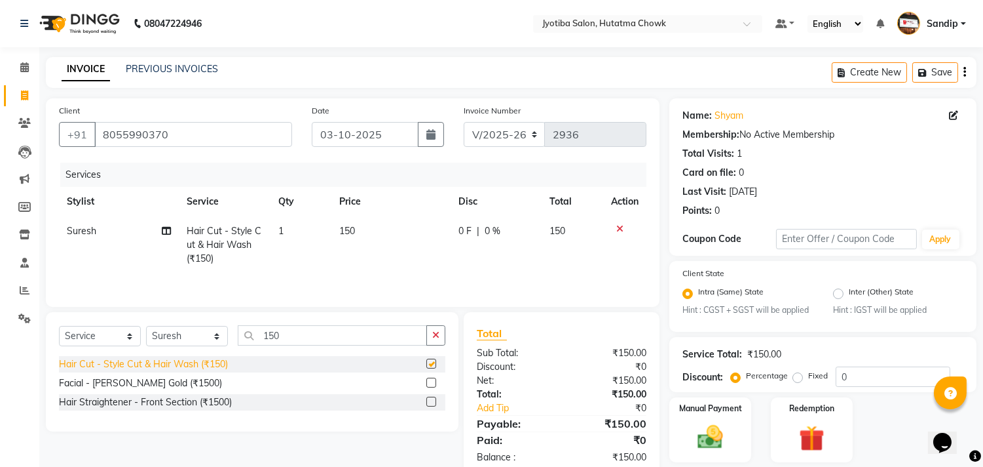
checkbox input "false"
click at [438, 334] on icon "button" at bounding box center [435, 334] width 7 height 9
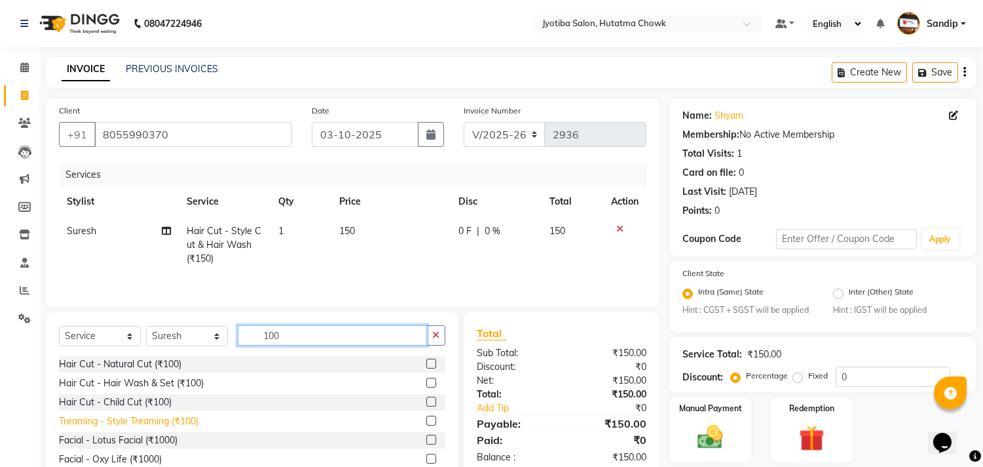
type input "100"
click at [155, 427] on div "Treaming - Style Treaming (₹100)" at bounding box center [129, 421] width 140 height 14
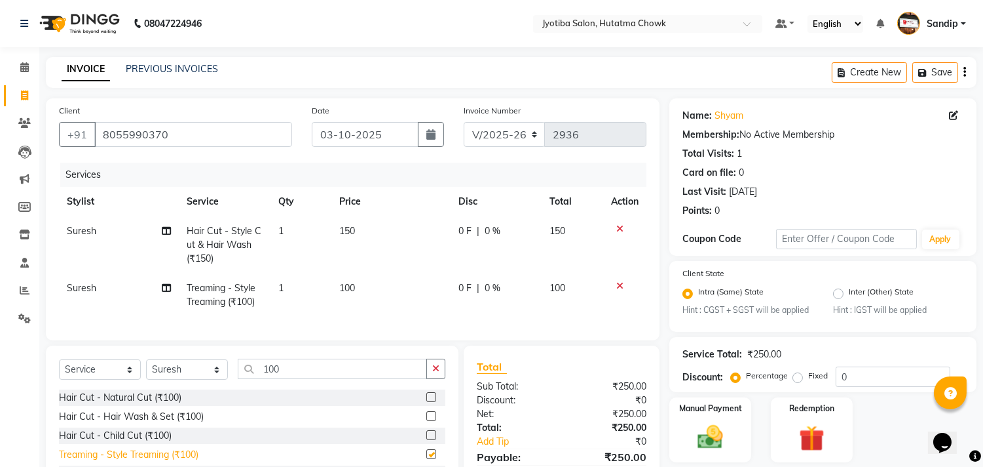
checkbox input "false"
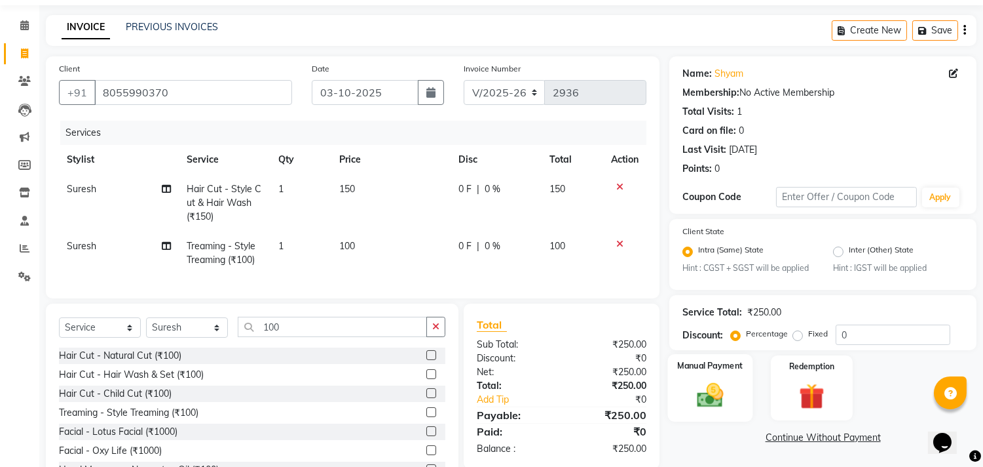
scroll to position [102, 0]
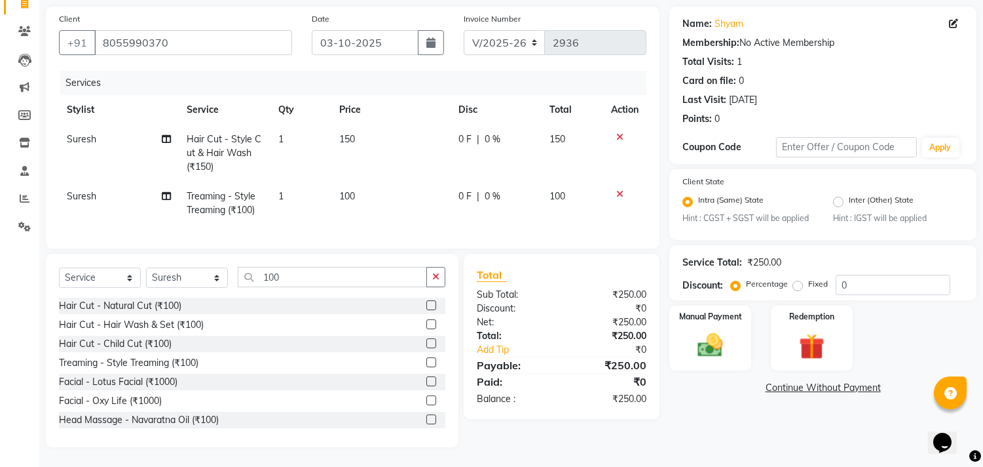
click at [796, 381] on link "Continue Without Payment" at bounding box center [823, 388] width 302 height 14
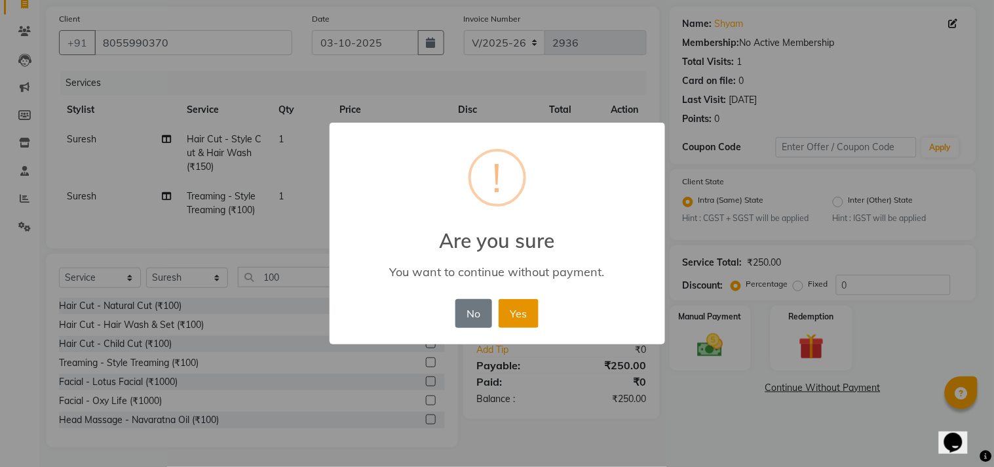
click at [516, 305] on button "Yes" at bounding box center [519, 313] width 40 height 29
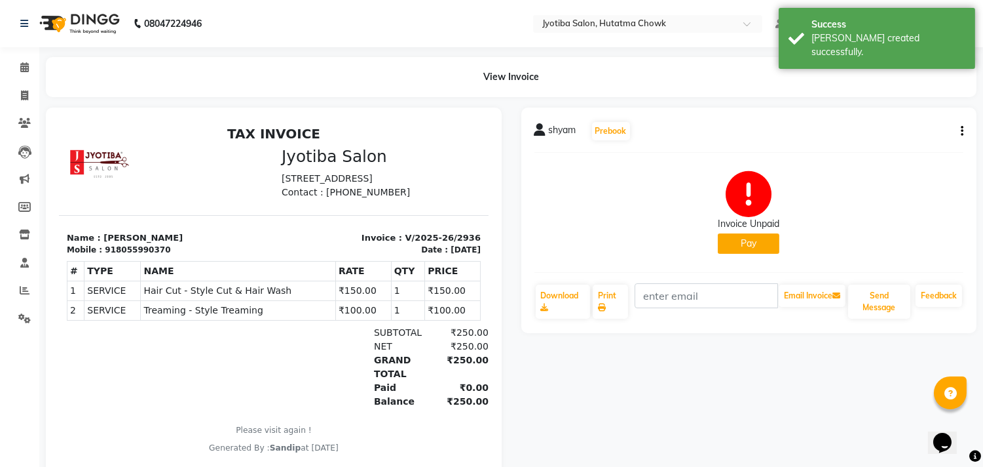
click at [736, 241] on button "Pay" at bounding box center [749, 243] width 62 height 20
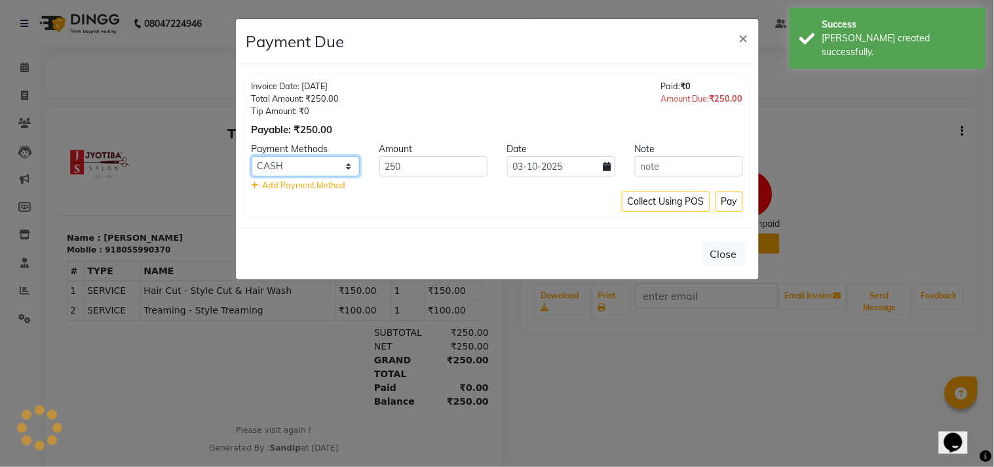
click at [317, 168] on select "CASH ONLINE CARD" at bounding box center [306, 166] width 108 height 20
select select "3"
click at [252, 156] on select "CASH ONLINE CARD" at bounding box center [306, 166] width 108 height 20
click at [734, 199] on button "Pay" at bounding box center [729, 201] width 28 height 20
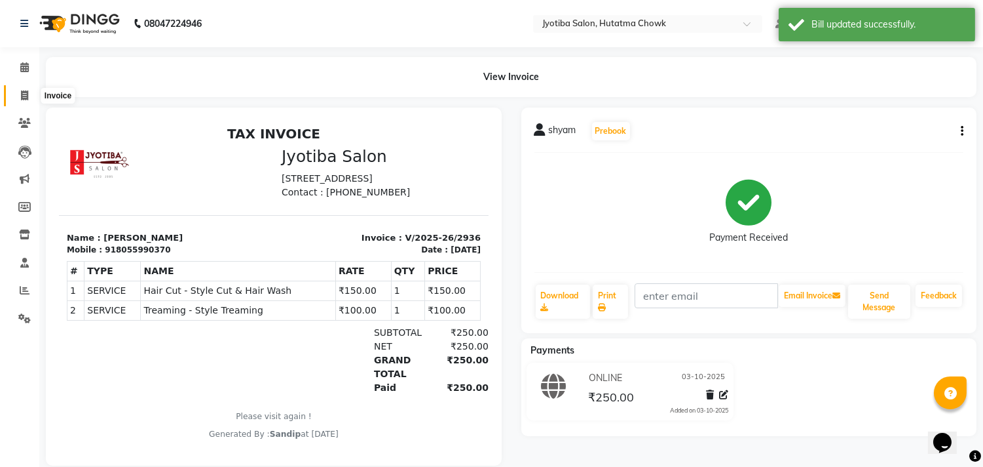
click at [22, 92] on icon at bounding box center [24, 95] width 7 height 10
select select "556"
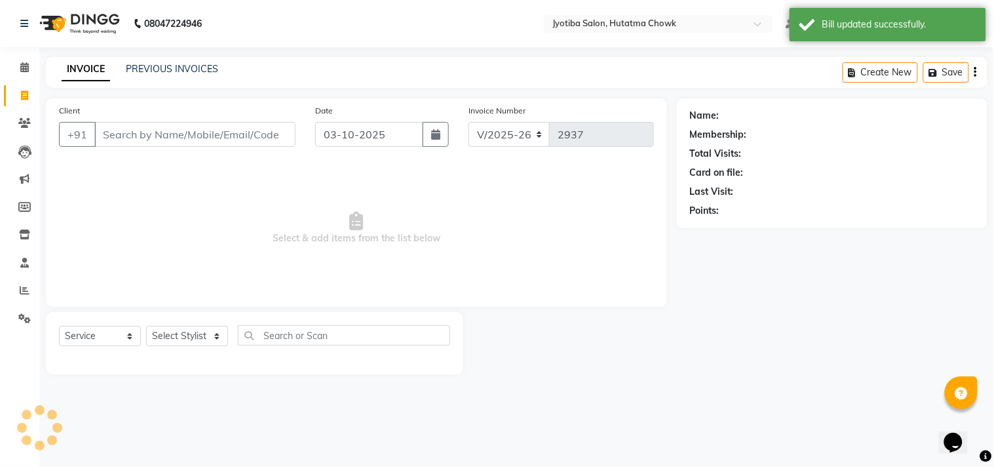
select select "membership"
click at [172, 64] on link "PREVIOUS INVOICES" at bounding box center [172, 69] width 92 height 12
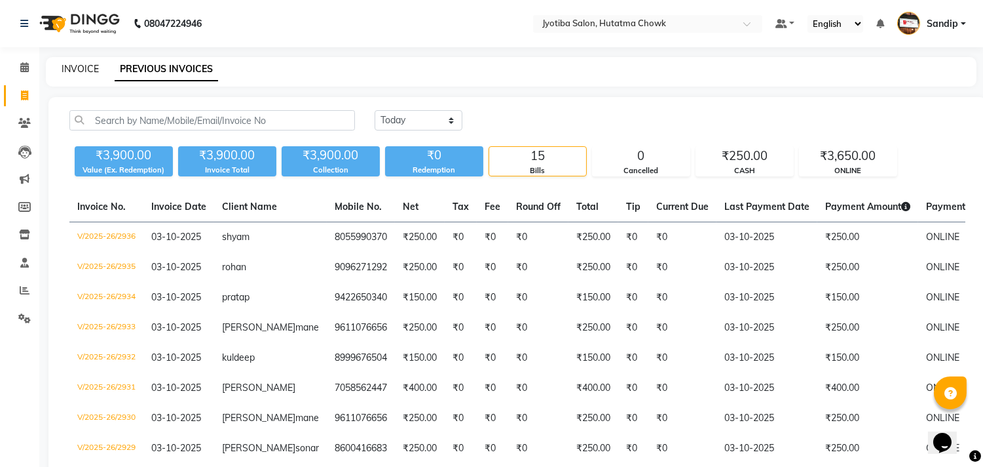
click at [79, 66] on link "INVOICE" at bounding box center [80, 69] width 37 height 12
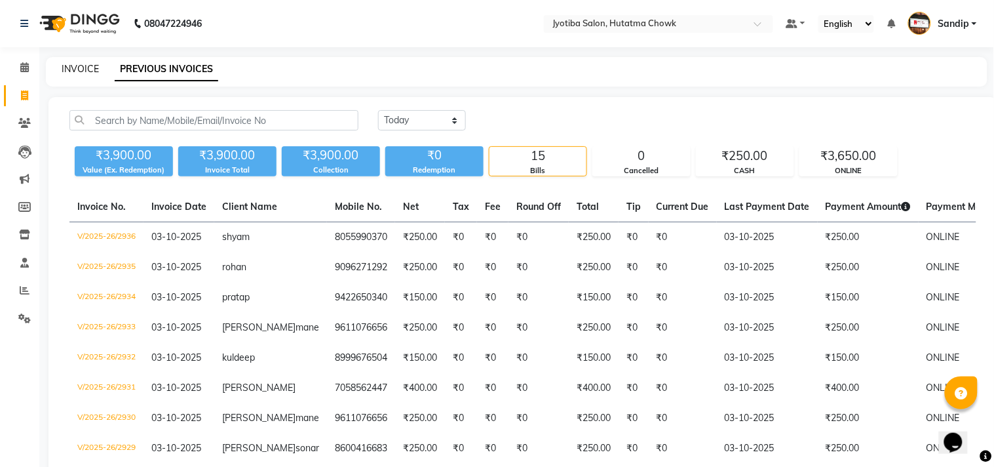
select select "556"
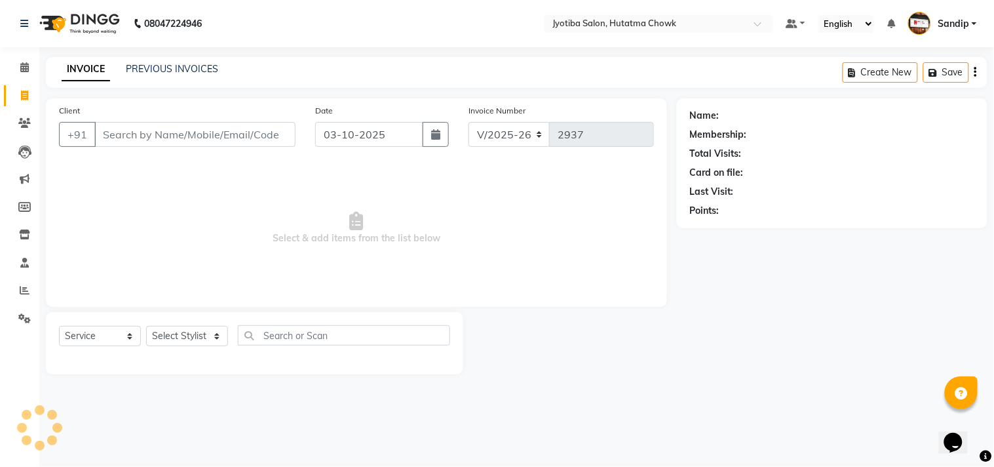
select select "membership"
click at [166, 67] on link "PREVIOUS INVOICES" at bounding box center [172, 69] width 92 height 12
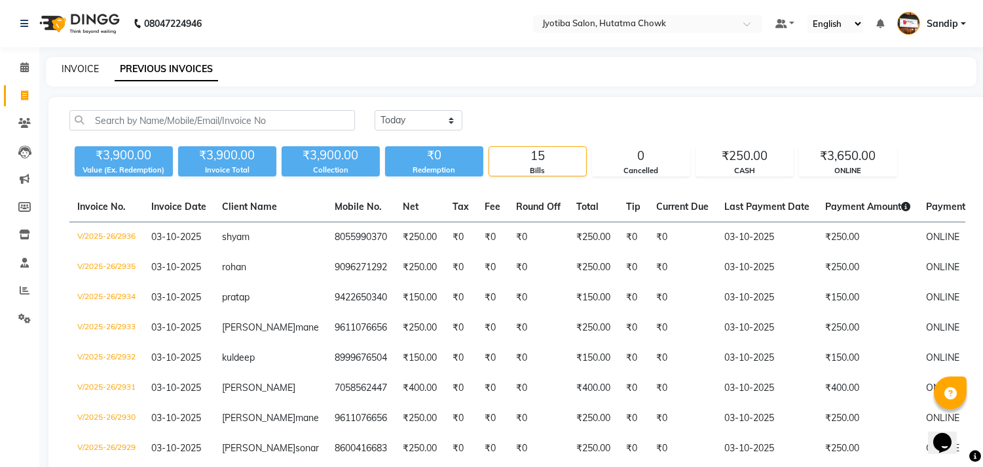
click at [80, 66] on link "INVOICE" at bounding box center [80, 69] width 37 height 12
select select "556"
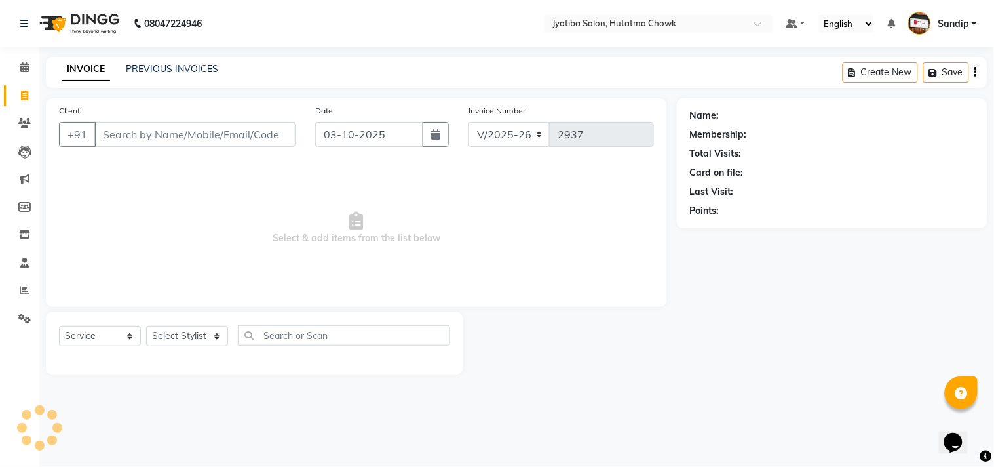
select select "membership"
